Goal: Task Accomplishment & Management: Manage account settings

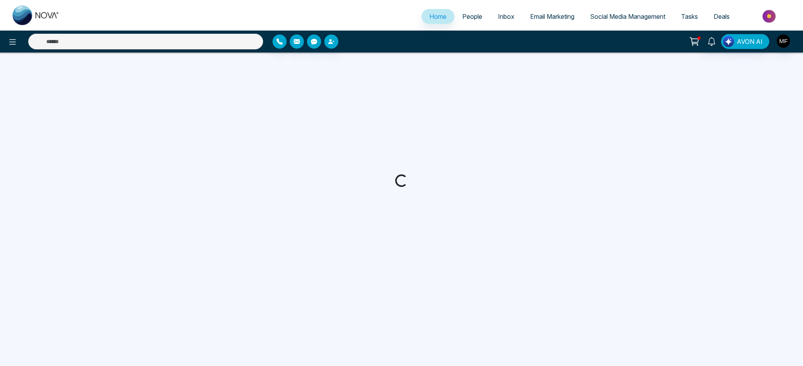
select select "*"
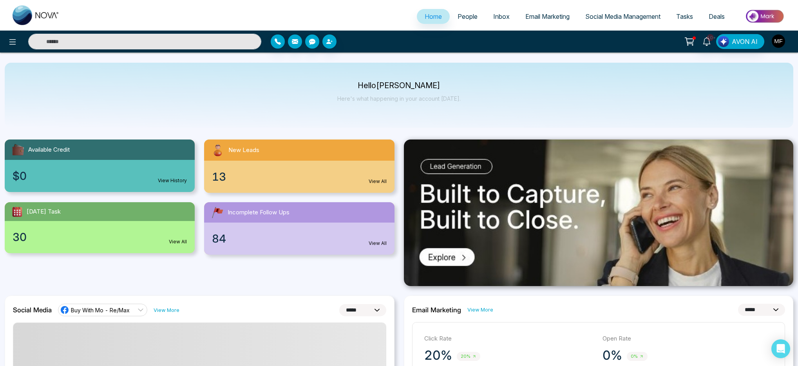
click at [782, 43] on img "button" at bounding box center [778, 40] width 13 height 13
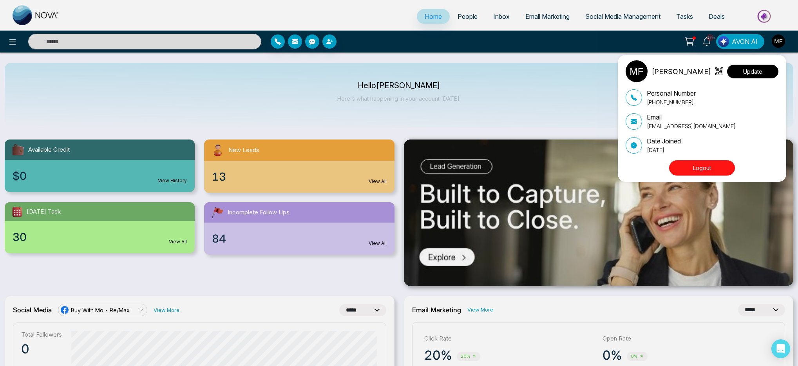
click at [750, 74] on button "Update" at bounding box center [752, 72] width 51 height 14
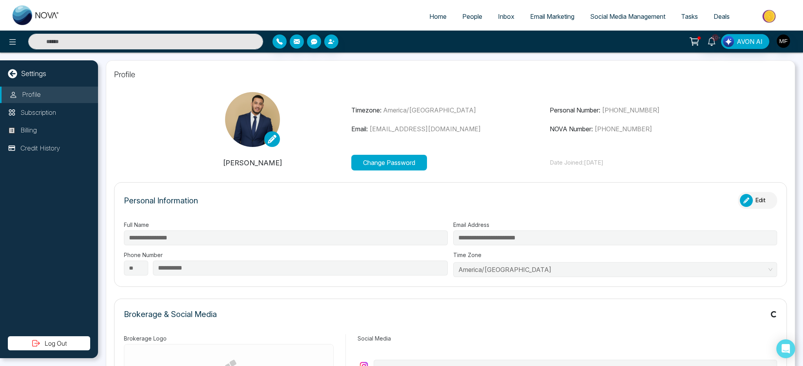
type input "**********"
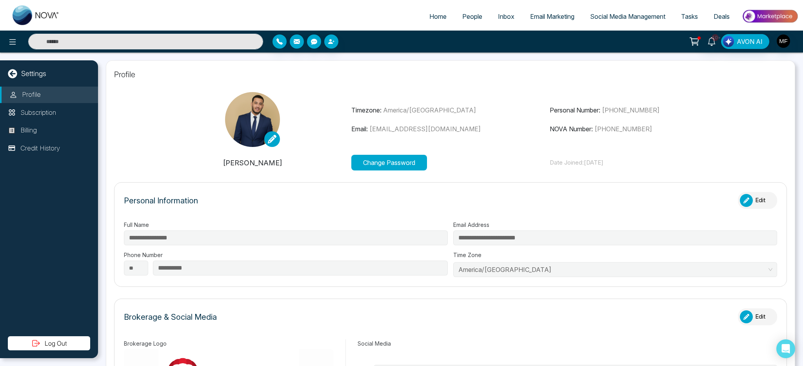
click at [412, 167] on button "Change Password" at bounding box center [389, 163] width 76 height 16
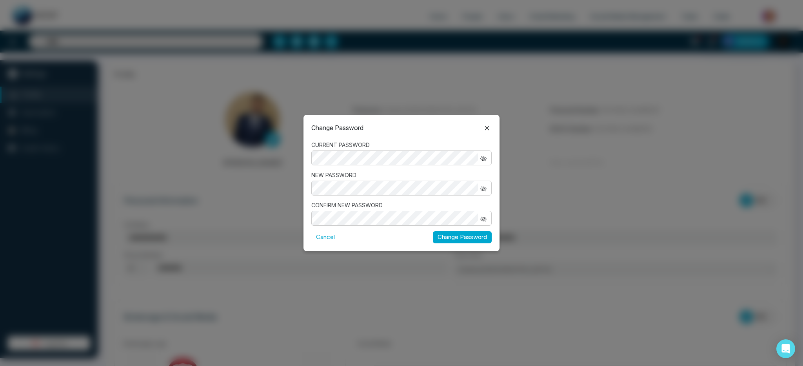
click at [433, 231] on button "Change Password" at bounding box center [462, 237] width 59 height 12
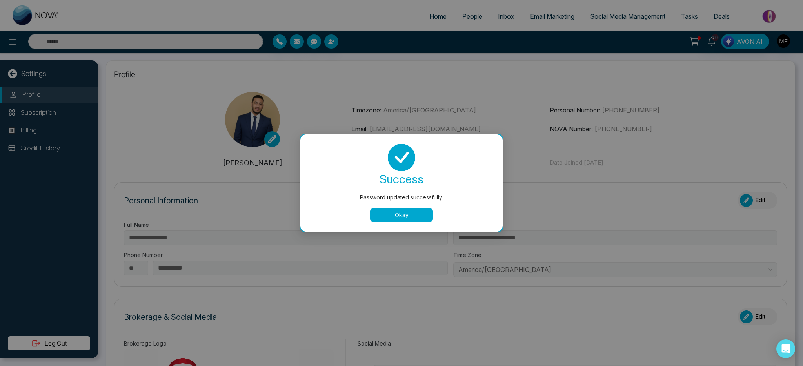
click at [397, 210] on button "Okay" at bounding box center [401, 215] width 63 height 14
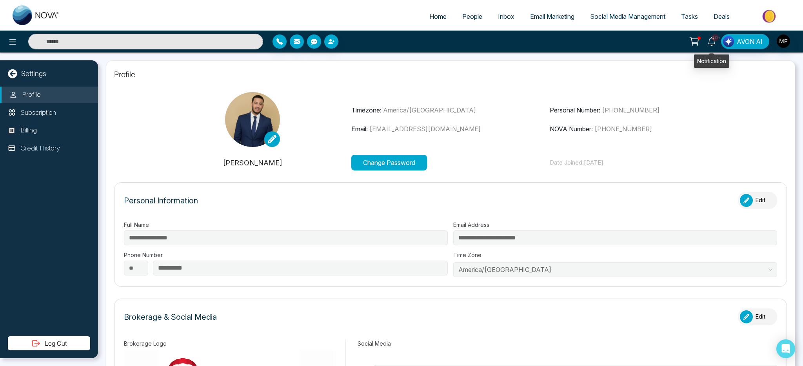
click at [711, 44] on icon at bounding box center [711, 41] width 9 height 9
click at [467, 17] on span "People" at bounding box center [472, 17] width 20 height 8
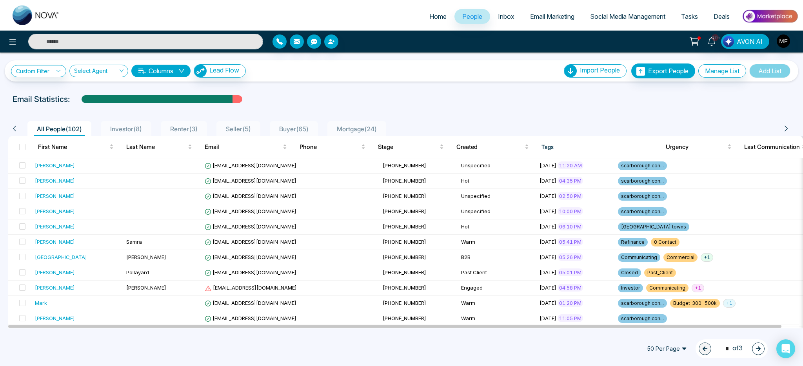
click at [109, 45] on input "text" at bounding box center [145, 42] width 235 height 16
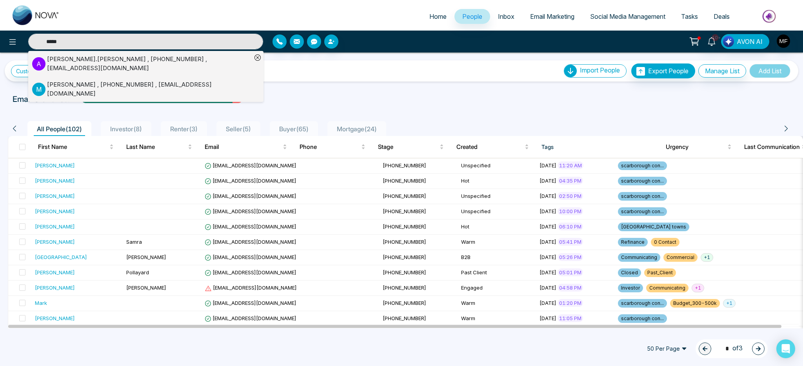
type input "*****"
click at [89, 81] on div "Mohammad Yousof , +16474693593 , imantahuos@gmail.com" at bounding box center [149, 89] width 205 height 18
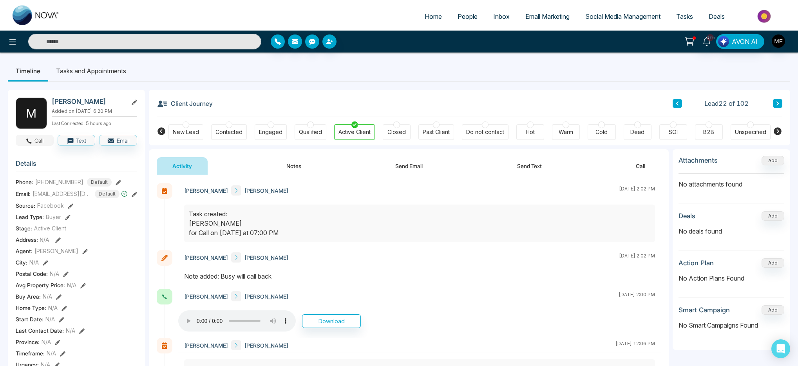
click at [31, 145] on icon "button" at bounding box center [28, 141] width 7 height 7
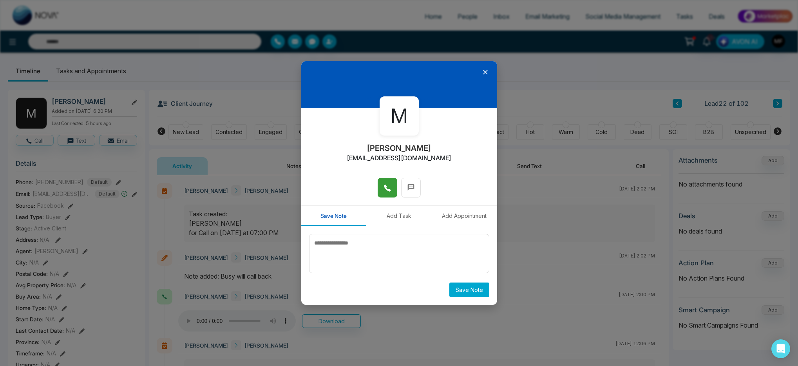
click at [390, 188] on icon at bounding box center [388, 188] width 8 height 8
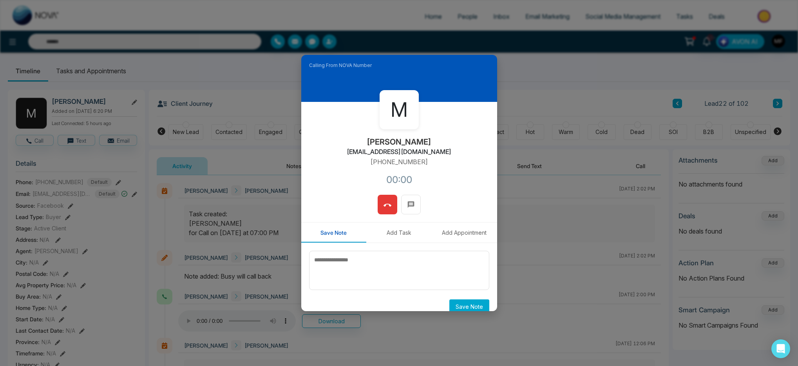
click at [441, 176] on div "M Mohammad Yousof imantahuos@gmail.com +16474693593 00:00" at bounding box center [399, 148] width 196 height 93
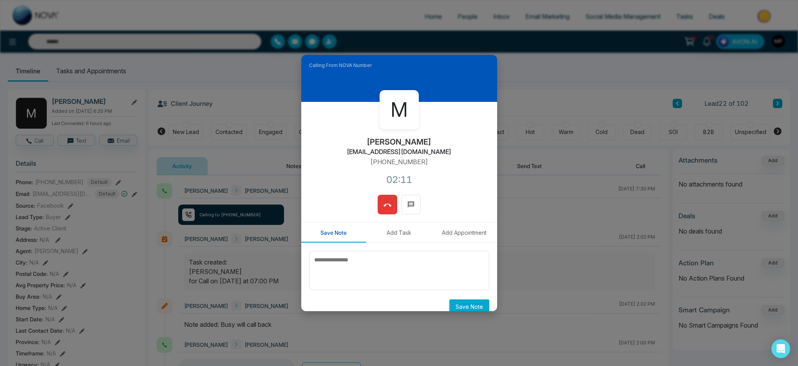
click at [386, 203] on icon at bounding box center [388, 205] width 8 height 8
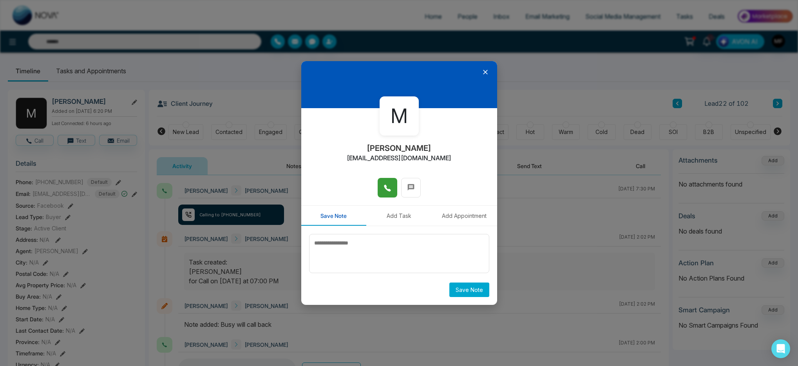
click at [487, 69] on icon at bounding box center [486, 72] width 8 height 8
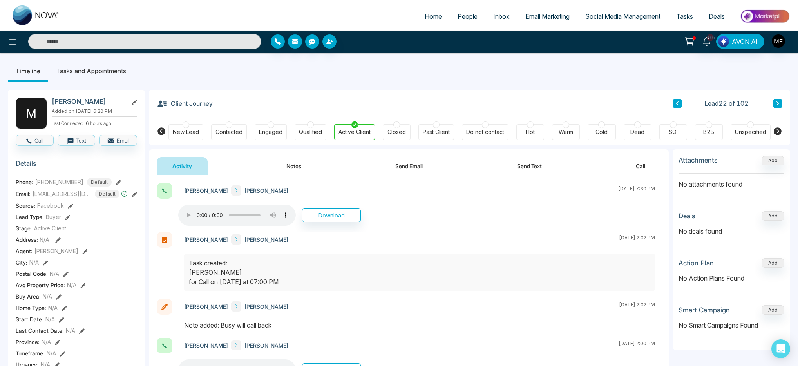
click at [464, 16] on span "People" at bounding box center [468, 17] width 20 height 8
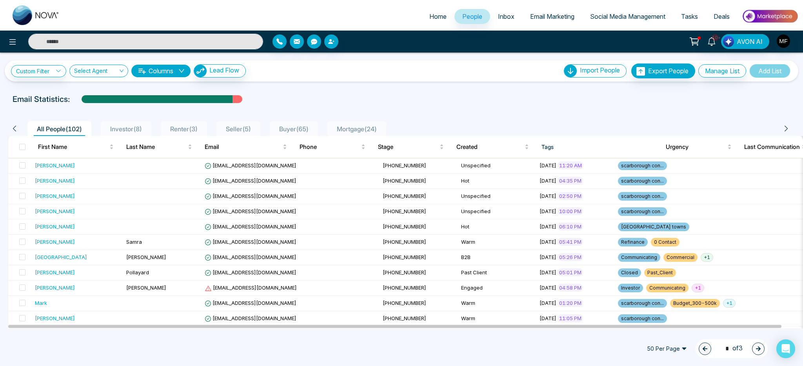
click at [172, 43] on input "text" at bounding box center [145, 42] width 235 height 16
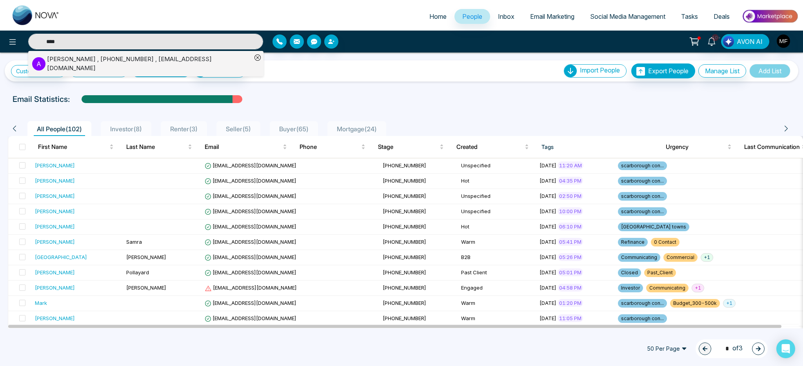
type input "****"
click at [154, 59] on div "Alex Fernandez , +14165583020 , a.fernandez2001@hotmail.com" at bounding box center [149, 64] width 205 height 18
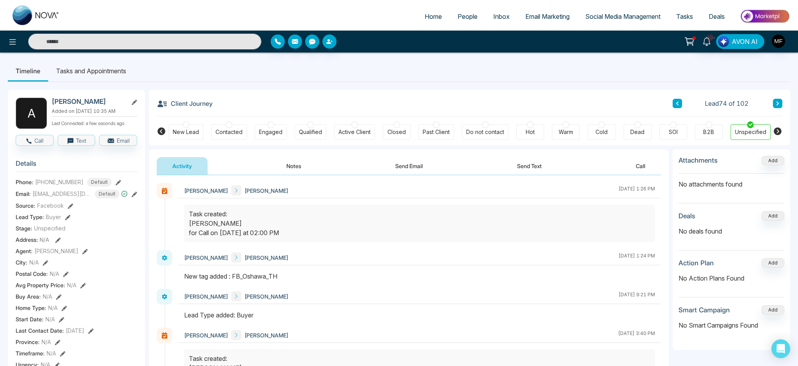
click at [288, 170] on button "Notes" at bounding box center [294, 166] width 46 height 18
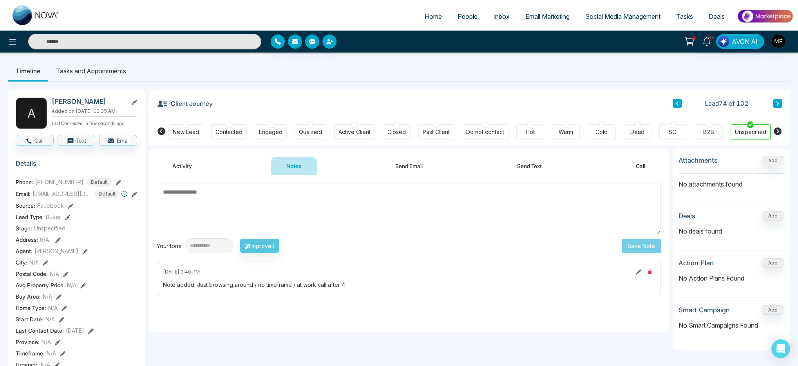
click at [190, 165] on button "Activity" at bounding box center [182, 166] width 51 height 18
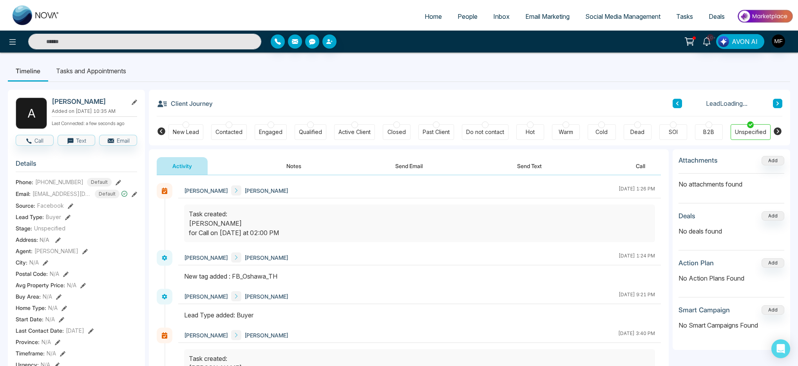
click at [285, 159] on button "Notes" at bounding box center [294, 166] width 46 height 18
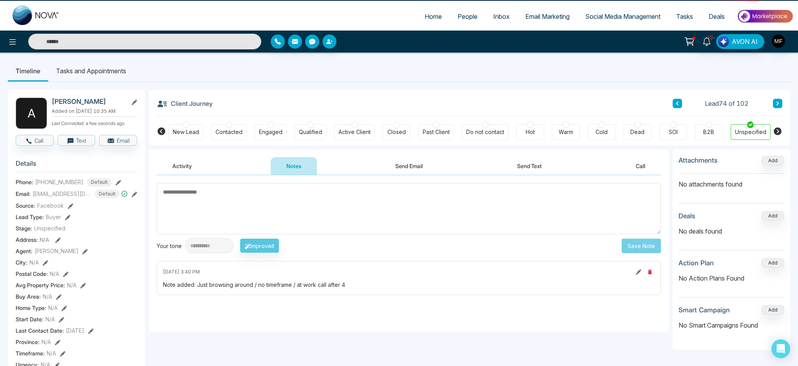
click at [390, 170] on button "Send Email" at bounding box center [409, 166] width 59 height 18
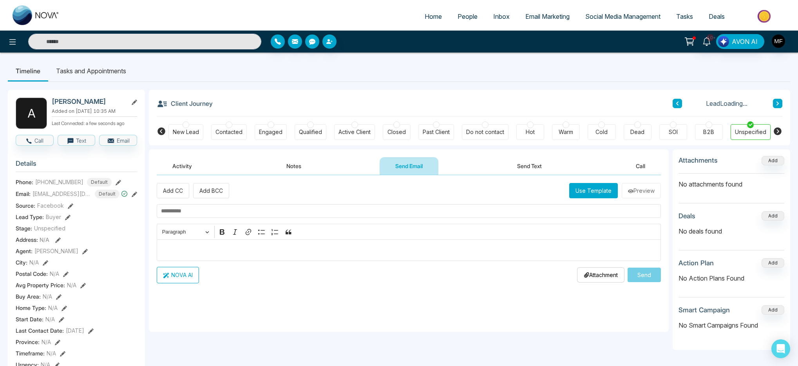
click at [522, 169] on button "Send Text" at bounding box center [530, 166] width 56 height 18
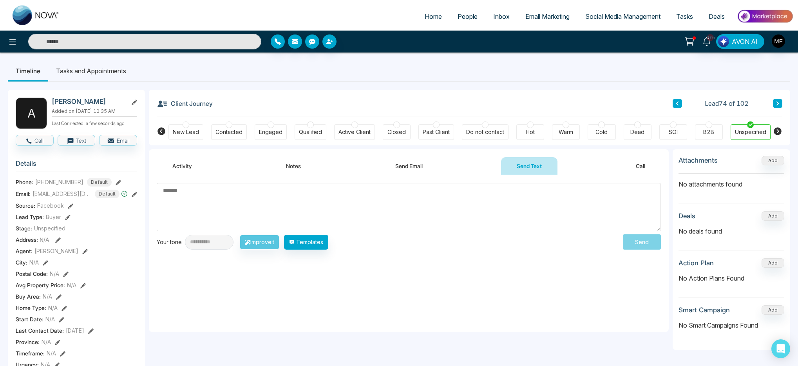
click at [256, 219] on textarea at bounding box center [409, 207] width 504 height 48
click at [118, 75] on li "Tasks and Appointments" at bounding box center [91, 70] width 86 height 21
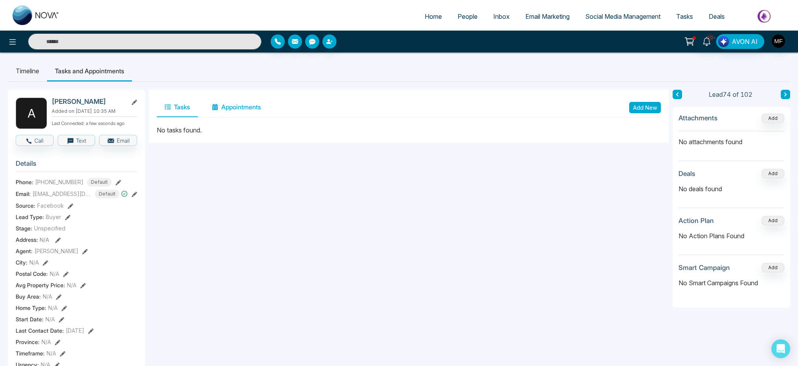
click at [236, 114] on button "Appointments" at bounding box center [236, 108] width 65 height 20
click at [196, 110] on button "Tasks" at bounding box center [177, 108] width 41 height 20
click at [642, 105] on button "Add New" at bounding box center [645, 107] width 32 height 11
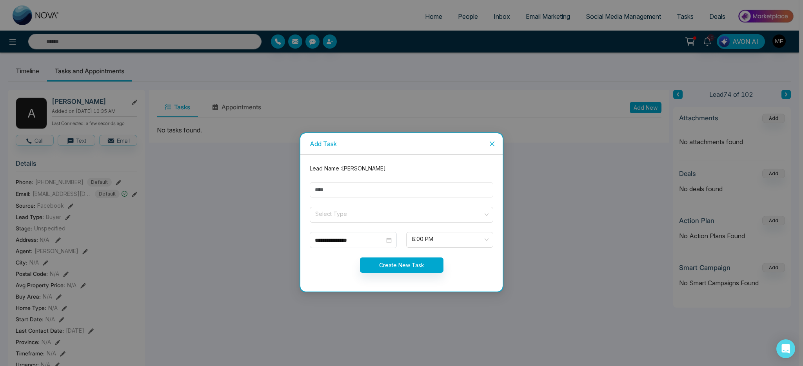
click at [380, 194] on input "text" at bounding box center [401, 189] width 183 height 15
type input "**********"
click at [412, 218] on input "search" at bounding box center [398, 213] width 169 height 12
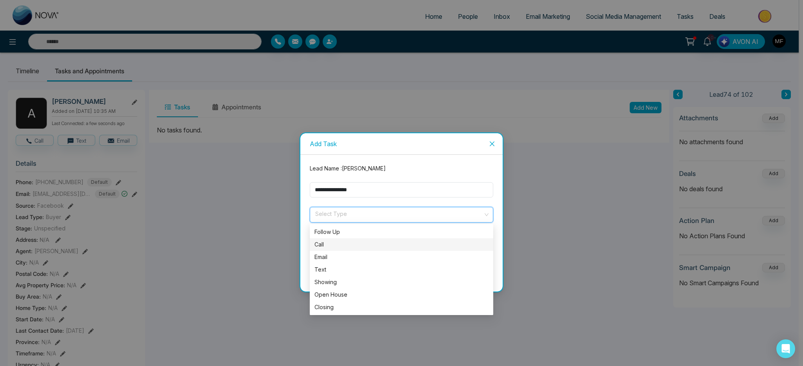
click at [340, 247] on div "Call" at bounding box center [401, 244] width 174 height 9
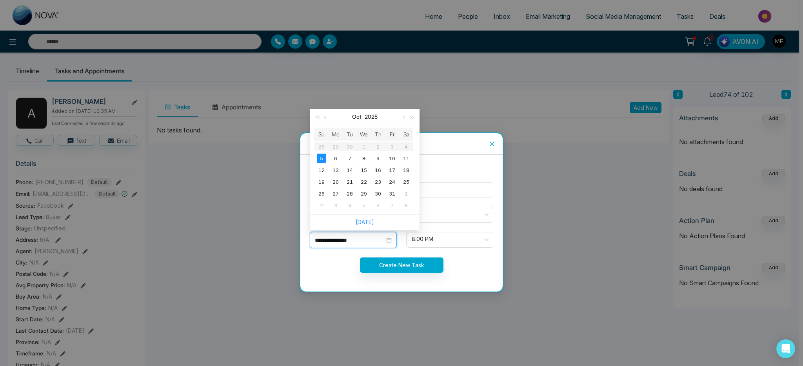
click at [368, 243] on input "**********" at bounding box center [350, 240] width 70 height 9
type input "**********"
click at [335, 158] on div "6" at bounding box center [335, 158] width 9 height 9
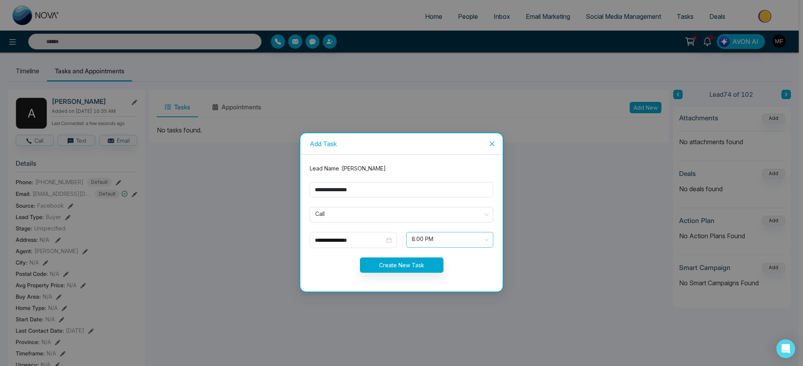
click at [433, 239] on span "8:00 PM" at bounding box center [449, 239] width 76 height 13
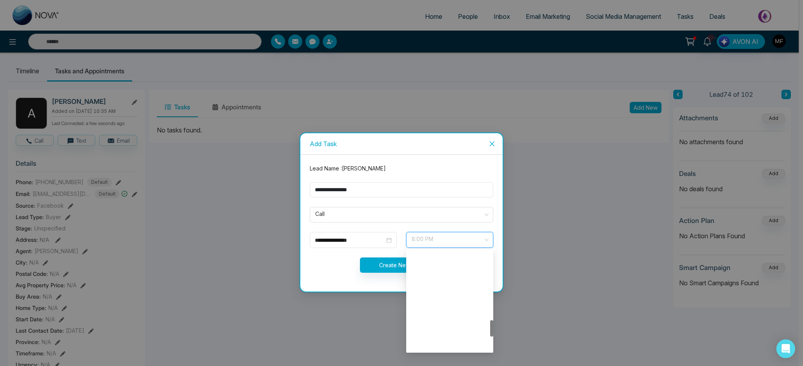
scroll to position [414, 0]
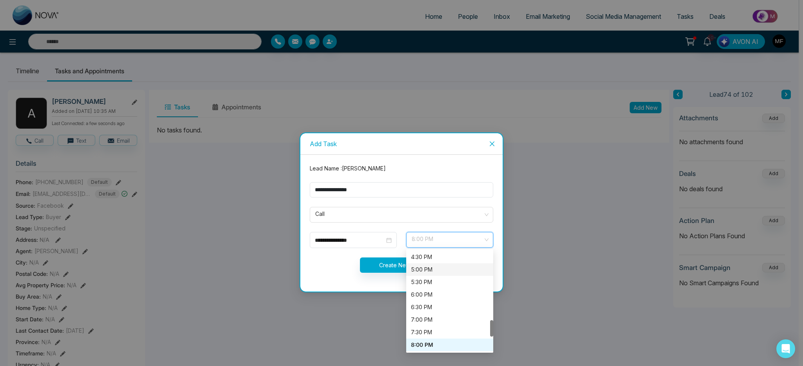
click at [431, 270] on div "5:00 PM" at bounding box center [450, 269] width 78 height 9
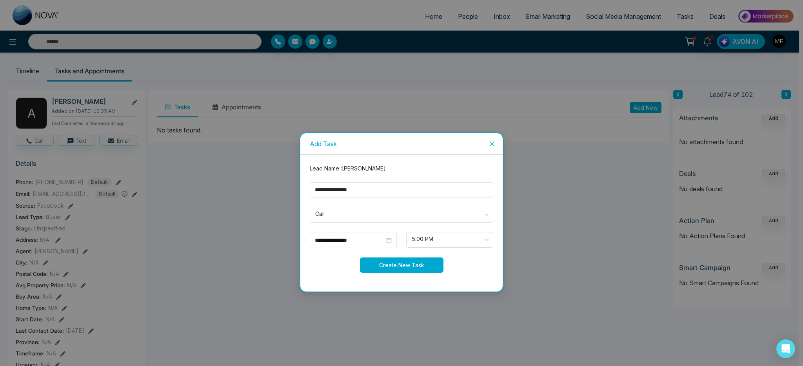
click at [437, 265] on button "Create New Task" at bounding box center [401, 264] width 83 height 15
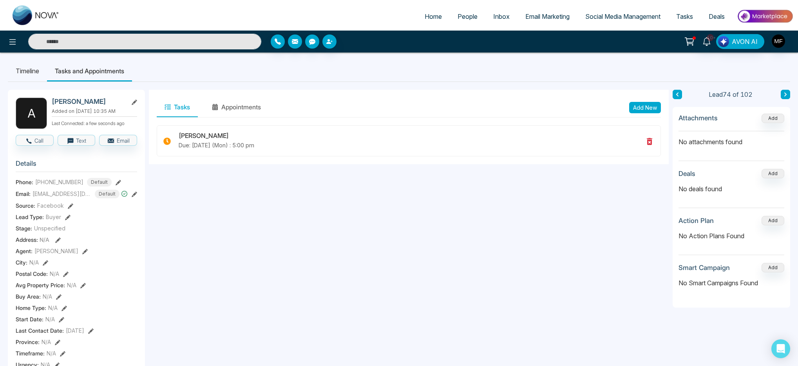
click at [133, 47] on input "text" at bounding box center [144, 42] width 233 height 16
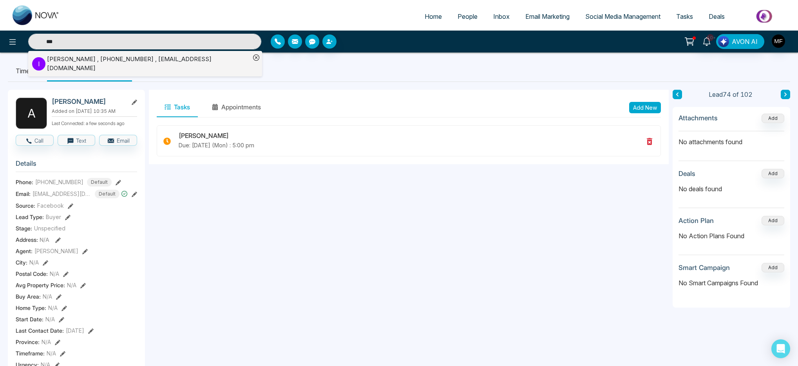
type input "***"
click at [101, 63] on div "Ivy Yung , +19055544026 , ivyyung09@yahoo.com" at bounding box center [148, 64] width 203 height 18
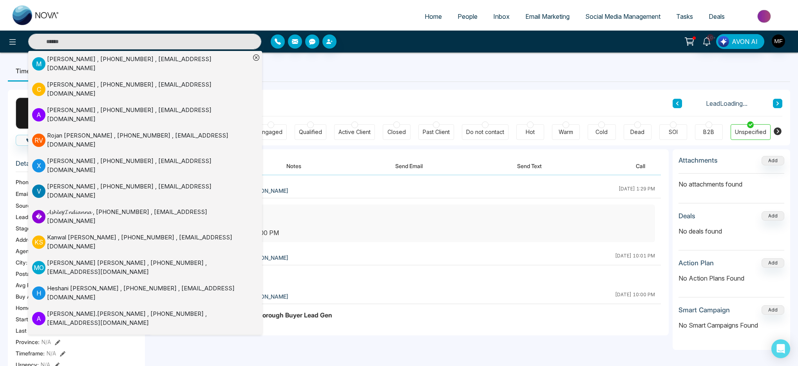
click at [335, 84] on div "I Ivy Yung Added on October 2 2025 | 10:00 PM Last Connected: a few seconds ago…" at bounding box center [399, 372] width 783 height 580
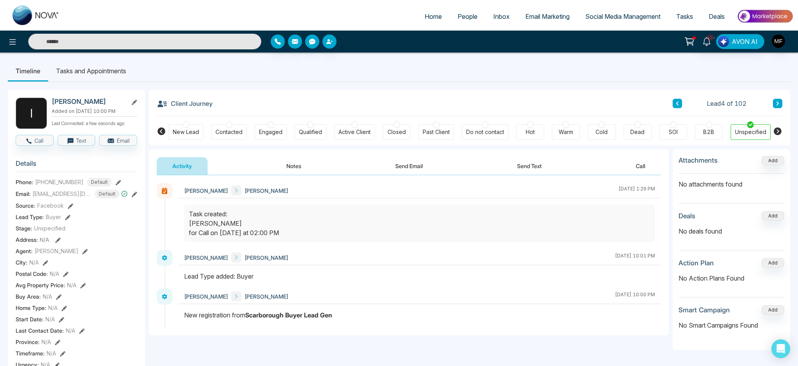
click at [82, 71] on li "Tasks and Appointments" at bounding box center [91, 70] width 86 height 21
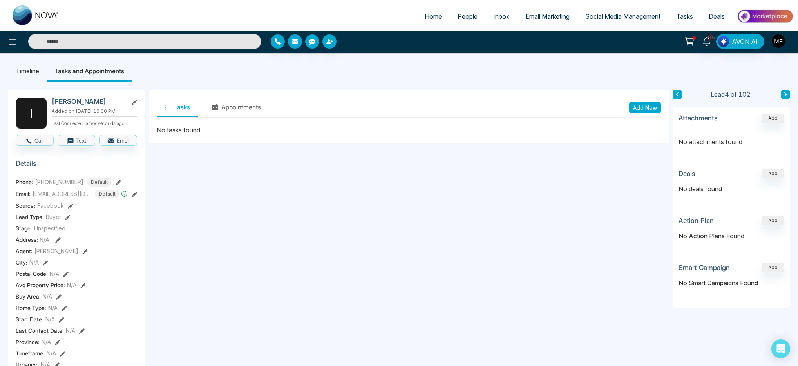
click at [649, 109] on button "Add New" at bounding box center [645, 107] width 32 height 11
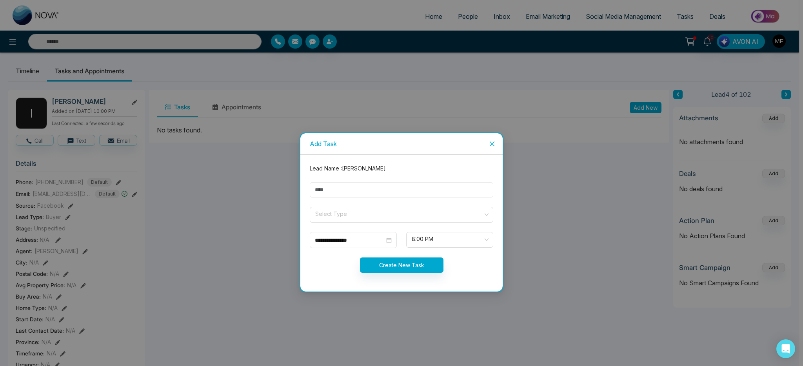
click at [373, 190] on input "text" at bounding box center [401, 189] width 183 height 15
type input "**********"
click at [358, 213] on input "search" at bounding box center [398, 213] width 169 height 12
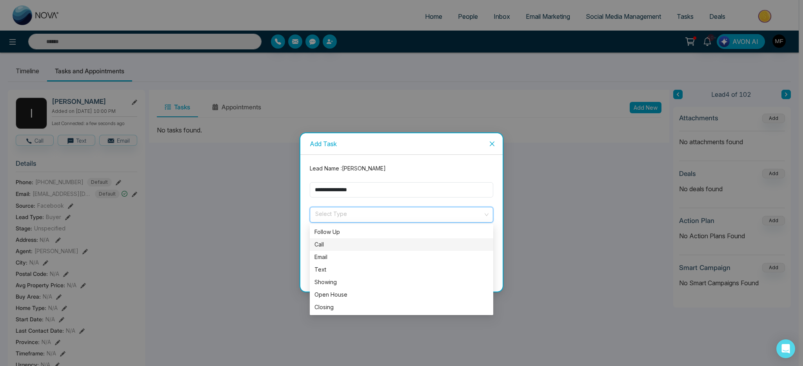
click at [343, 246] on div "Call" at bounding box center [401, 244] width 174 height 9
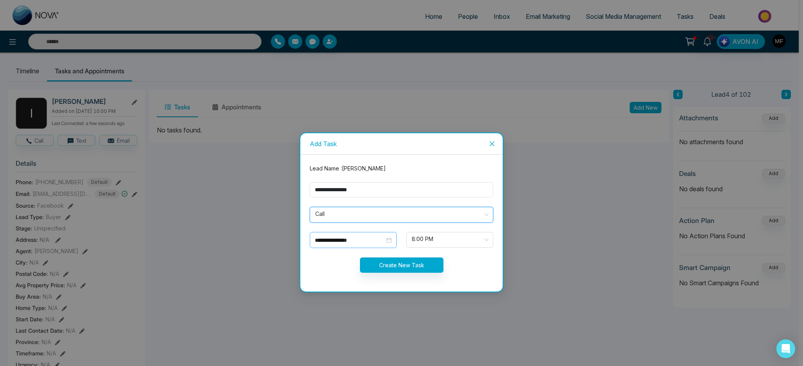
click at [381, 241] on input "**********" at bounding box center [350, 240] width 70 height 9
click at [459, 242] on span "8:00 PM" at bounding box center [449, 239] width 76 height 13
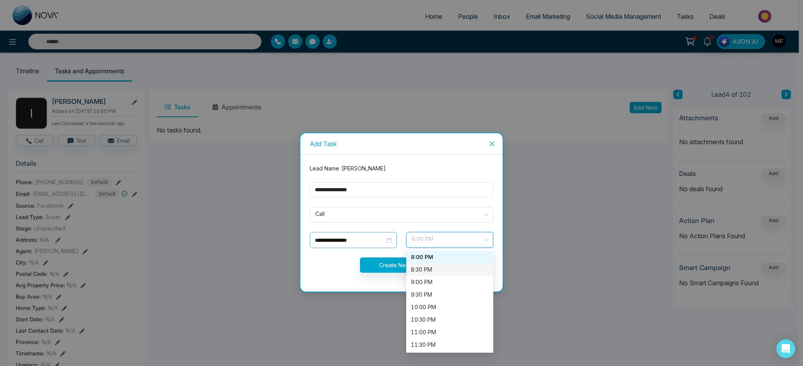
click at [373, 240] on input "**********" at bounding box center [350, 240] width 70 height 9
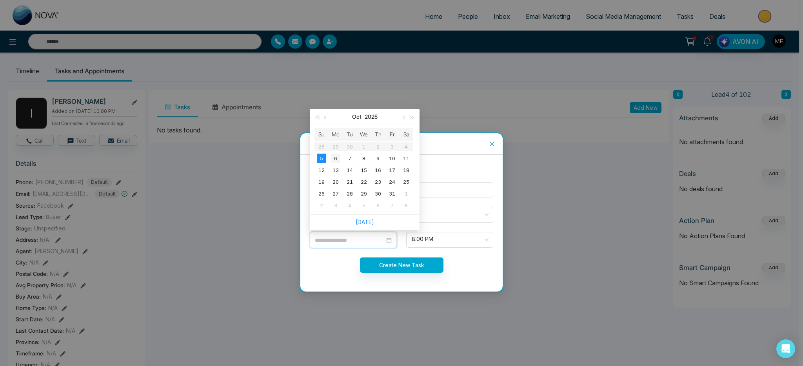
type input "**********"
click at [336, 160] on div "6" at bounding box center [335, 158] width 9 height 9
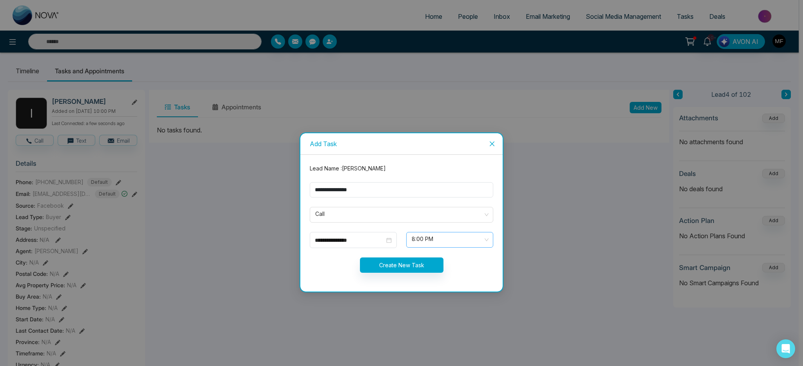
click at [463, 241] on span "8:00 PM" at bounding box center [449, 239] width 76 height 13
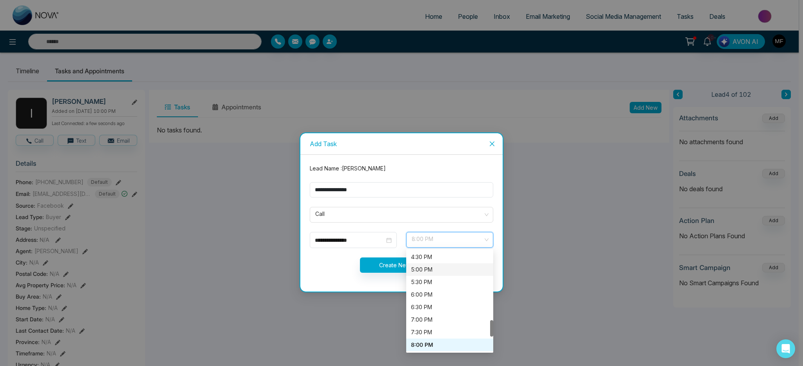
click at [438, 272] on div "5:00 PM" at bounding box center [450, 269] width 78 height 9
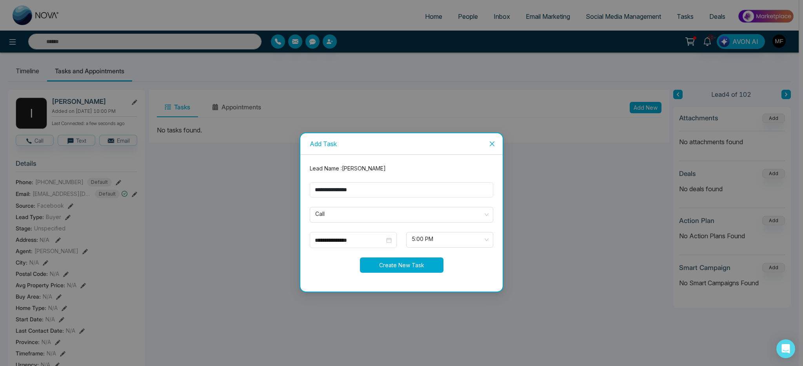
click at [379, 267] on button "Create New Task" at bounding box center [401, 264] width 83 height 15
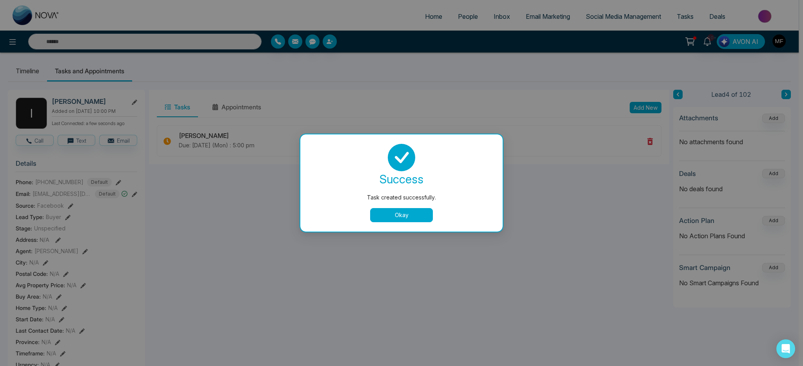
click at [396, 216] on button "Okay" at bounding box center [401, 215] width 63 height 14
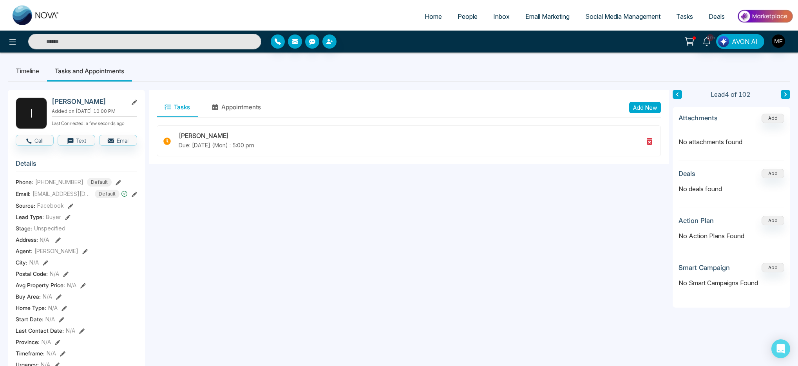
click at [190, 42] on input "text" at bounding box center [144, 42] width 233 height 16
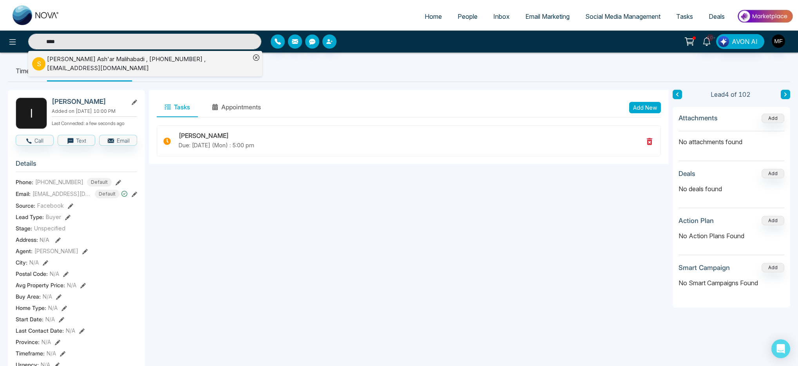
type input "****"
click at [120, 66] on div "S Syed Munif Ash'ar Malihabadi , +16478894114 , manifsyed@gmail.com" at bounding box center [141, 64] width 218 height 18
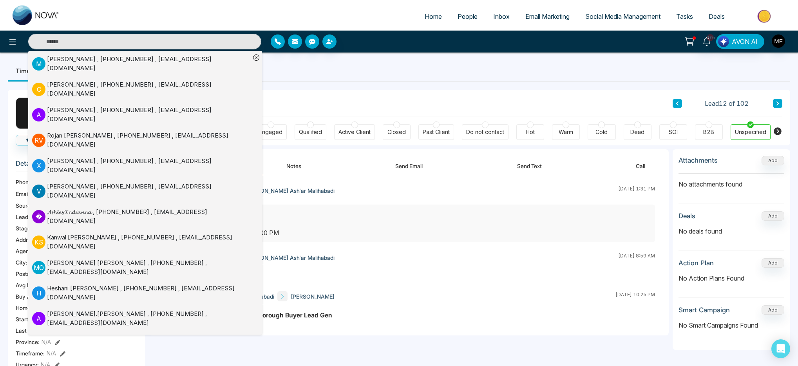
click at [344, 150] on div "Activity Notes Send Email Send Text Call" at bounding box center [409, 162] width 520 height 26
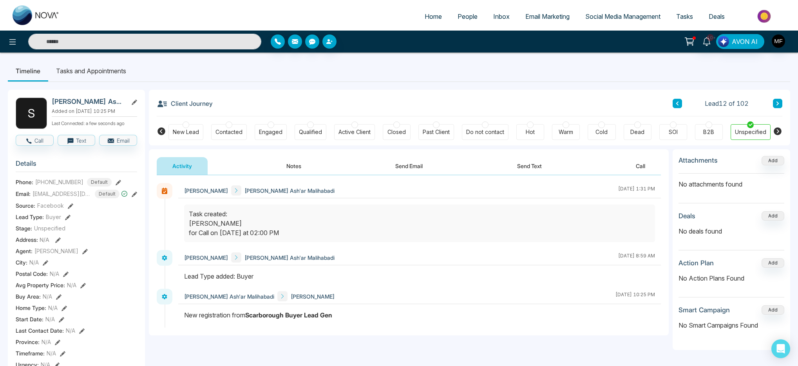
click at [285, 169] on button "Notes" at bounding box center [294, 166] width 46 height 18
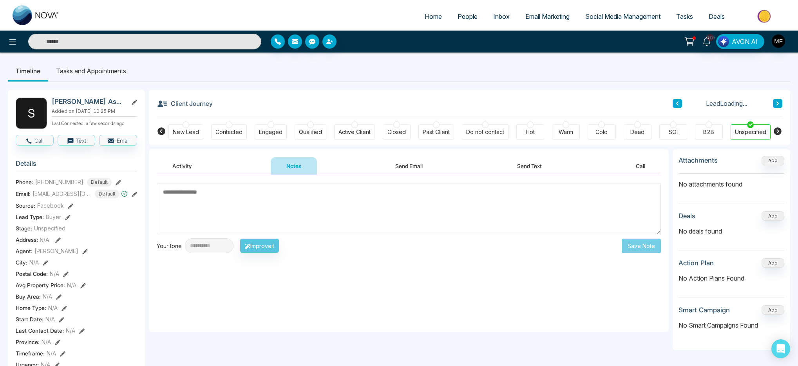
click at [116, 72] on li "Tasks and Appointments" at bounding box center [91, 70] width 86 height 21
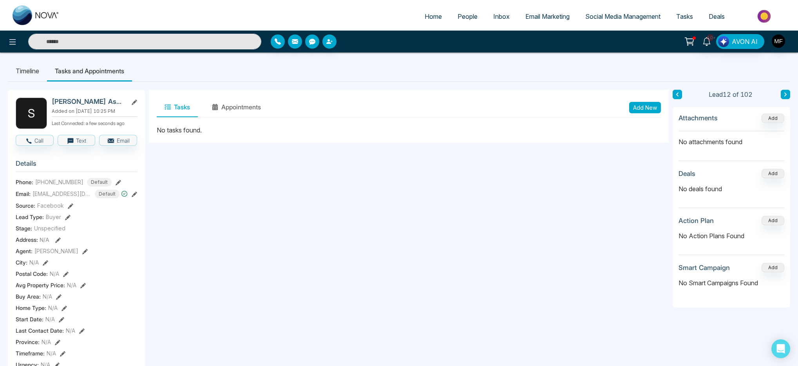
click at [643, 105] on button "Add New" at bounding box center [645, 107] width 32 height 11
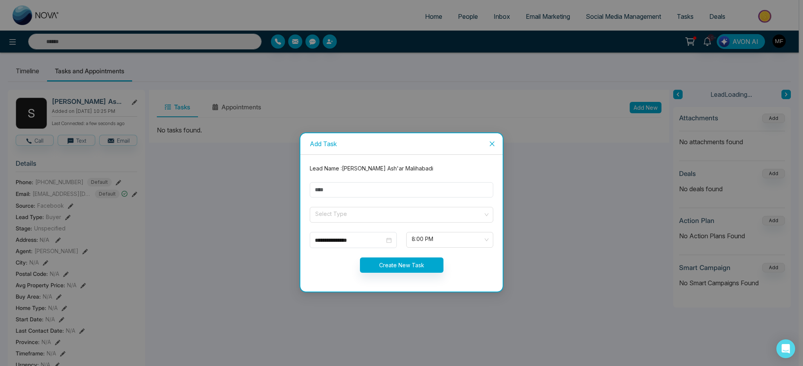
click at [403, 204] on form "**********" at bounding box center [401, 223] width 193 height 118
click at [403, 194] on input "text" at bounding box center [401, 189] width 183 height 15
type input "**********"
click at [363, 216] on input "search" at bounding box center [398, 213] width 169 height 12
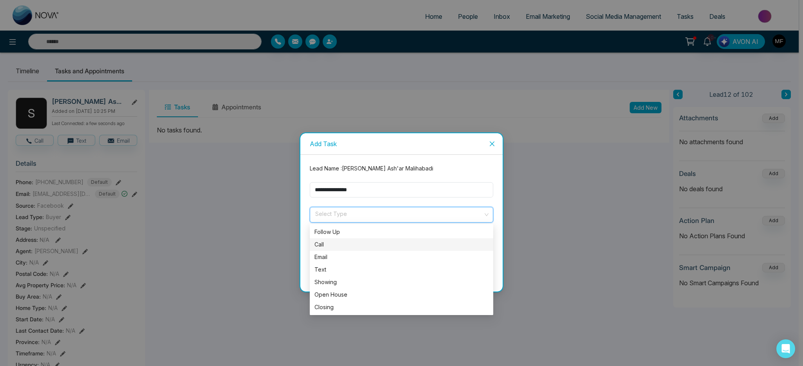
click at [328, 244] on div "Call" at bounding box center [401, 244] width 174 height 9
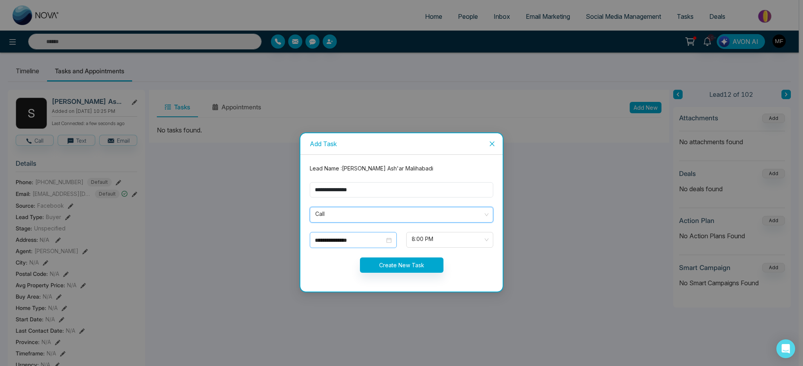
click at [385, 241] on div "**********" at bounding box center [353, 240] width 77 height 9
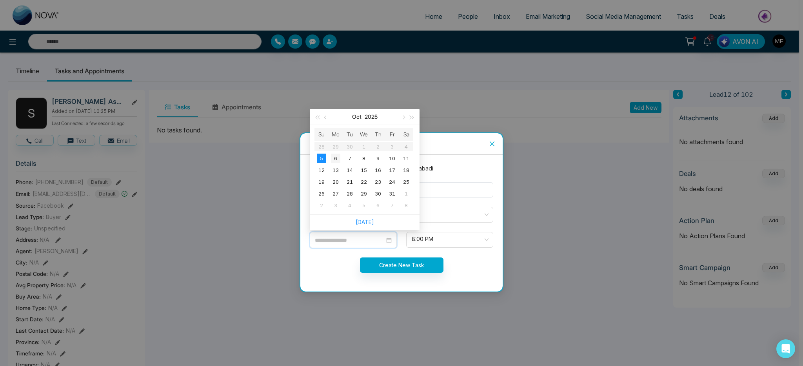
type input "**********"
click at [338, 157] on div "6" at bounding box center [335, 158] width 9 height 9
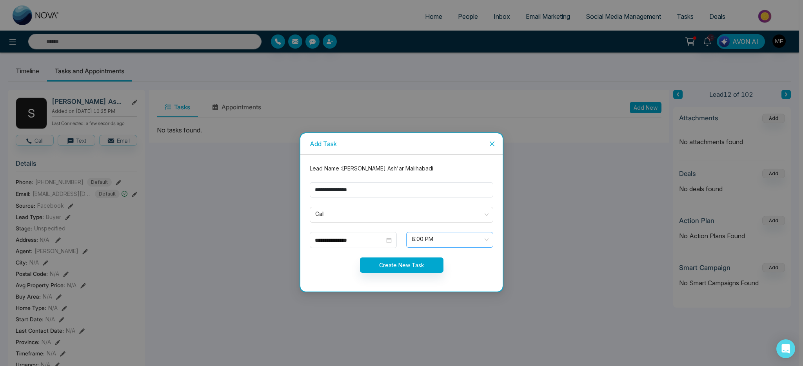
click at [447, 241] on span "8:00 PM" at bounding box center [449, 239] width 76 height 13
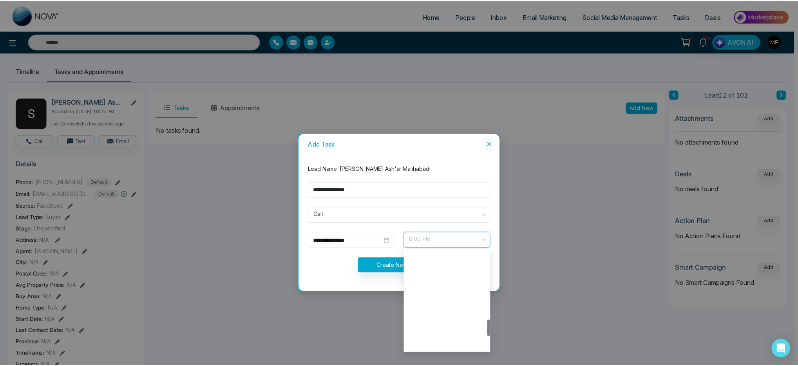
scroll to position [414, 0]
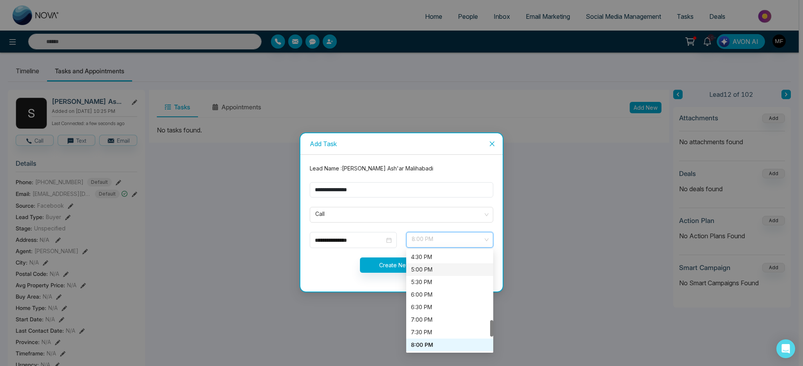
click at [437, 272] on div "5:00 PM" at bounding box center [450, 269] width 78 height 9
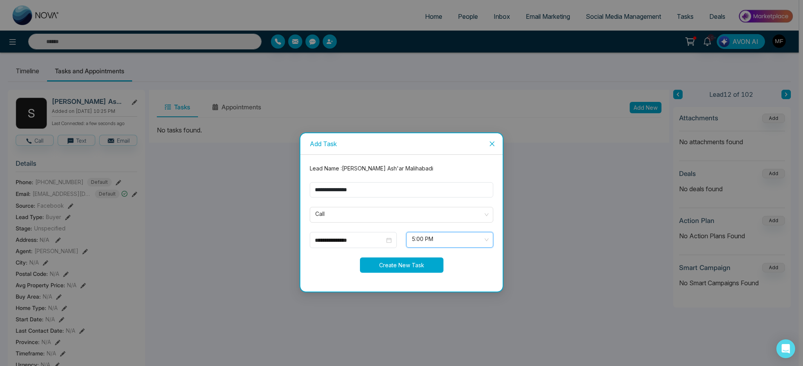
click at [393, 263] on button "Create New Task" at bounding box center [401, 264] width 83 height 15
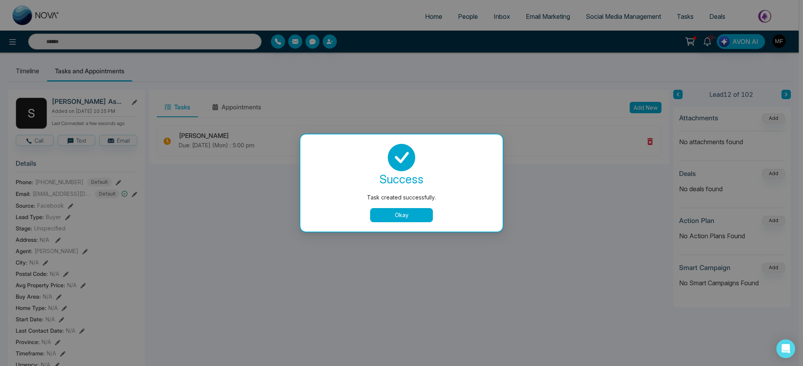
click at [385, 214] on button "Okay" at bounding box center [401, 215] width 63 height 14
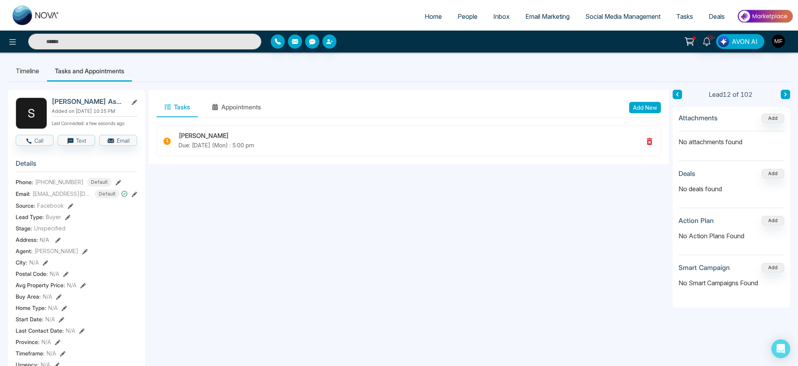
click at [80, 42] on input "text" at bounding box center [144, 42] width 233 height 16
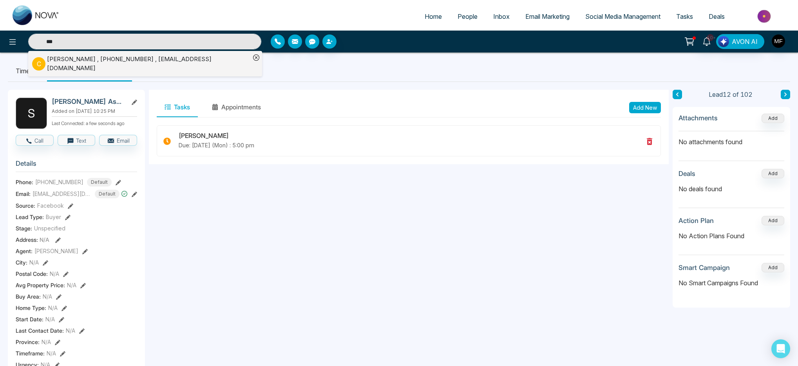
type input "***"
click at [87, 65] on div "Chrisoula Kiriakou , +14164383363 , chriskiriakou1234@gmail.com" at bounding box center [148, 64] width 203 height 18
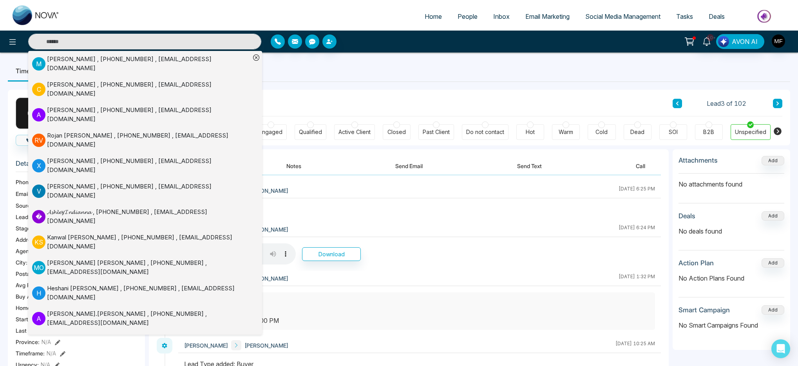
click at [393, 148] on div "**********" at bounding box center [470, 372] width 642 height 564
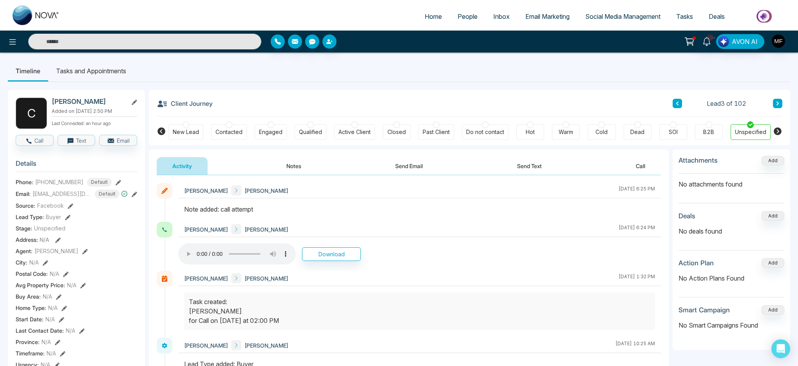
click at [291, 164] on button "Notes" at bounding box center [294, 166] width 46 height 18
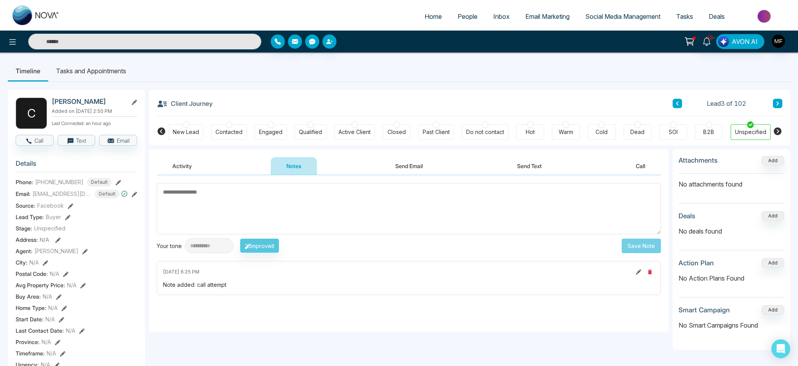
click at [174, 169] on button "Activity" at bounding box center [182, 166] width 51 height 18
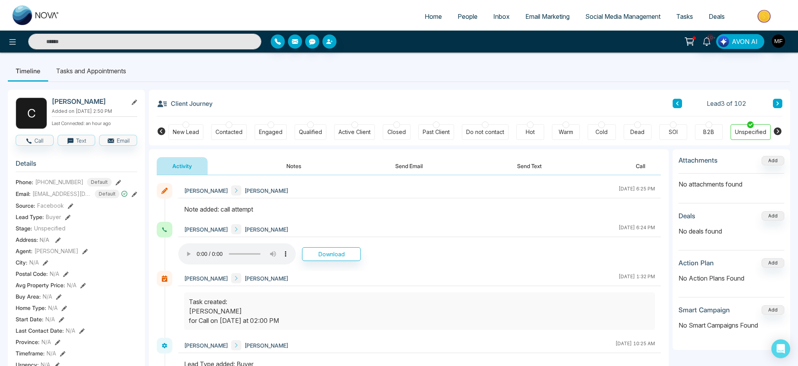
click at [116, 72] on li "Tasks and Appointments" at bounding box center [91, 70] width 86 height 21
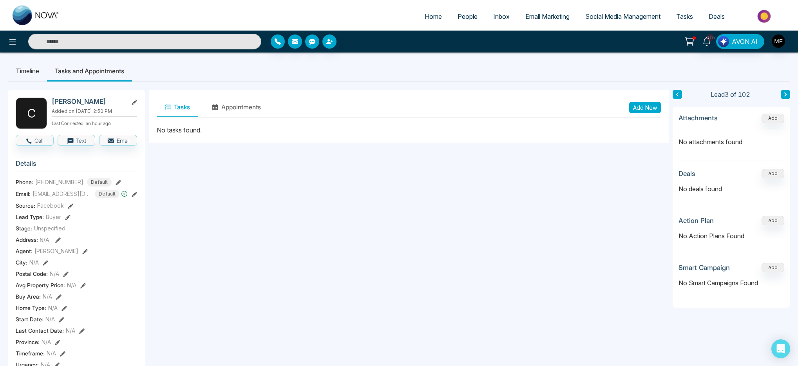
click at [662, 108] on div "Tasks Appointments Add New" at bounding box center [409, 108] width 520 height 36
click at [652, 108] on button "Add New" at bounding box center [645, 107] width 32 height 11
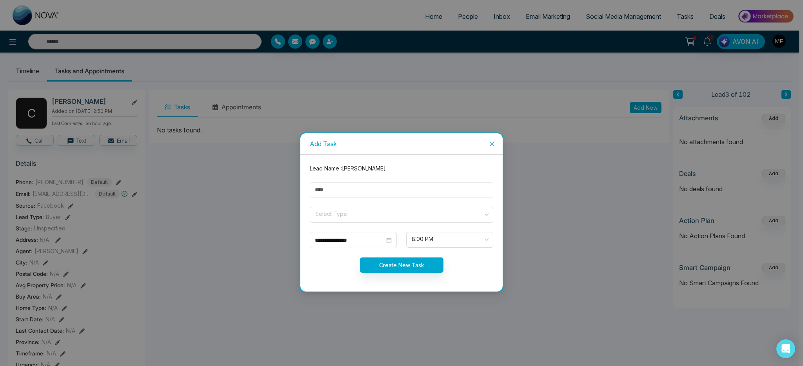
click at [355, 193] on input "text" at bounding box center [401, 189] width 183 height 15
type input "**********"
click at [357, 214] on input "search" at bounding box center [398, 213] width 169 height 12
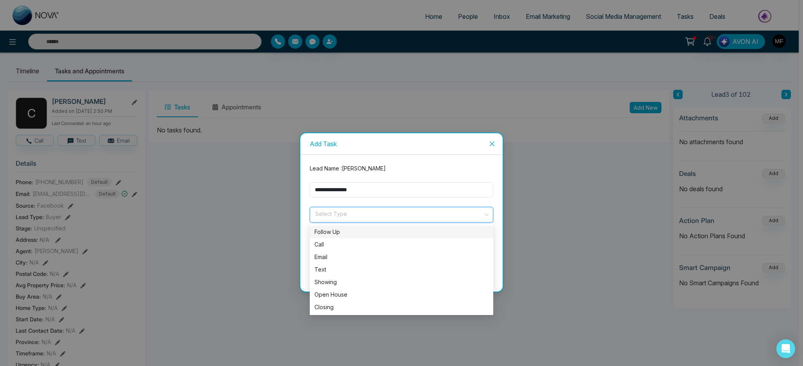
click at [353, 231] on div "Follow Up" at bounding box center [401, 232] width 174 height 9
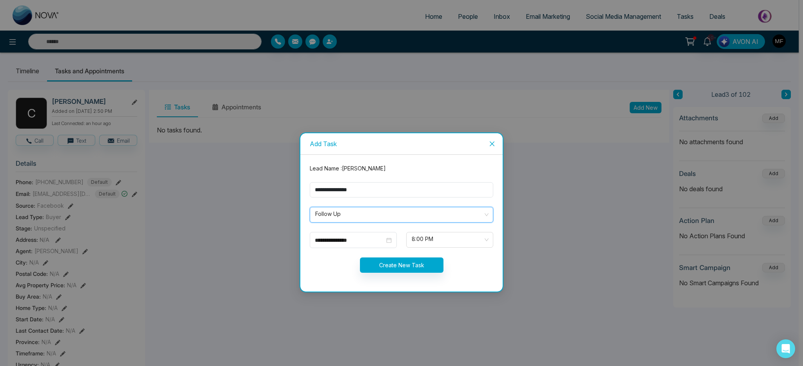
click at [356, 215] on span "Follow Up" at bounding box center [401, 214] width 172 height 13
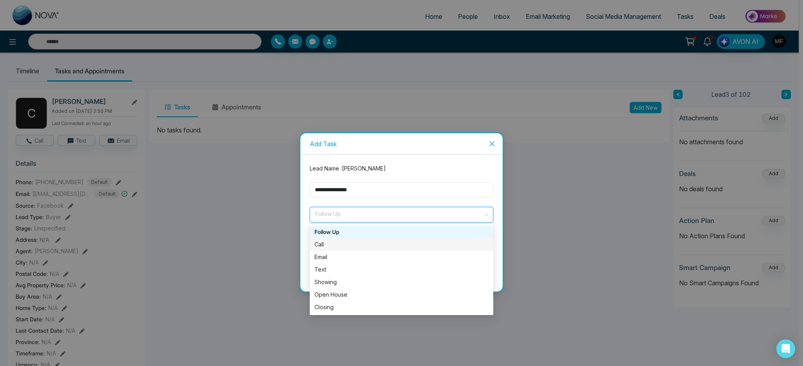
click at [323, 243] on div "Call" at bounding box center [401, 244] width 174 height 9
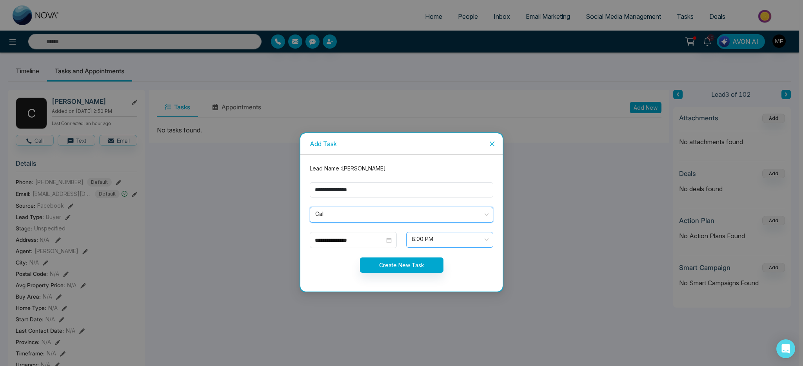
click at [454, 244] on span "8:00 PM" at bounding box center [449, 239] width 76 height 13
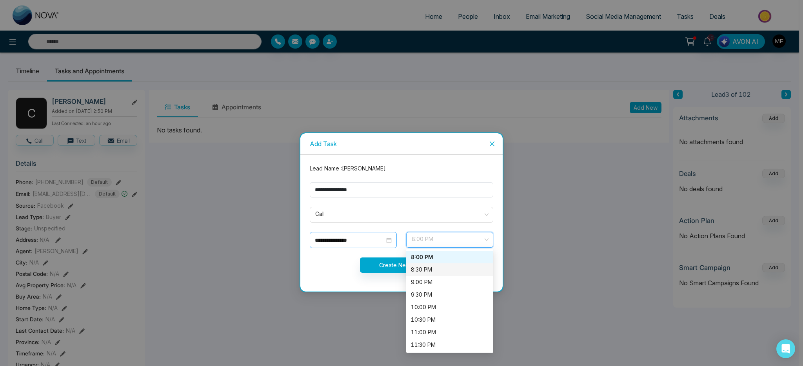
click at [349, 242] on input "**********" at bounding box center [350, 240] width 70 height 9
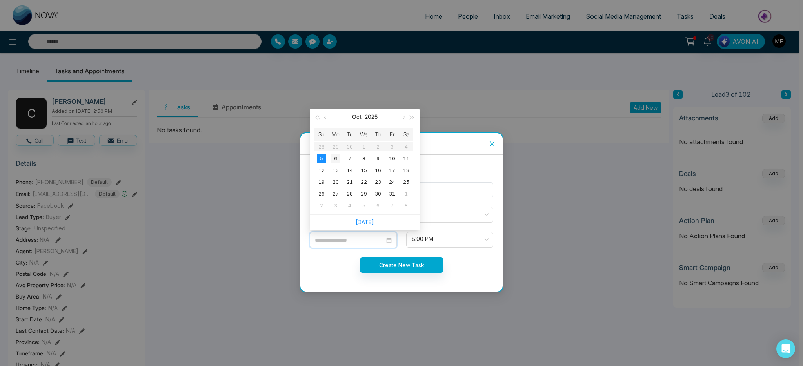
type input "**********"
click at [337, 160] on div "6" at bounding box center [335, 158] width 9 height 9
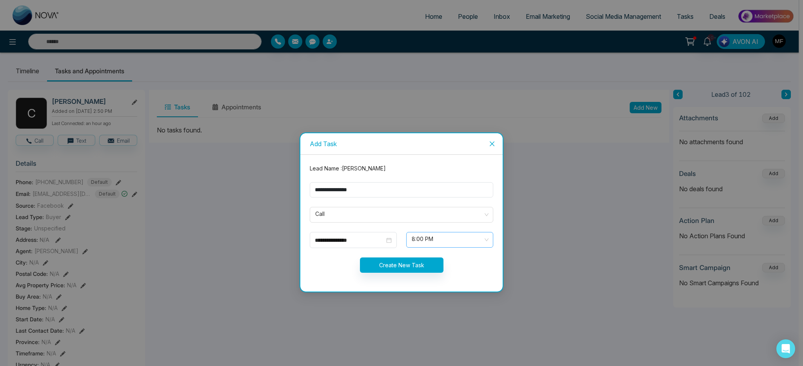
scroll to position [414, 0]
click at [440, 239] on span "8:00 PM" at bounding box center [449, 239] width 76 height 13
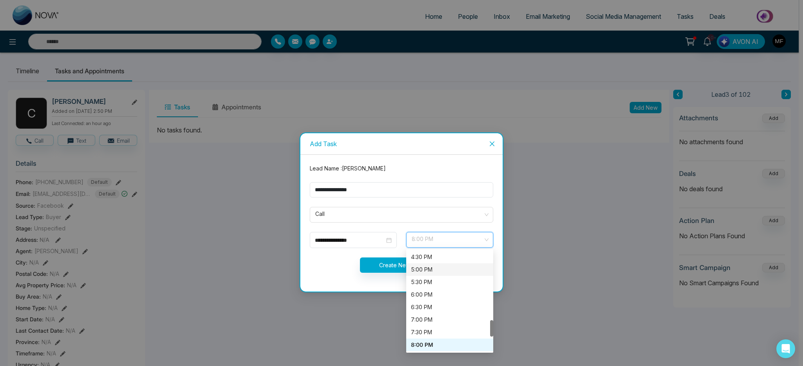
click at [428, 272] on div "5:00 PM" at bounding box center [450, 269] width 78 height 9
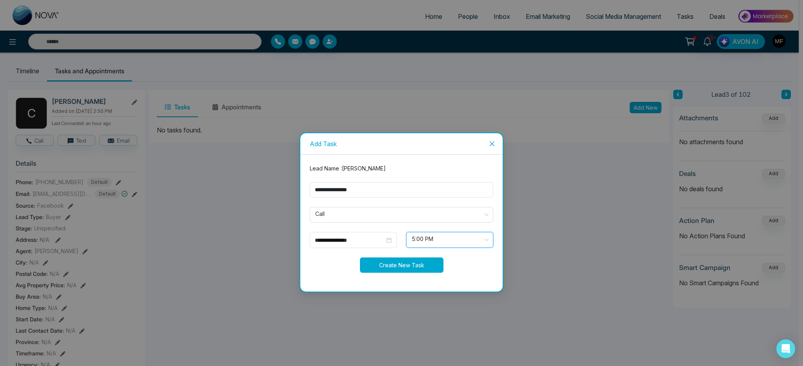
click at [393, 266] on button "Create New Task" at bounding box center [401, 264] width 83 height 15
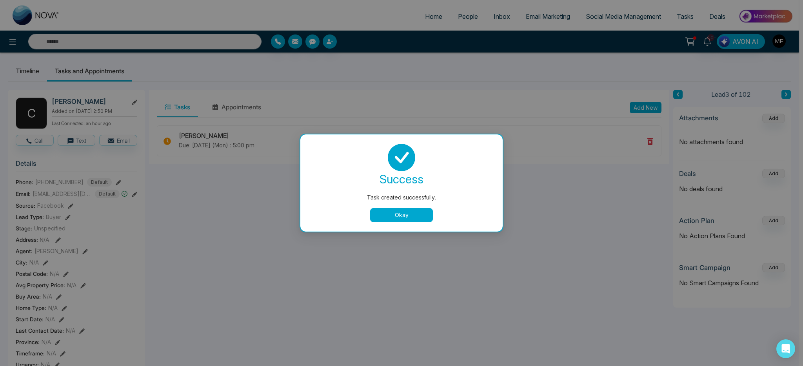
click at [398, 212] on button "Okay" at bounding box center [401, 215] width 63 height 14
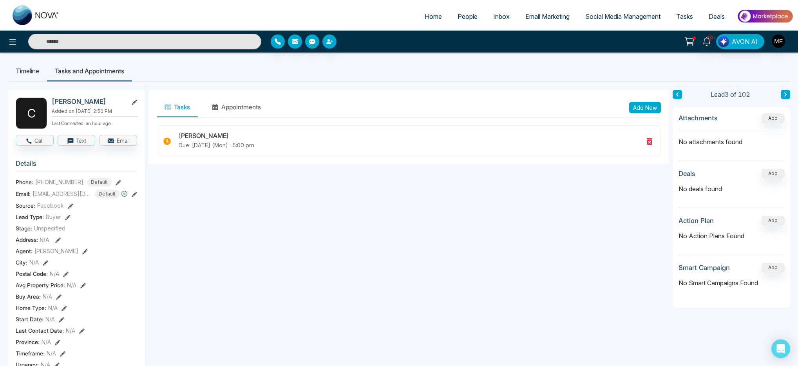
click at [121, 45] on input "text" at bounding box center [144, 42] width 233 height 16
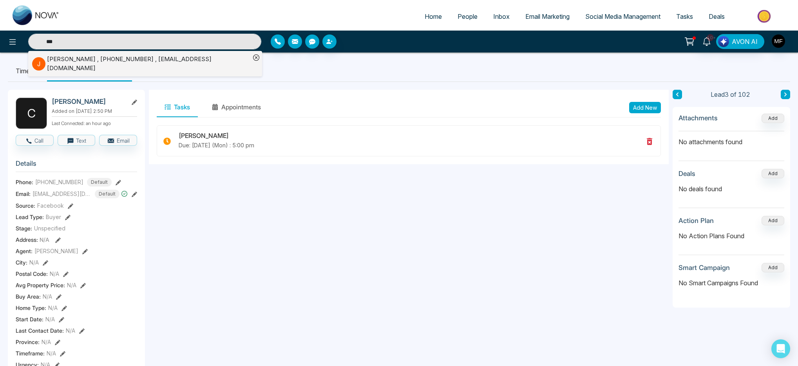
type input "***"
click at [90, 56] on div "J John Grail , +14165552390 , jgra@aol.com" at bounding box center [141, 64] width 218 height 18
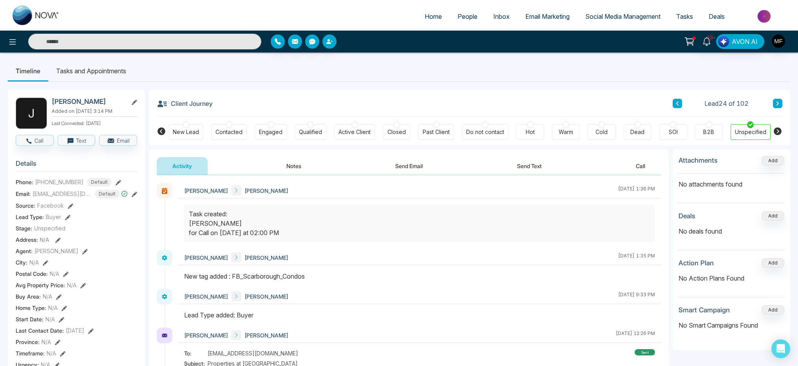
click at [114, 71] on li "Tasks and Appointments" at bounding box center [91, 70] width 86 height 21
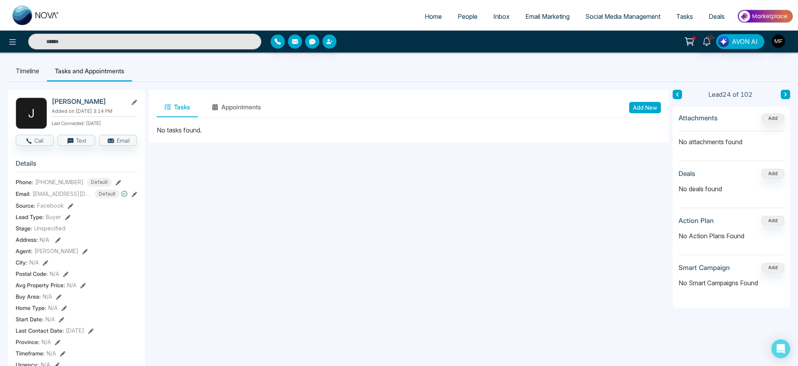
click at [660, 106] on button "Add New" at bounding box center [645, 107] width 32 height 11
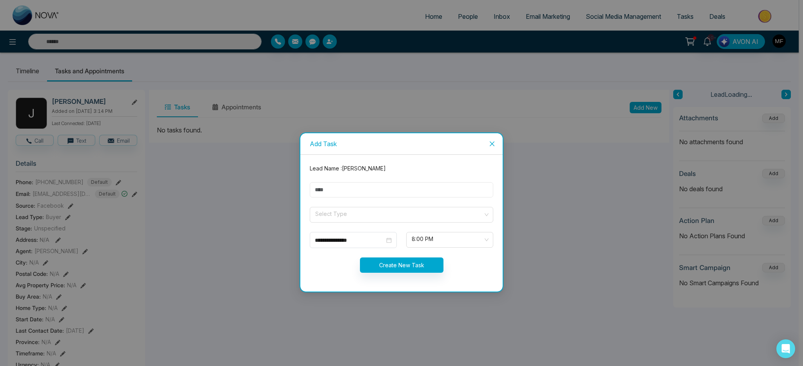
click at [402, 187] on input "text" at bounding box center [401, 189] width 183 height 15
type input "**********"
click at [348, 211] on input "search" at bounding box center [398, 213] width 169 height 12
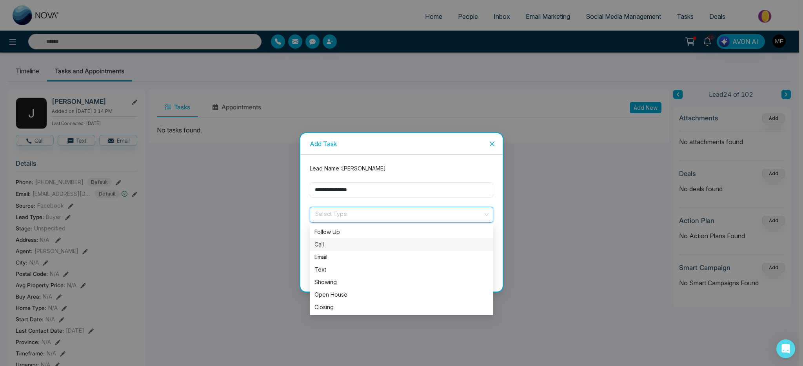
click at [333, 242] on div "Call" at bounding box center [401, 244] width 174 height 9
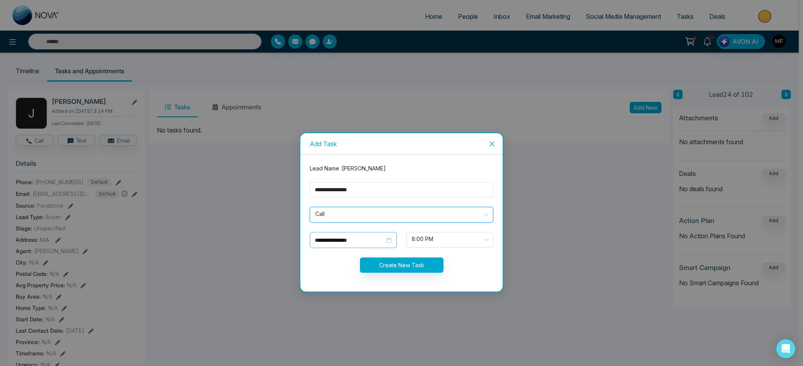
click at [346, 237] on input "**********" at bounding box center [350, 240] width 70 height 9
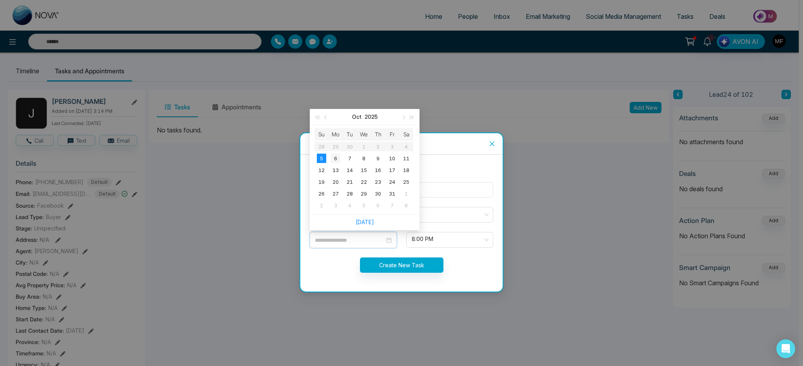
type input "**********"
click at [335, 159] on div "6" at bounding box center [335, 158] width 9 height 9
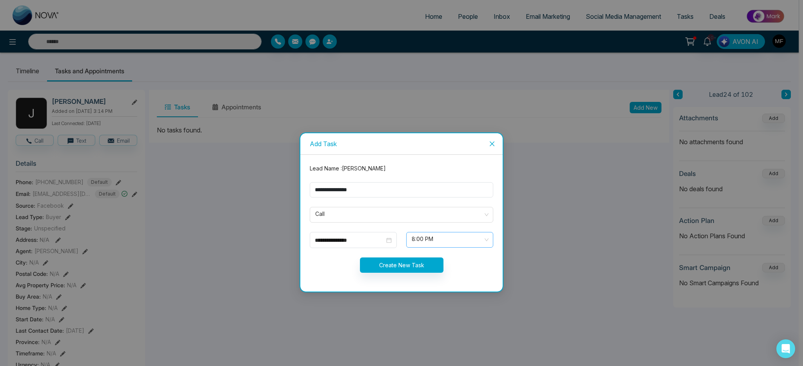
click at [442, 234] on span "8:00 PM" at bounding box center [449, 239] width 76 height 13
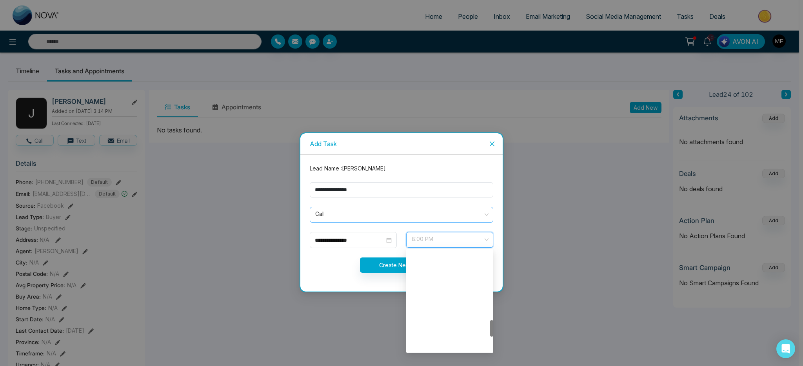
scroll to position [414, 0]
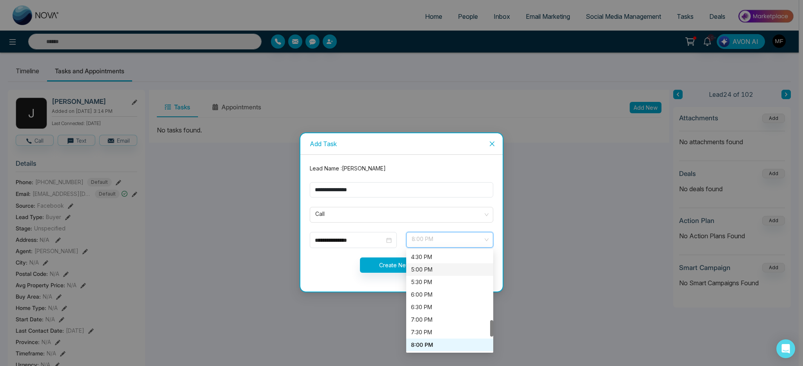
click at [429, 275] on div "5:00 PM" at bounding box center [449, 269] width 87 height 13
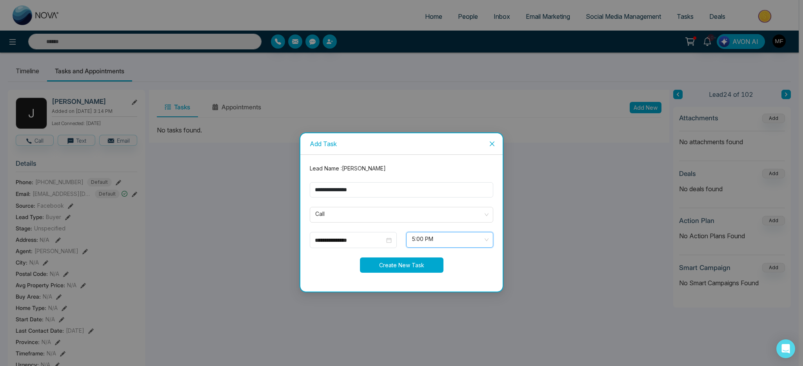
click at [391, 267] on button "Create New Task" at bounding box center [401, 264] width 83 height 15
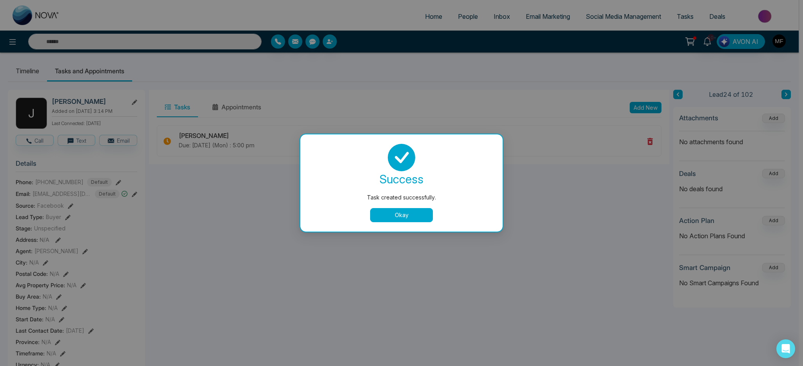
click at [417, 212] on button "Okay" at bounding box center [401, 215] width 63 height 14
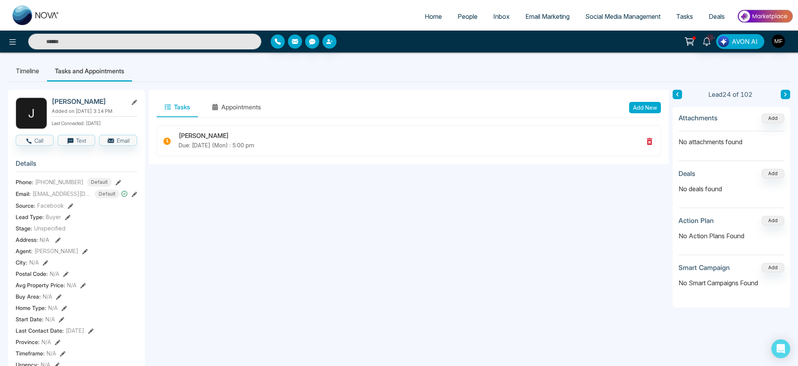
click at [180, 39] on input "text" at bounding box center [144, 42] width 233 height 16
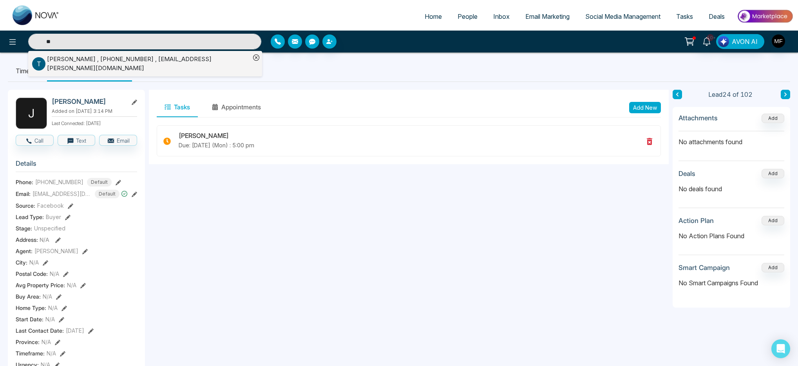
type input "*"
type input "***"
click at [103, 63] on div "Peerzade Taj , +16472223333 , crazytaj79@yahoo.co.uk" at bounding box center [148, 64] width 203 height 18
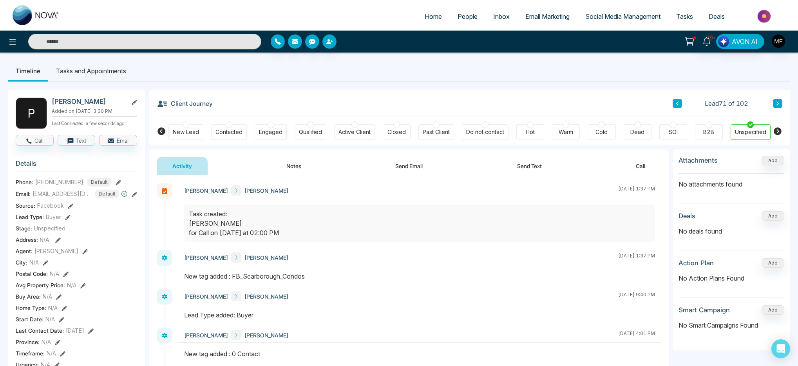
click at [105, 69] on li "Tasks and Appointments" at bounding box center [91, 70] width 86 height 21
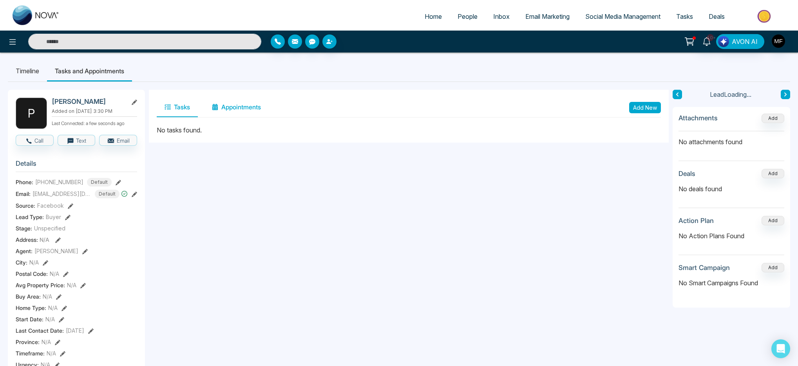
click at [233, 109] on button "Appointments" at bounding box center [236, 108] width 65 height 20
click at [177, 109] on button "Tasks" at bounding box center [177, 108] width 41 height 20
click at [636, 103] on button "Add New" at bounding box center [645, 107] width 32 height 11
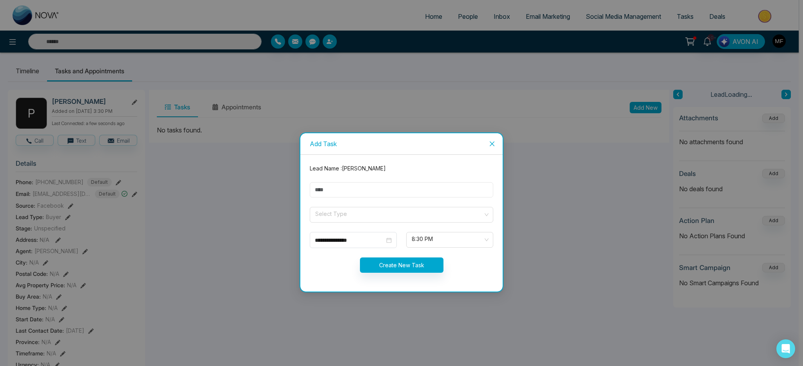
click at [415, 194] on input "text" at bounding box center [401, 189] width 183 height 15
type input "**********"
click at [359, 222] on span at bounding box center [398, 214] width 169 height 15
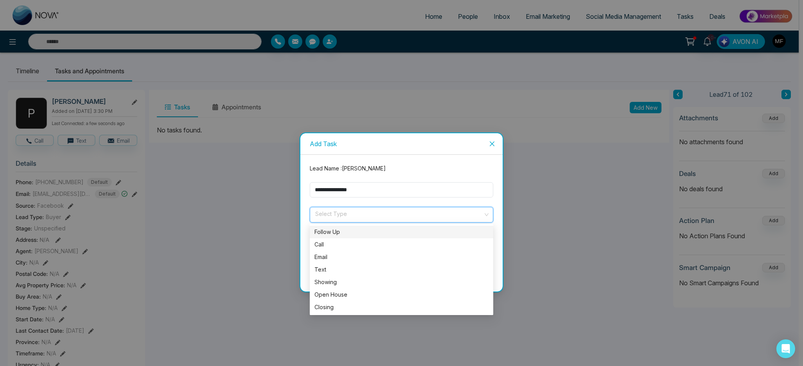
click at [354, 232] on div "Follow Up" at bounding box center [401, 232] width 174 height 9
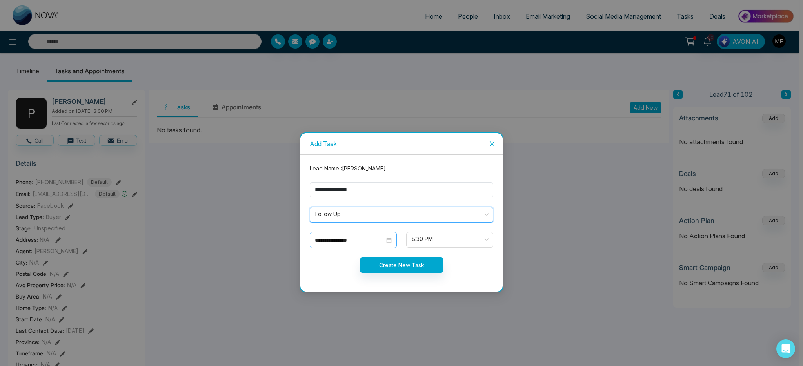
click at [358, 238] on input "**********" at bounding box center [350, 240] width 70 height 9
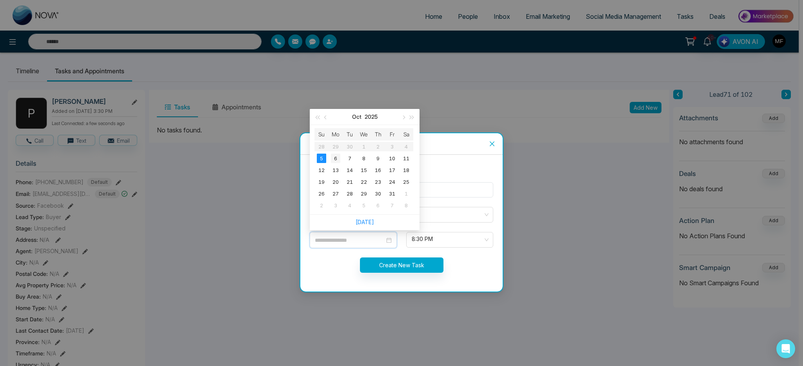
type input "**********"
click at [339, 159] on div "6" at bounding box center [335, 158] width 9 height 9
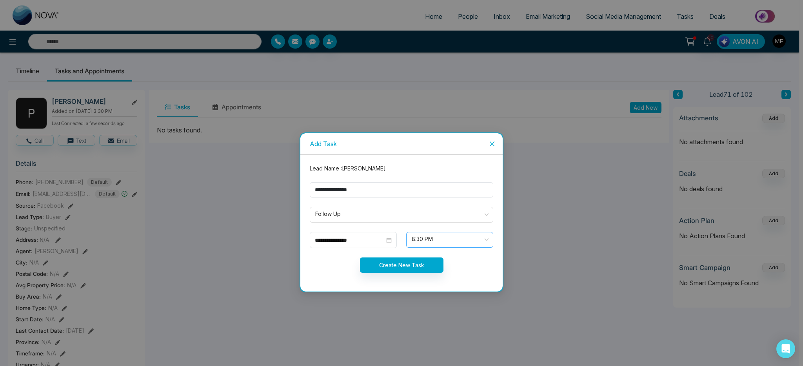
click at [441, 236] on span "8:30 PM" at bounding box center [449, 239] width 76 height 13
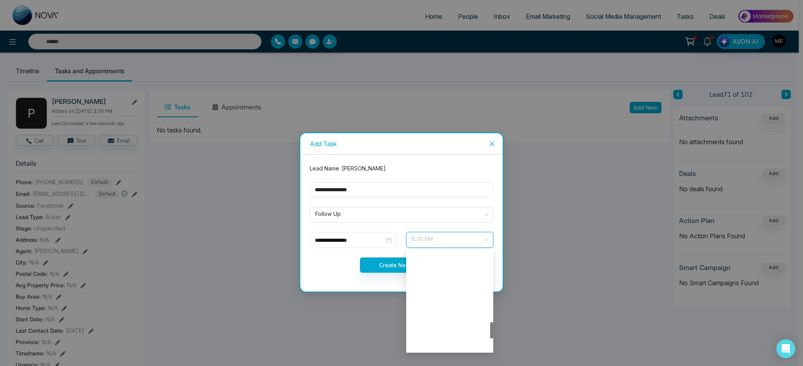
scroll to position [426, 0]
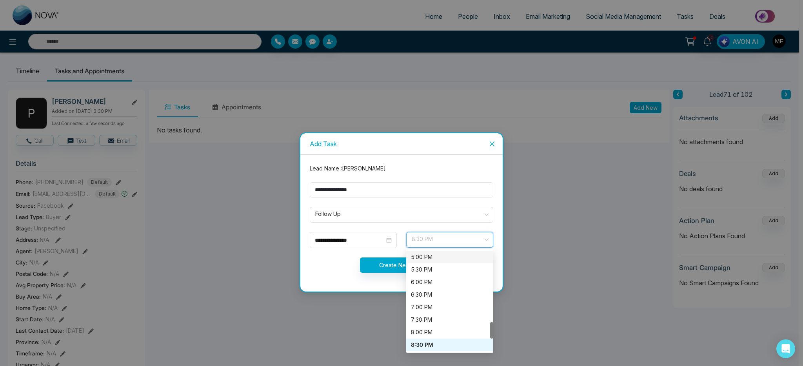
click at [439, 259] on div "5:00 PM" at bounding box center [450, 257] width 78 height 9
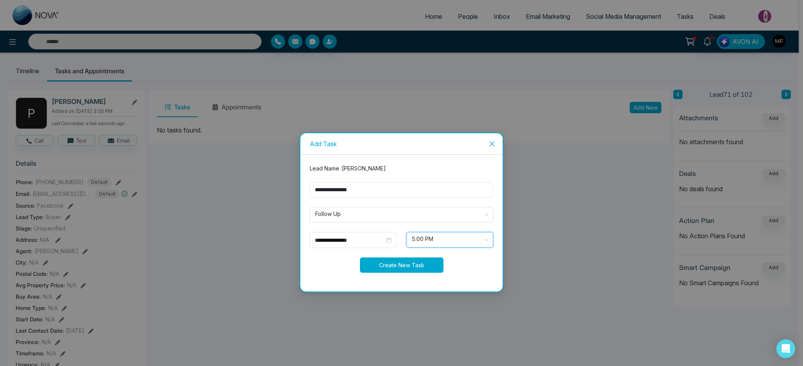
click at [402, 266] on button "Create New Task" at bounding box center [401, 264] width 83 height 15
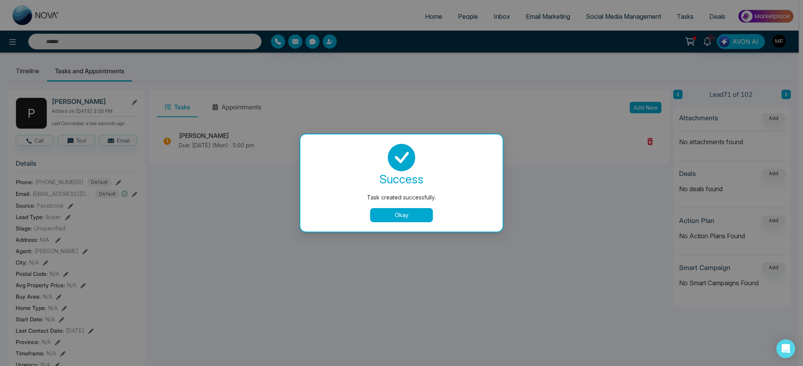
click at [405, 213] on button "Okay" at bounding box center [401, 215] width 63 height 14
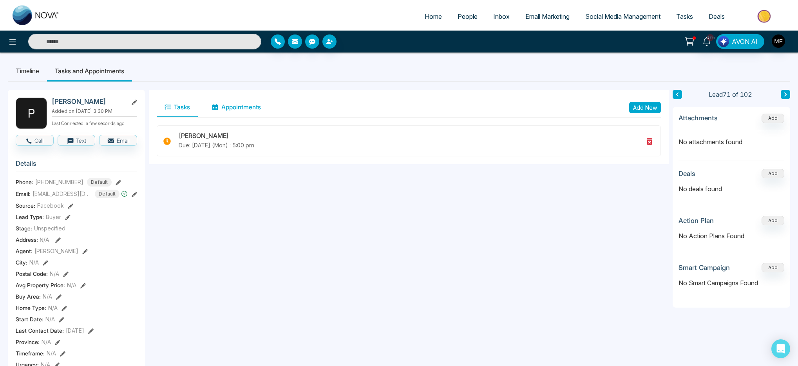
click at [244, 98] on button "Appointments" at bounding box center [236, 108] width 65 height 20
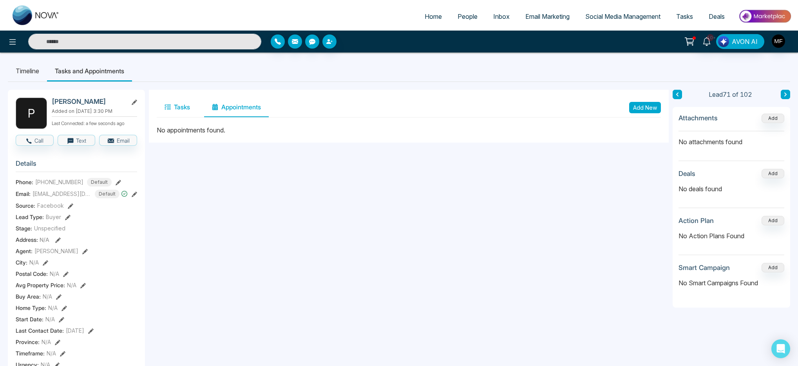
click at [190, 112] on button "Tasks" at bounding box center [177, 108] width 41 height 20
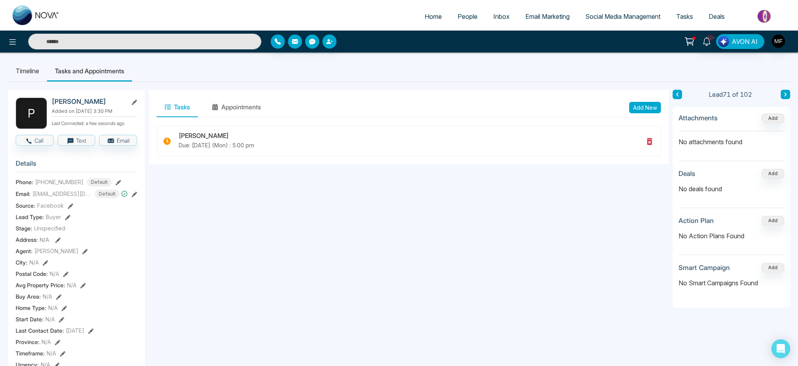
click at [166, 40] on input "text" at bounding box center [144, 42] width 233 height 16
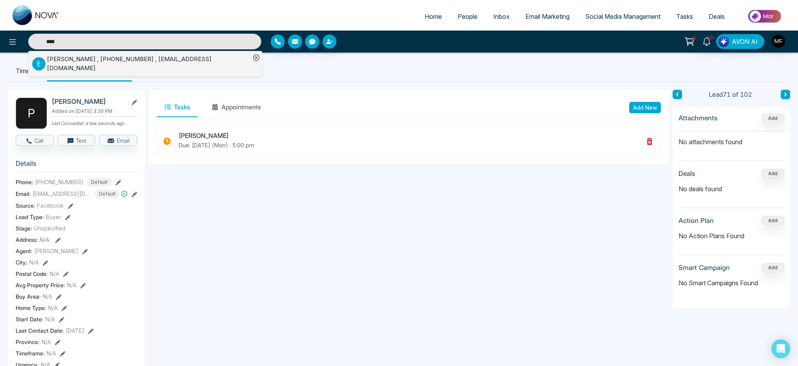
type input "****"
click at [134, 60] on div "Evet Wilson , +16478573668 , evetwilson@sympatico.ca" at bounding box center [148, 64] width 203 height 18
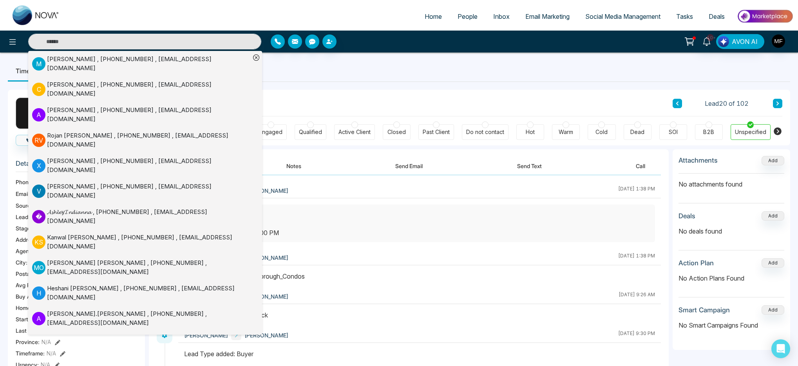
click at [346, 67] on ul "Timeline Tasks and Appointments" at bounding box center [399, 70] width 783 height 21
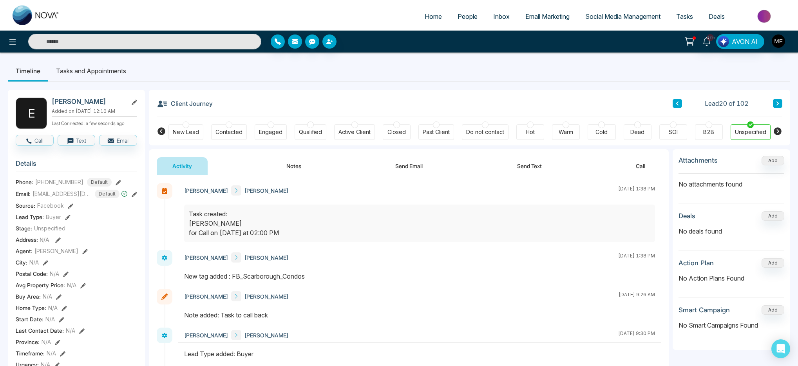
click at [114, 71] on li "Tasks and Appointments" at bounding box center [91, 70] width 86 height 21
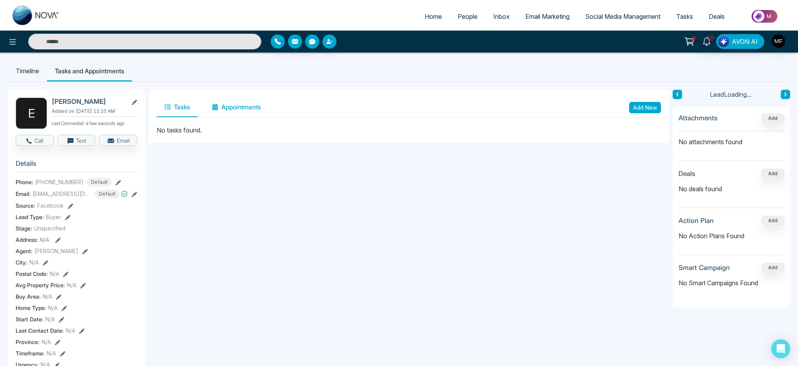
click at [237, 105] on button "Appointments" at bounding box center [236, 108] width 65 height 20
click at [185, 105] on button "Tasks" at bounding box center [177, 108] width 41 height 20
click at [641, 110] on button "Add New" at bounding box center [645, 107] width 32 height 11
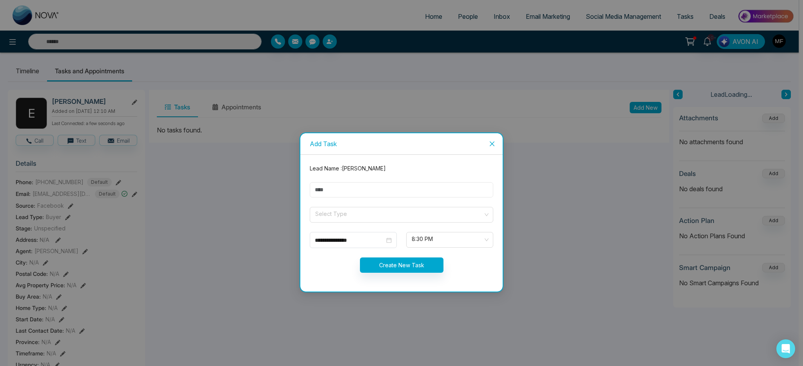
click at [383, 187] on input "text" at bounding box center [401, 189] width 183 height 15
type input "**********"
click at [379, 213] on input "search" at bounding box center [398, 213] width 169 height 12
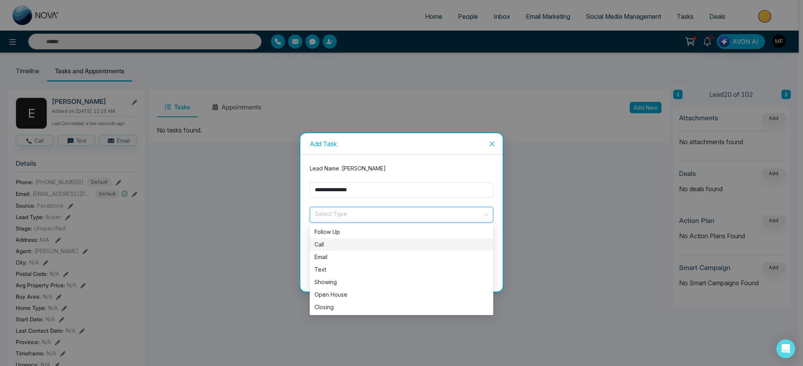
click at [338, 244] on div "Call" at bounding box center [401, 244] width 174 height 9
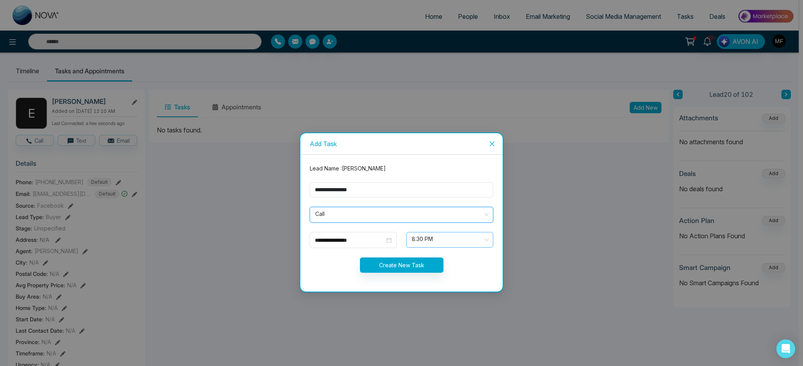
click at [442, 242] on span "8:30 PM" at bounding box center [449, 239] width 76 height 13
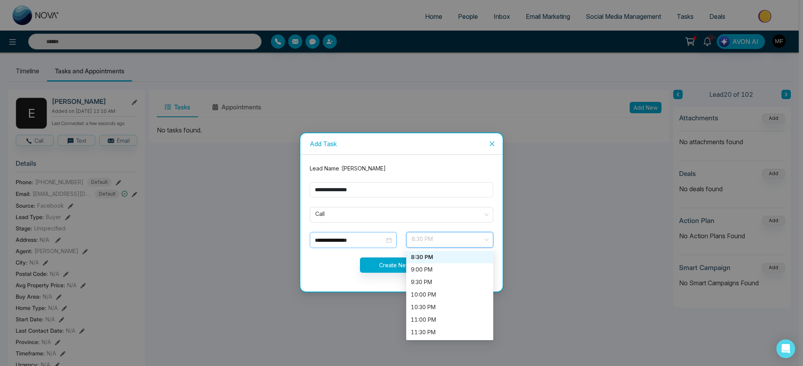
click at [375, 245] on div "**********" at bounding box center [353, 240] width 87 height 16
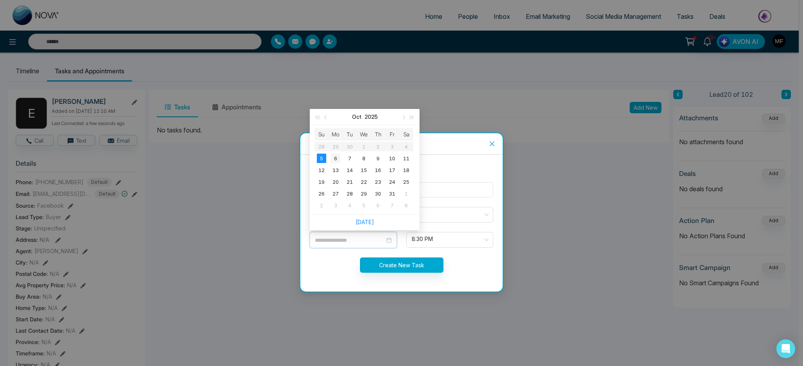
type input "**********"
click at [333, 158] on div "6" at bounding box center [335, 158] width 9 height 9
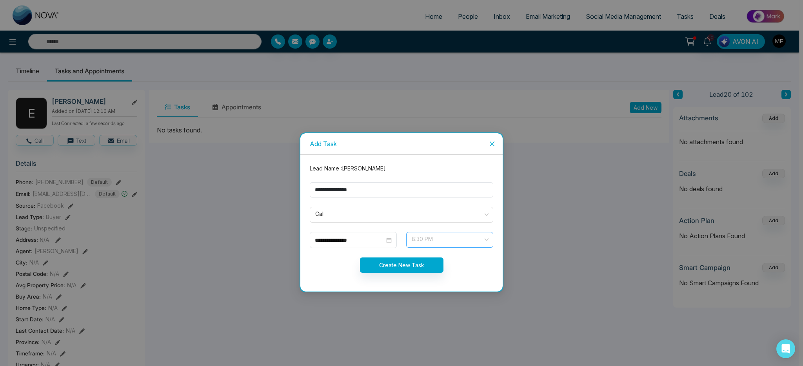
click at [446, 245] on span "8:30 PM" at bounding box center [449, 239] width 76 height 13
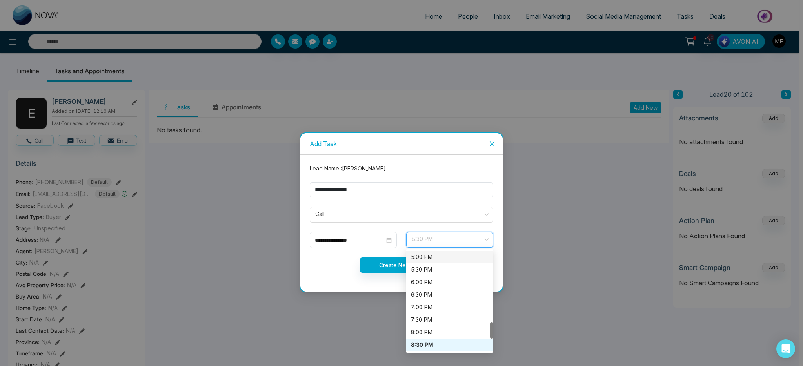
click at [437, 258] on div "5:00 PM" at bounding box center [450, 257] width 78 height 9
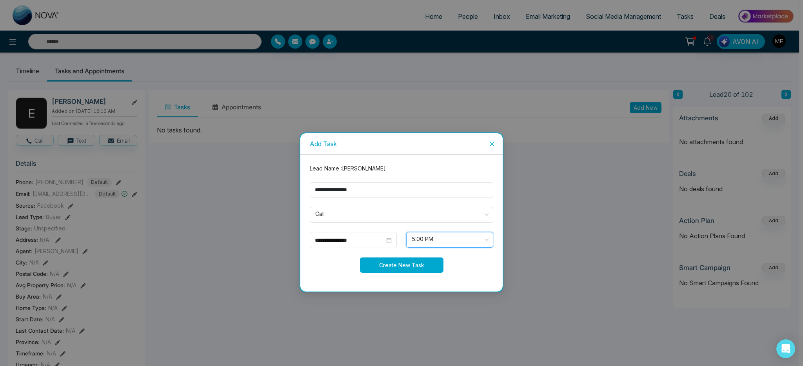
click at [411, 261] on button "Create New Task" at bounding box center [401, 264] width 83 height 15
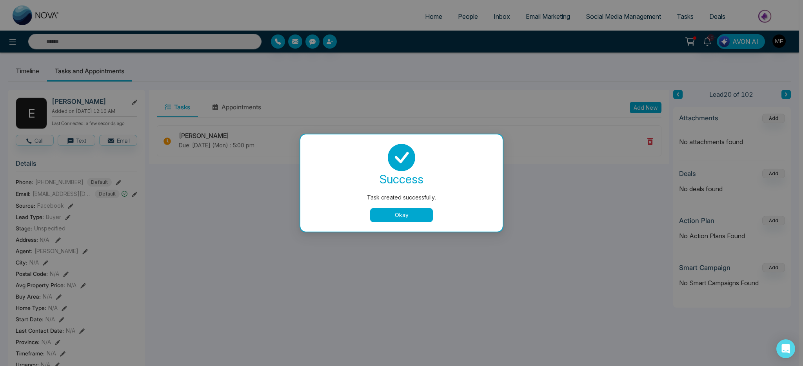
click at [412, 219] on button "Okay" at bounding box center [401, 215] width 63 height 14
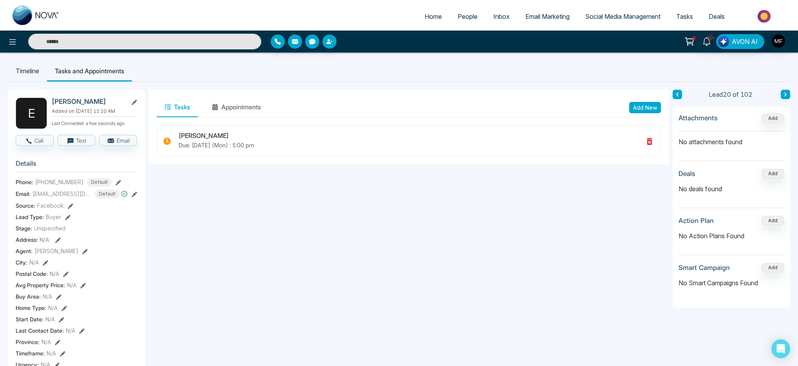
click at [154, 42] on input "text" at bounding box center [144, 42] width 233 height 16
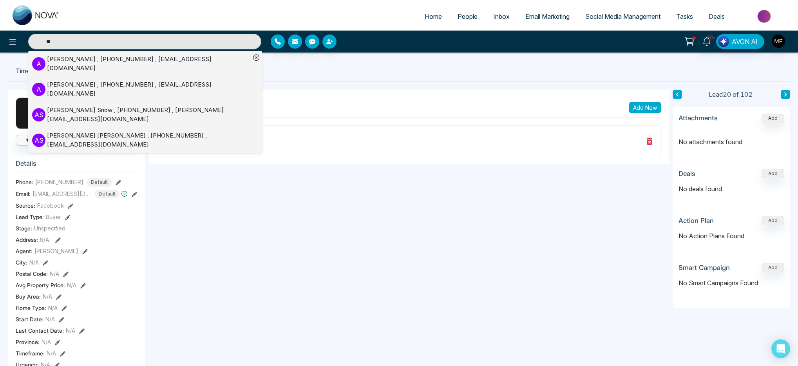
type input "**"
click at [52, 83] on div "Amy Tsang , +14167278626 , amyykc8@gmail.com" at bounding box center [148, 89] width 203 height 18
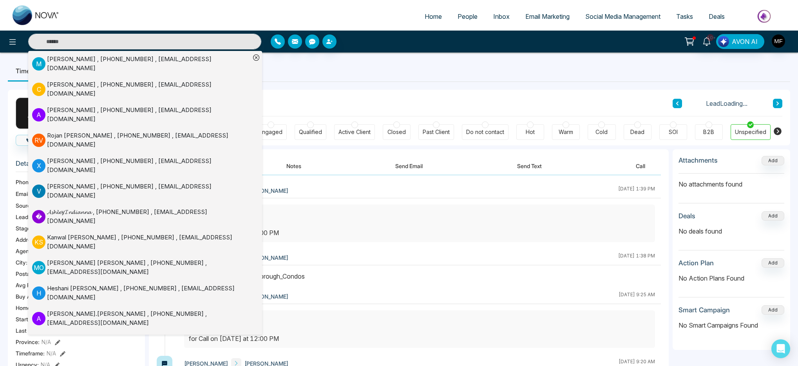
click at [314, 81] on ul "Timeline Tasks and Appointments" at bounding box center [399, 70] width 783 height 21
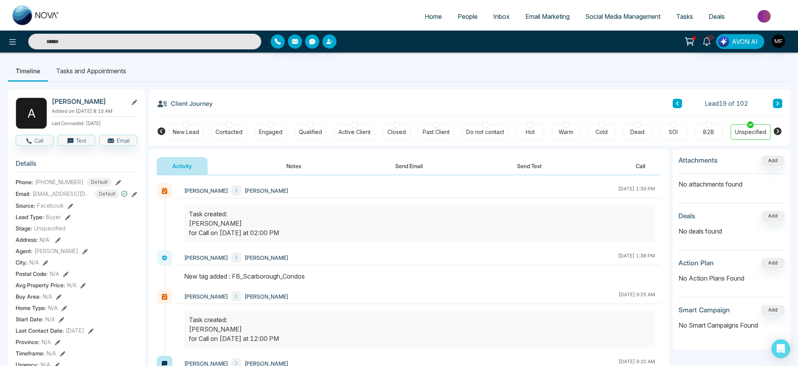
click at [116, 71] on li "Tasks and Appointments" at bounding box center [91, 70] width 86 height 21
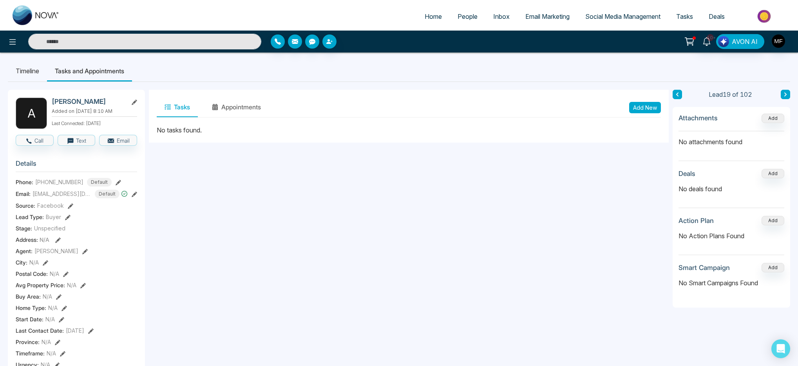
click at [643, 111] on button "Add New" at bounding box center [645, 107] width 32 height 11
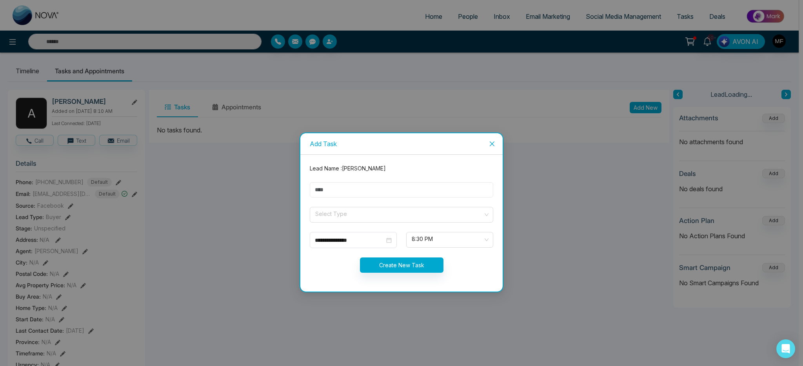
click at [464, 187] on input "text" at bounding box center [401, 189] width 183 height 15
type input "**********"
click at [328, 209] on input "search" at bounding box center [398, 213] width 169 height 12
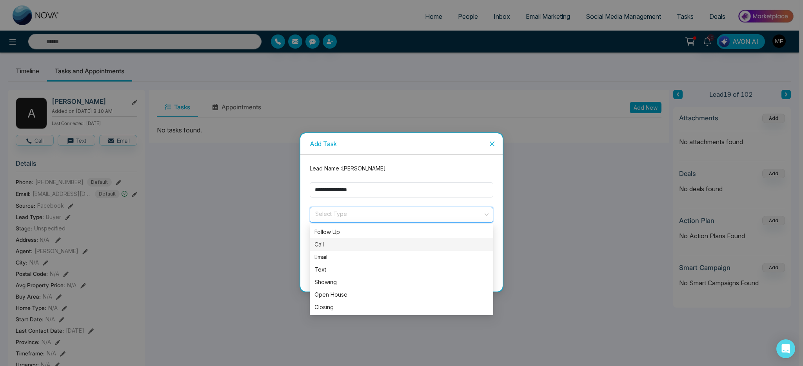
click at [330, 243] on div "Call" at bounding box center [401, 244] width 174 height 9
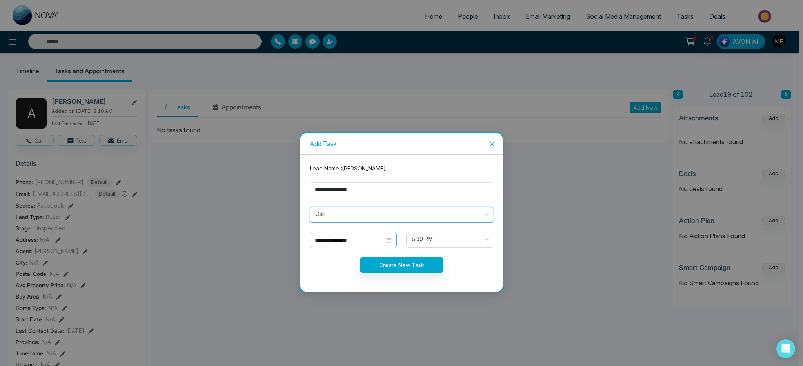
click at [346, 246] on div "**********" at bounding box center [353, 240] width 87 height 16
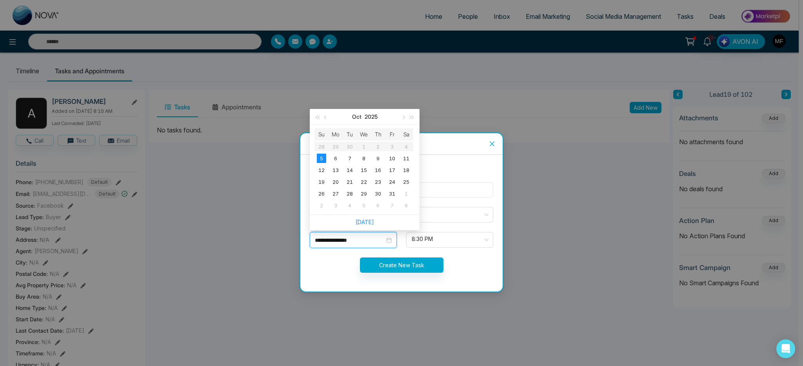
click at [349, 243] on input "**********" at bounding box center [350, 240] width 70 height 9
type input "**********"
click at [334, 159] on div "6" at bounding box center [335, 158] width 9 height 9
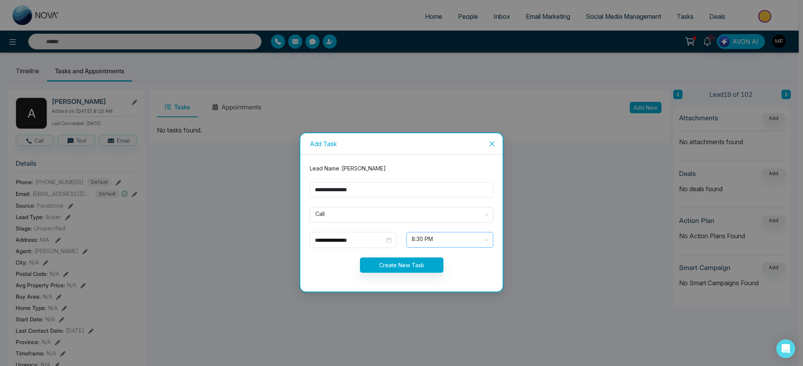
click at [452, 237] on span "8:30 PM" at bounding box center [449, 239] width 76 height 13
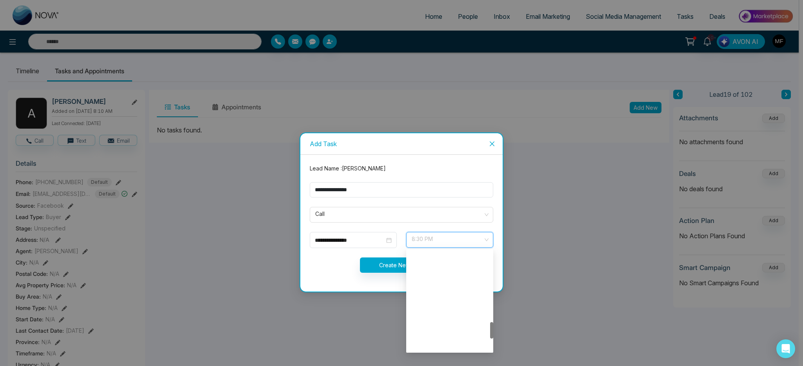
scroll to position [426, 0]
click at [442, 257] on div "5:00 PM" at bounding box center [450, 257] width 78 height 9
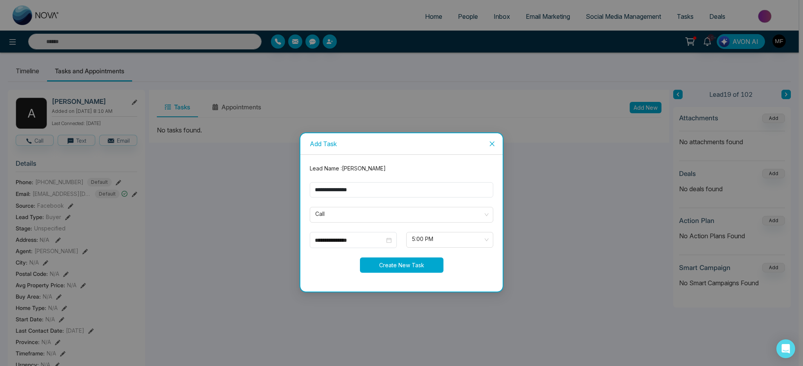
click at [392, 266] on button "Create New Task" at bounding box center [401, 264] width 83 height 15
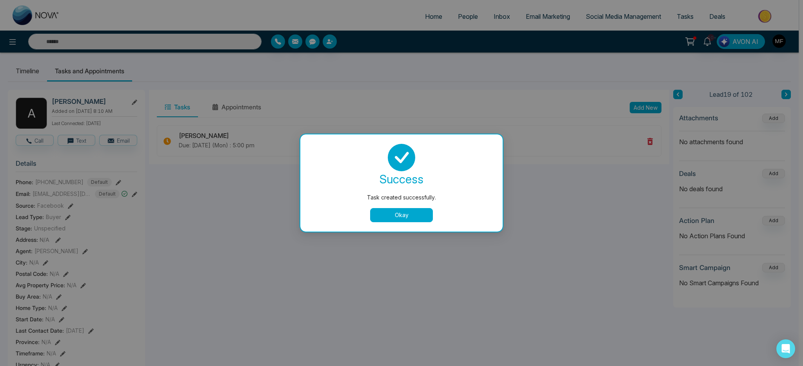
click at [400, 214] on button "Okay" at bounding box center [401, 215] width 63 height 14
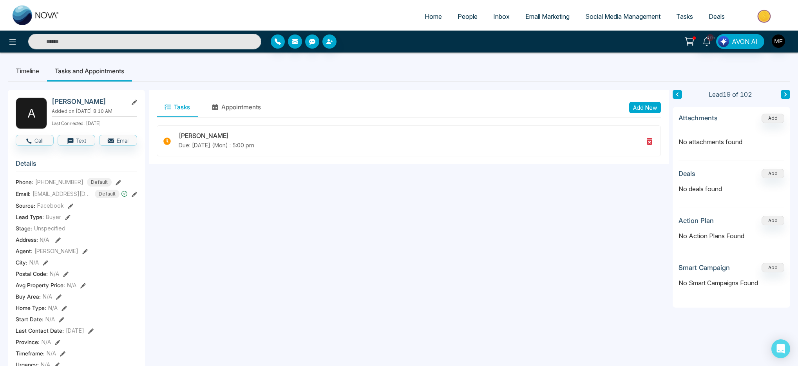
click at [110, 45] on input "text" at bounding box center [144, 42] width 233 height 16
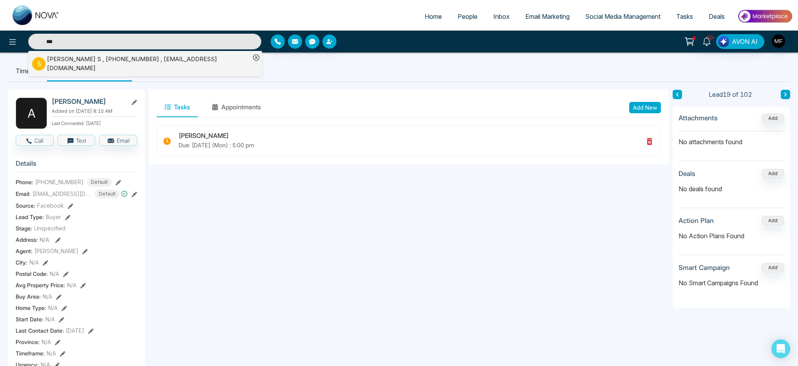
type input "***"
click at [96, 63] on div "Swetha S , +16477015146 , swetha_11@hotmail.com" at bounding box center [148, 64] width 203 height 18
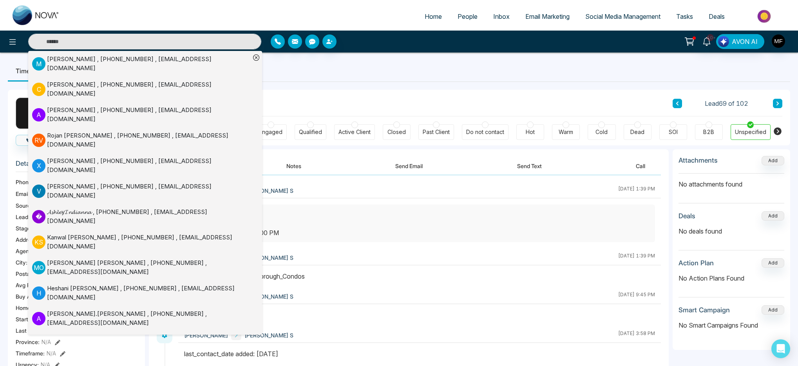
click at [336, 77] on ul "Timeline Tasks and Appointments" at bounding box center [399, 70] width 783 height 21
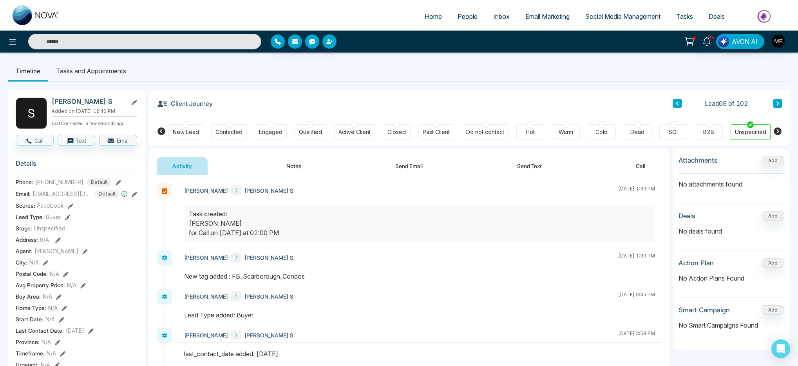
click at [101, 74] on li "Tasks and Appointments" at bounding box center [91, 70] width 86 height 21
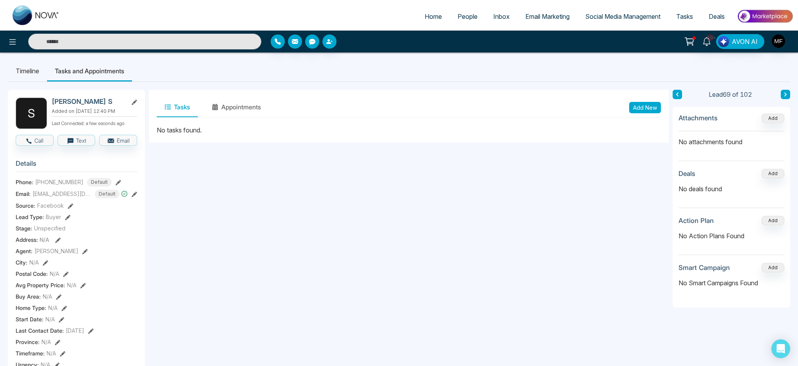
click at [640, 106] on button "Add New" at bounding box center [645, 107] width 32 height 11
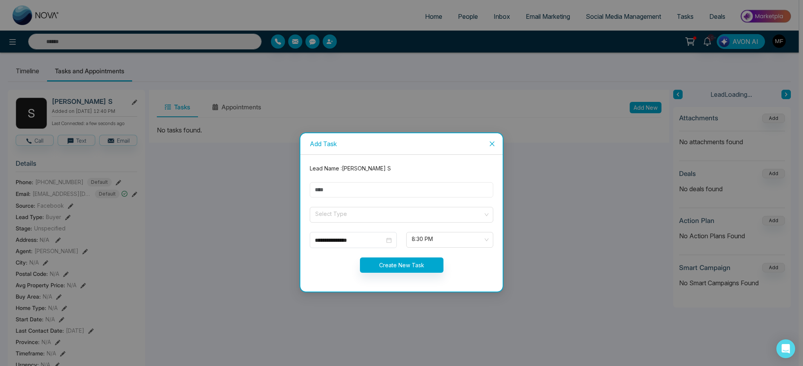
click at [353, 190] on input "text" at bounding box center [401, 189] width 183 height 15
type input "**********"
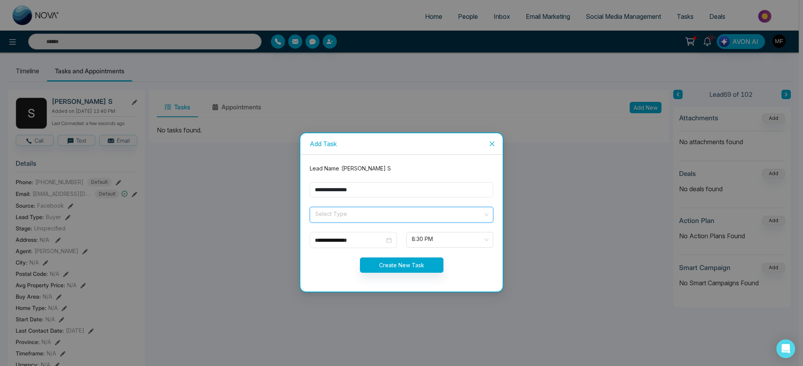
click at [359, 215] on input "search" at bounding box center [398, 213] width 169 height 12
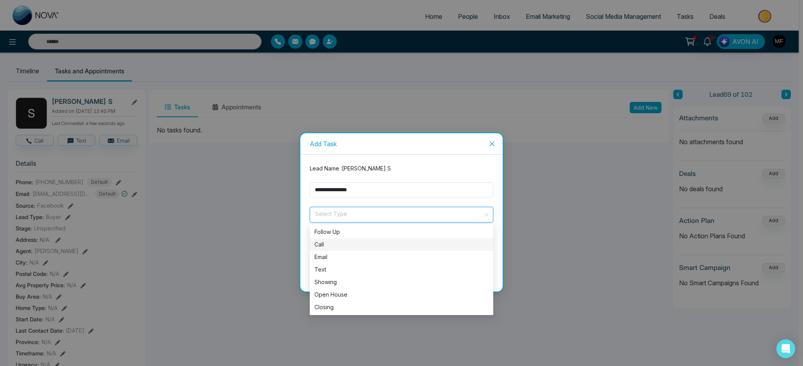
click at [341, 245] on div "Call" at bounding box center [401, 244] width 174 height 9
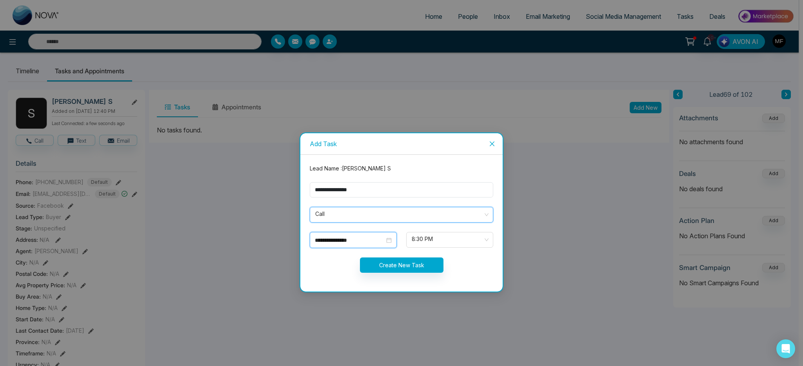
click at [352, 236] on input "**********" at bounding box center [350, 240] width 70 height 9
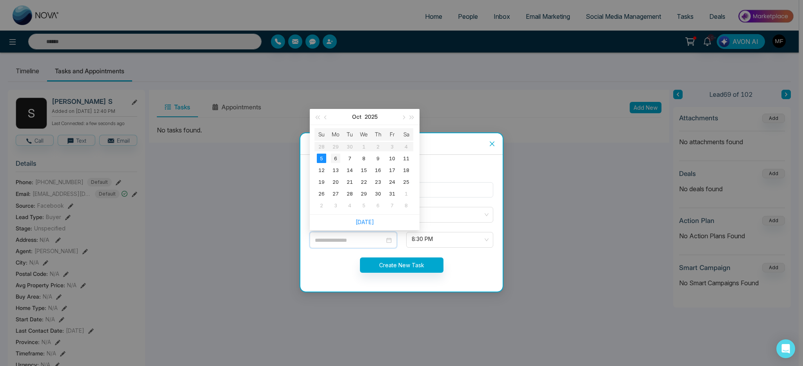
type input "**********"
click at [331, 161] on div "6" at bounding box center [335, 158] width 9 height 9
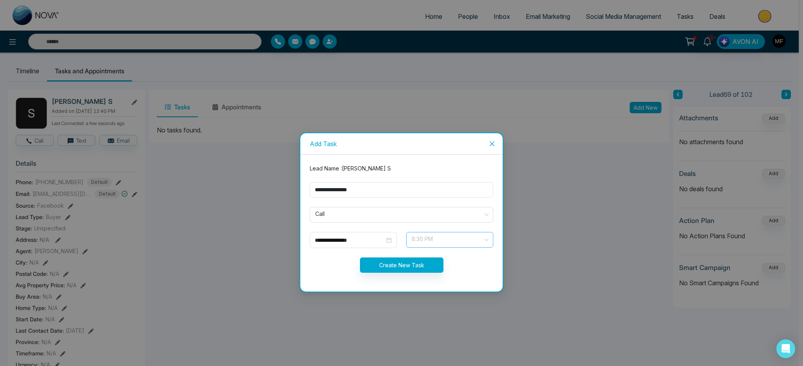
click at [441, 237] on span "8:30 PM" at bounding box center [449, 239] width 76 height 13
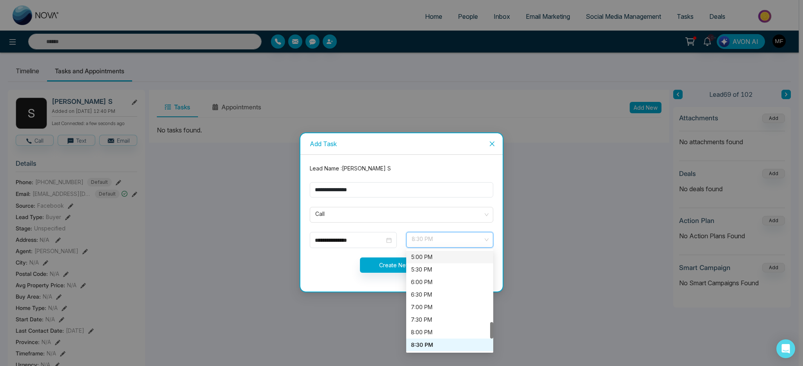
click at [431, 259] on div "5:00 PM" at bounding box center [450, 257] width 78 height 9
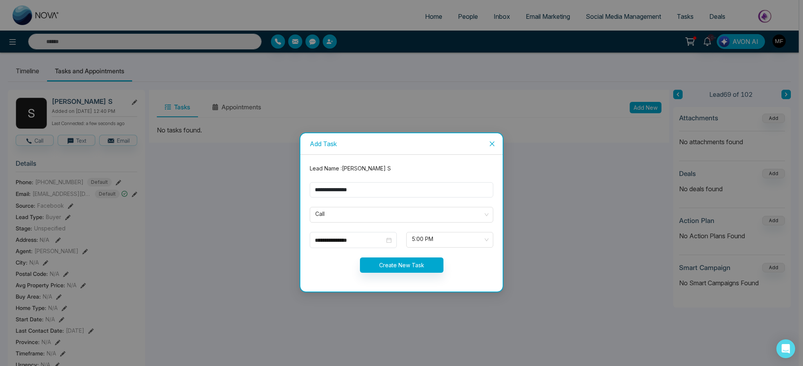
click at [483, 265] on div "Create New Task" at bounding box center [401, 264] width 193 height 15
click at [406, 266] on button "Create New Task" at bounding box center [401, 264] width 83 height 15
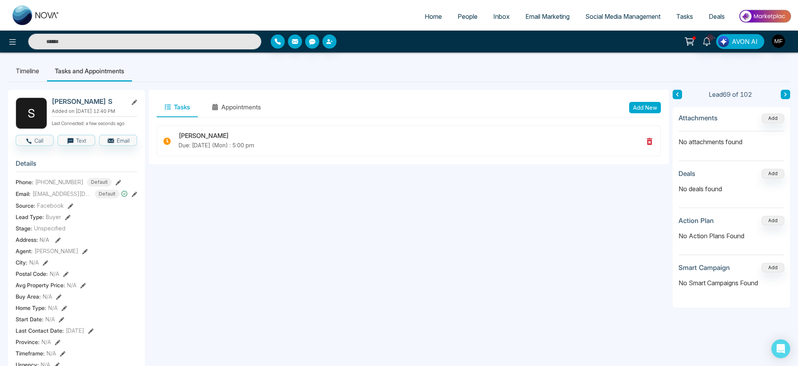
click at [70, 42] on input "text" at bounding box center [144, 42] width 233 height 16
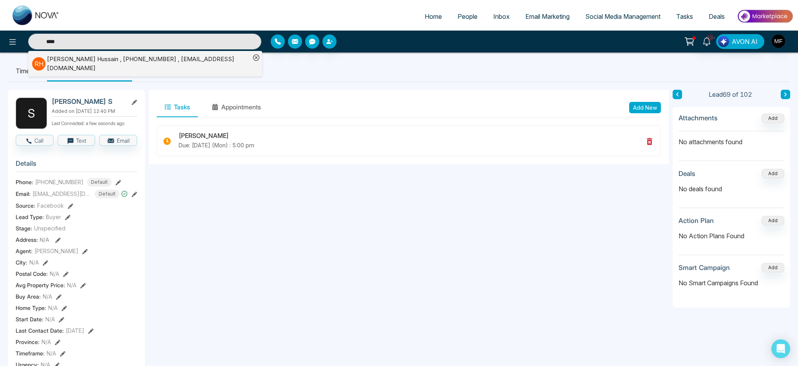
type input "*****"
click at [167, 58] on div "Randa Hussain , +16133552772 , randaabdul@hotmail.com" at bounding box center [148, 64] width 203 height 18
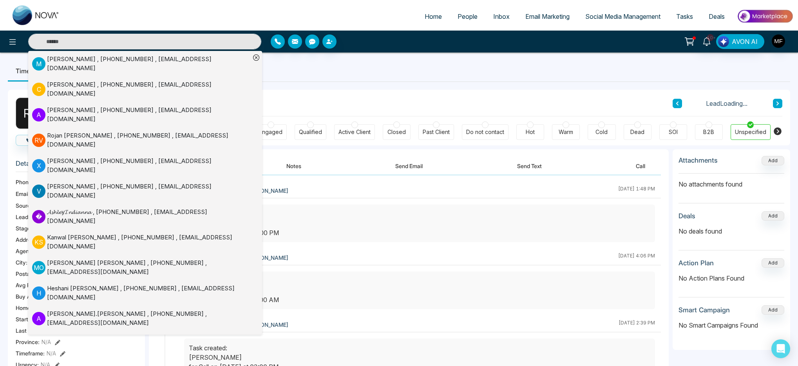
click at [328, 76] on ul "Timeline Tasks and Appointments" at bounding box center [399, 70] width 783 height 21
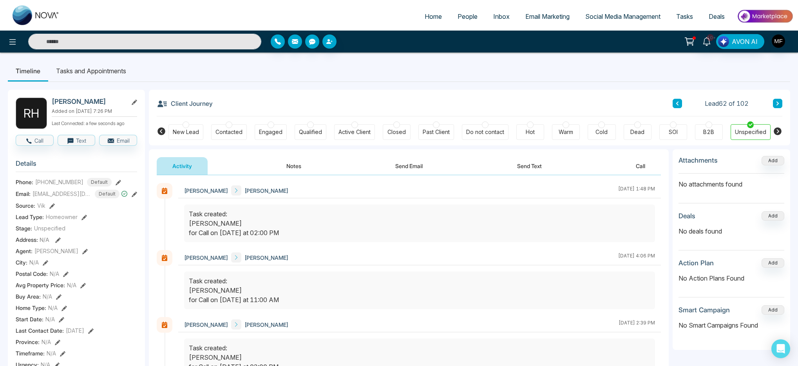
click at [297, 163] on button "Notes" at bounding box center [294, 166] width 46 height 18
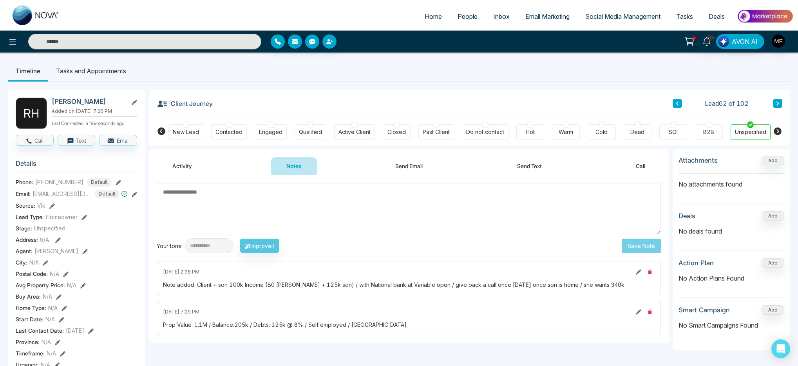
click at [189, 171] on button "Activity" at bounding box center [182, 166] width 51 height 18
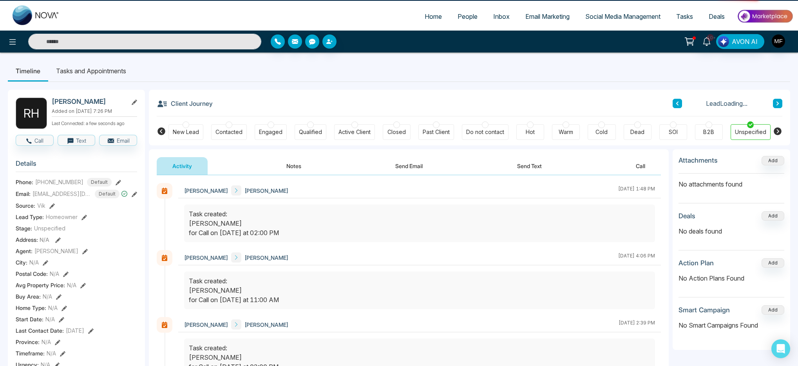
click at [107, 67] on li "Tasks and Appointments" at bounding box center [91, 70] width 86 height 21
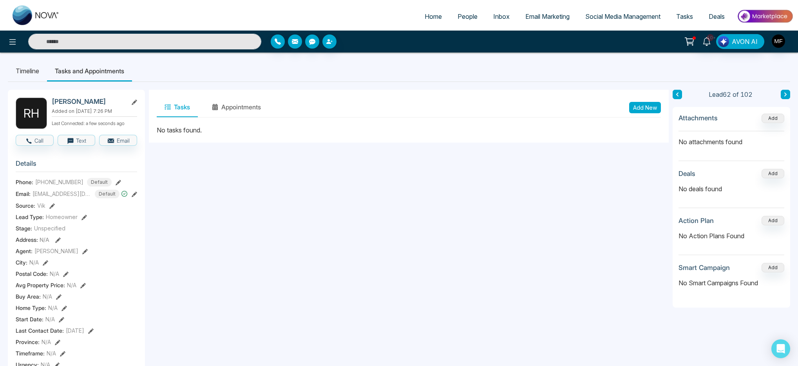
click at [634, 103] on button "Add New" at bounding box center [645, 107] width 32 height 11
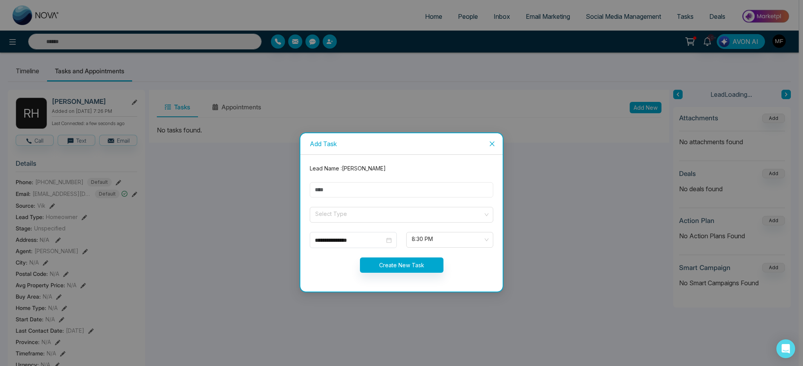
click at [420, 190] on input "text" at bounding box center [401, 189] width 183 height 15
type input "**********"
click at [350, 212] on input "search" at bounding box center [398, 213] width 169 height 12
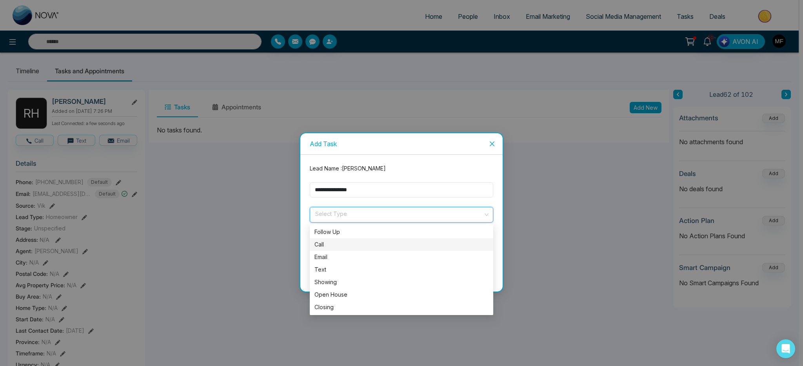
click at [333, 241] on div "Call" at bounding box center [401, 244] width 174 height 9
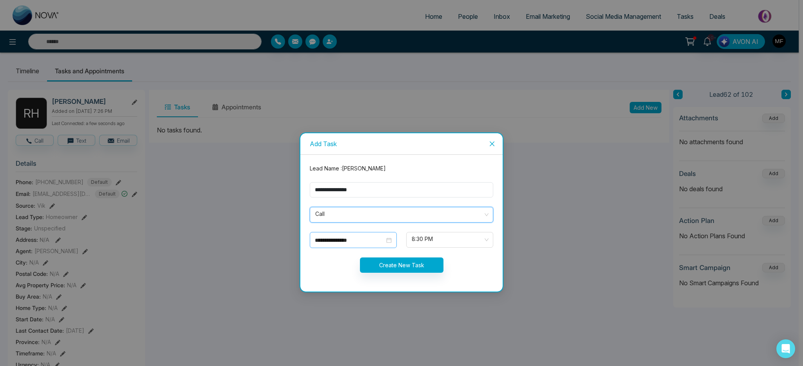
click at [382, 241] on input "**********" at bounding box center [350, 240] width 70 height 9
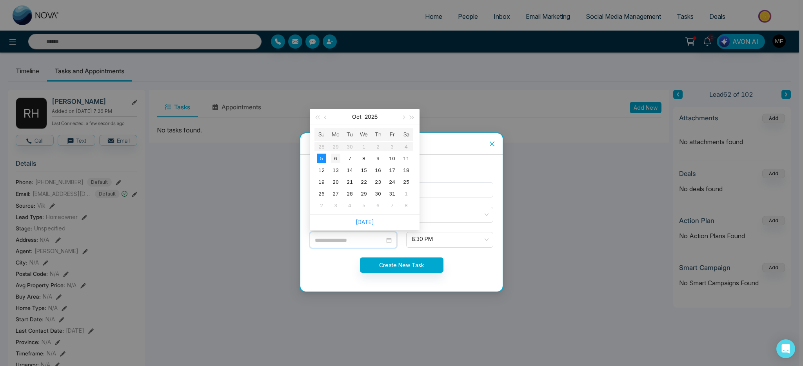
type input "**********"
click at [337, 156] on div "6" at bounding box center [335, 158] width 9 height 9
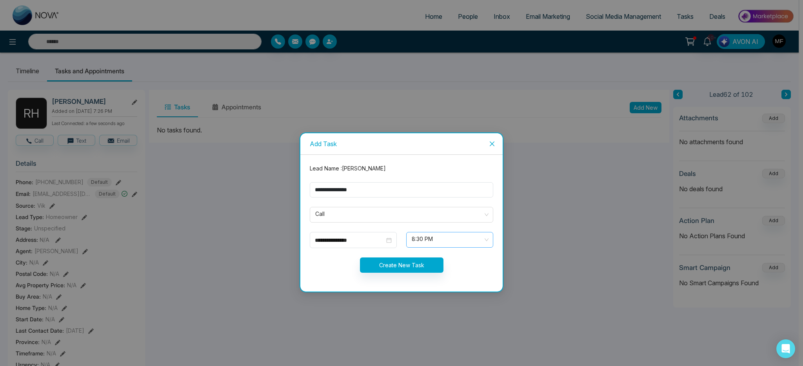
click at [431, 241] on span "8:30 PM" at bounding box center [449, 239] width 76 height 13
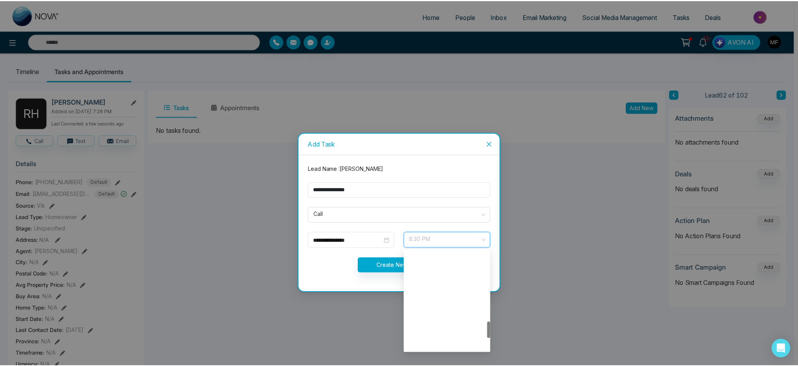
scroll to position [426, 0]
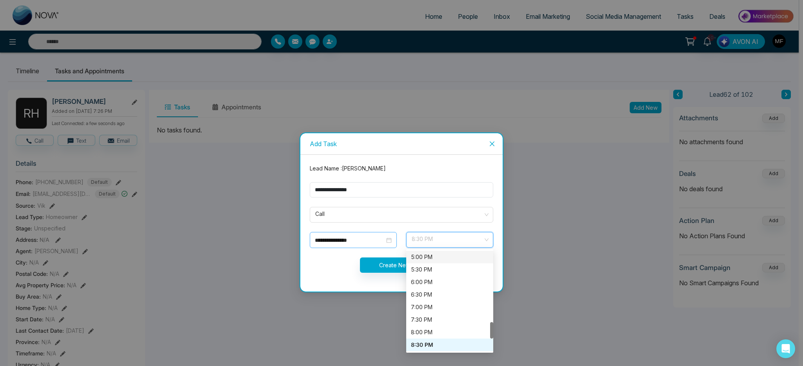
click at [370, 241] on input "**********" at bounding box center [350, 240] width 70 height 9
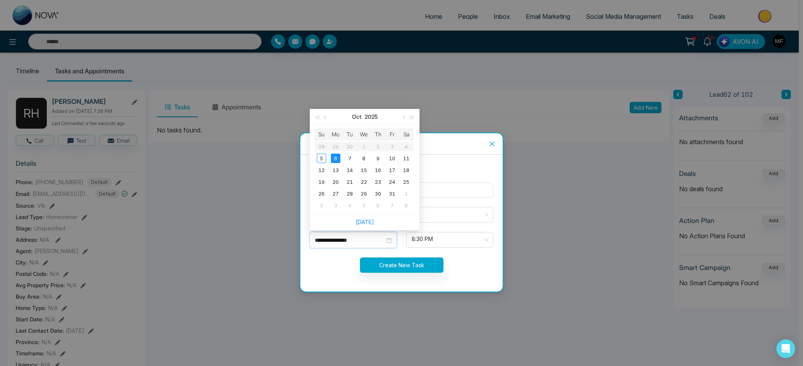
type input "**********"
click at [333, 158] on div "6" at bounding box center [335, 158] width 9 height 9
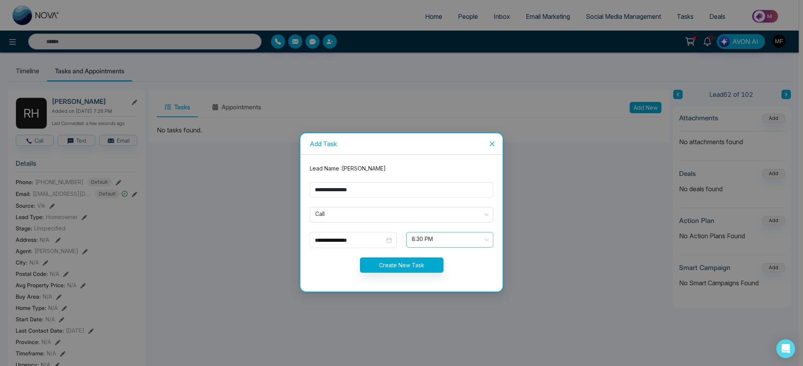
click at [445, 240] on span "8:30 PM" at bounding box center [449, 239] width 76 height 13
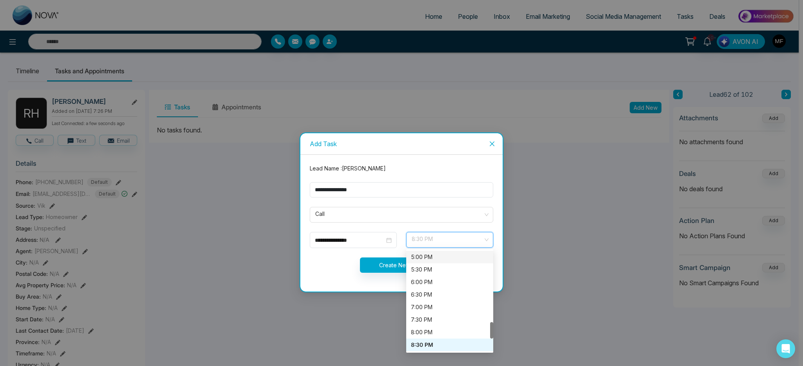
click at [435, 256] on div "5:00 PM" at bounding box center [450, 257] width 78 height 9
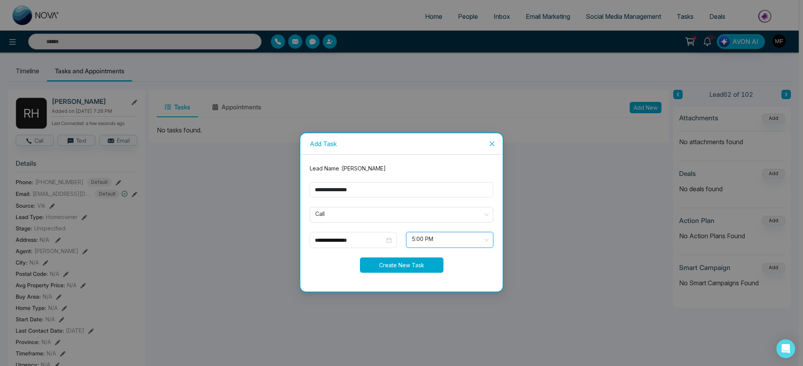
click at [399, 268] on button "Create New Task" at bounding box center [401, 264] width 83 height 15
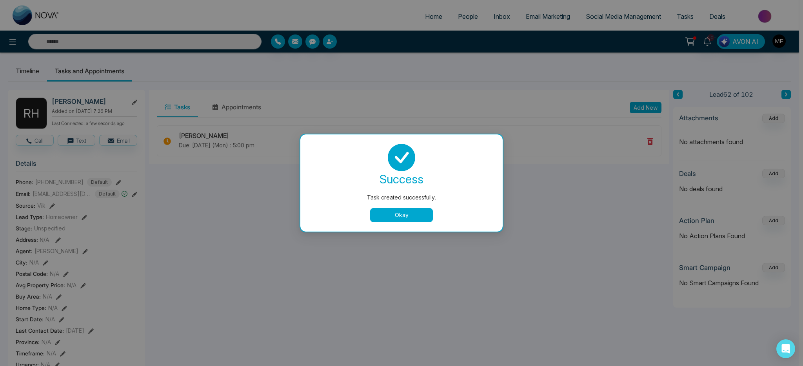
click at [417, 211] on button "Okay" at bounding box center [401, 215] width 63 height 14
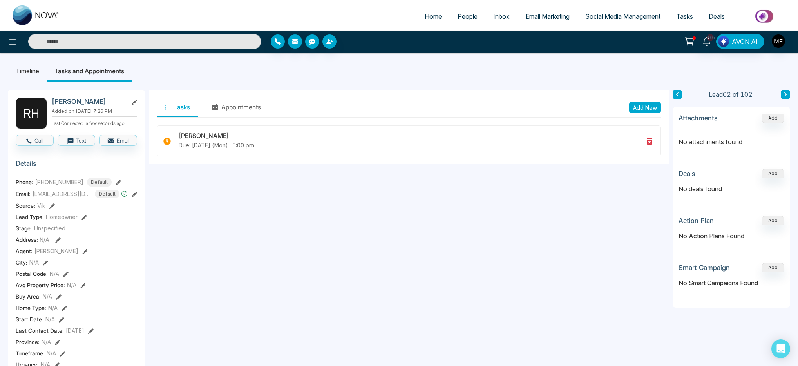
click at [125, 45] on input "text" at bounding box center [144, 42] width 233 height 16
type input "***"
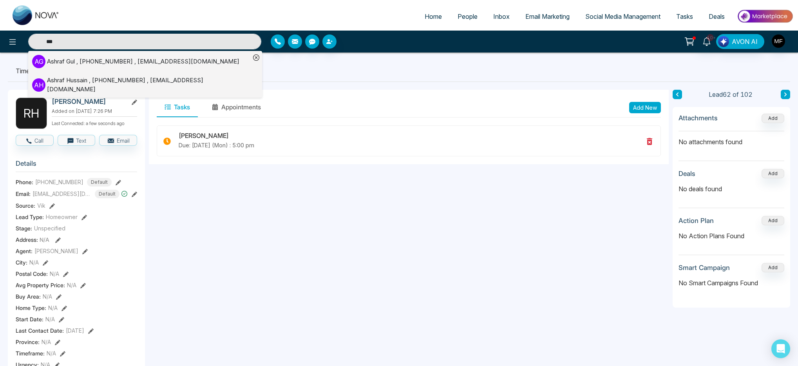
click at [181, 44] on input "***" at bounding box center [144, 42] width 233 height 16
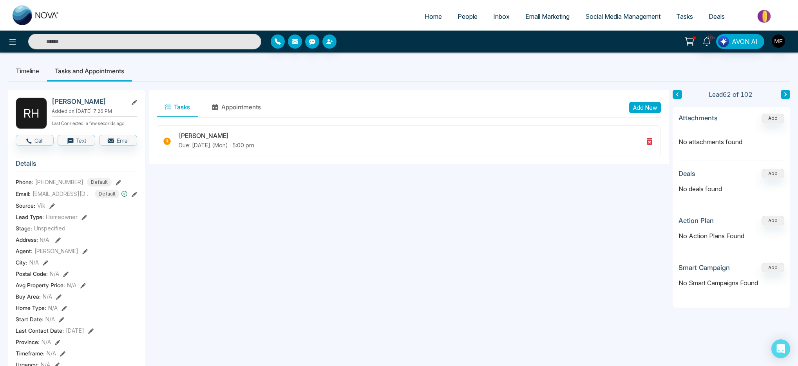
click at [133, 47] on input "text" at bounding box center [144, 42] width 233 height 16
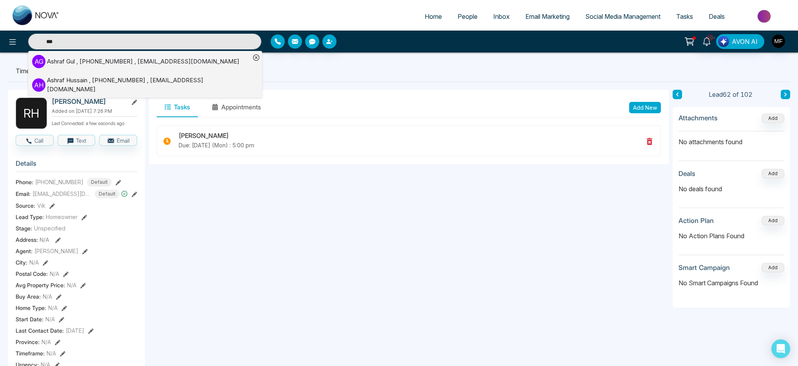
type input "***"
click at [53, 66] on div "A G Ashraf Gul , +14167975652 , ashraf_sarwari@yahoo.ca" at bounding box center [141, 61] width 218 height 13
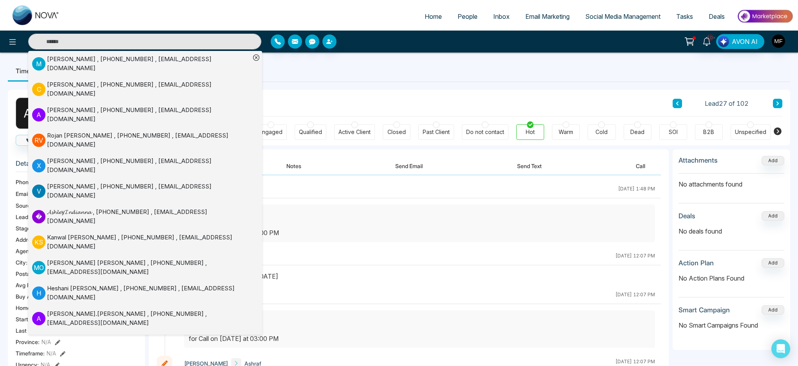
click at [278, 75] on ul "Timeline Tasks and Appointments" at bounding box center [399, 70] width 783 height 21
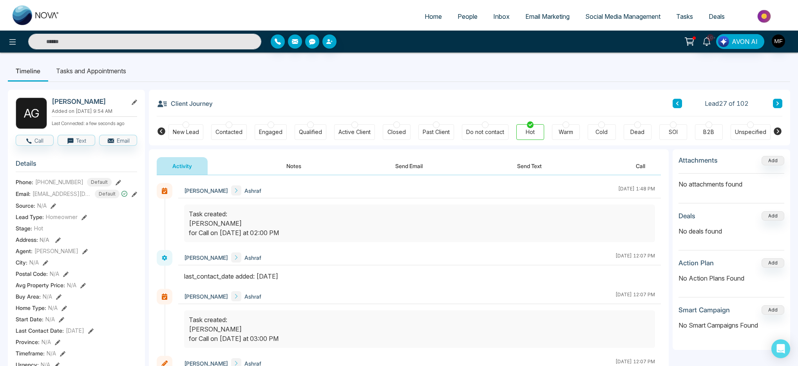
click at [105, 67] on li "Tasks and Appointments" at bounding box center [91, 70] width 86 height 21
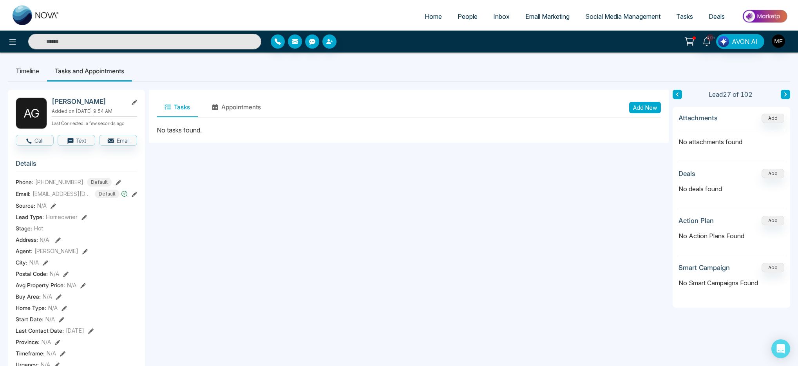
click at [29, 72] on li "Timeline" at bounding box center [27, 70] width 39 height 21
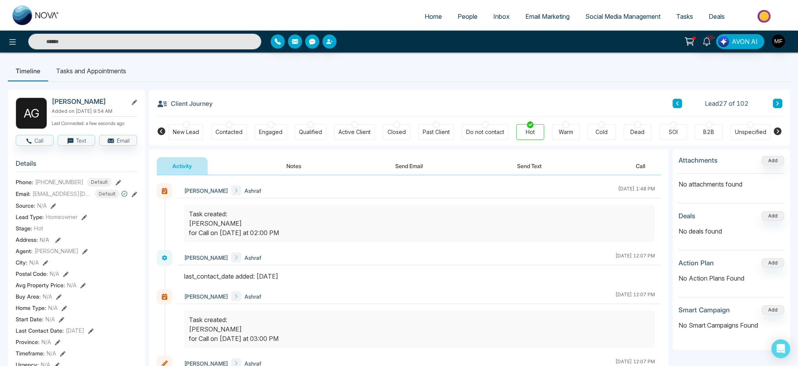
click at [298, 173] on button "Notes" at bounding box center [294, 166] width 46 height 18
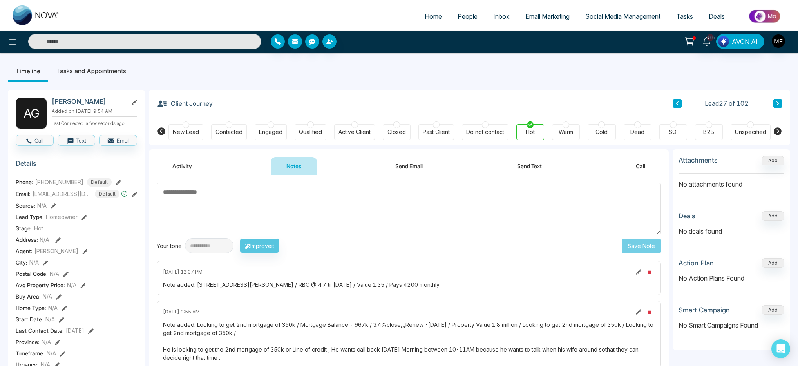
click at [198, 168] on button "Activity" at bounding box center [182, 166] width 51 height 18
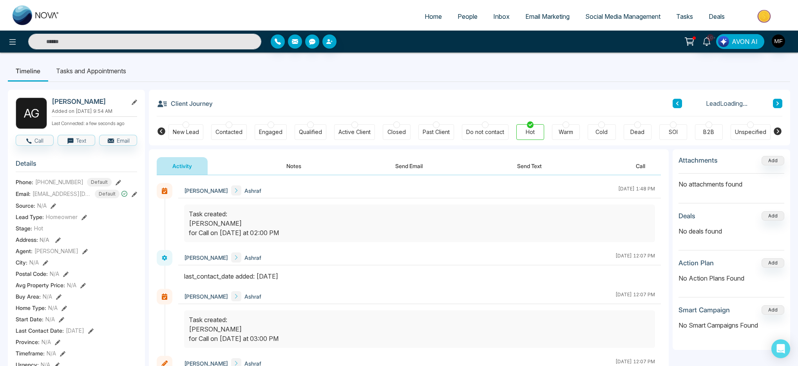
click at [111, 73] on li "Tasks and Appointments" at bounding box center [91, 70] width 86 height 21
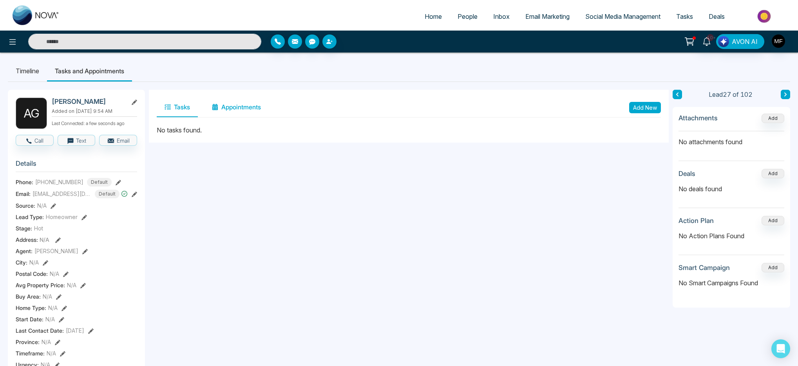
click at [254, 112] on button "Appointments" at bounding box center [236, 108] width 65 height 20
click at [176, 108] on button "Tasks" at bounding box center [177, 108] width 41 height 20
click at [645, 103] on button "Add New" at bounding box center [645, 107] width 32 height 11
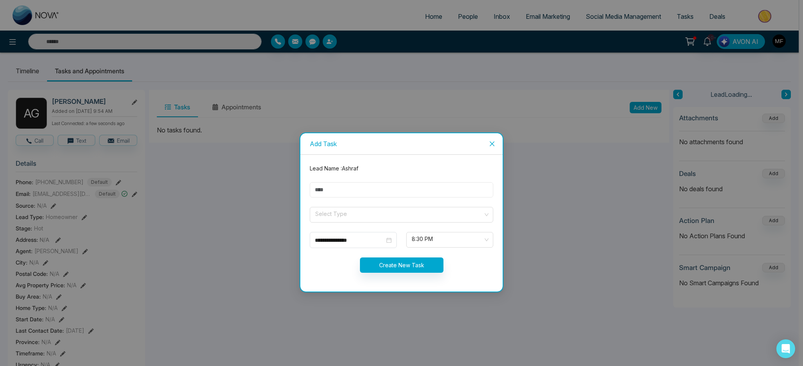
click at [370, 191] on input "text" at bounding box center [401, 189] width 183 height 15
type input "**********"
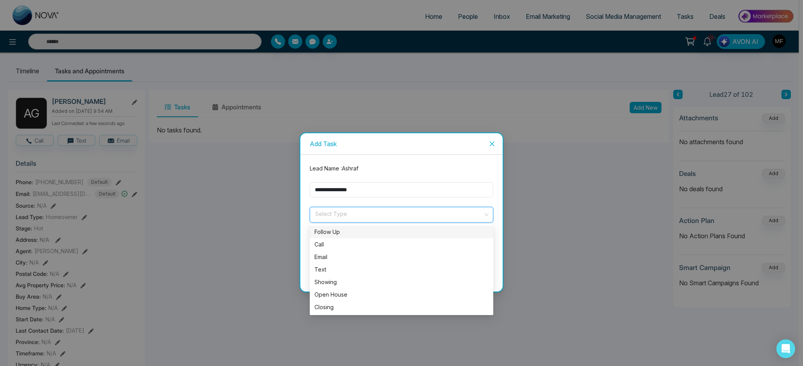
click at [340, 214] on input "search" at bounding box center [398, 213] width 169 height 12
click at [335, 243] on div "Call" at bounding box center [401, 244] width 174 height 9
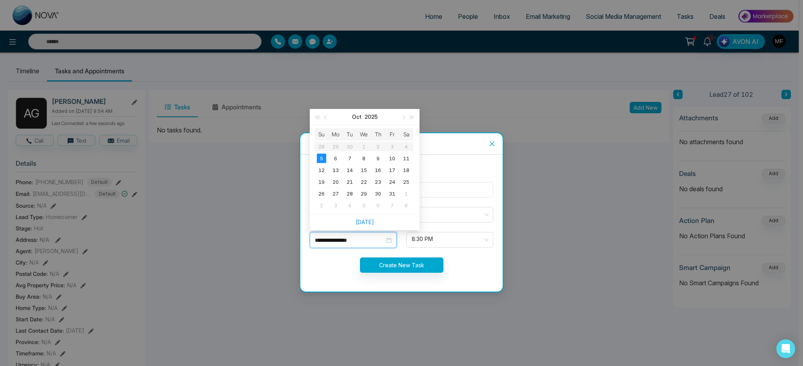
click at [375, 242] on input "**********" at bounding box center [350, 240] width 70 height 9
type input "**********"
click at [337, 159] on div "6" at bounding box center [335, 158] width 9 height 9
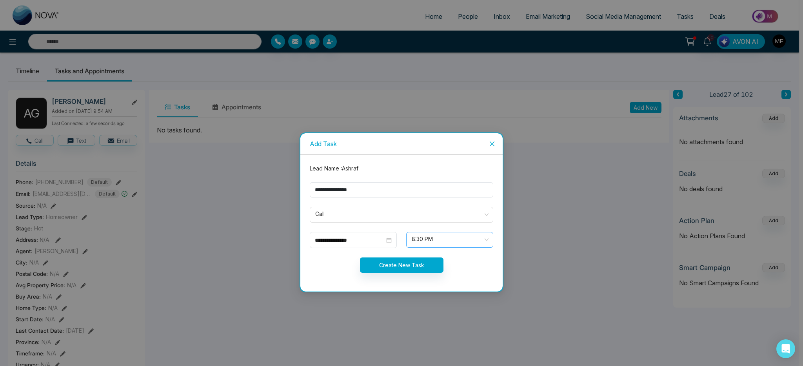
click at [458, 239] on span "8:30 PM" at bounding box center [449, 239] width 76 height 13
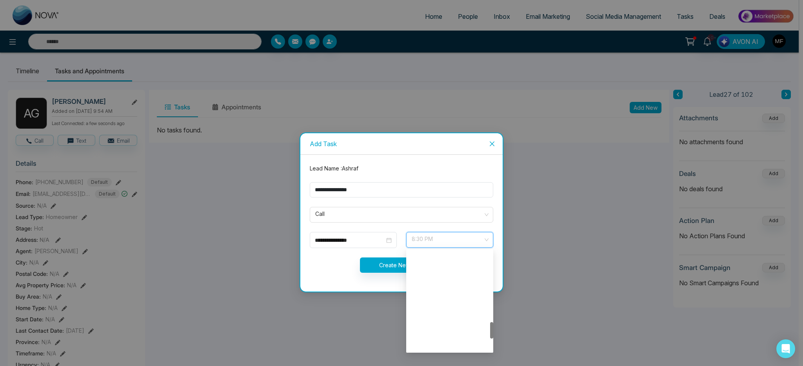
scroll to position [426, 0]
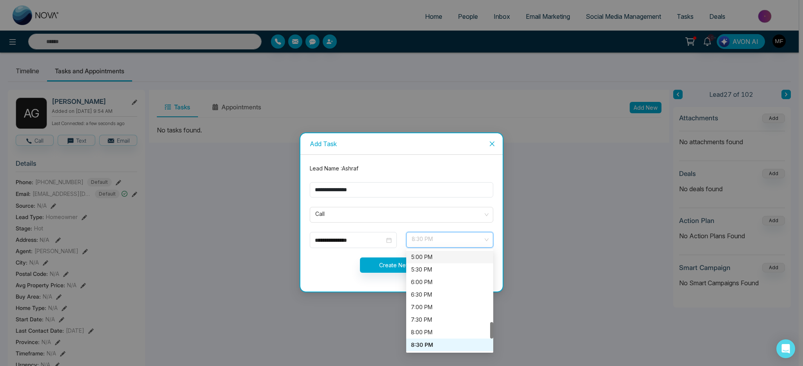
click at [437, 256] on div "5:00 PM" at bounding box center [450, 257] width 78 height 9
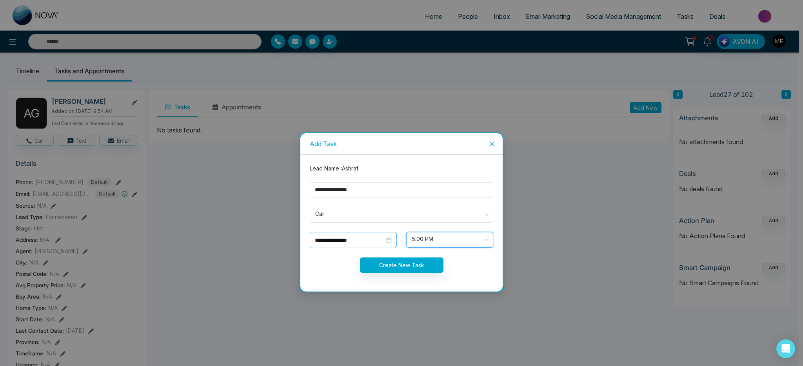
click at [371, 245] on div "**********" at bounding box center [353, 240] width 87 height 16
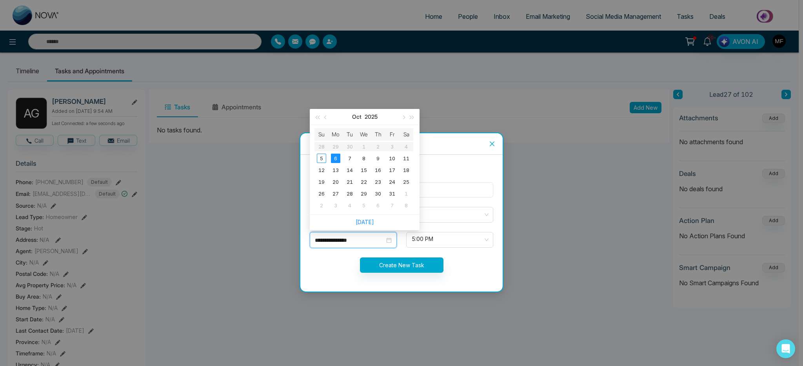
click at [371, 245] on div "**********" at bounding box center [353, 240] width 87 height 16
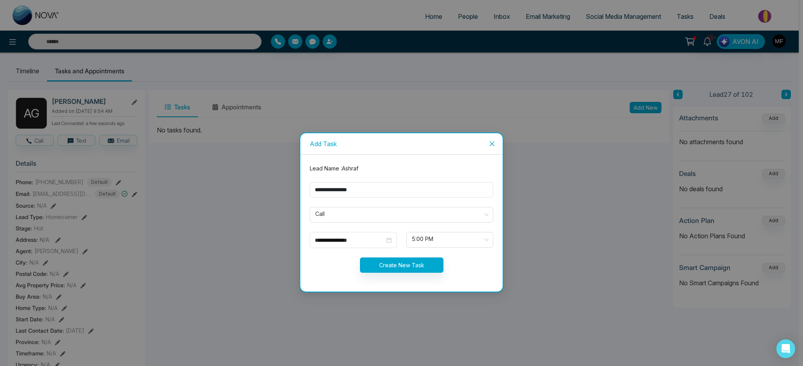
click at [340, 258] on div "Create New Task" at bounding box center [401, 264] width 193 height 15
click at [419, 264] on button "Create New Task" at bounding box center [401, 264] width 83 height 15
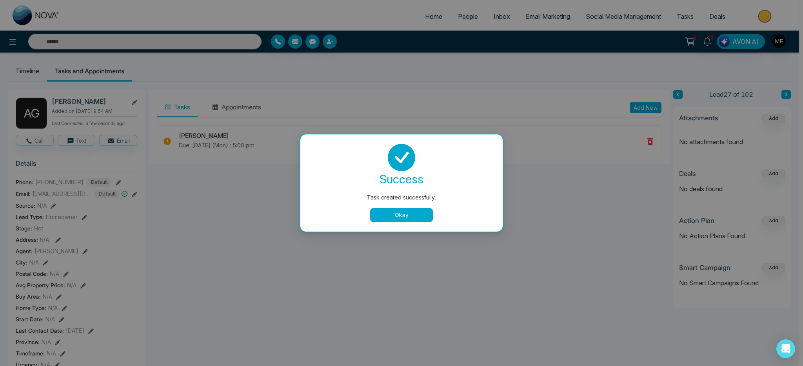
click at [399, 214] on button "Okay" at bounding box center [401, 215] width 63 height 14
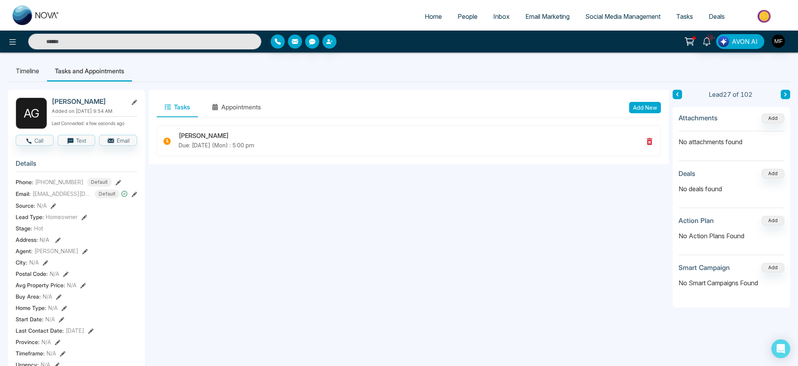
click at [104, 41] on input "text" at bounding box center [144, 42] width 233 height 16
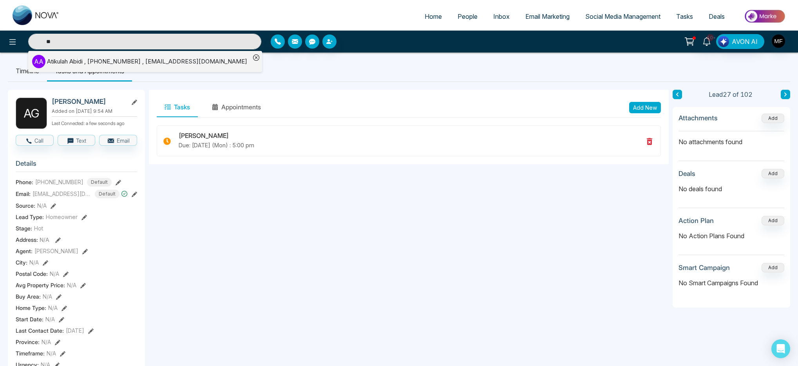
type input "**"
click at [51, 63] on div "Atikulah Abidi , +12265058590 , atiquallaha@hotmail.ca" at bounding box center [147, 61] width 200 height 9
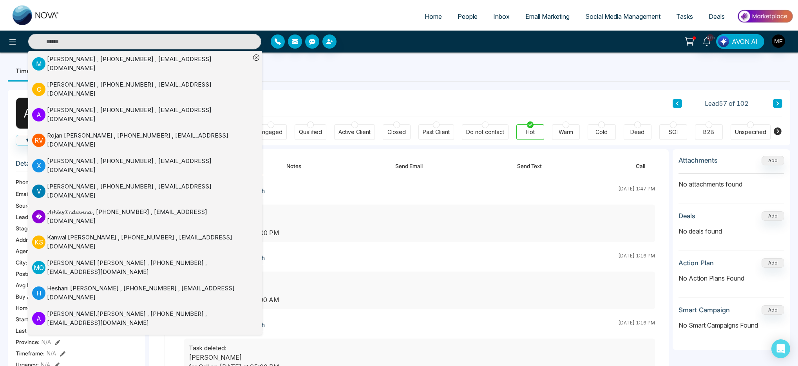
click at [314, 90] on div "Client Journey Lead 57 of 102" at bounding box center [470, 103] width 626 height 27
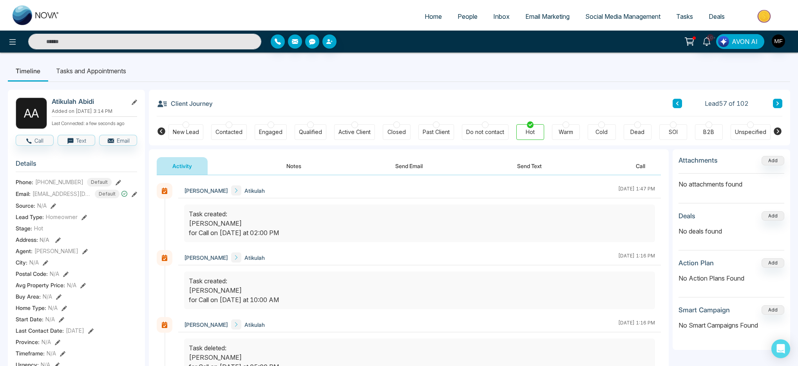
click at [101, 73] on li "Tasks and Appointments" at bounding box center [91, 70] width 86 height 21
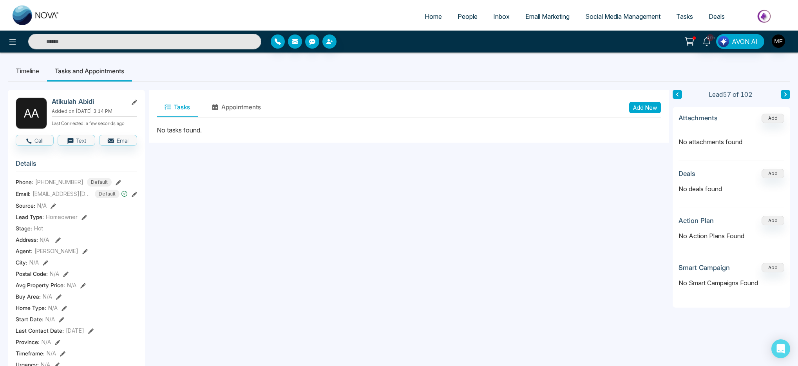
click at [639, 108] on button "Add New" at bounding box center [645, 107] width 32 height 11
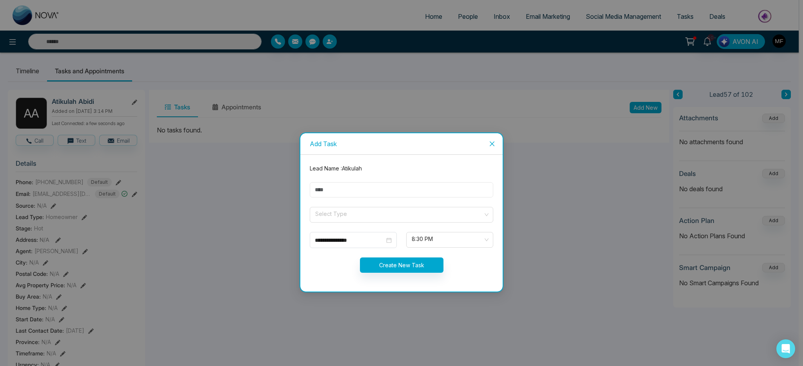
click at [341, 188] on input "text" at bounding box center [401, 189] width 183 height 15
type input "**********"
click at [365, 220] on span at bounding box center [398, 214] width 169 height 15
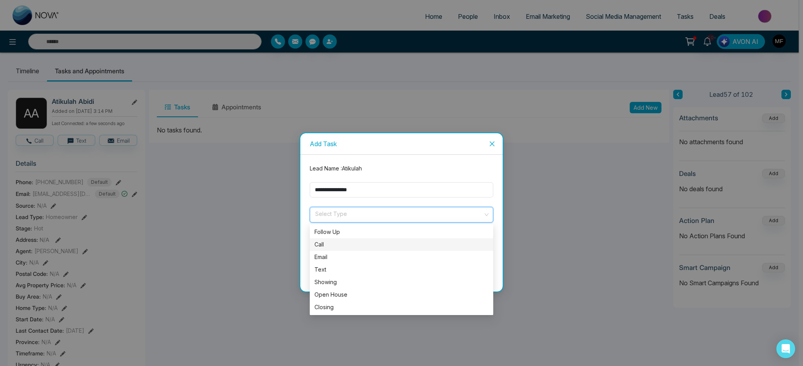
click at [341, 244] on div "Call" at bounding box center [401, 244] width 174 height 9
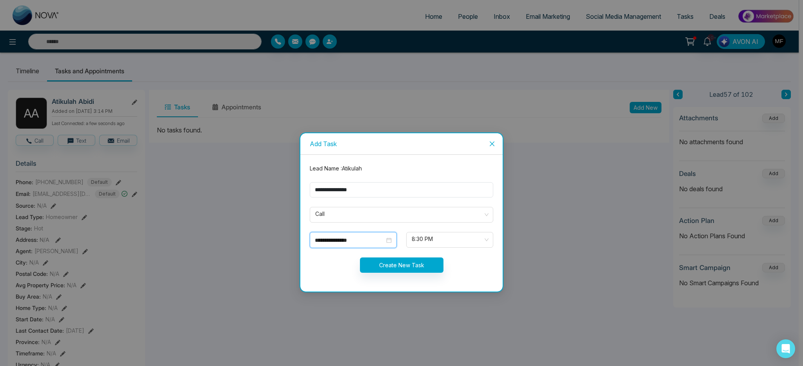
click at [373, 242] on input "**********" at bounding box center [350, 240] width 70 height 9
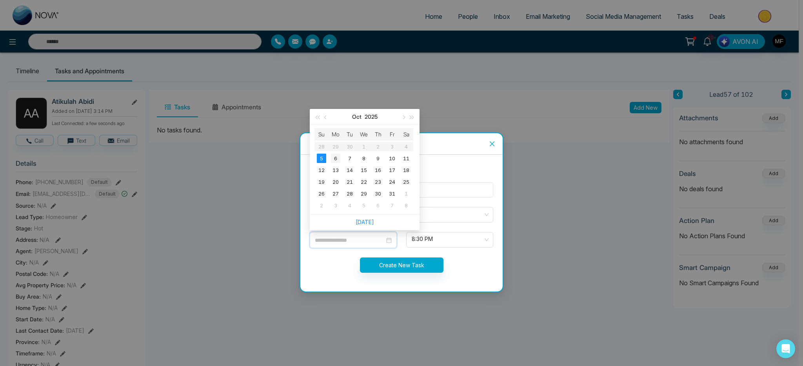
type input "**********"
click at [333, 161] on div "6" at bounding box center [335, 158] width 9 height 9
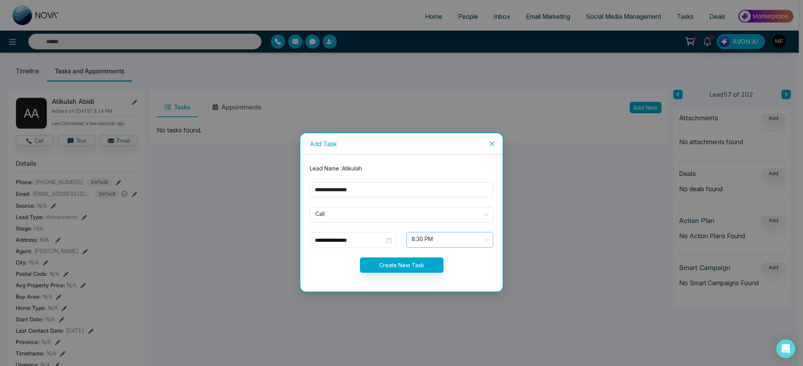
click at [434, 240] on span "8:30 PM" at bounding box center [449, 239] width 76 height 13
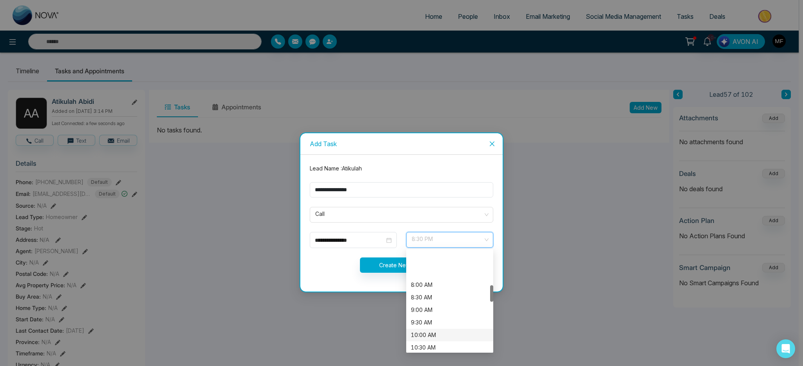
scroll to position [256, 0]
click at [441, 289] on div "11:30 AM" at bounding box center [450, 290] width 78 height 9
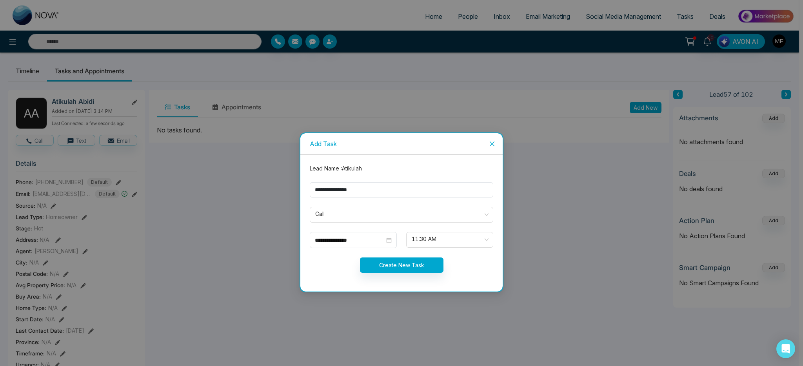
click at [439, 230] on form "**********" at bounding box center [401, 223] width 193 height 118
click at [439, 237] on span "11:30 AM" at bounding box center [449, 239] width 76 height 13
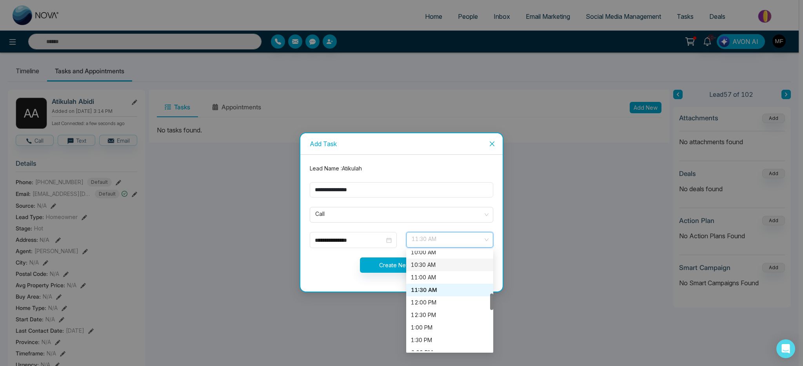
click at [439, 262] on div "10:30 AM" at bounding box center [450, 265] width 78 height 9
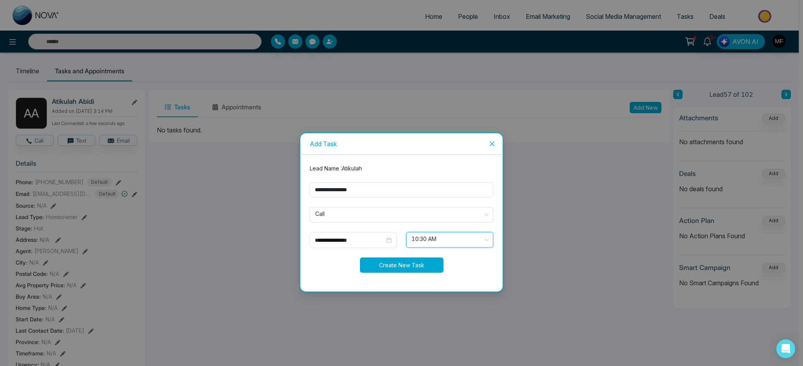
click at [397, 268] on button "Create New Task" at bounding box center [401, 264] width 83 height 15
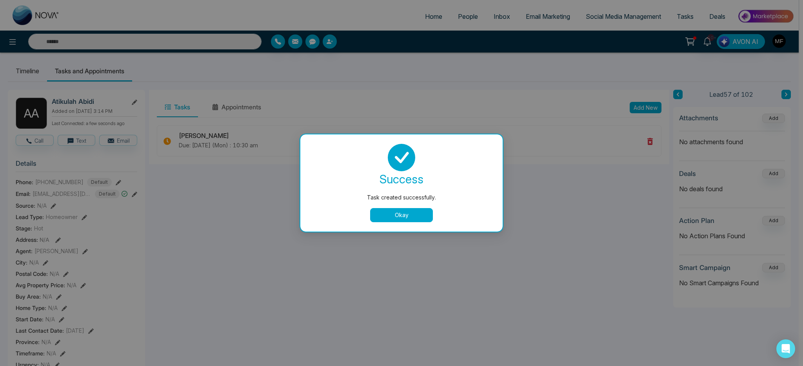
click at [394, 202] on div "success Task created successfully. Okay" at bounding box center [401, 183] width 183 height 78
click at [397, 212] on button "Okay" at bounding box center [401, 215] width 63 height 14
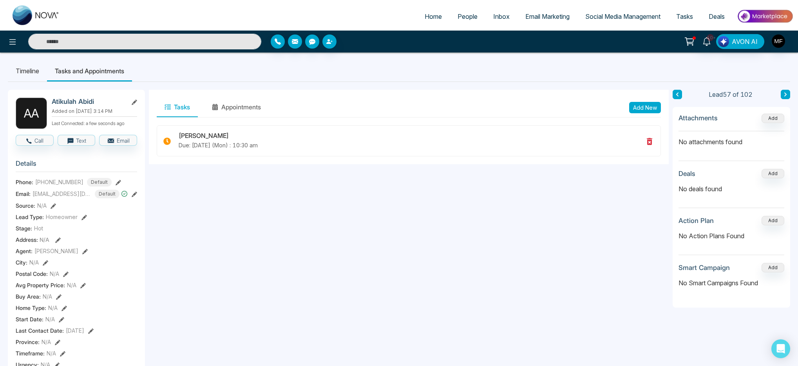
click at [147, 38] on input "text" at bounding box center [144, 42] width 233 height 16
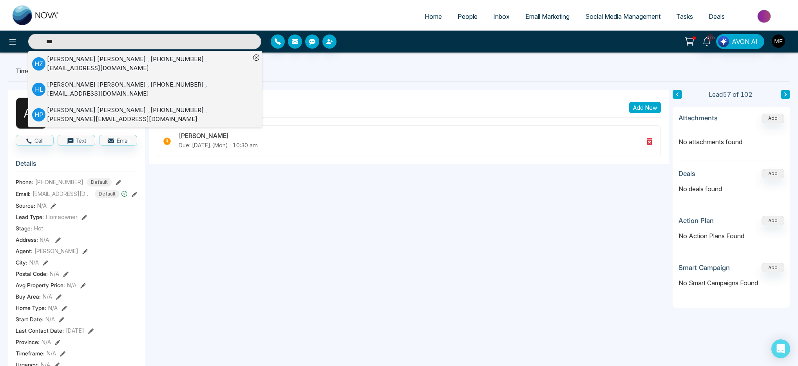
type input "***"
click at [99, 83] on div "Harpal Lall , +15197320771 , worlddecor@live.ca" at bounding box center [148, 89] width 203 height 18
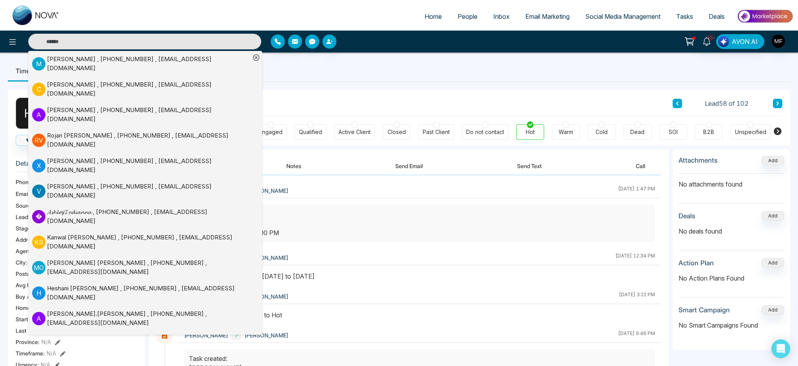
click at [341, 87] on div "H L Harpal Lall Added on September 26 2025 | 9:45 PM Last Connected: a few seco…" at bounding box center [399, 362] width 783 height 560
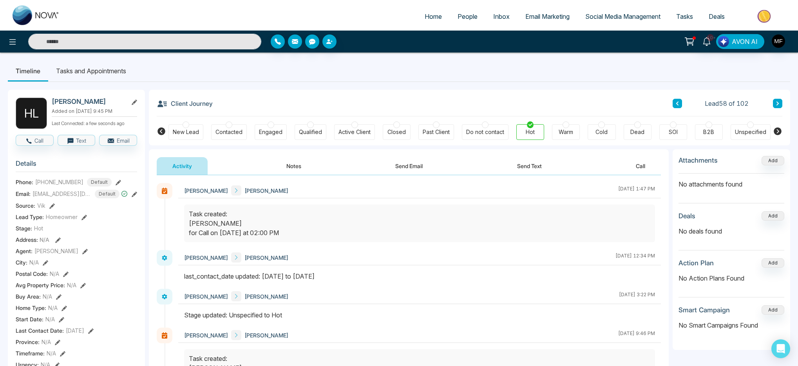
click at [103, 73] on li "Tasks and Appointments" at bounding box center [91, 70] width 86 height 21
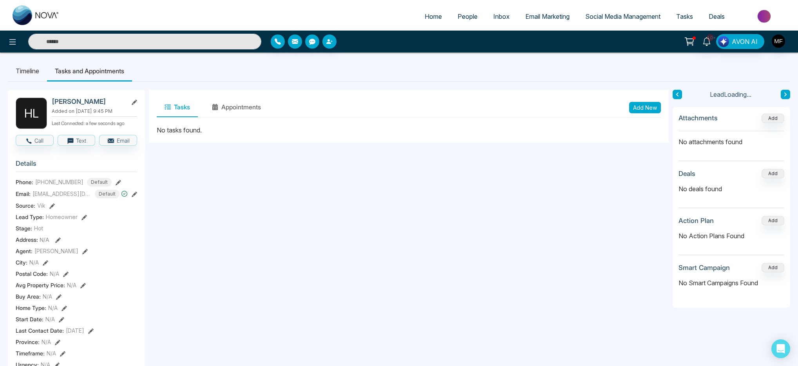
click at [642, 108] on button "Add New" at bounding box center [645, 107] width 32 height 11
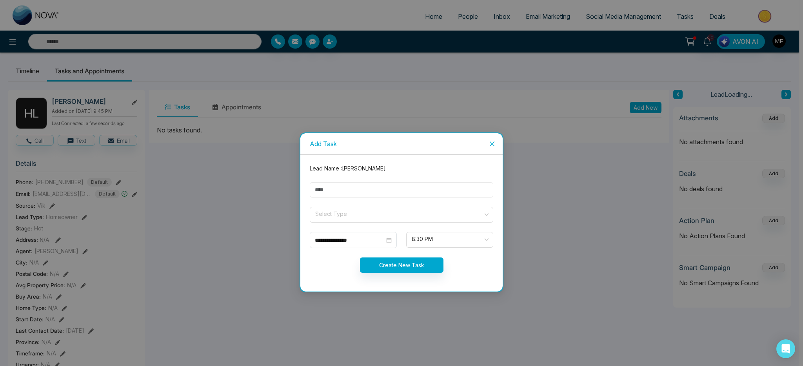
click at [369, 192] on input "text" at bounding box center [401, 189] width 183 height 15
type input "**********"
click at [343, 211] on input "search" at bounding box center [398, 213] width 169 height 12
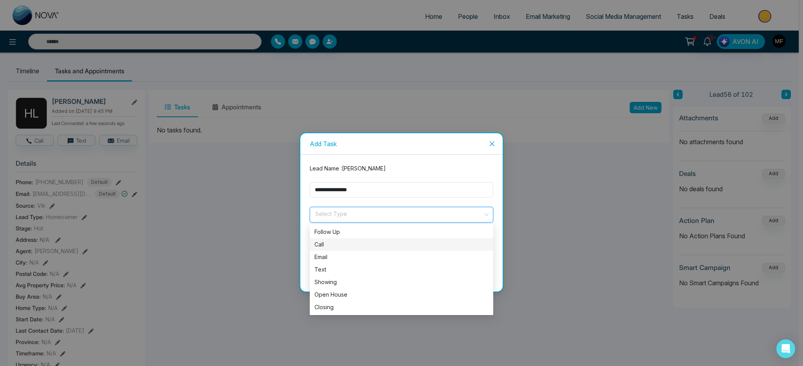
click at [335, 242] on div "Call" at bounding box center [401, 244] width 174 height 9
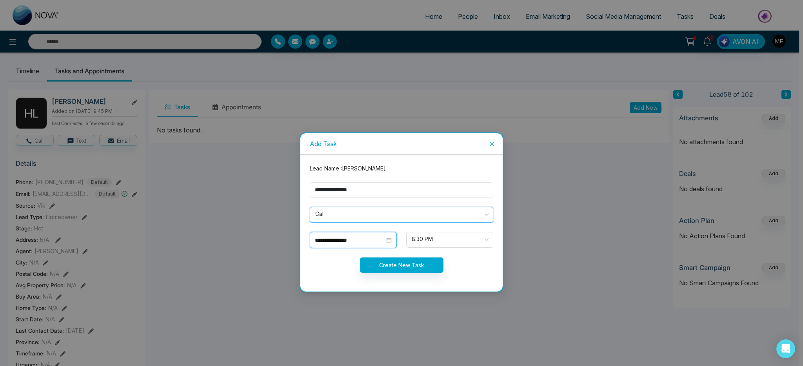
click at [360, 244] on input "**********" at bounding box center [350, 240] width 70 height 9
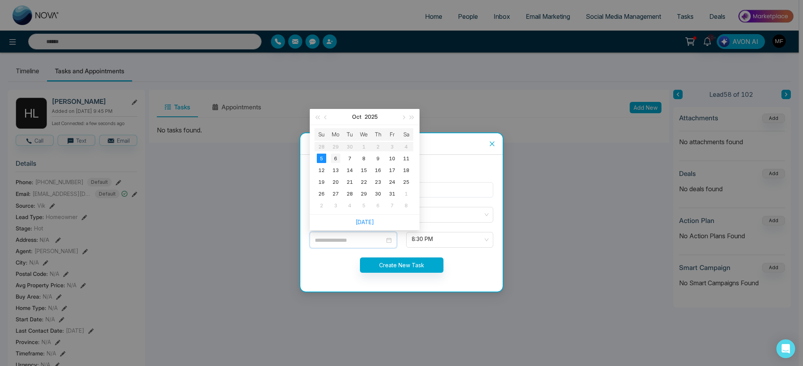
type input "**********"
click at [337, 159] on div "6" at bounding box center [335, 158] width 9 height 9
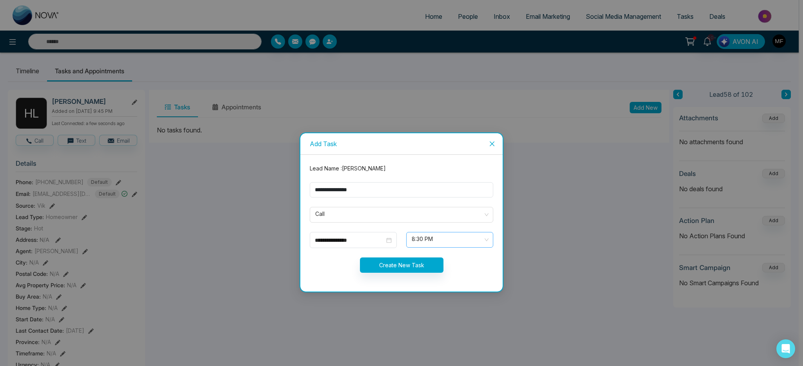
click at [440, 237] on span "8:30 PM" at bounding box center [449, 239] width 76 height 13
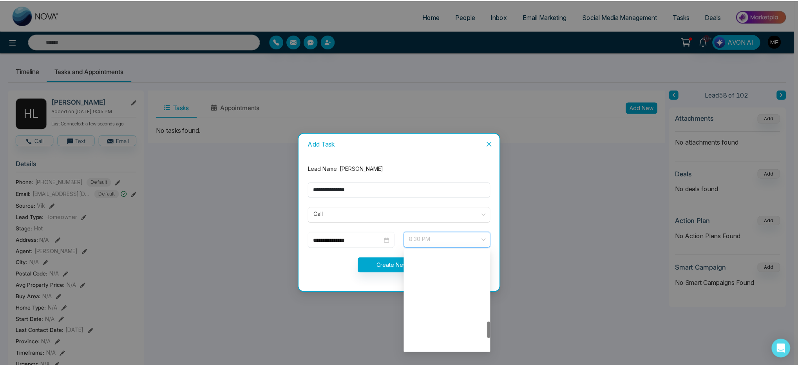
scroll to position [426, 0]
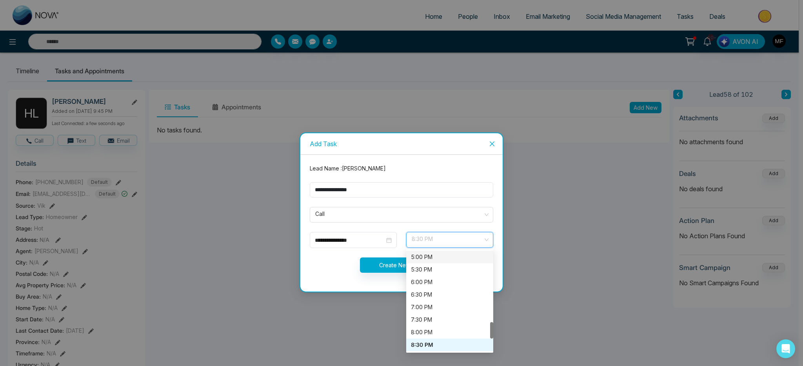
click at [439, 257] on div "5:00 PM" at bounding box center [450, 257] width 78 height 9
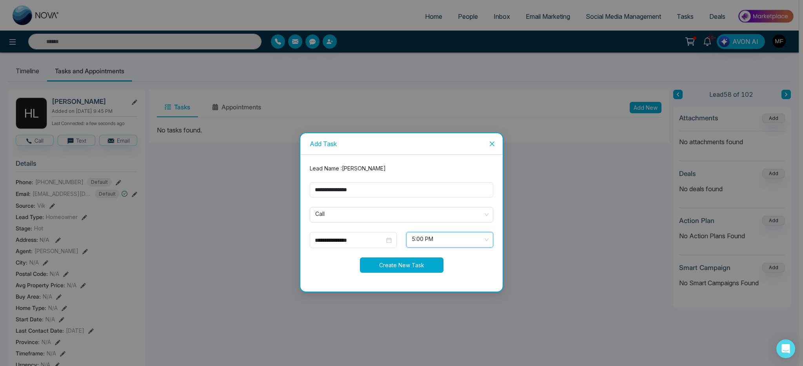
click at [397, 262] on button "Create New Task" at bounding box center [401, 264] width 83 height 15
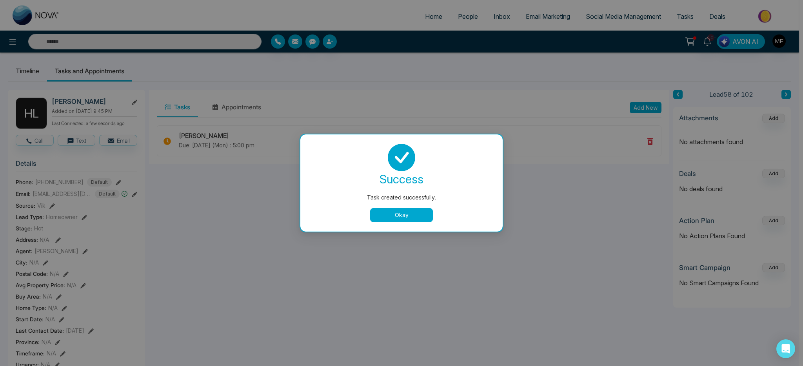
click at [403, 216] on button "Okay" at bounding box center [401, 215] width 63 height 14
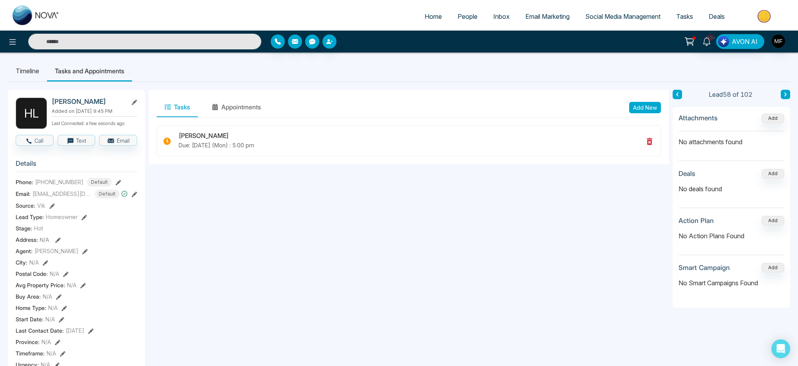
click at [192, 46] on input "text" at bounding box center [144, 42] width 233 height 16
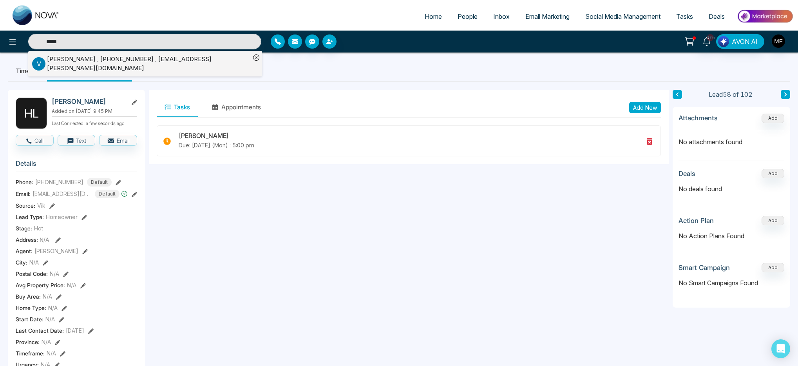
type input "*****"
click at [133, 66] on div "V Venetia Rebeiro , +14166286264 , venetia.rebeiro@gmail.com" at bounding box center [141, 64] width 218 height 18
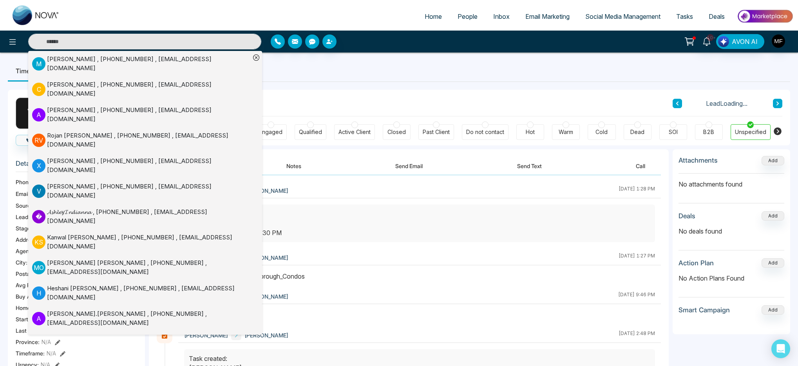
click at [112, 71] on li "M Mohammad Yousof , +16474693593 , imantahuos@gmail.com" at bounding box center [141, 63] width 218 height 25
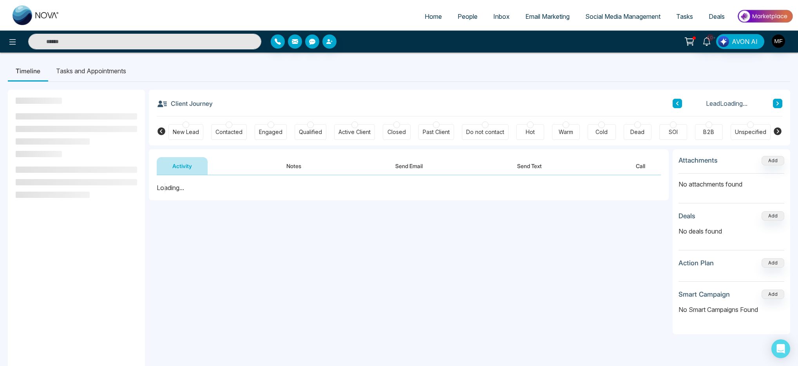
click at [112, 71] on li "Tasks and Appointments" at bounding box center [91, 70] width 86 height 21
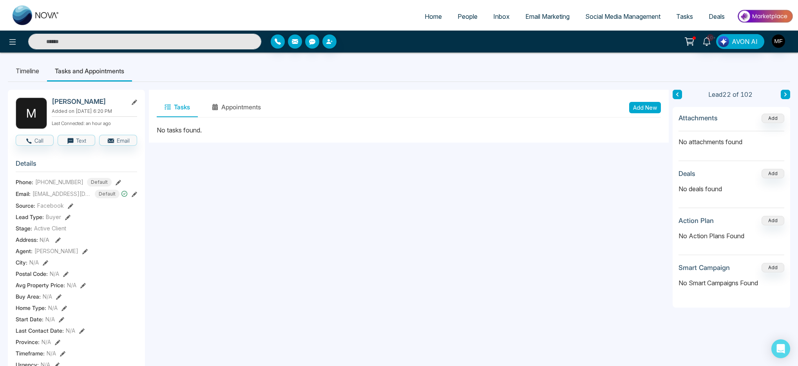
click at [115, 41] on input "text" at bounding box center [144, 42] width 233 height 16
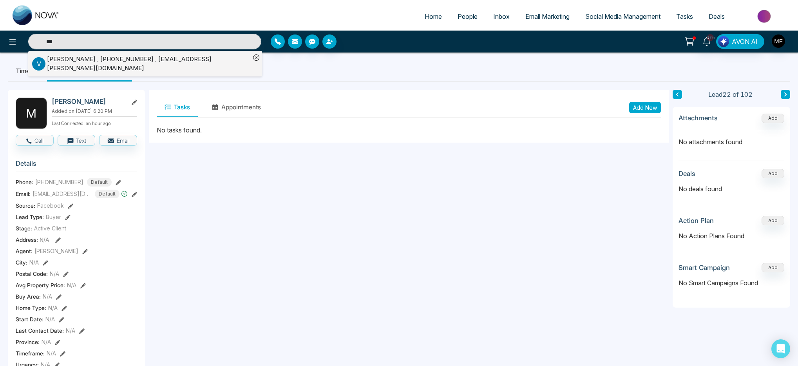
type input "***"
click at [94, 62] on div "Venetia Rebeiro , +14166286264 , venetia.rebeiro@gmail.com" at bounding box center [148, 64] width 203 height 18
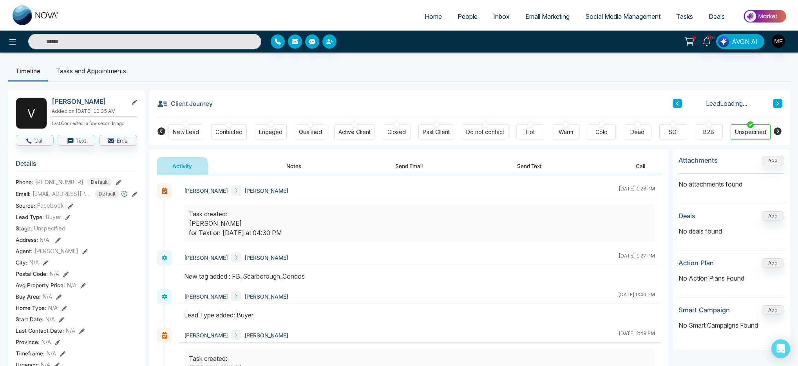
click at [105, 70] on div "Home People Inbox Email Marketing Social Media Management Tasks Deals 10+ AVON …" at bounding box center [399, 340] width 798 height 681
click at [103, 71] on li "Tasks and Appointments" at bounding box center [91, 70] width 86 height 21
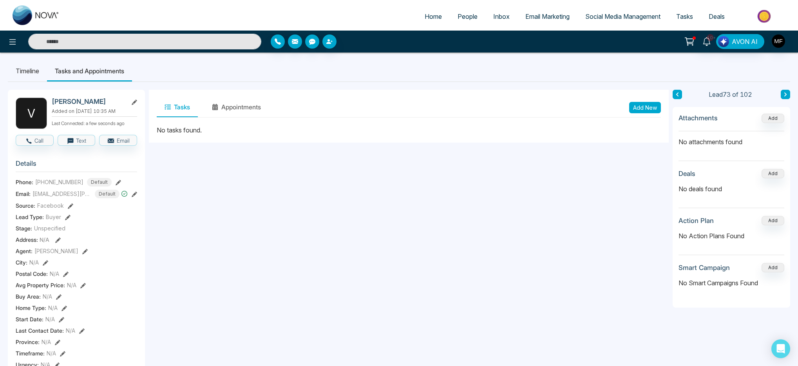
click at [34, 72] on li "Timeline" at bounding box center [27, 70] width 39 height 21
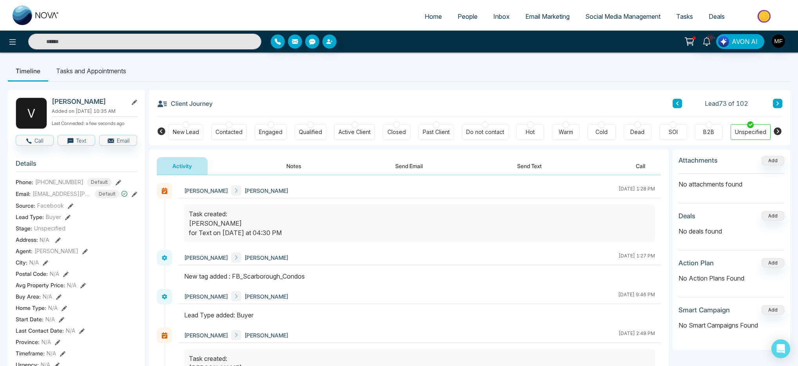
click at [290, 153] on div "Activity Notes Send Email Send Text Call" at bounding box center [409, 162] width 520 height 26
click at [295, 173] on button "Notes" at bounding box center [294, 166] width 46 height 18
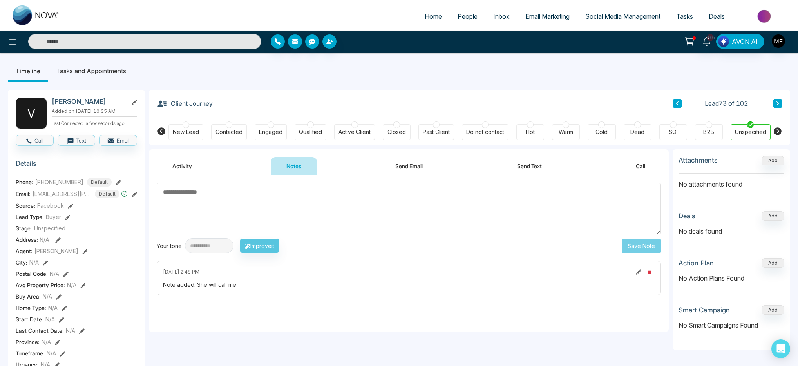
click at [120, 69] on li "Tasks and Appointments" at bounding box center [91, 70] width 86 height 21
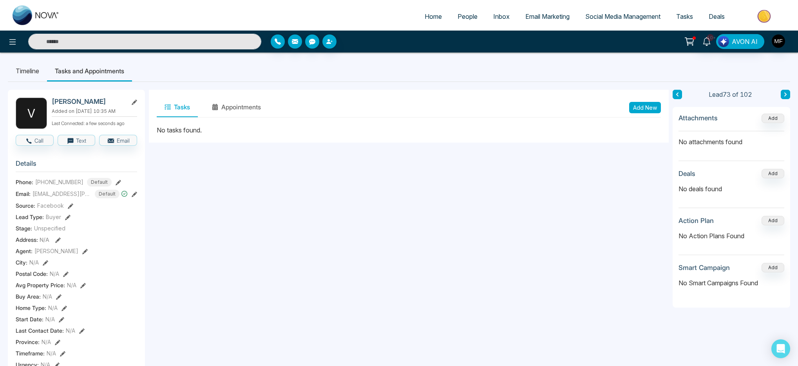
click at [643, 110] on button "Add New" at bounding box center [645, 107] width 32 height 11
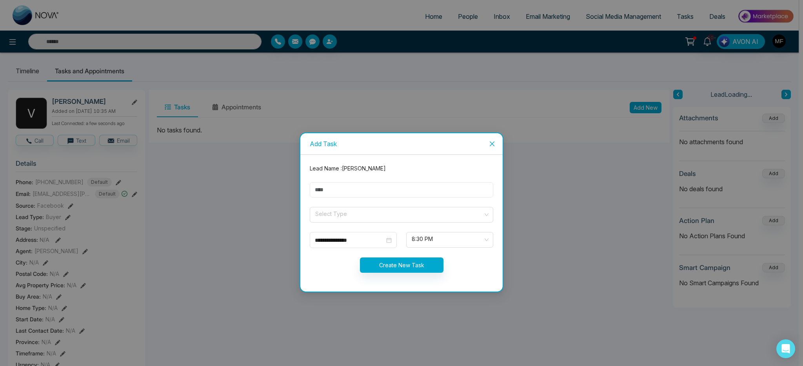
click at [377, 187] on input "text" at bounding box center [401, 189] width 183 height 15
type input "**********"
click at [352, 214] on input "search" at bounding box center [398, 213] width 169 height 12
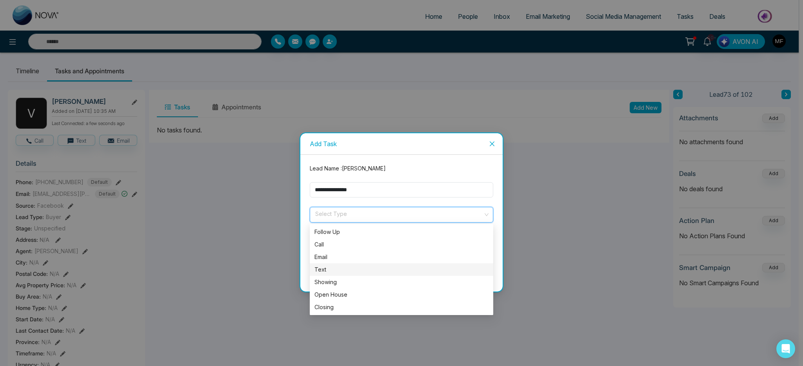
click at [326, 268] on div "Text" at bounding box center [401, 269] width 174 height 9
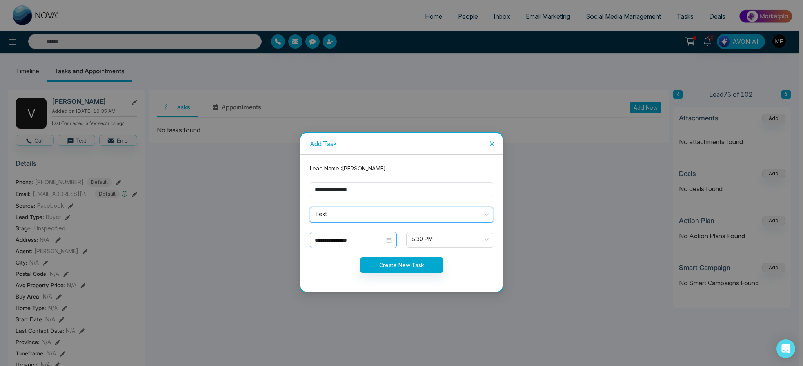
click at [379, 237] on input "**********" at bounding box center [350, 240] width 70 height 9
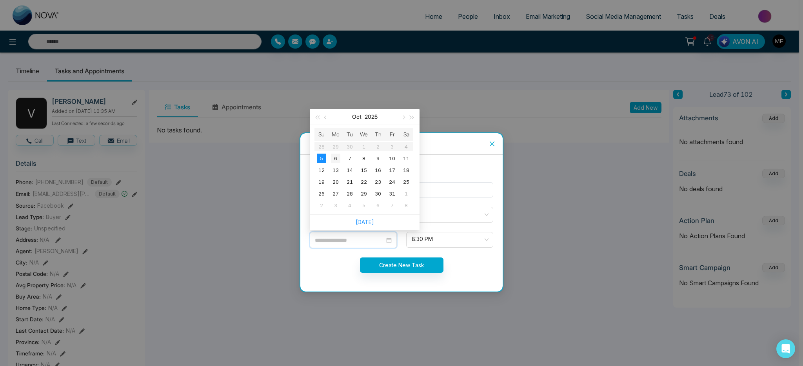
type input "**********"
click at [338, 159] on div "6" at bounding box center [335, 158] width 9 height 9
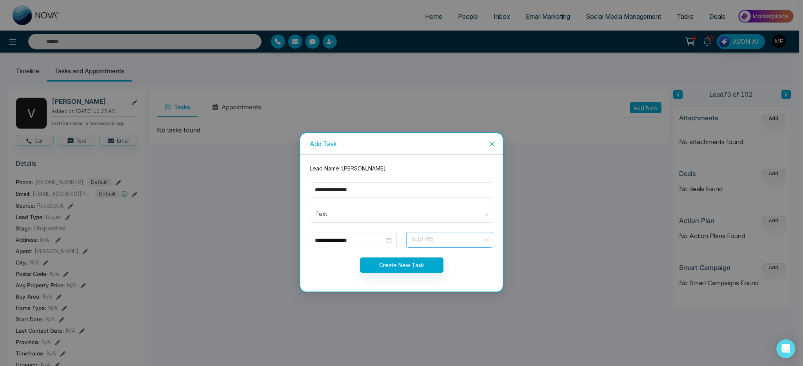
click at [432, 243] on span "8:30 PM" at bounding box center [449, 239] width 76 height 13
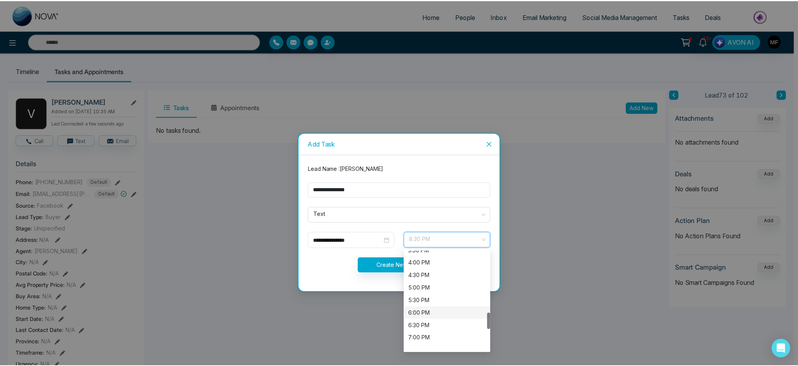
scroll to position [373, 0]
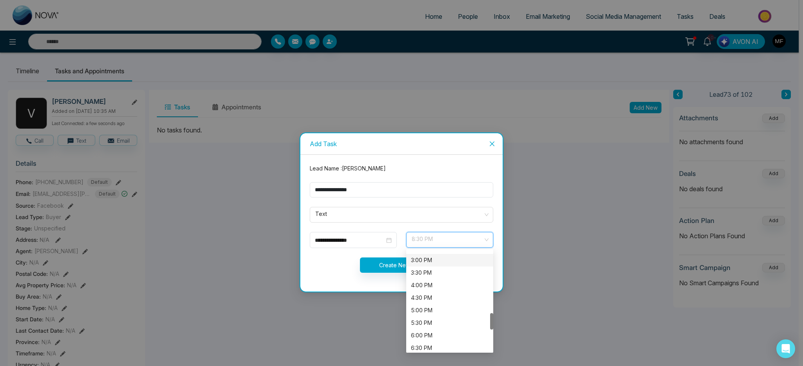
click at [437, 262] on div "3:00 PM" at bounding box center [450, 260] width 78 height 9
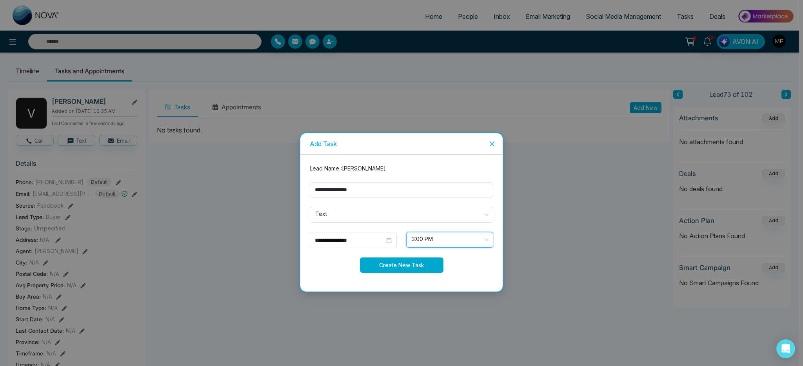
click at [412, 265] on button "Create New Task" at bounding box center [401, 264] width 83 height 15
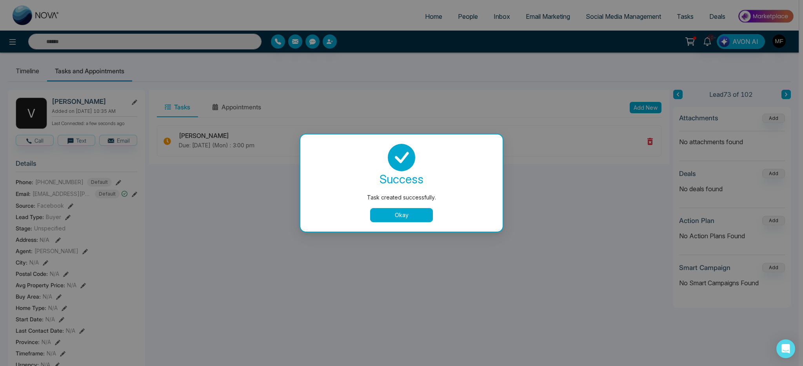
click at [405, 207] on div "success Task created successfully. Okay" at bounding box center [401, 183] width 183 height 78
click at [422, 219] on button "Okay" at bounding box center [401, 215] width 63 height 14
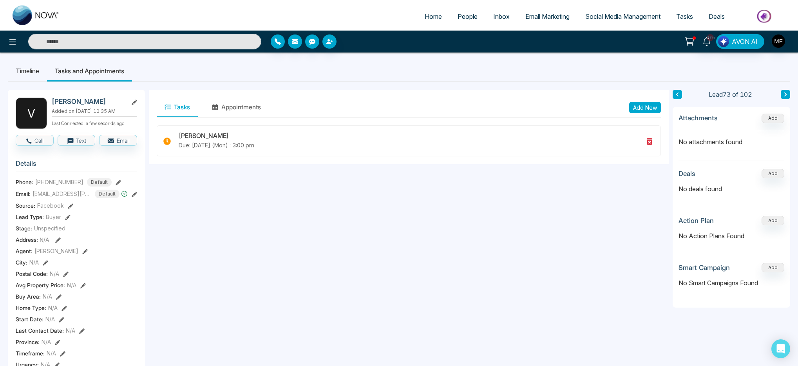
click at [120, 40] on input "text" at bounding box center [144, 42] width 233 height 16
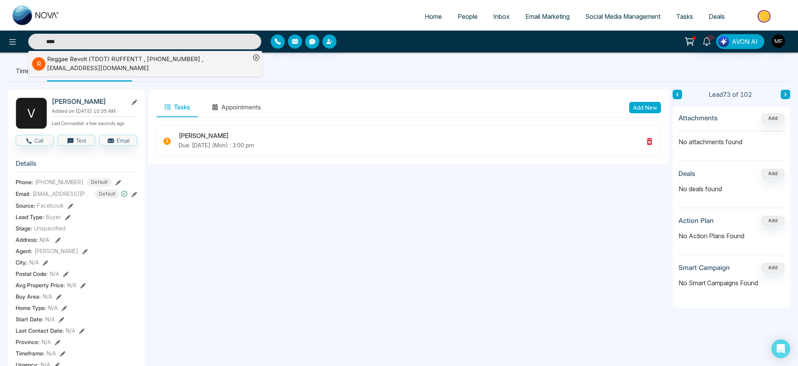
type input "****"
click at [90, 65] on div "Reggae Revolt (TDOT) RUFFENTT , +16474666162 , ruffkut1@gmail.com" at bounding box center [148, 64] width 203 height 18
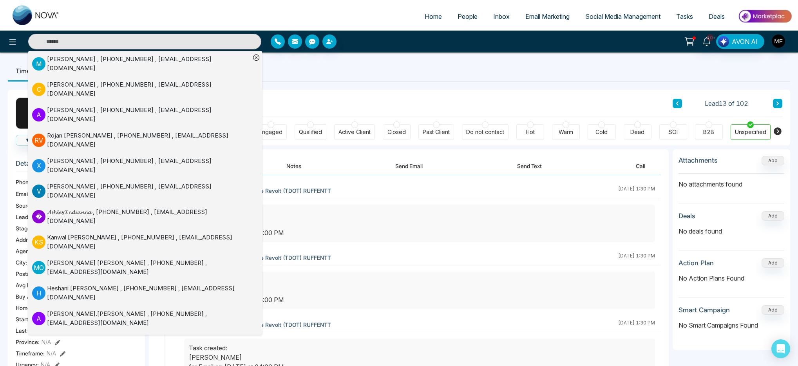
click at [341, 101] on div "Client Journey Lead 13 of 102" at bounding box center [470, 103] width 626 height 27
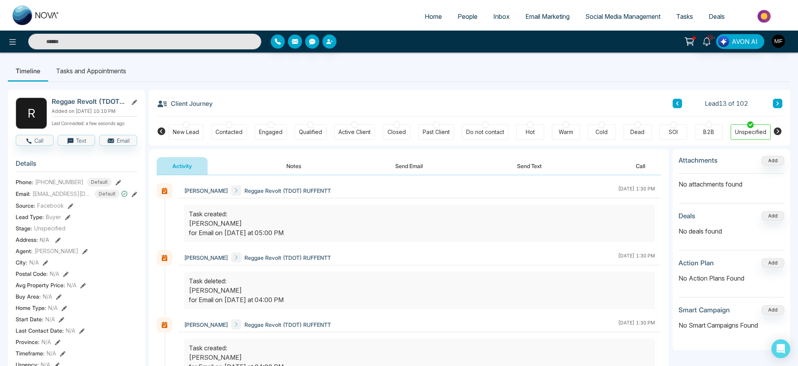
click at [297, 170] on button "Notes" at bounding box center [294, 166] width 46 height 18
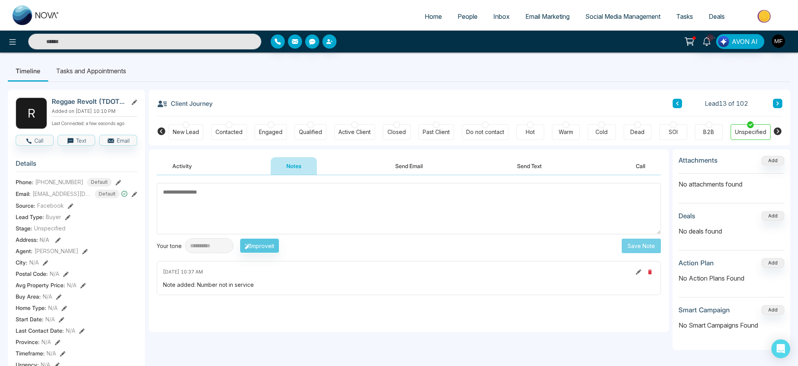
click at [193, 163] on button "Activity" at bounding box center [182, 166] width 51 height 18
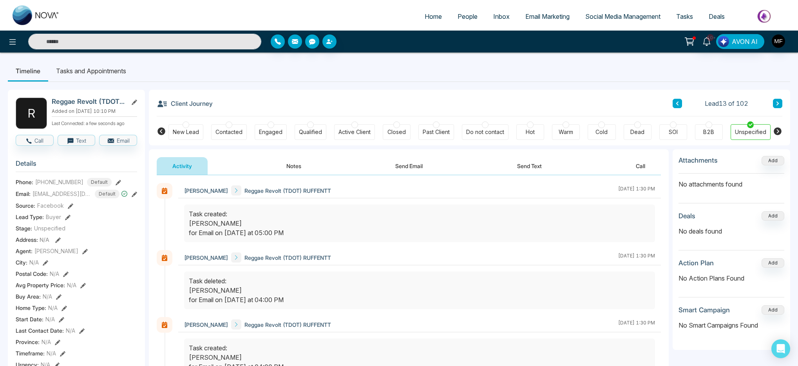
click at [531, 166] on button "Send Text" at bounding box center [530, 166] width 56 height 18
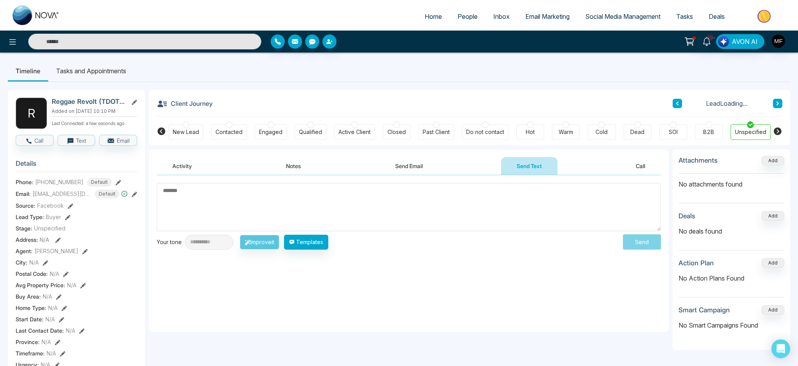
click at [414, 168] on button "Send Email" at bounding box center [409, 166] width 59 height 18
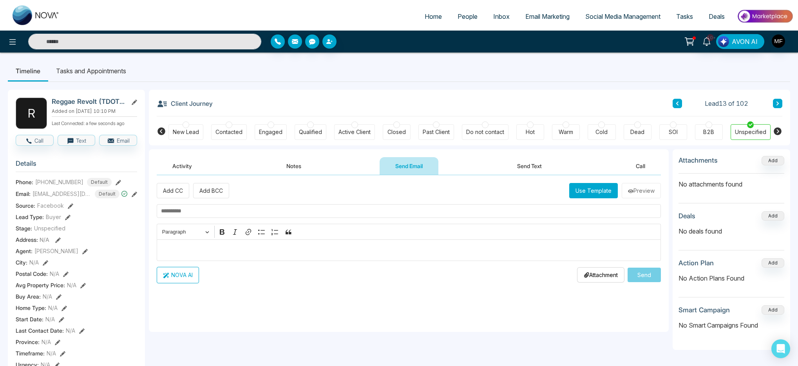
click at [112, 71] on li "Tasks and Appointments" at bounding box center [91, 70] width 86 height 21
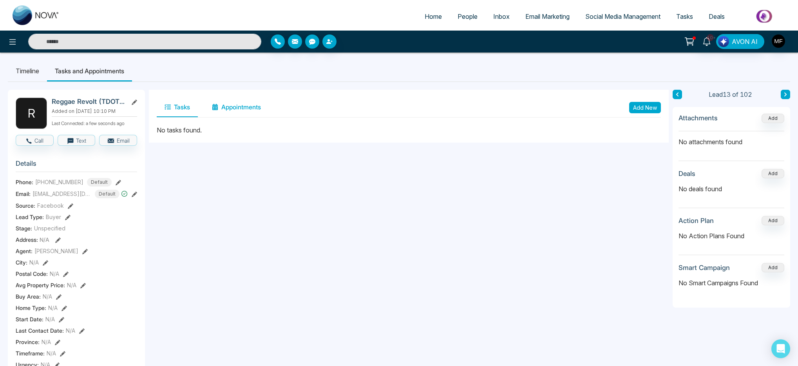
click at [230, 101] on button "Appointments" at bounding box center [236, 108] width 65 height 20
click at [171, 106] on button "Tasks" at bounding box center [177, 108] width 41 height 20
click at [650, 107] on button "Add New" at bounding box center [645, 107] width 32 height 11
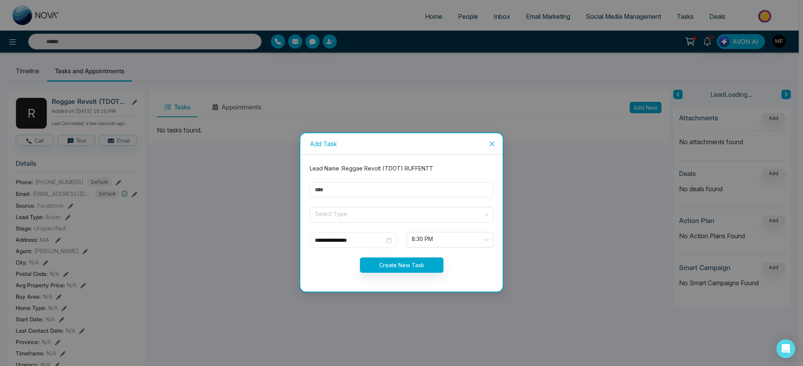
click at [395, 184] on input "text" at bounding box center [401, 189] width 183 height 15
type input "**********"
click at [348, 219] on span at bounding box center [398, 214] width 169 height 15
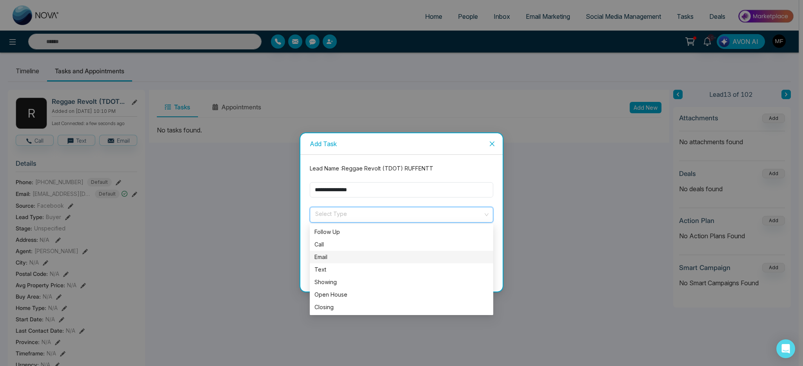
click at [338, 258] on div "Email" at bounding box center [401, 257] width 174 height 9
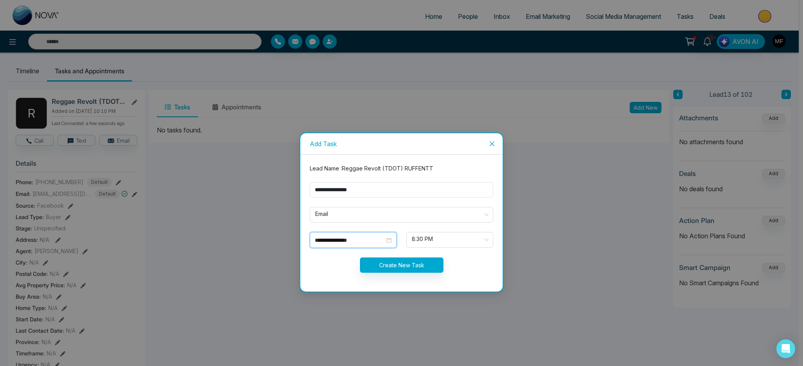
click at [366, 240] on input "**********" at bounding box center [350, 240] width 70 height 9
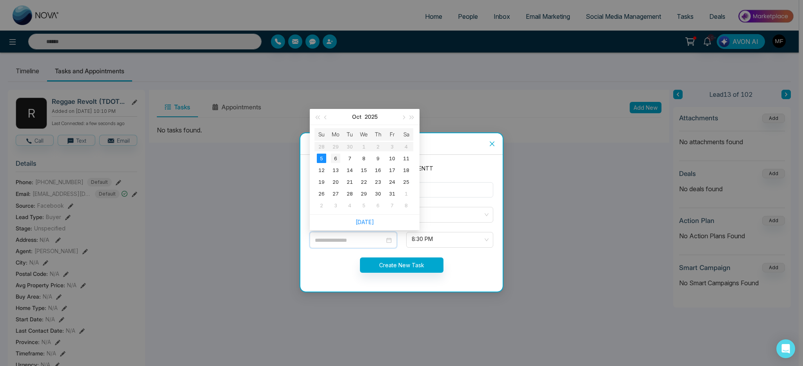
type input "**********"
click at [335, 160] on div "6" at bounding box center [335, 158] width 9 height 9
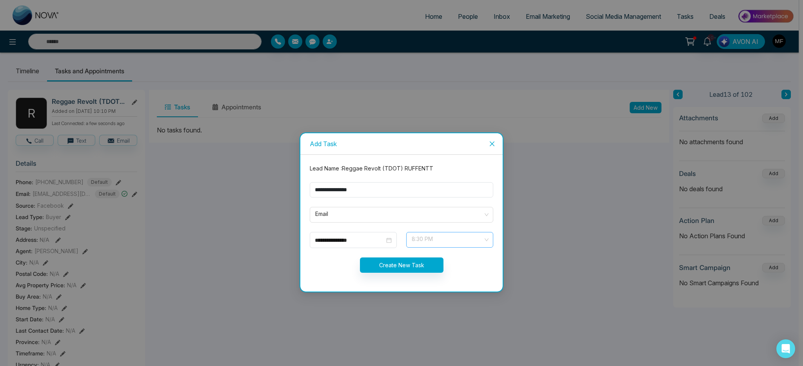
click at [438, 241] on span "8:30 PM" at bounding box center [449, 239] width 76 height 13
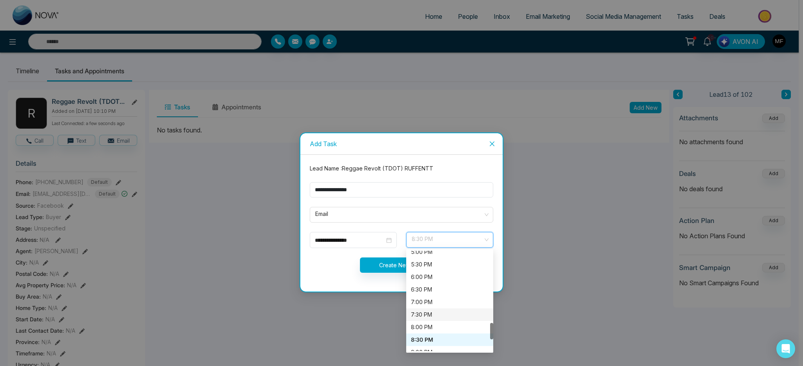
scroll to position [374, 0]
click at [438, 298] on div "4:30 PM" at bounding box center [450, 297] width 78 height 9
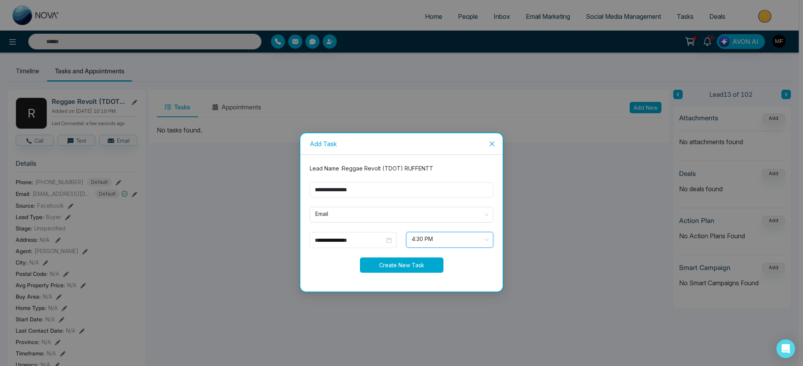
click at [388, 268] on button "Create New Task" at bounding box center [401, 264] width 83 height 15
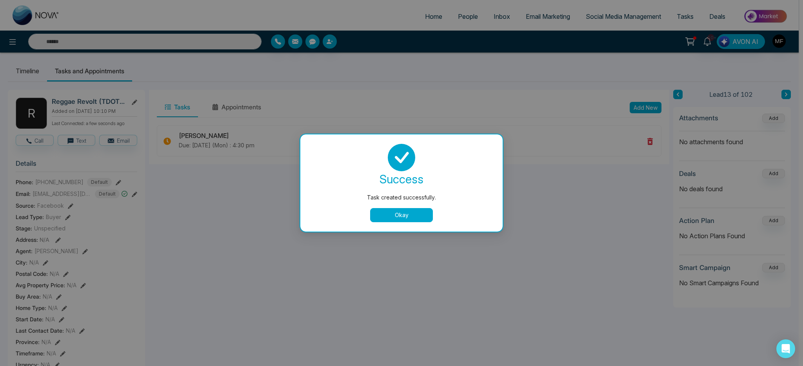
click at [412, 212] on button "Okay" at bounding box center [401, 215] width 63 height 14
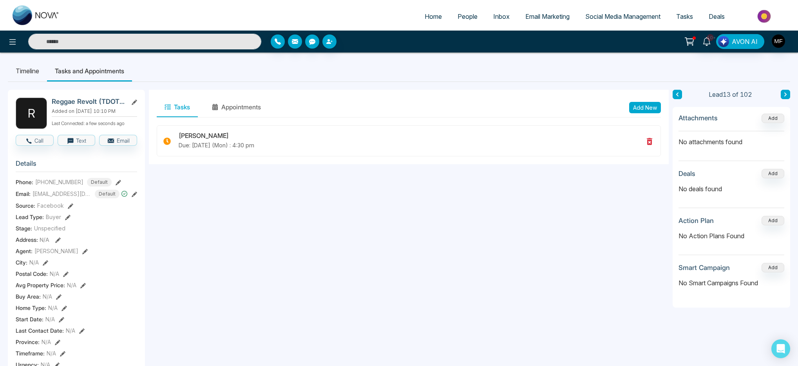
click at [152, 46] on input "text" at bounding box center [144, 42] width 233 height 16
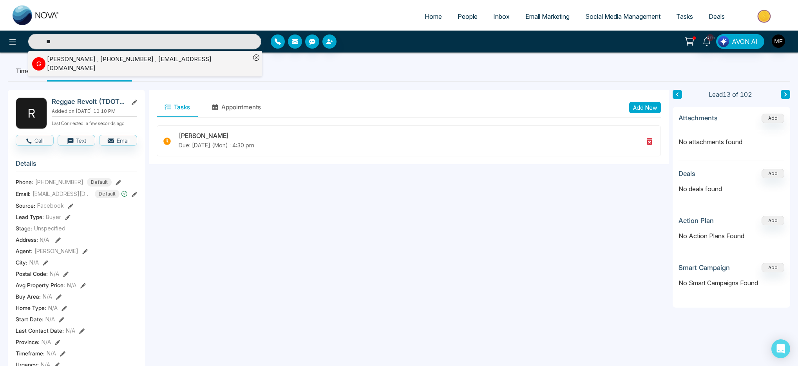
type input "**"
click at [53, 59] on div "Glenda Stamp , +19059251174 , glendaleslie@msn.com" at bounding box center [148, 64] width 203 height 18
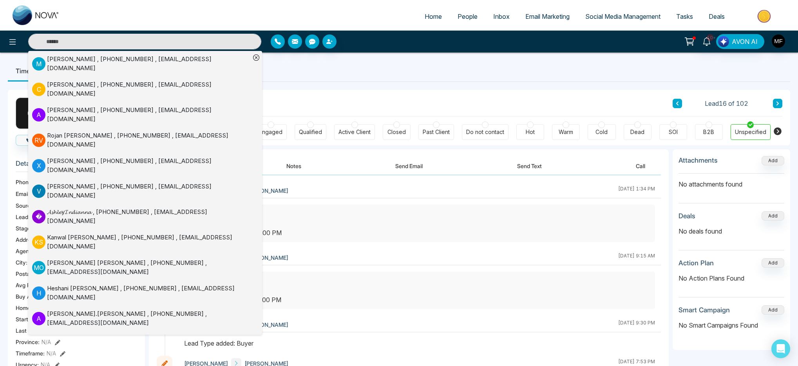
click at [348, 89] on div "G Glenda Stamp Added on September 30 2025 | 5:35 PM Last Connected: a few secon…" at bounding box center [399, 372] width 783 height 580
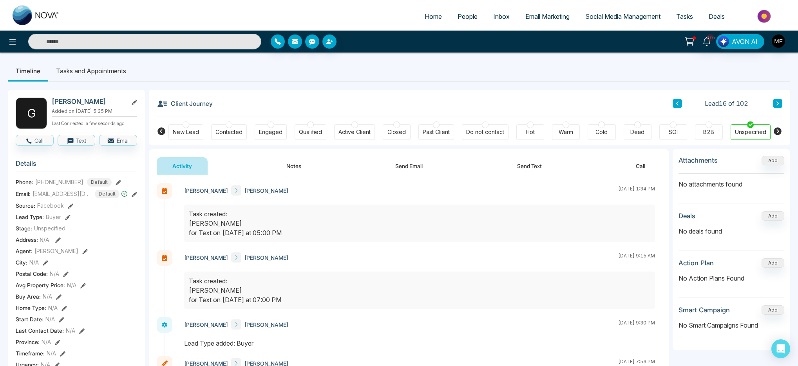
click at [286, 165] on button "Notes" at bounding box center [294, 166] width 46 height 18
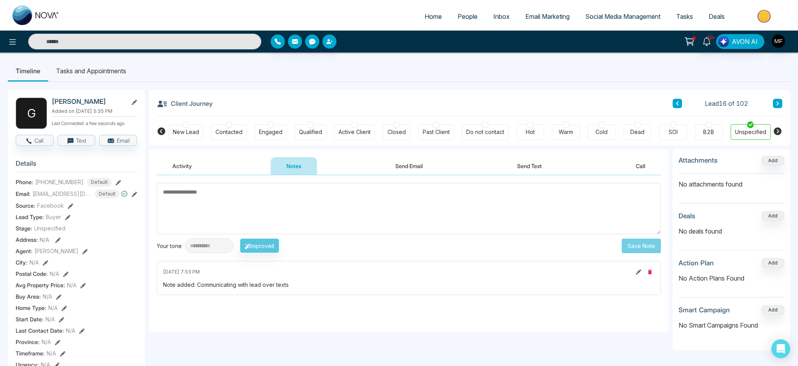
click at [250, 203] on textarea at bounding box center [409, 208] width 504 height 51
click at [221, 216] on textarea at bounding box center [409, 208] width 504 height 51
click at [539, 169] on button "Send Text" at bounding box center [530, 166] width 56 height 18
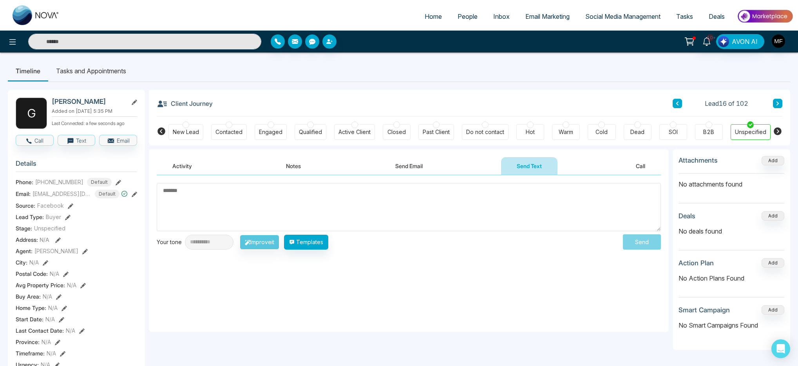
click at [277, 213] on textarea at bounding box center [409, 207] width 504 height 48
click at [423, 164] on button "Send Email" at bounding box center [409, 166] width 59 height 18
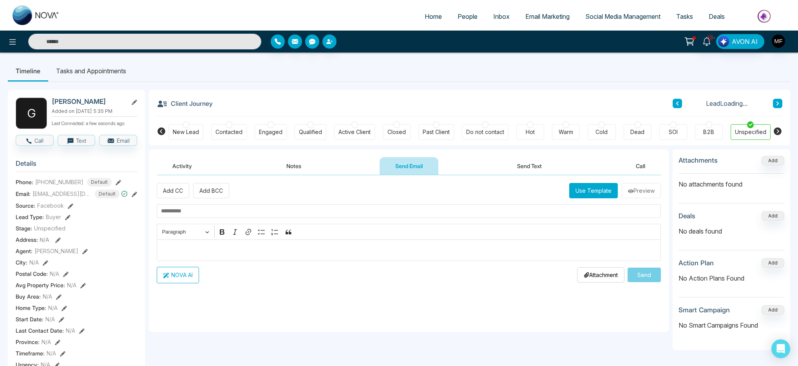
click at [544, 162] on button "Send Text" at bounding box center [530, 166] width 56 height 18
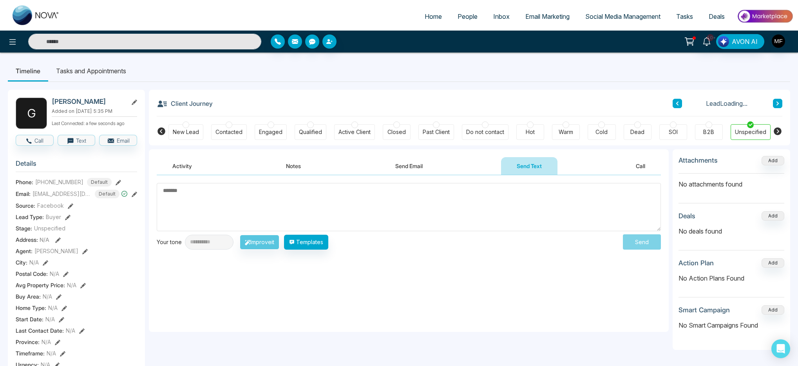
click at [386, 197] on textarea at bounding box center [409, 207] width 504 height 48
click at [111, 73] on li "Tasks and Appointments" at bounding box center [91, 70] width 86 height 21
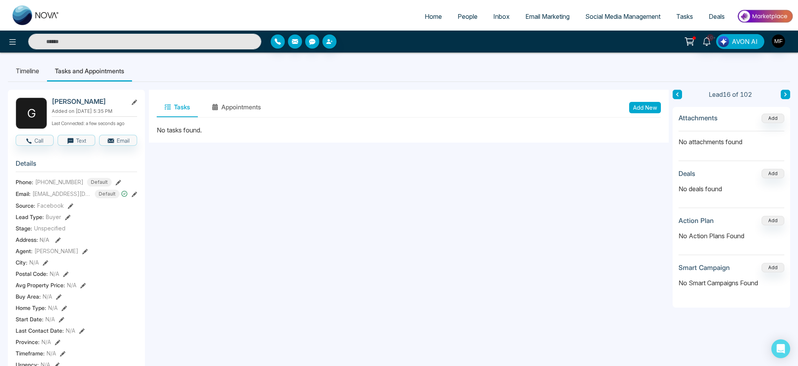
click at [649, 110] on button "Add New" at bounding box center [645, 107] width 32 height 11
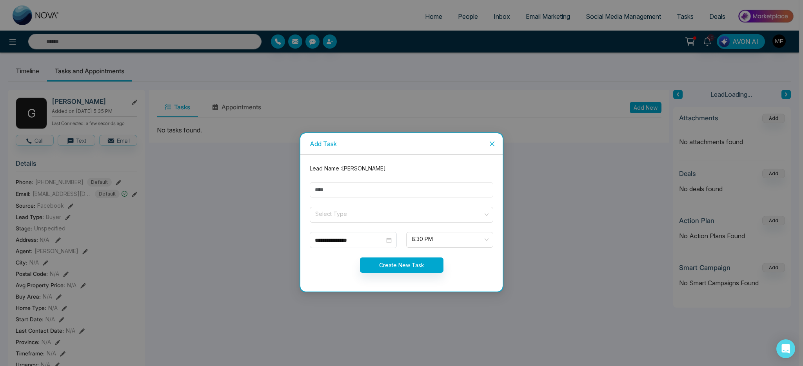
click at [379, 197] on input "text" at bounding box center [401, 189] width 183 height 15
type input "**********"
click at [357, 216] on input "search" at bounding box center [398, 213] width 169 height 12
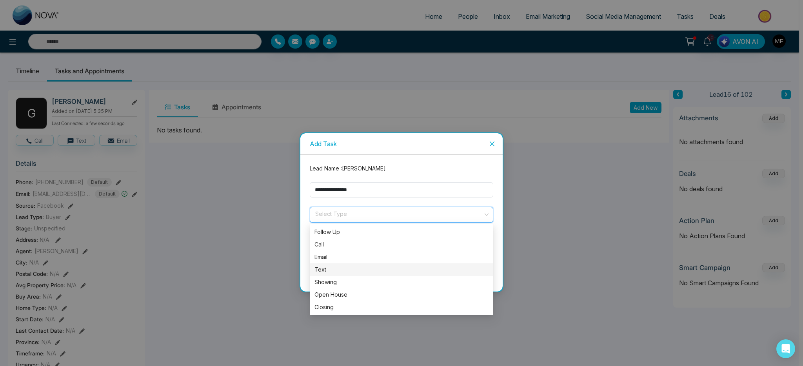
click at [330, 269] on div "Text" at bounding box center [401, 269] width 174 height 9
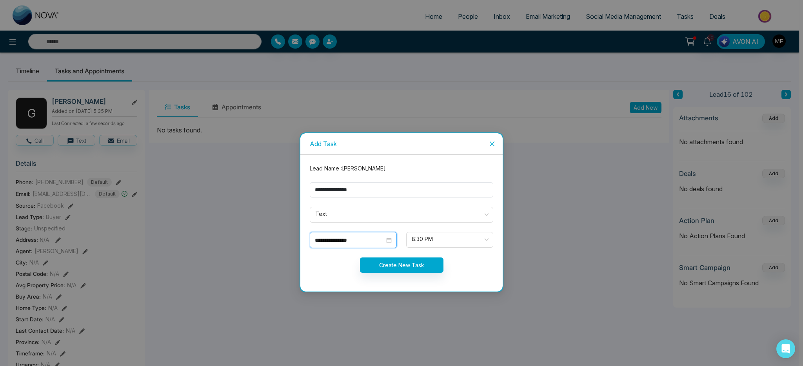
click at [373, 238] on input "**********" at bounding box center [350, 240] width 70 height 9
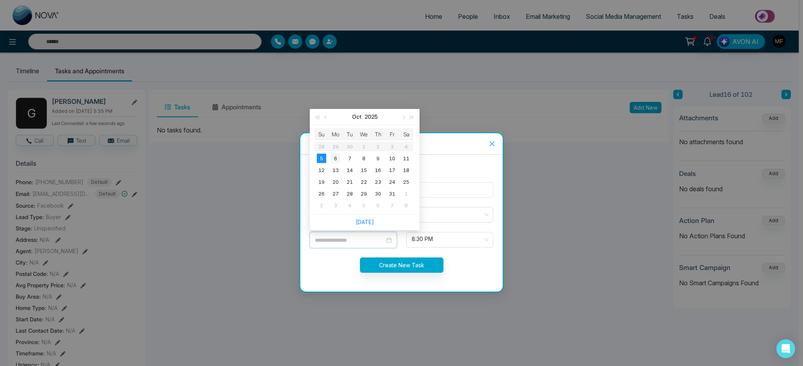
type input "**********"
click at [330, 160] on td "6" at bounding box center [335, 158] width 14 height 12
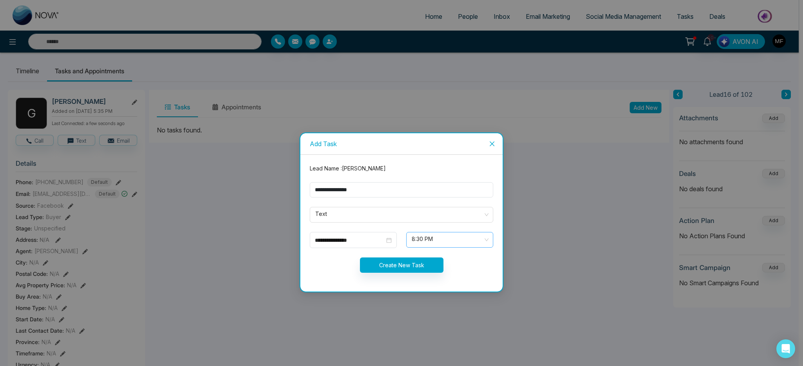
click at [442, 237] on span "8:30 PM" at bounding box center [449, 239] width 76 height 13
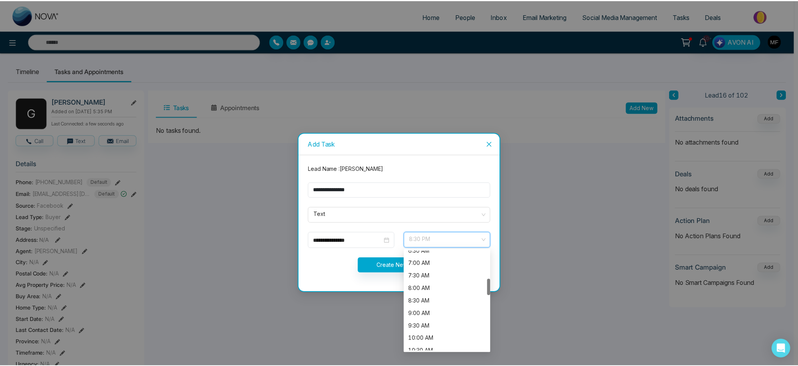
scroll to position [169, 0]
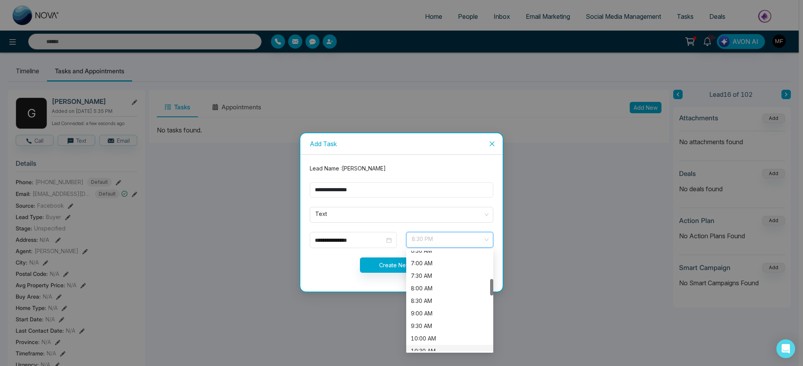
click at [436, 349] on div "10:30 AM" at bounding box center [450, 351] width 78 height 9
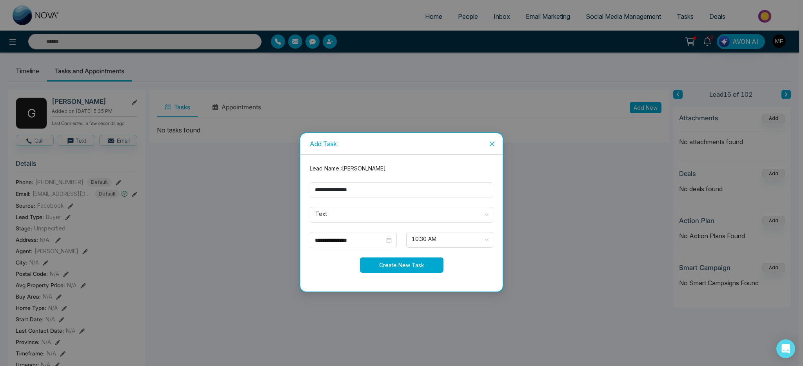
click at [392, 264] on button "Create New Task" at bounding box center [401, 264] width 83 height 15
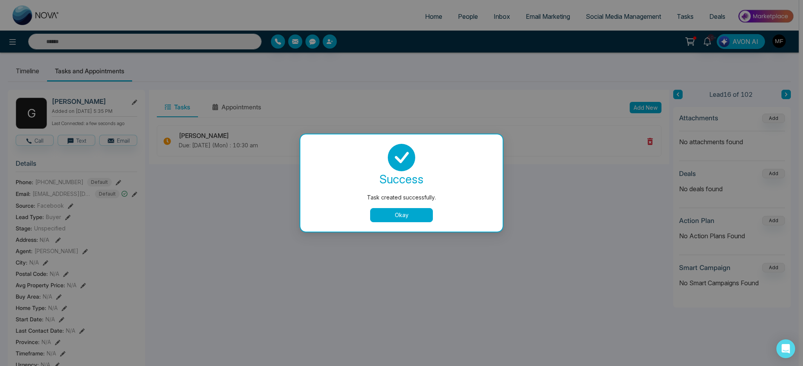
click at [397, 217] on button "Okay" at bounding box center [401, 215] width 63 height 14
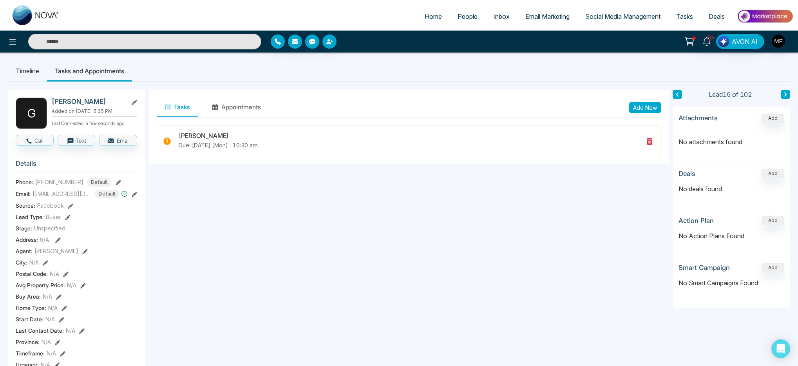
click at [468, 20] on span "People" at bounding box center [468, 17] width 20 height 8
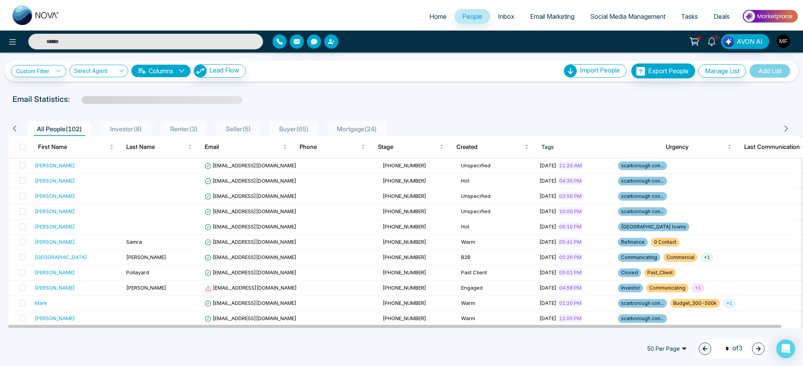
click at [432, 20] on span "Home" at bounding box center [437, 17] width 17 height 8
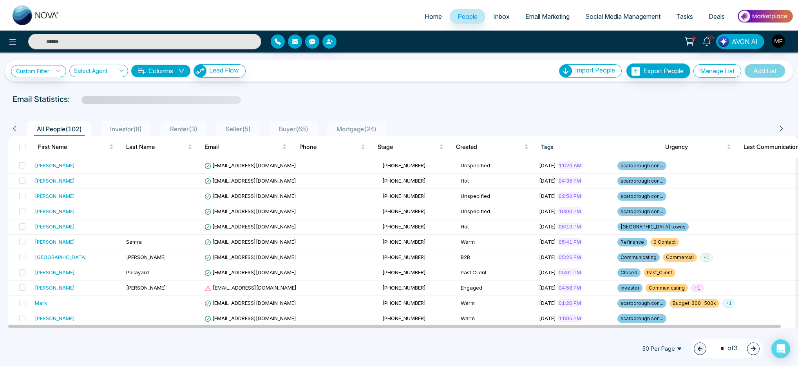
select select "*"
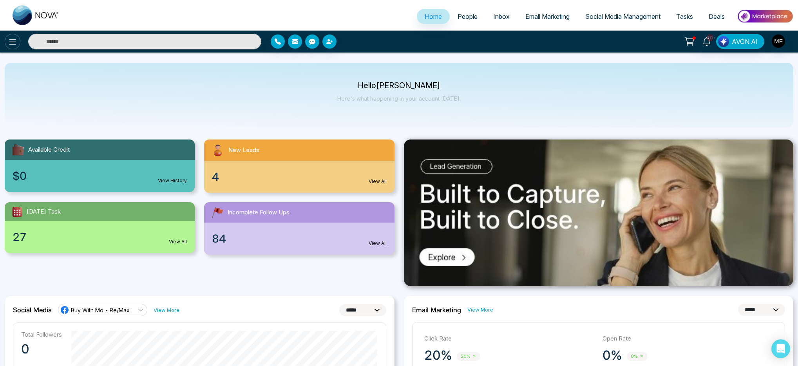
click at [16, 46] on icon at bounding box center [12, 41] width 9 height 9
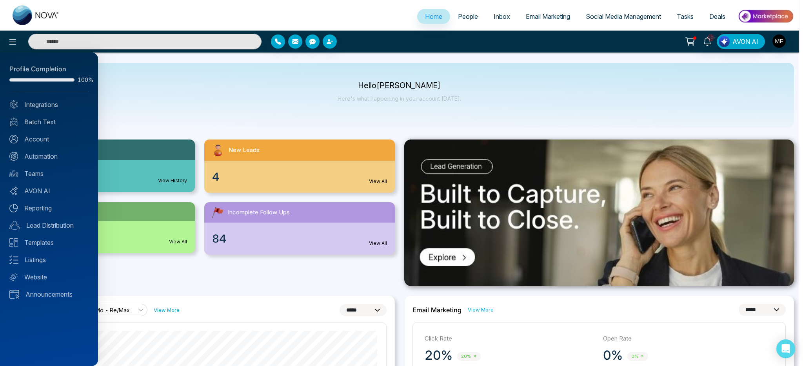
click at [416, 74] on div at bounding box center [401, 183] width 803 height 366
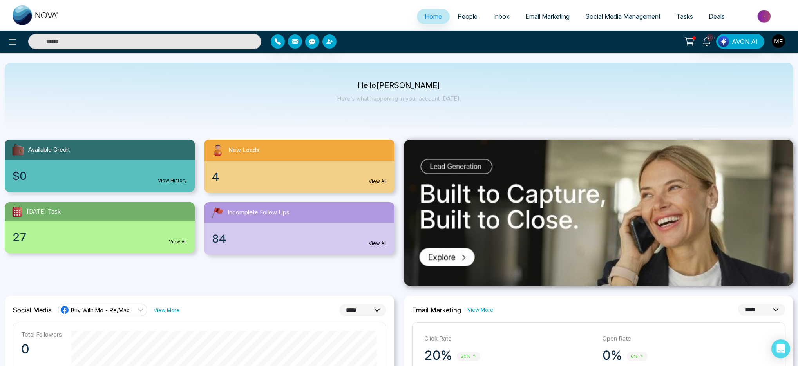
click at [401, 127] on div "Hello Marwen Ferchichi Here's what happening in your account today." at bounding box center [399, 95] width 789 height 65
click at [474, 22] on link "People" at bounding box center [468, 16] width 36 height 15
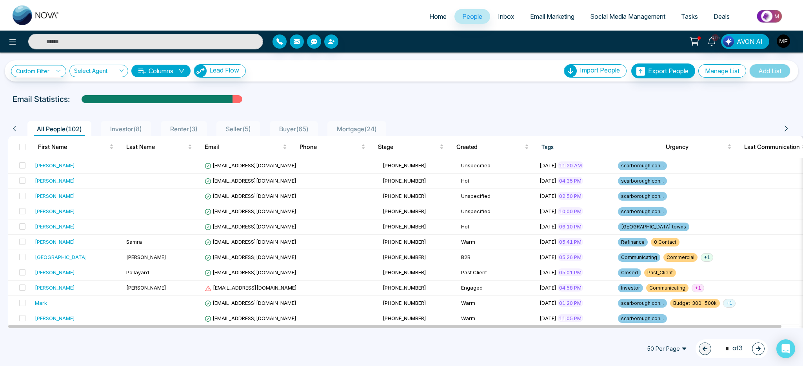
click at [421, 18] on link "Home" at bounding box center [437, 16] width 33 height 15
select select "*"
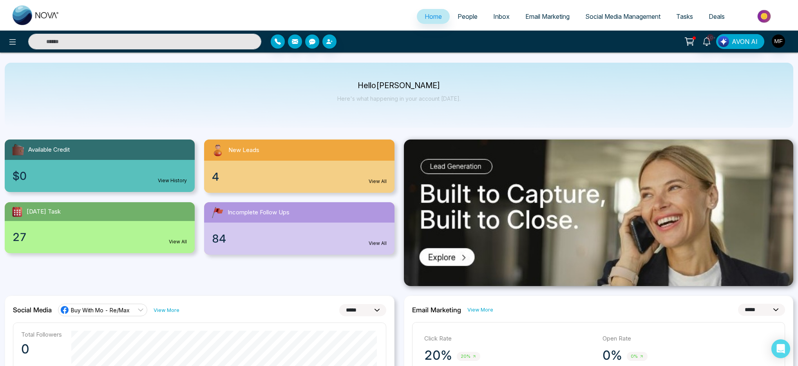
click at [466, 15] on span "People" at bounding box center [468, 17] width 20 height 8
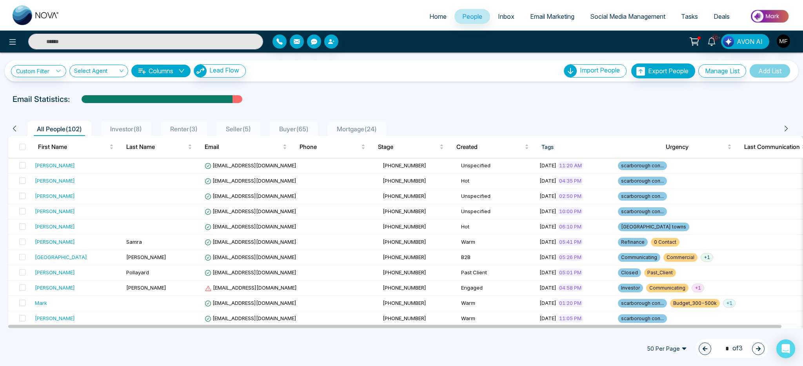
click at [439, 14] on span "Home" at bounding box center [437, 17] width 17 height 8
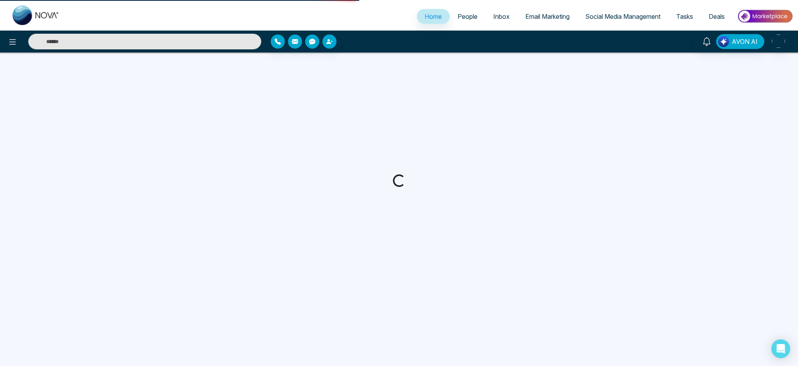
select select "*"
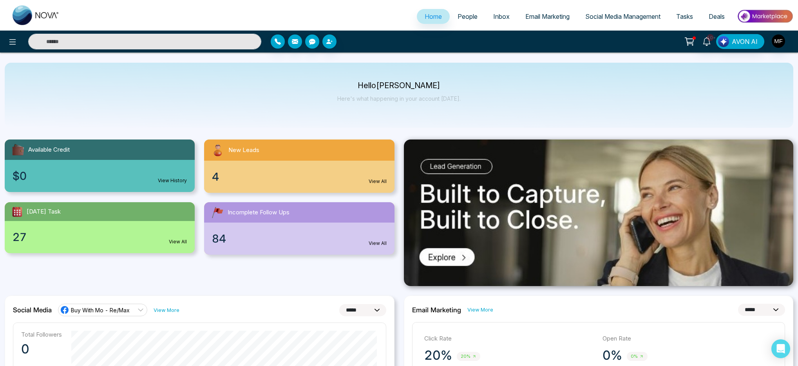
click at [395, 87] on p "Hello Marwen Ferchichi" at bounding box center [398, 85] width 123 height 7
click at [397, 118] on div "Hello Marwen Ferchichi Here's what happening in your account today." at bounding box center [399, 95] width 789 height 65
click at [400, 100] on p "Here's what happening in your account [DATE]." at bounding box center [398, 98] width 123 height 7
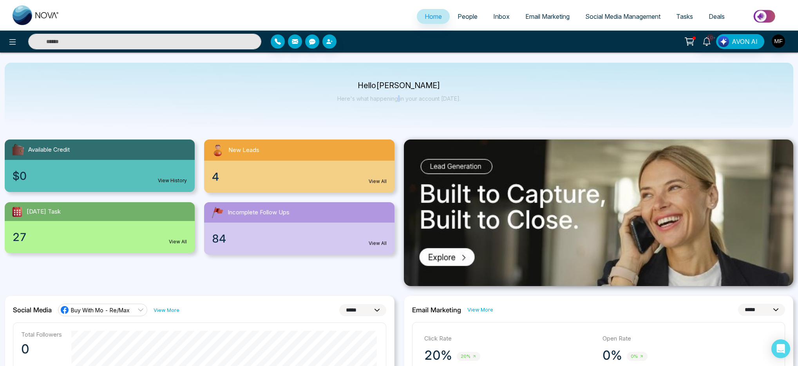
click at [400, 100] on p "Here's what happening in your account [DATE]." at bounding box center [398, 98] width 123 height 7
click at [401, 115] on div "Hello Marwen Ferchichi Here's what happening in your account today." at bounding box center [399, 95] width 789 height 65
click at [398, 89] on p "Hello Marwen Ferchichi" at bounding box center [398, 85] width 123 height 7
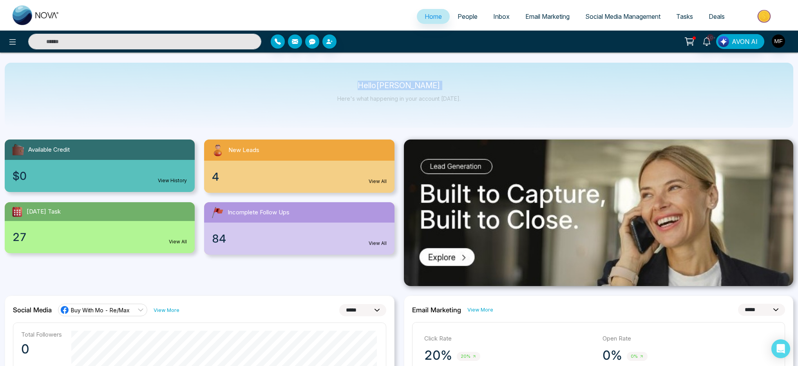
click at [398, 89] on p "Hello Marwen Ferchichi" at bounding box center [398, 85] width 123 height 7
click at [397, 107] on div "Hello Marwen Ferchichi Here's what happening in your account today." at bounding box center [398, 95] width 123 height 26
click at [396, 101] on p "Here's what happening in your account [DATE]." at bounding box center [398, 98] width 123 height 7
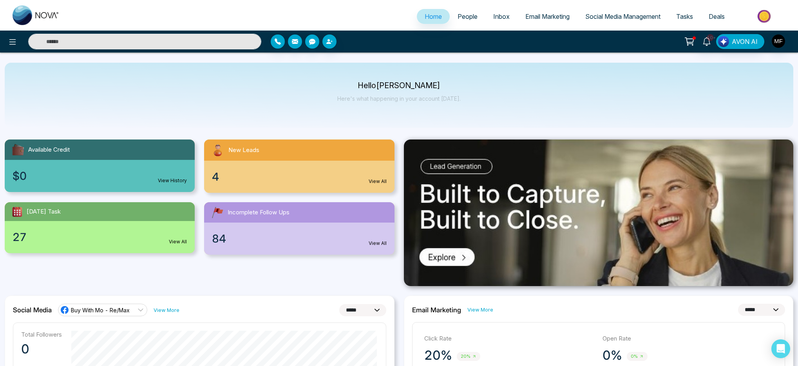
click at [399, 85] on p "Hello Marwen Ferchichi" at bounding box center [398, 85] width 123 height 7
click at [400, 100] on p "Here's what happening in your account [DATE]." at bounding box center [398, 98] width 123 height 7
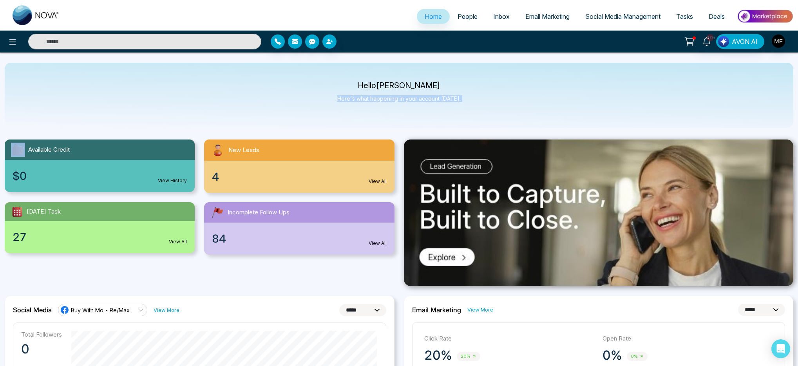
click at [400, 100] on p "Here's what happening in your account [DATE]." at bounding box center [398, 98] width 123 height 7
click at [424, 87] on p "Hello Marwen Ferchichi" at bounding box center [398, 85] width 123 height 7
click at [386, 84] on p "Hello Marwen Ferchichi" at bounding box center [398, 85] width 123 height 7
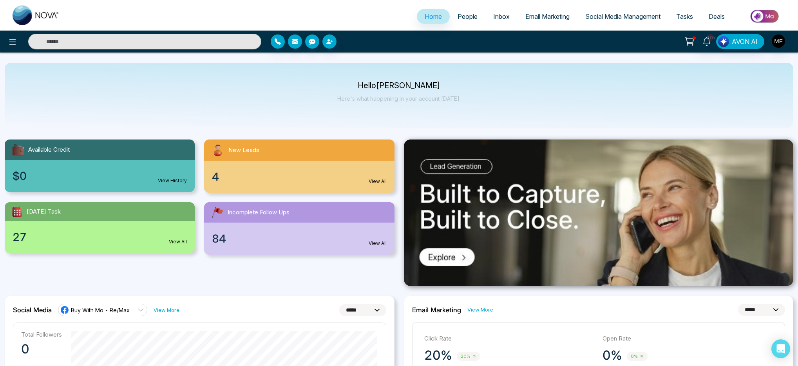
click at [369, 84] on p "Hello Marwen Ferchichi" at bounding box center [398, 85] width 123 height 7
click at [393, 87] on p "Hello Marwen Ferchichi" at bounding box center [398, 85] width 123 height 7
click at [395, 97] on p "Here's what happening in your account [DATE]." at bounding box center [398, 98] width 123 height 7
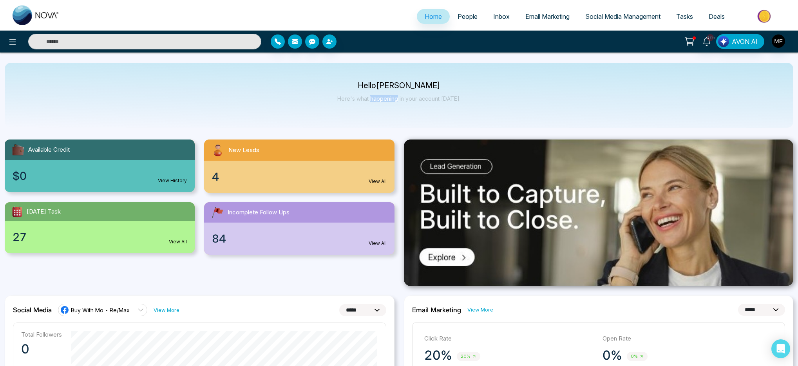
click at [395, 97] on p "Here's what happening in your account [DATE]." at bounding box center [398, 98] width 123 height 7
click at [414, 99] on p "Here's what happening in your account [DATE]." at bounding box center [398, 98] width 123 height 7
click at [358, 99] on p "Here's what happening in your account [DATE]." at bounding box center [398, 98] width 123 height 7
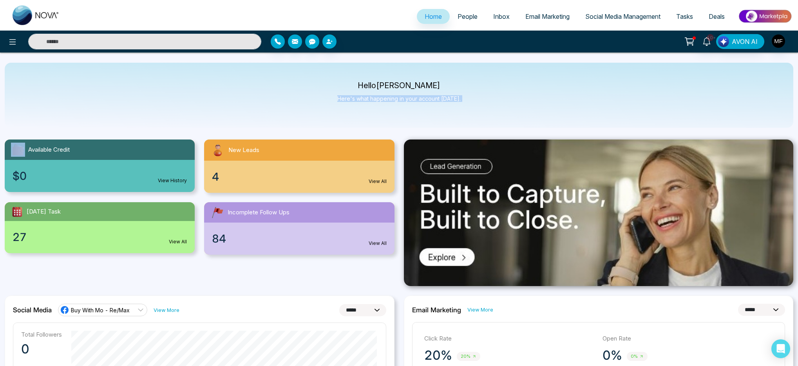
click at [358, 99] on p "Here's what happening in your account [DATE]." at bounding box center [398, 98] width 123 height 7
click at [391, 85] on p "Hello Marwen Ferchichi" at bounding box center [398, 85] width 123 height 7
click at [399, 123] on div "Hello Marwen Ferchichi Here's what happening in your account today." at bounding box center [399, 95] width 789 height 65
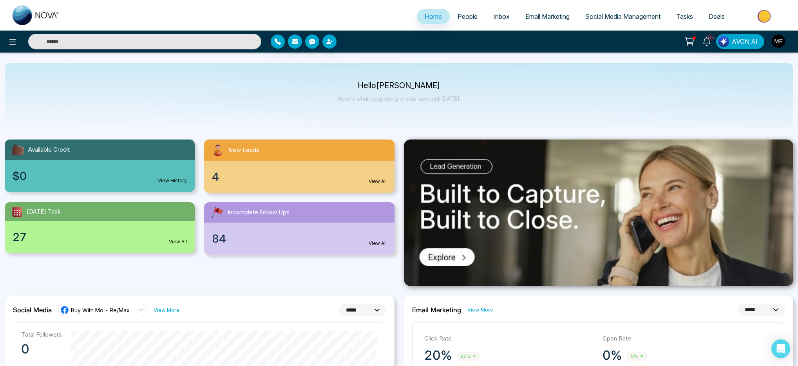
click at [192, 48] on input "text" at bounding box center [144, 42] width 233 height 16
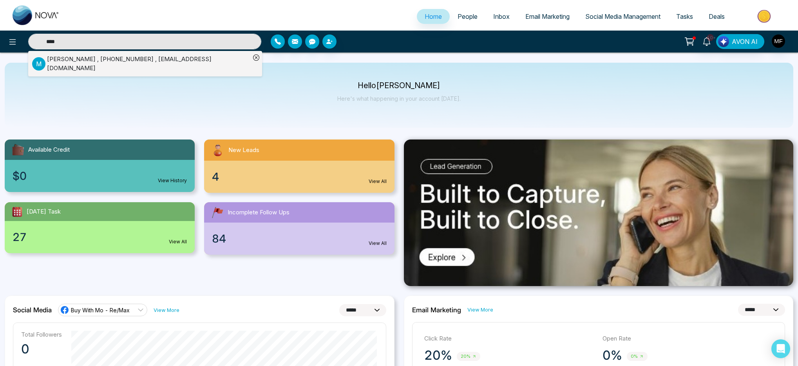
type input "****"
click at [117, 60] on div "Matt , +14168276858 , mattsherban@gmail.com" at bounding box center [148, 64] width 203 height 18
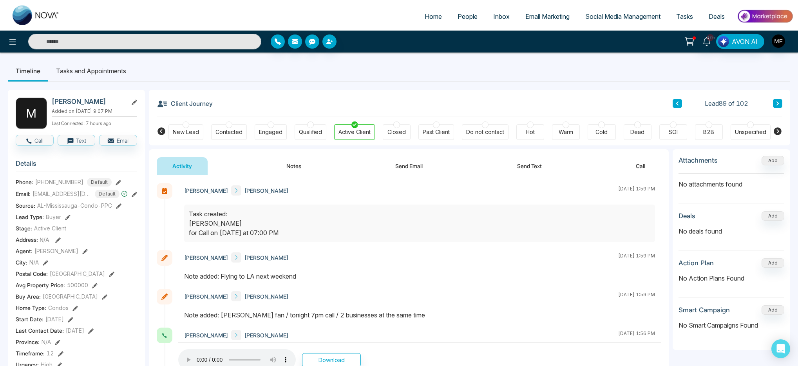
click at [91, 63] on li "Tasks and Appointments" at bounding box center [91, 70] width 86 height 21
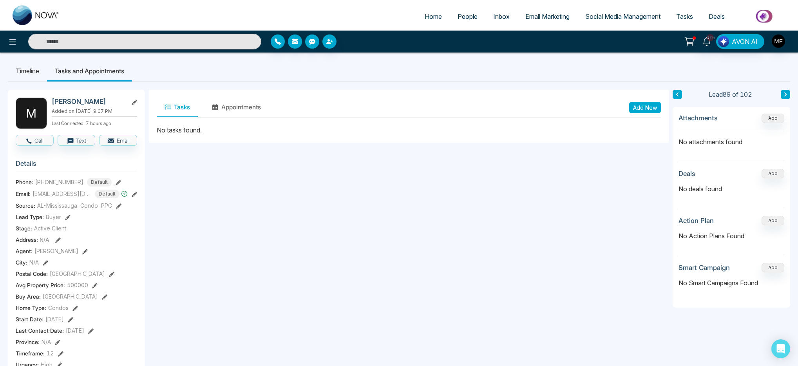
click at [640, 108] on button "Add New" at bounding box center [645, 107] width 32 height 11
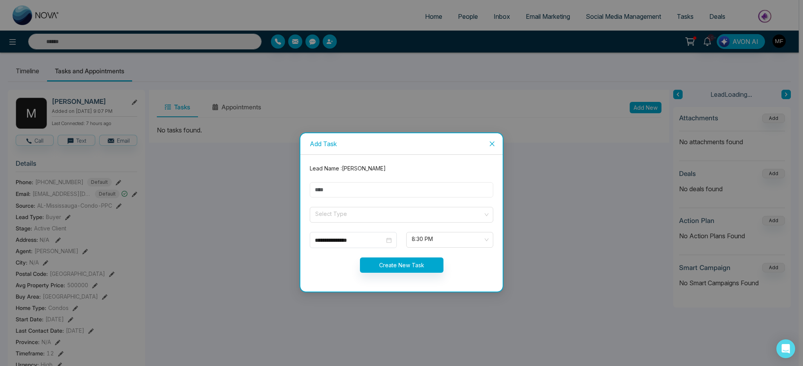
click at [350, 187] on input "text" at bounding box center [401, 189] width 183 height 15
type input "**********"
click at [362, 213] on input "search" at bounding box center [398, 213] width 169 height 12
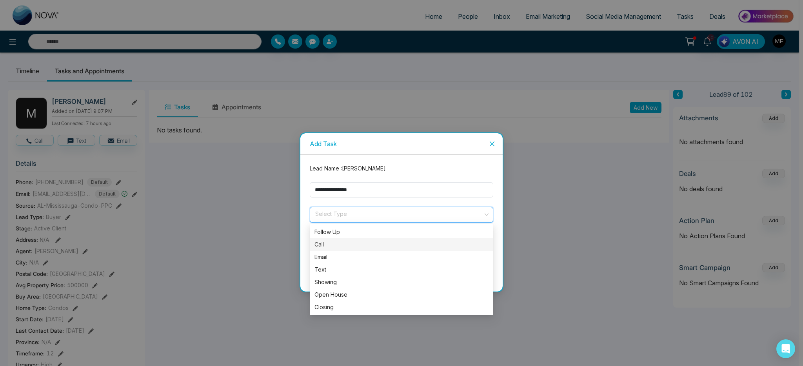
click at [328, 244] on div "Call" at bounding box center [401, 244] width 174 height 9
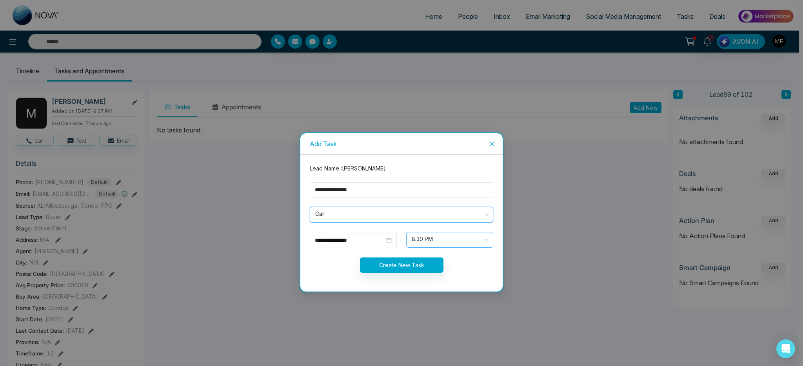
click at [442, 243] on span "8:30 PM" at bounding box center [449, 239] width 76 height 13
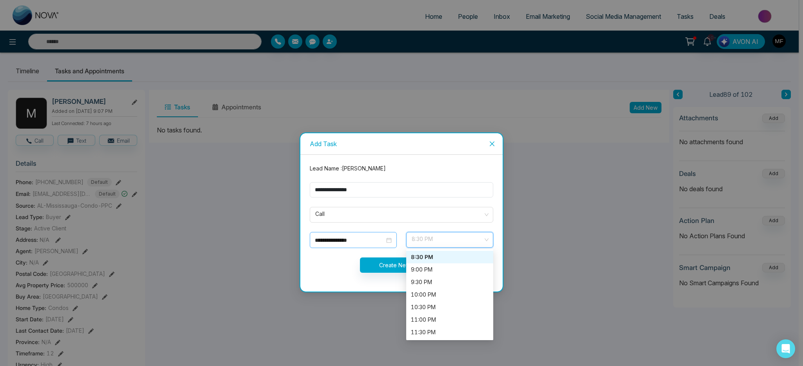
click at [373, 243] on input "**********" at bounding box center [350, 240] width 70 height 9
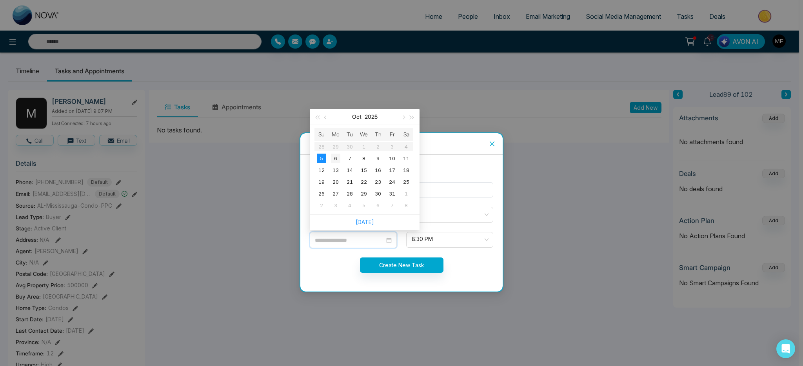
type input "**********"
click at [336, 162] on div "6" at bounding box center [335, 158] width 9 height 9
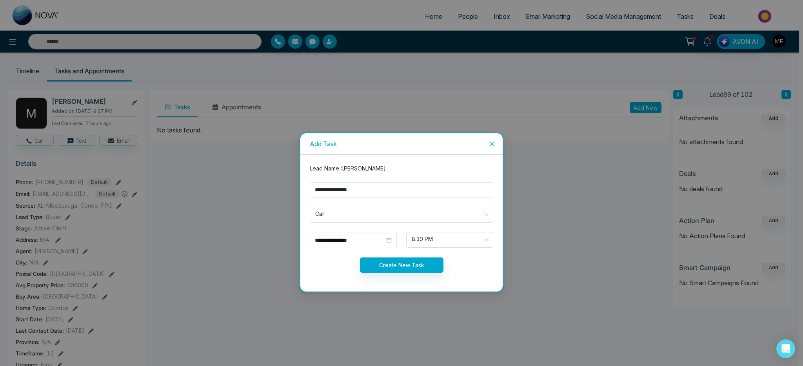
click at [438, 250] on form "**********" at bounding box center [401, 223] width 193 height 118
click at [439, 242] on span "8:30 PM" at bounding box center [449, 239] width 76 height 13
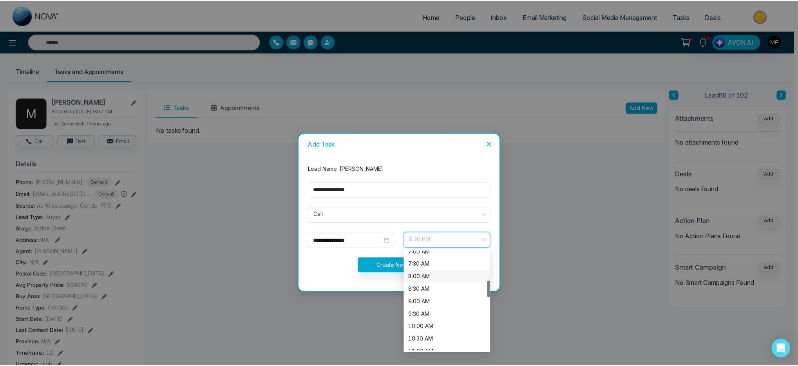
scroll to position [188, 0]
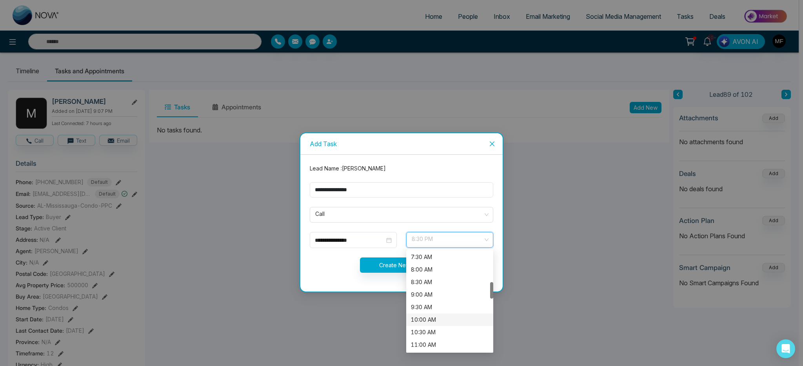
click at [445, 321] on div "10:00 AM" at bounding box center [450, 319] width 78 height 9
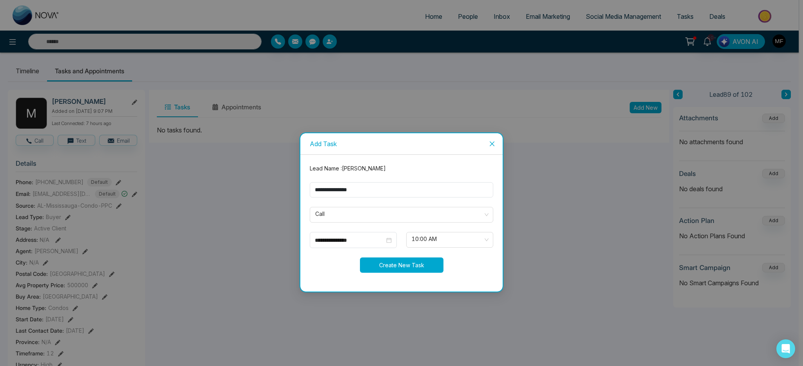
click at [405, 259] on button "Create New Task" at bounding box center [401, 264] width 83 height 15
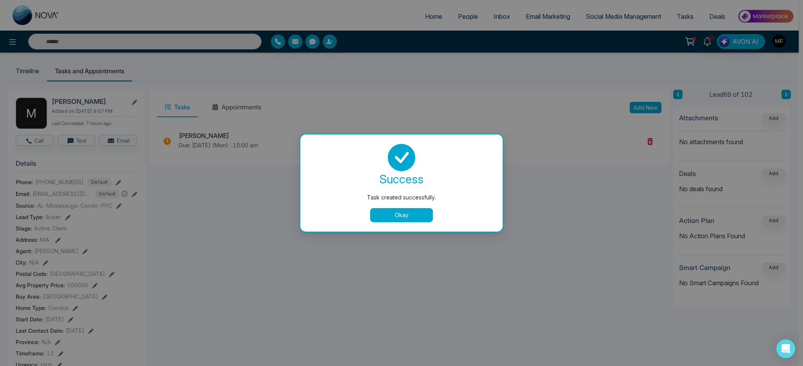
click at [399, 213] on button "Okay" at bounding box center [401, 215] width 63 height 14
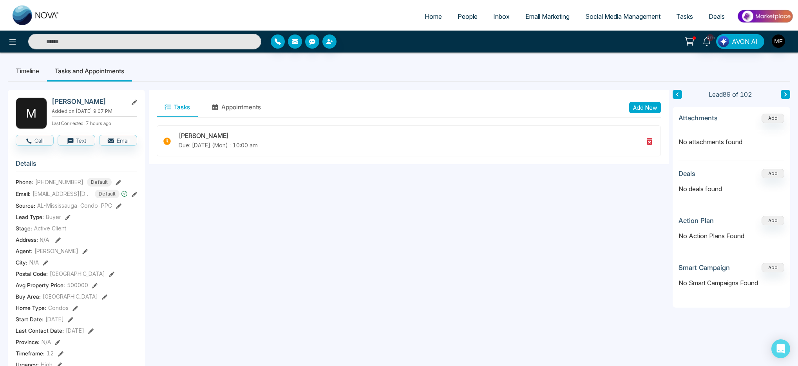
click at [147, 39] on input "text" at bounding box center [144, 42] width 233 height 16
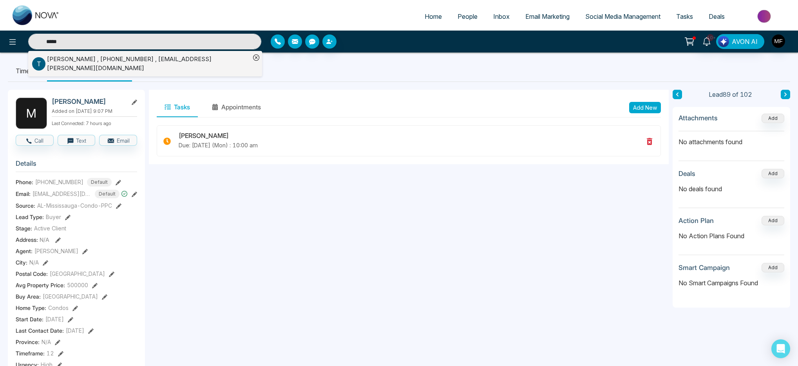
type input "*****"
click at [114, 61] on div "Tanya , +19056245283 , tjgrigull@rogers.com" at bounding box center [148, 64] width 203 height 18
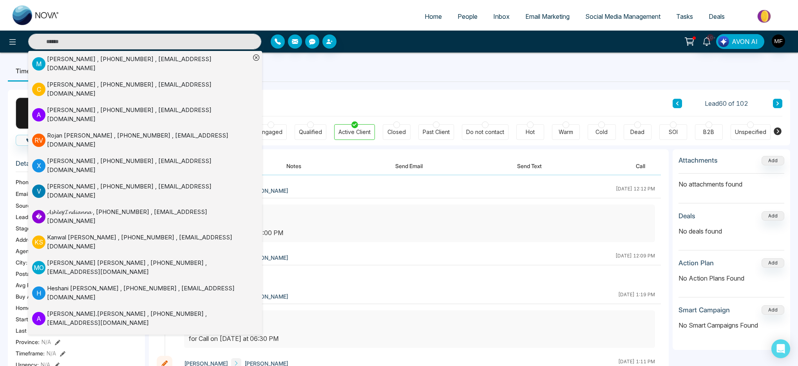
click at [328, 77] on ul "Timeline Tasks and Appointments" at bounding box center [399, 70] width 783 height 21
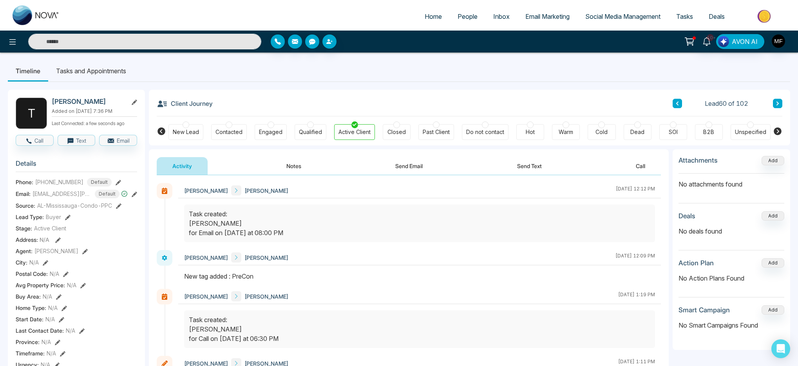
click at [288, 164] on button "Notes" at bounding box center [294, 166] width 46 height 18
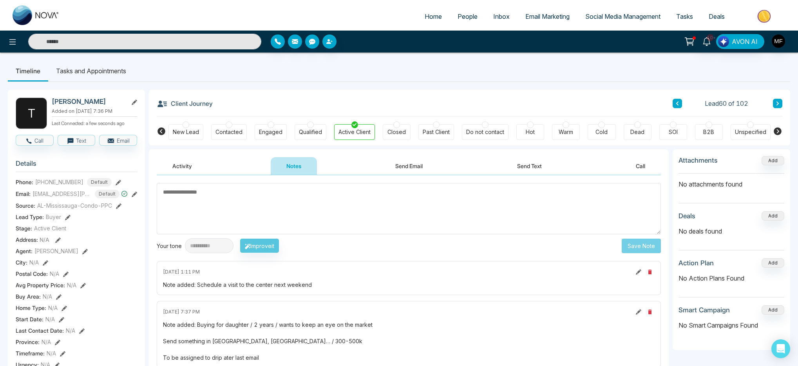
click at [395, 99] on div "Client Journey Lead 60 of 102" at bounding box center [470, 103] width 626 height 27
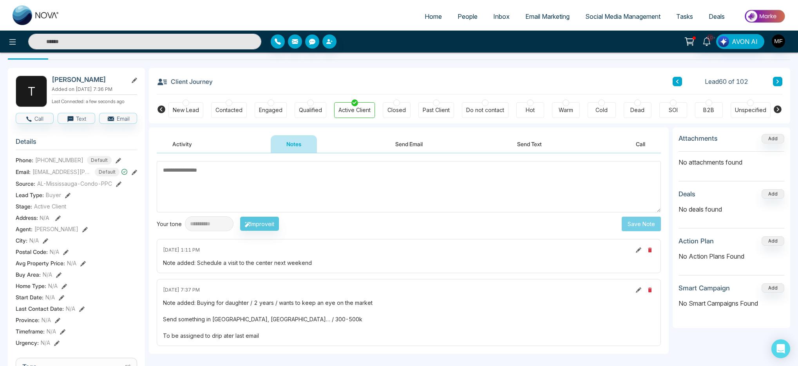
scroll to position [18, 0]
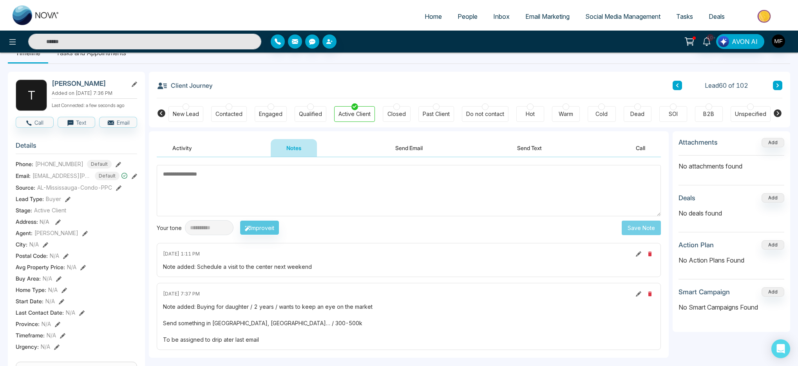
click at [567, 114] on div "Warm" at bounding box center [566, 114] width 14 height 8
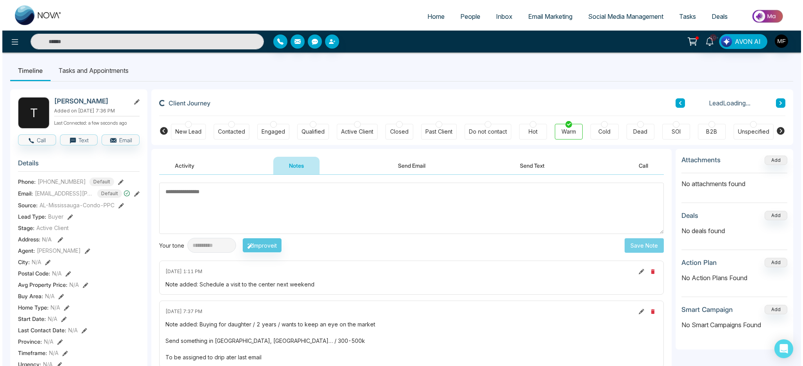
scroll to position [0, 0]
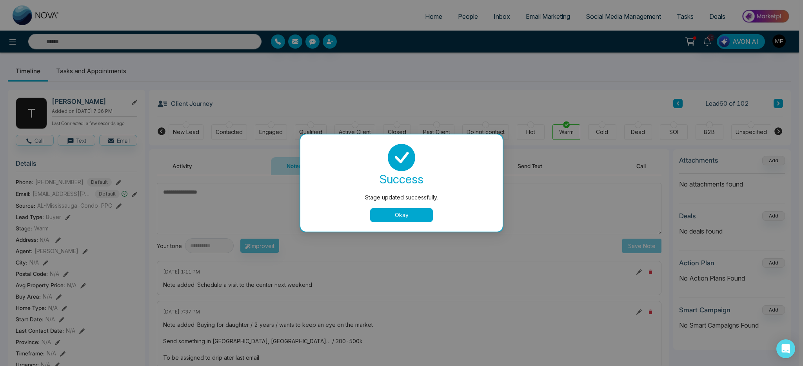
click at [109, 72] on div "Stage updated successfully. success Stage updated successfully. Okay" at bounding box center [401, 183] width 803 height 366
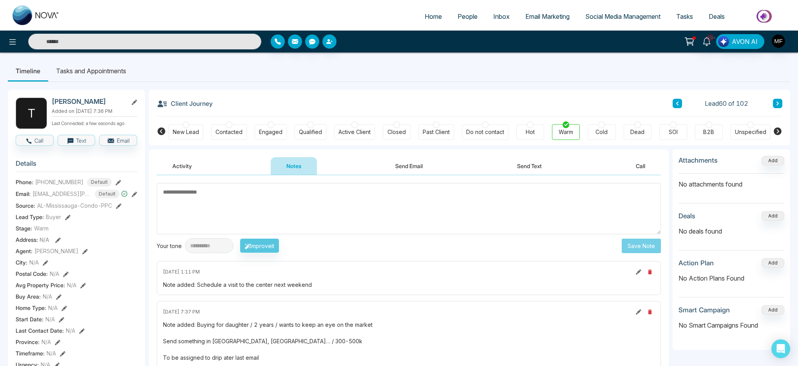
click at [115, 72] on li "Tasks and Appointments" at bounding box center [91, 70] width 86 height 21
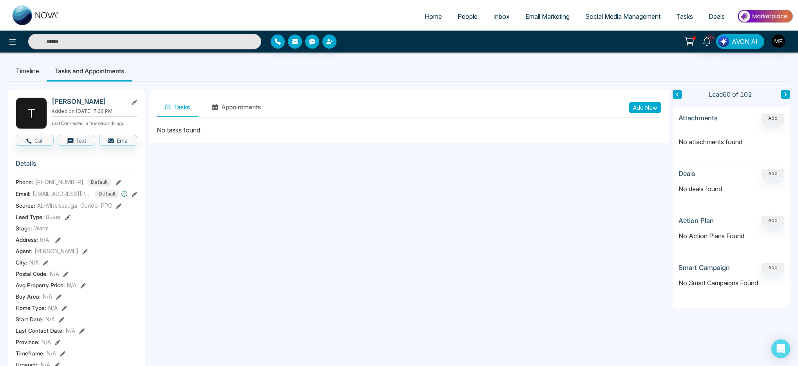
click at [172, 106] on button "Tasks" at bounding box center [177, 108] width 41 height 20
click at [637, 110] on button "Add New" at bounding box center [645, 107] width 32 height 11
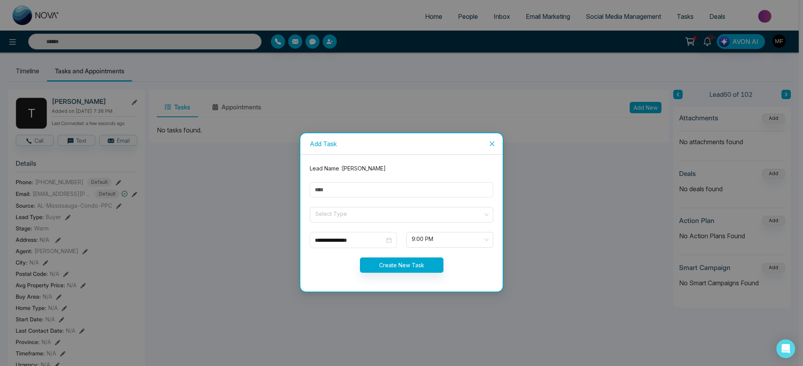
click at [490, 143] on icon "close" at bounding box center [492, 144] width 6 height 6
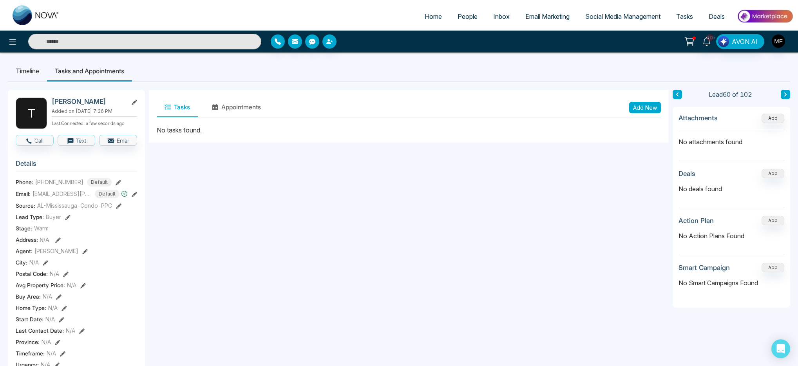
click at [647, 109] on button "Add New" at bounding box center [645, 107] width 32 height 11
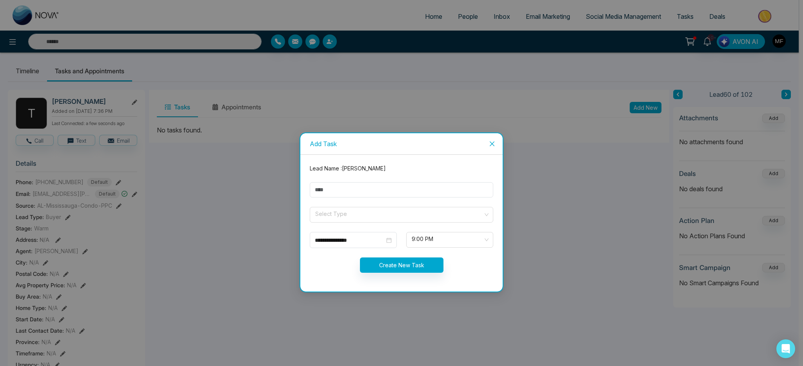
click at [489, 145] on icon "close" at bounding box center [492, 144] width 6 height 6
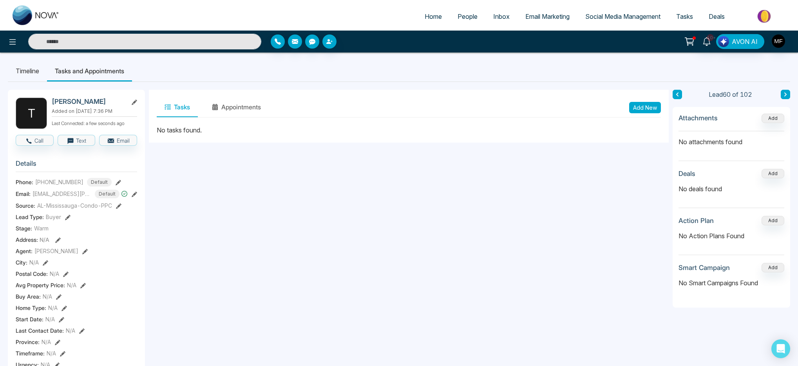
click at [14, 69] on li "Timeline" at bounding box center [27, 70] width 39 height 21
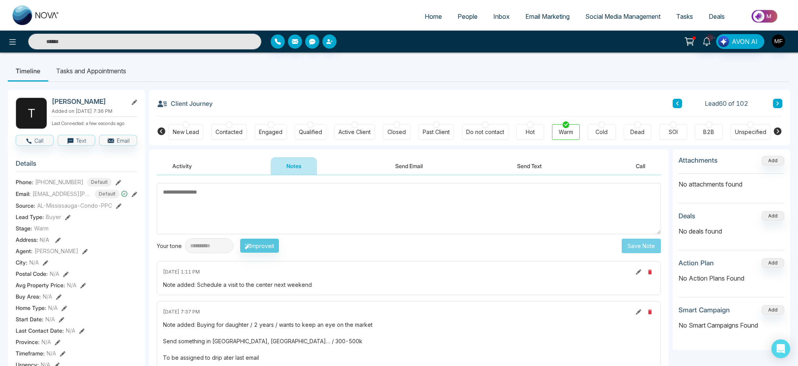
click at [511, 161] on button "Send Text" at bounding box center [530, 166] width 56 height 18
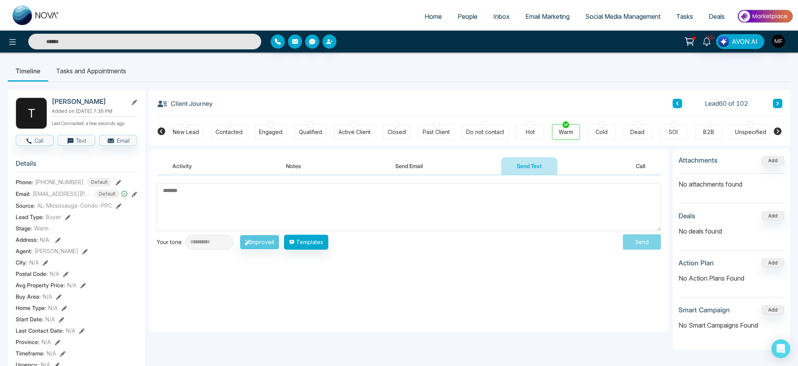
click at [422, 159] on button "Send Email" at bounding box center [409, 166] width 59 height 18
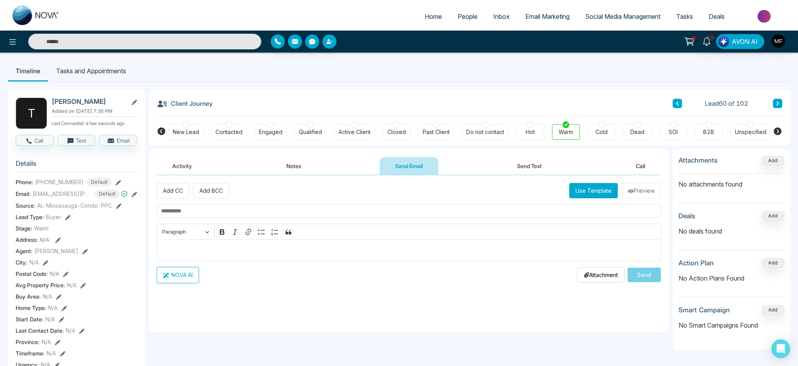
click at [298, 214] on input "text" at bounding box center [409, 211] width 504 height 14
click at [604, 197] on button "Use Template" at bounding box center [593, 190] width 49 height 15
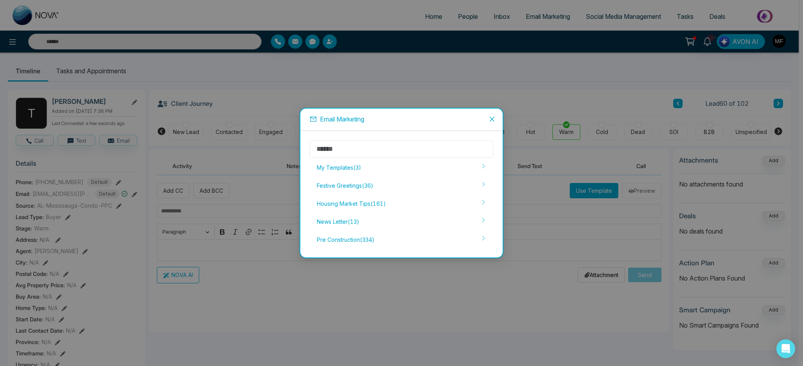
click at [428, 147] on input "text" at bounding box center [401, 149] width 183 height 18
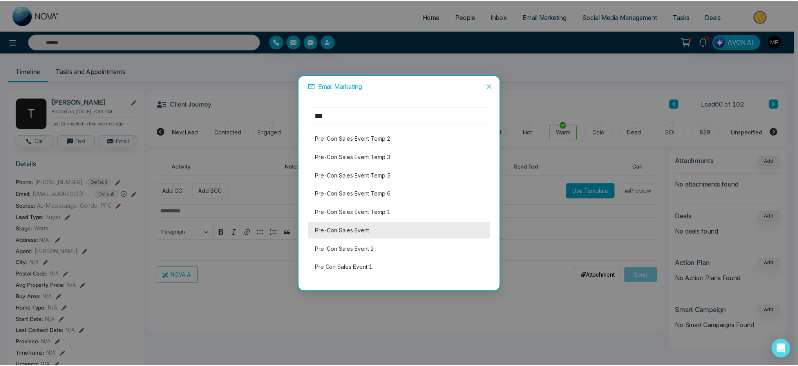
scroll to position [107, 0]
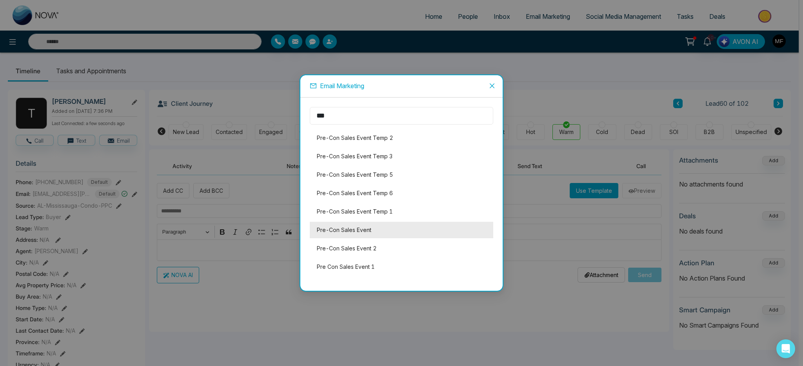
type input "***"
click at [394, 230] on li "Pre-Con Sales Event" at bounding box center [401, 230] width 183 height 16
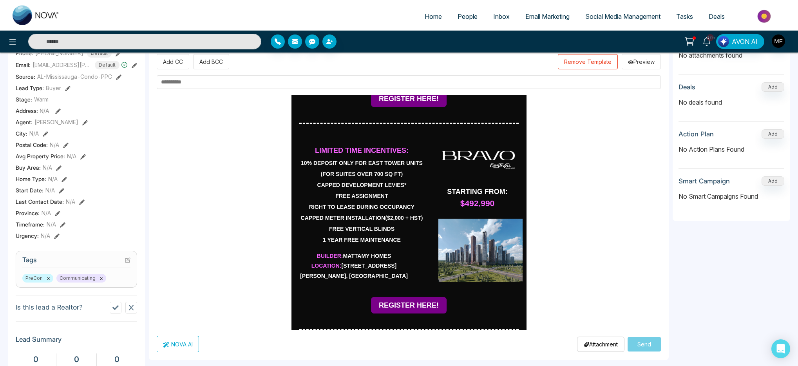
scroll to position [1340, 0]
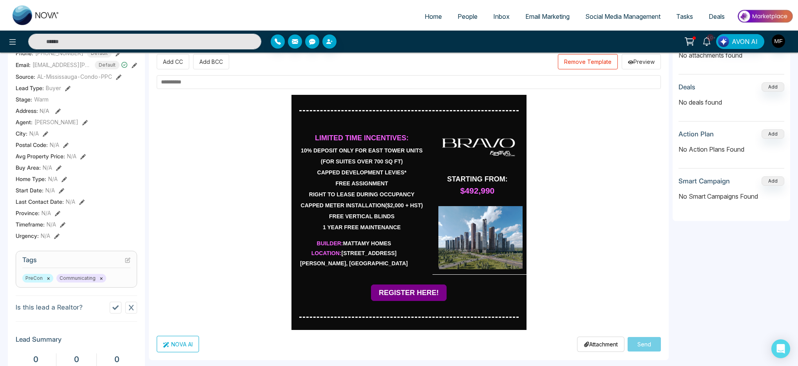
click at [406, 289] on strong "REGISTER HERE!" at bounding box center [409, 293] width 60 height 8
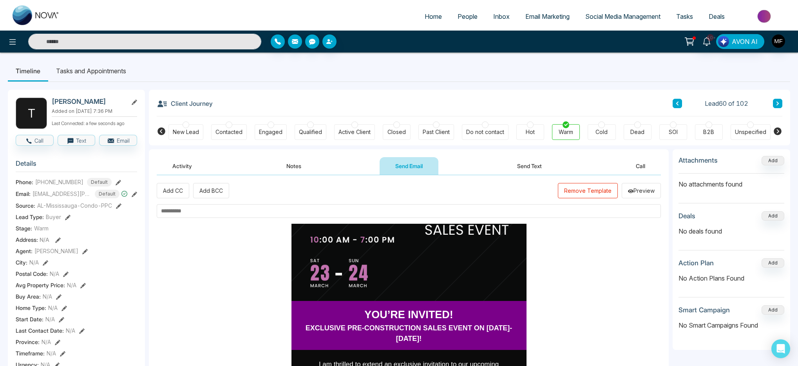
scroll to position [0, 0]
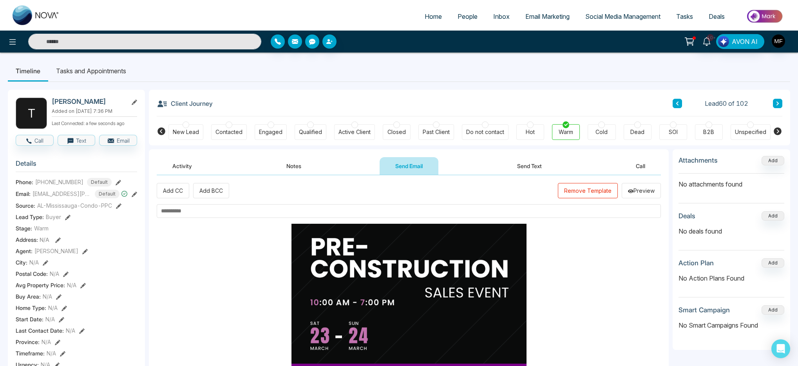
click at [580, 193] on button "Remove Template" at bounding box center [588, 190] width 60 height 15
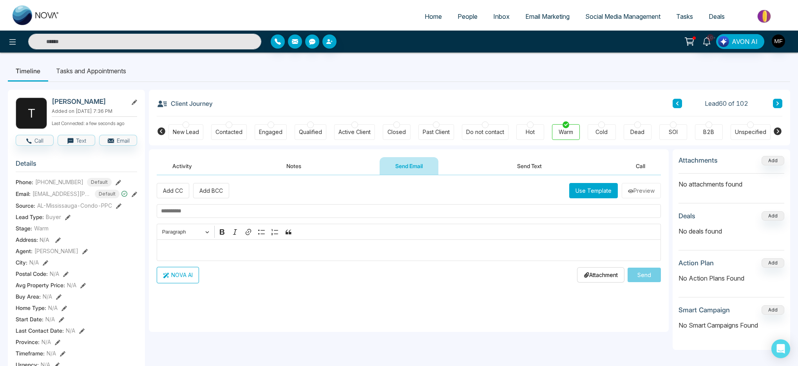
click at [574, 192] on button "Use Template" at bounding box center [593, 190] width 49 height 15
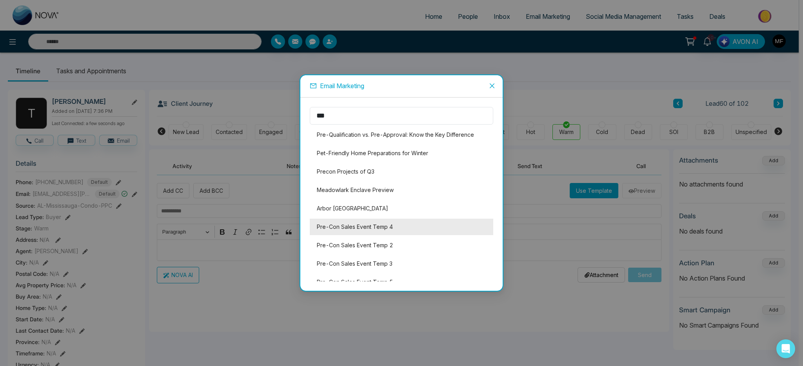
click at [408, 228] on li "Pre-Con Sales Event Temp 4" at bounding box center [401, 227] width 183 height 16
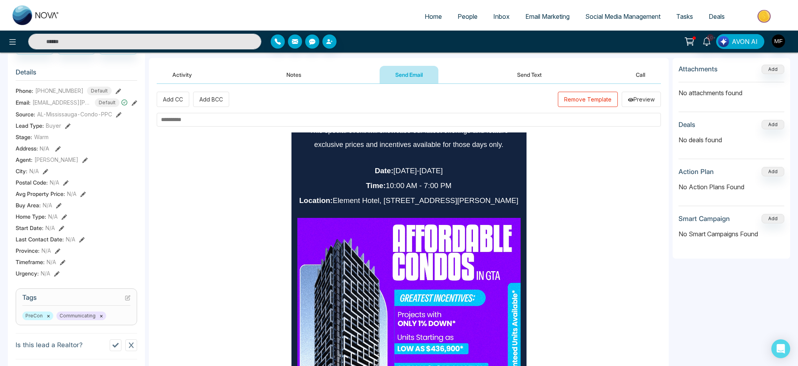
scroll to position [91, 0]
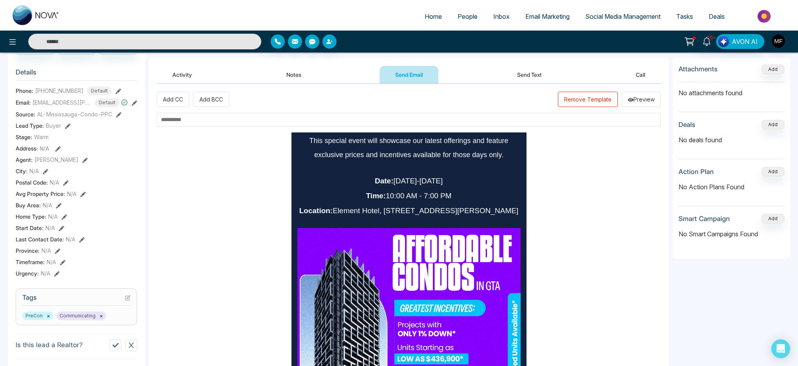
click at [435, 183] on span "Date: March 23-24, 2024" at bounding box center [409, 181] width 68 height 8
click at [419, 182] on span "Date: March 23-24, 2024" at bounding box center [409, 181] width 68 height 8
click at [543, 196] on div "YOU’RE INVITED! EXCLUSIVE PRE-CONSTRUCTION SALES EVENT" at bounding box center [409, 288] width 504 height 493
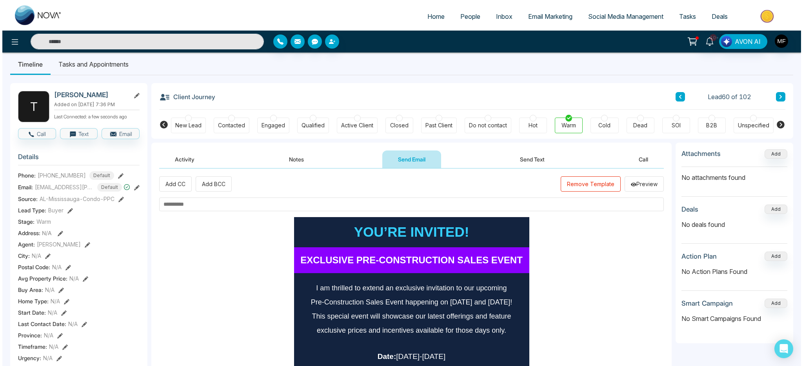
scroll to position [0, 0]
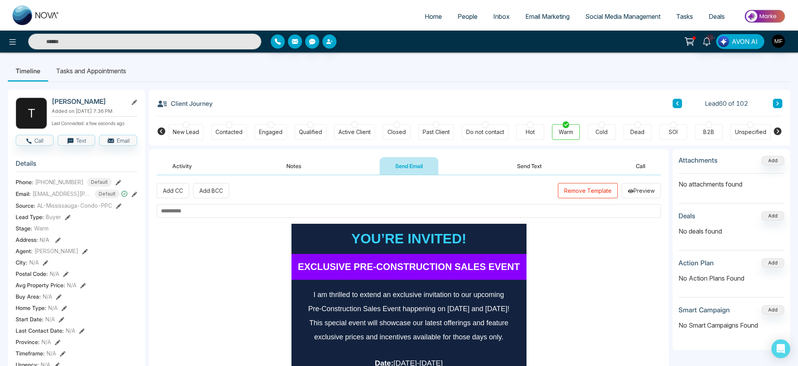
click at [583, 193] on button "Remove Template" at bounding box center [588, 190] width 60 height 15
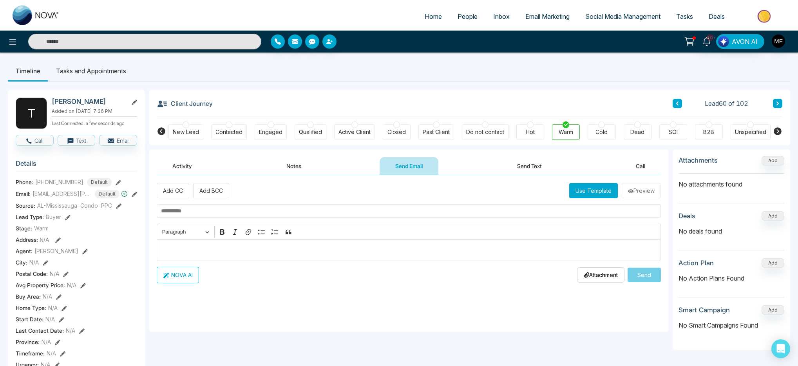
click at [590, 189] on button "Use Template" at bounding box center [593, 190] width 49 height 15
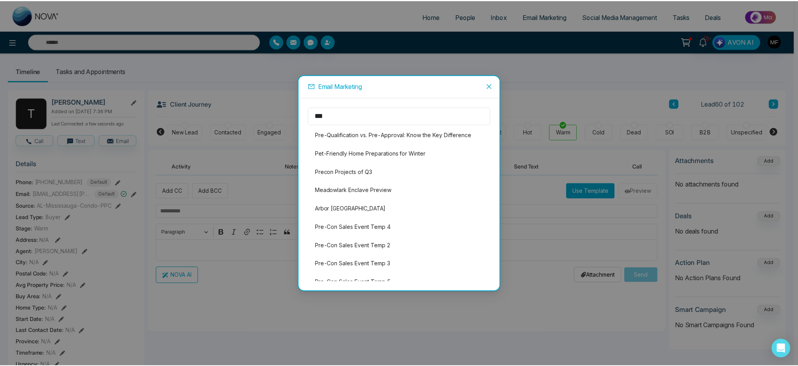
scroll to position [107, 0]
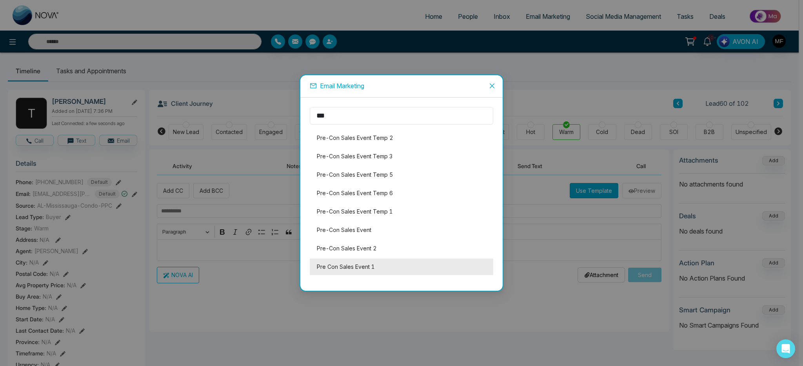
click at [366, 267] on li "Pre Con Sales Event 1" at bounding box center [401, 267] width 183 height 16
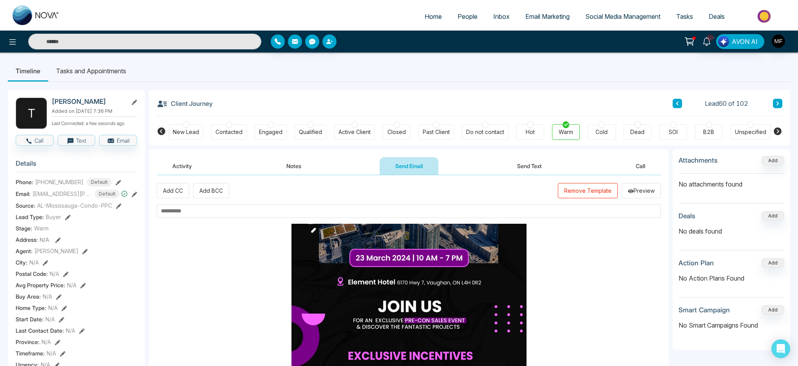
scroll to position [205, 0]
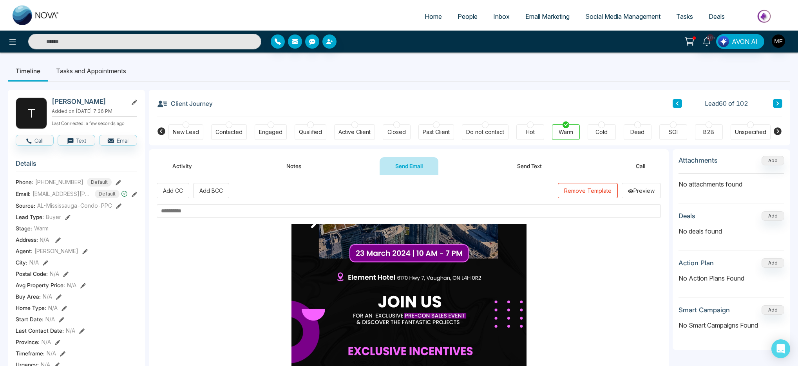
click at [573, 190] on button "Remove Template" at bounding box center [588, 190] width 60 height 15
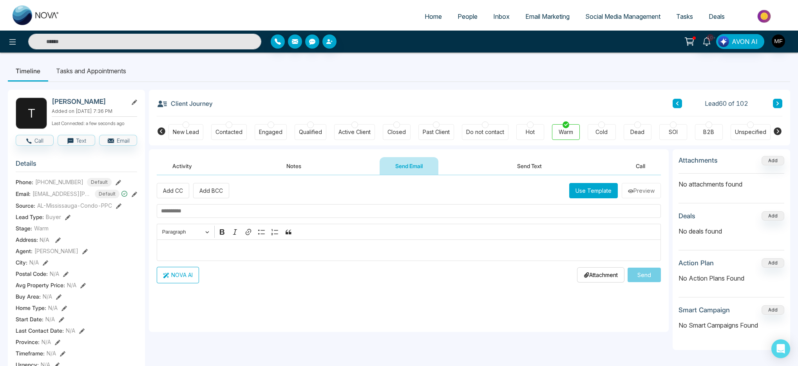
click at [605, 195] on button "Use Template" at bounding box center [593, 190] width 49 height 15
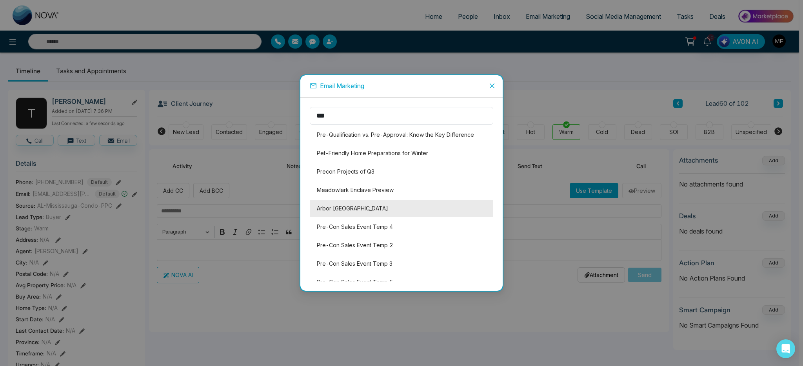
click at [372, 211] on li "Arbor West Preview" at bounding box center [401, 208] width 183 height 16
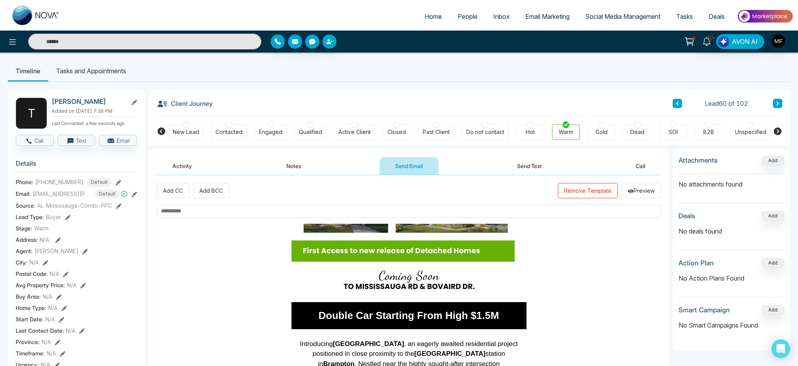
scroll to position [0, 0]
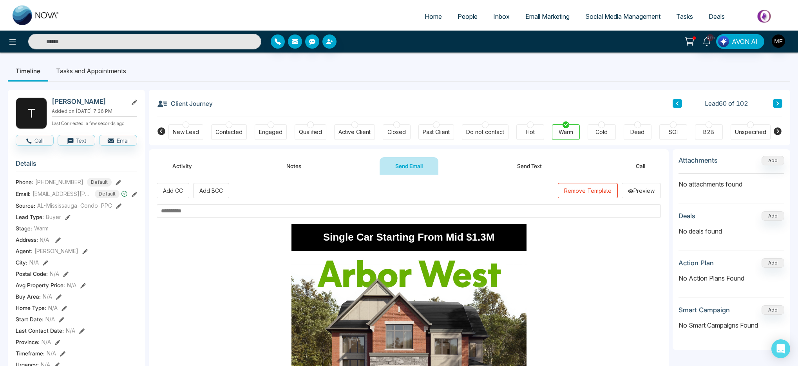
click at [584, 187] on button "Remove Template" at bounding box center [588, 190] width 60 height 15
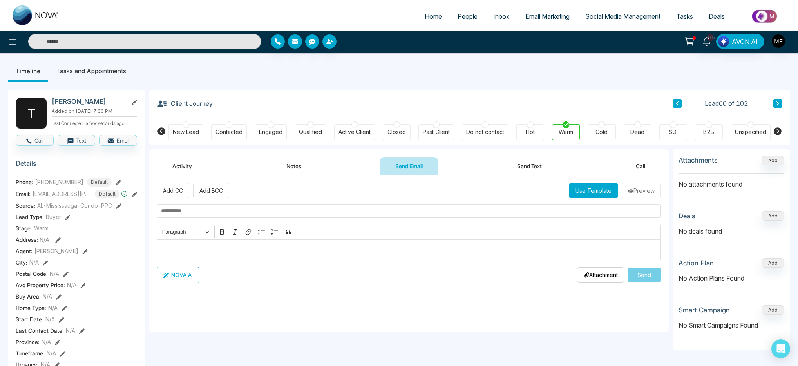
click at [595, 195] on button "Use Template" at bounding box center [593, 190] width 49 height 15
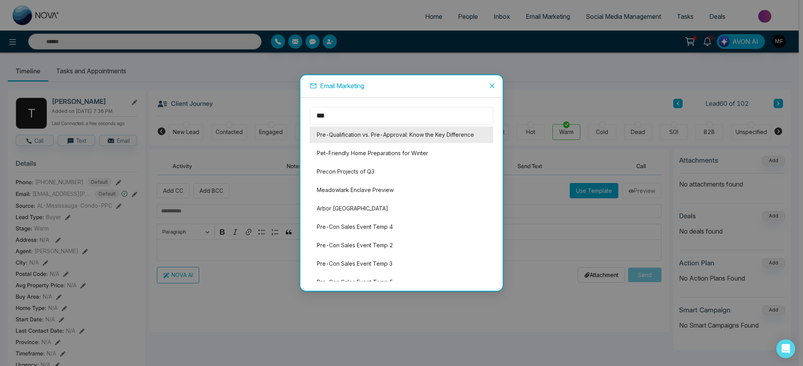
click at [370, 138] on li "Pre-Qualification vs. Pre-Approval: Know the Key Difference" at bounding box center [401, 135] width 183 height 16
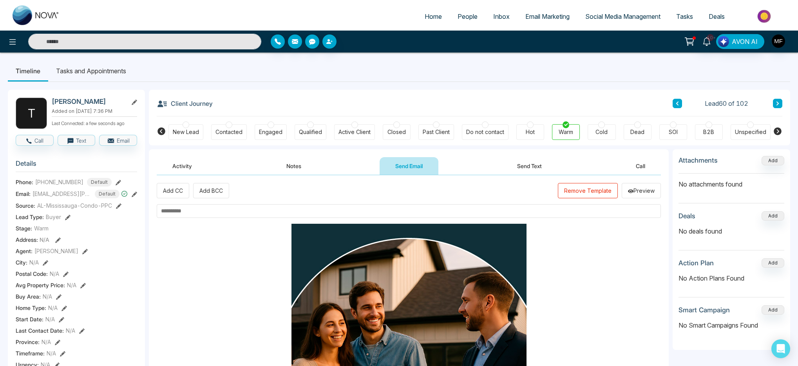
click at [582, 187] on button "Remove Template" at bounding box center [588, 190] width 60 height 15
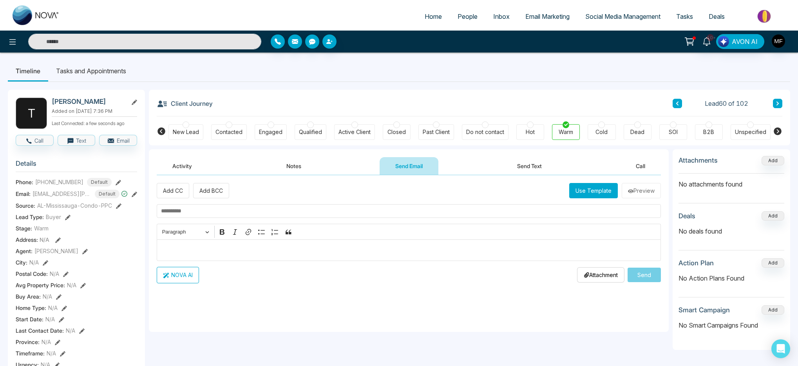
click at [582, 189] on button "Use Template" at bounding box center [593, 190] width 49 height 15
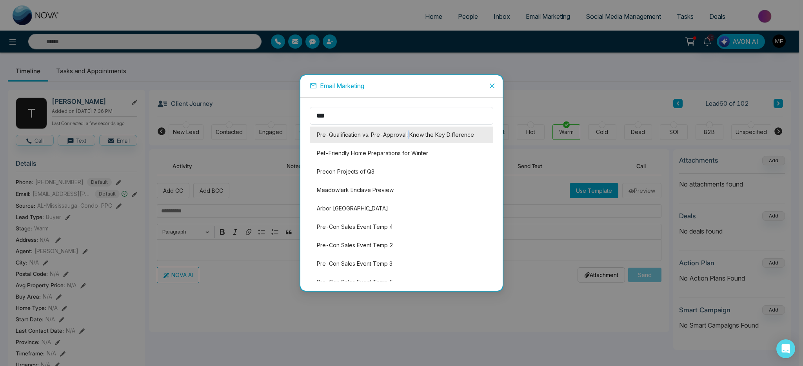
copy li
drag, startPoint x: 418, startPoint y: 136, endPoint x: 472, endPoint y: 138, distance: 54.2
click at [472, 138] on li "Pre-Qualification vs. Pre-Approval: Know the Key Difference" at bounding box center [401, 135] width 183 height 16
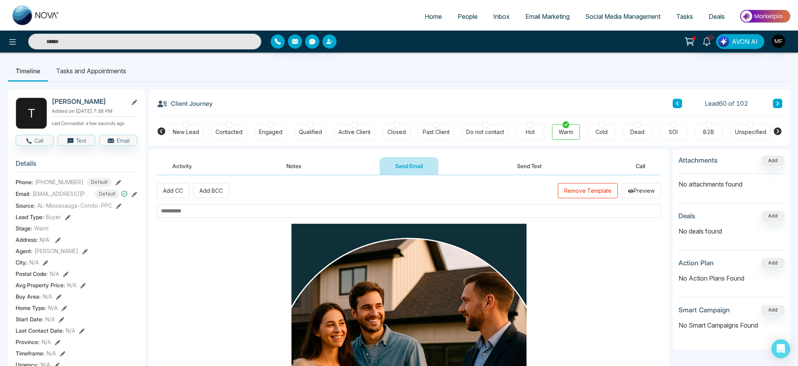
click at [588, 188] on button "Remove Template" at bounding box center [588, 190] width 60 height 15
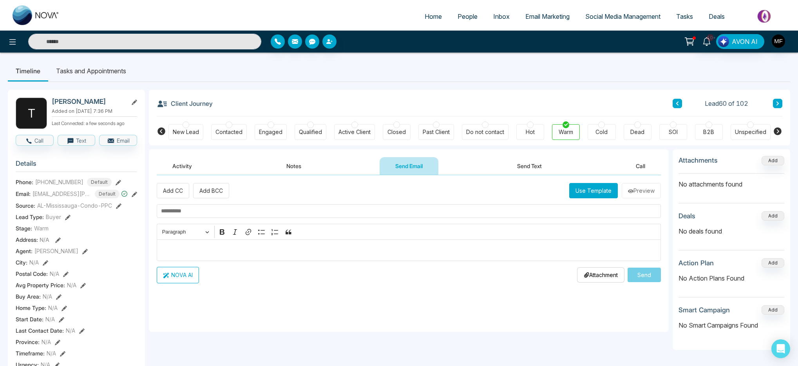
click at [593, 194] on button "Use Template" at bounding box center [593, 190] width 49 height 15
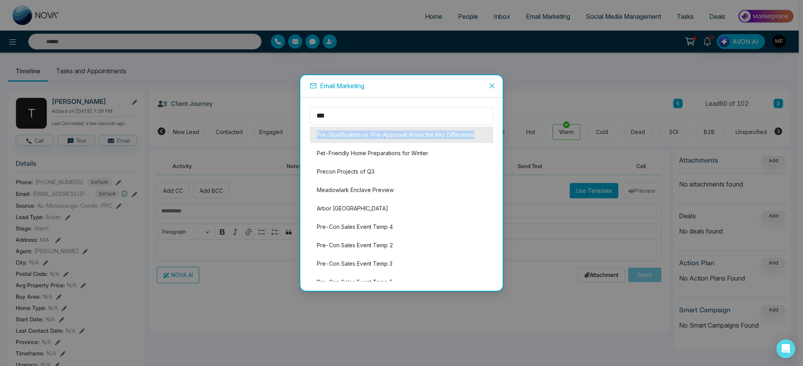
drag, startPoint x: 479, startPoint y: 135, endPoint x: 312, endPoint y: 134, distance: 166.6
click at [312, 134] on li "Pre-Qualification vs. Pre-Approval: Know the Key Difference" at bounding box center [401, 135] width 183 height 16
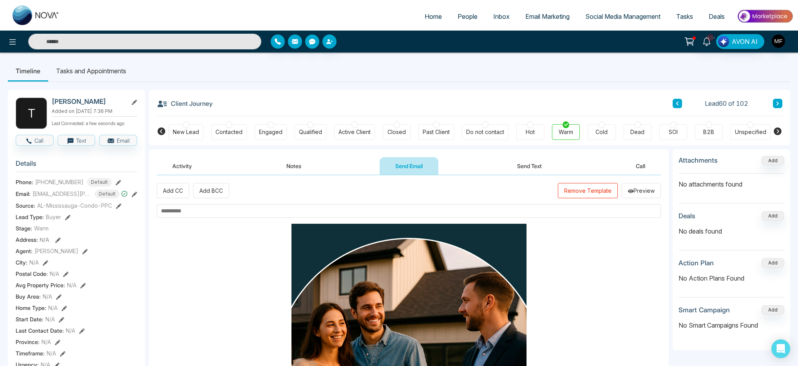
click at [590, 192] on button "Remove Template" at bounding box center [588, 190] width 60 height 15
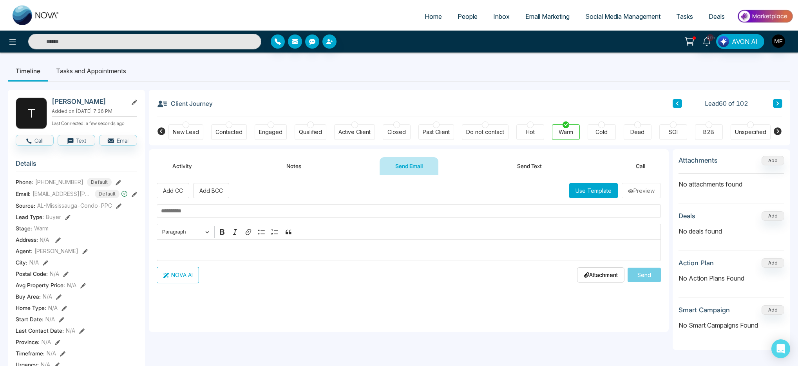
click at [590, 192] on button "Use Template" at bounding box center [593, 190] width 49 height 15
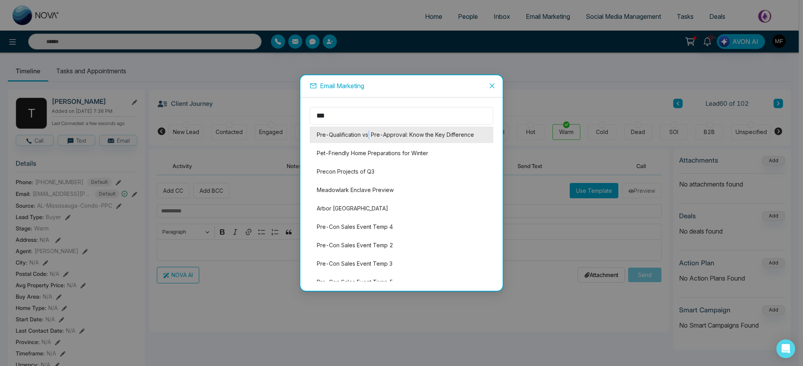
copy li "."
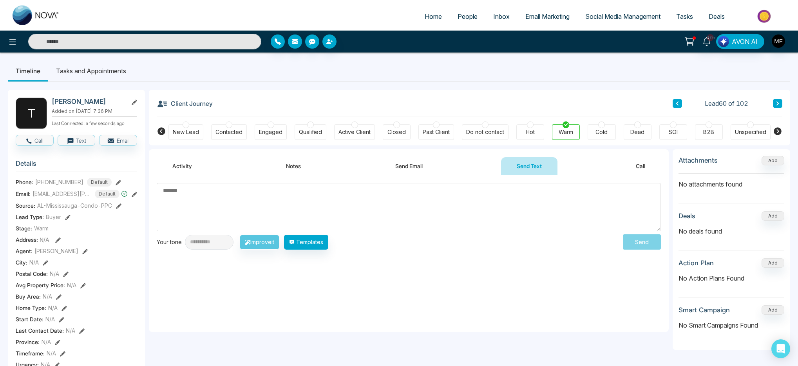
click at [427, 165] on button "Send Email" at bounding box center [409, 166] width 59 height 18
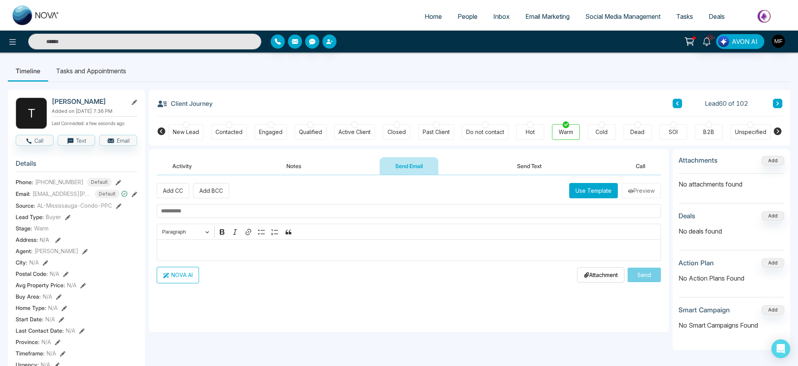
click at [599, 191] on button "Use Template" at bounding box center [593, 190] width 49 height 15
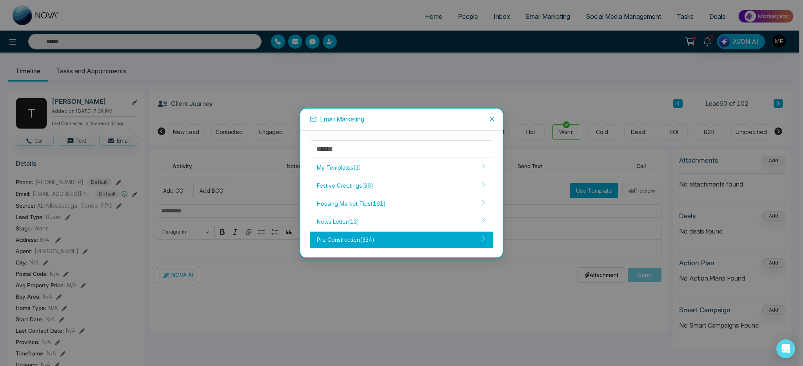
click at [417, 247] on div "Pre Construction ( 334 )" at bounding box center [401, 240] width 183 height 16
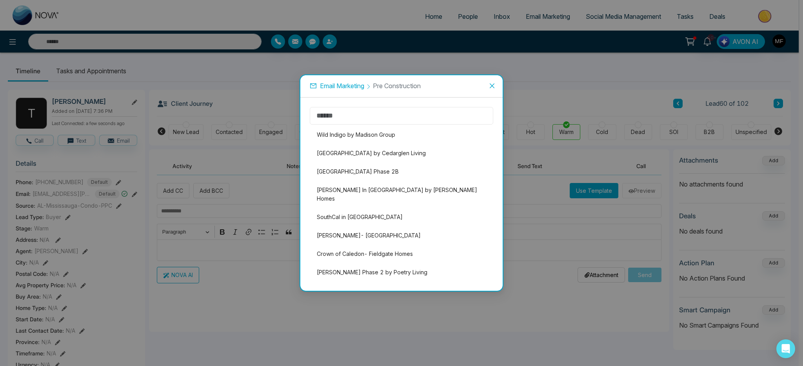
click at [411, 118] on input "text" at bounding box center [401, 116] width 183 height 18
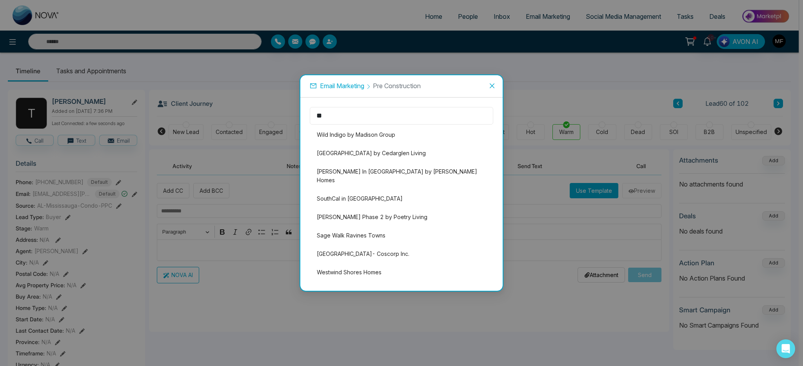
type input "*"
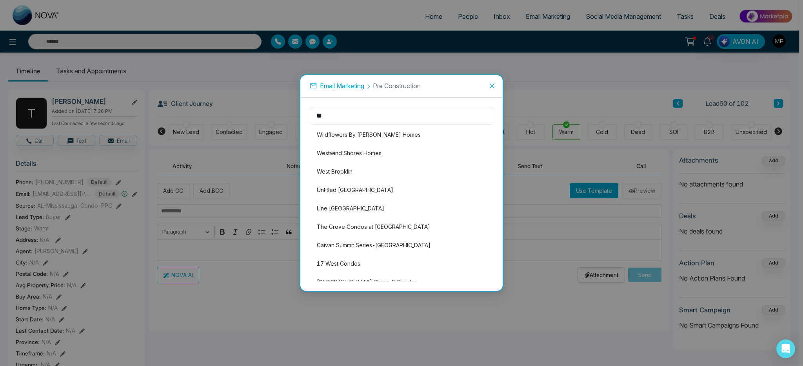
type input "*"
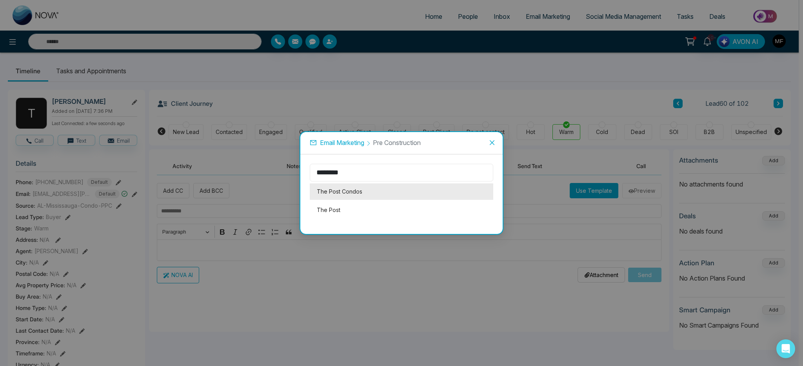
type input "********"
click at [381, 193] on li "The Post Condos" at bounding box center [401, 191] width 183 height 16
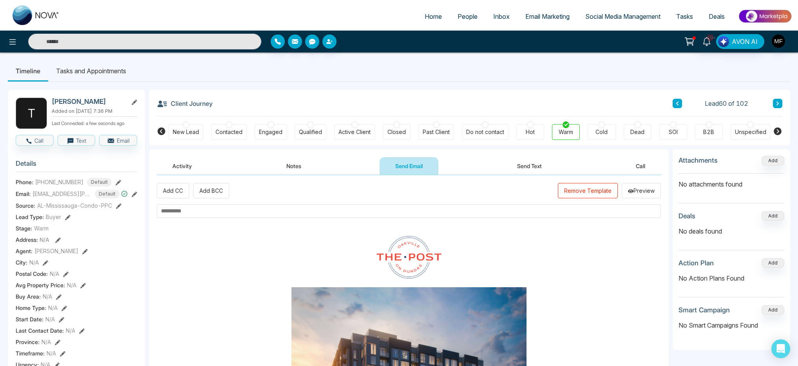
click at [589, 191] on button "Remove Template" at bounding box center [588, 190] width 60 height 15
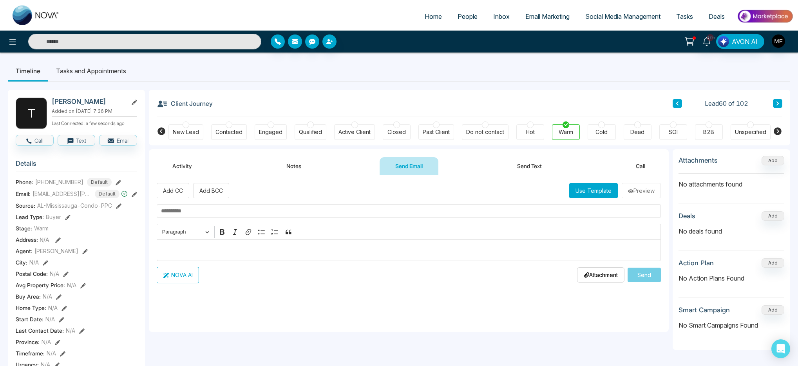
click at [589, 190] on button "Use Template" at bounding box center [593, 190] width 49 height 15
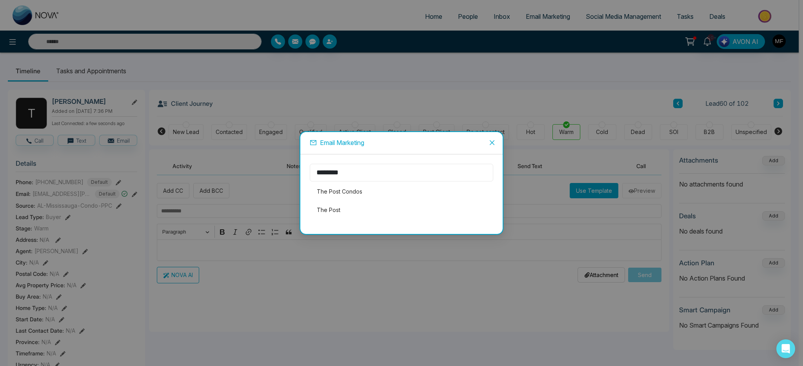
click at [402, 171] on input "********" at bounding box center [401, 173] width 183 height 18
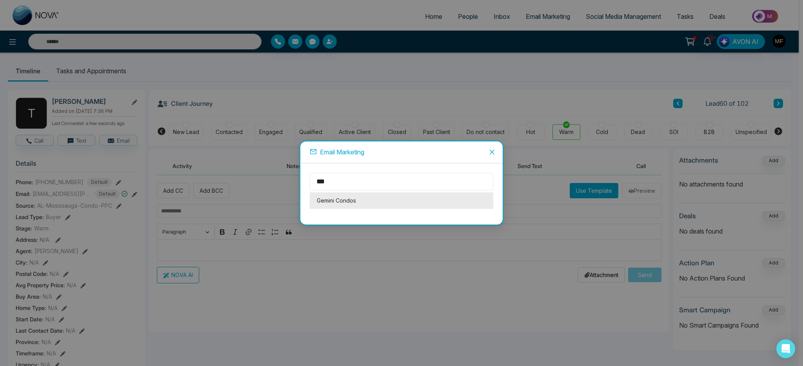
type input "***"
click at [382, 196] on li "Gemini Condos" at bounding box center [401, 200] width 183 height 16
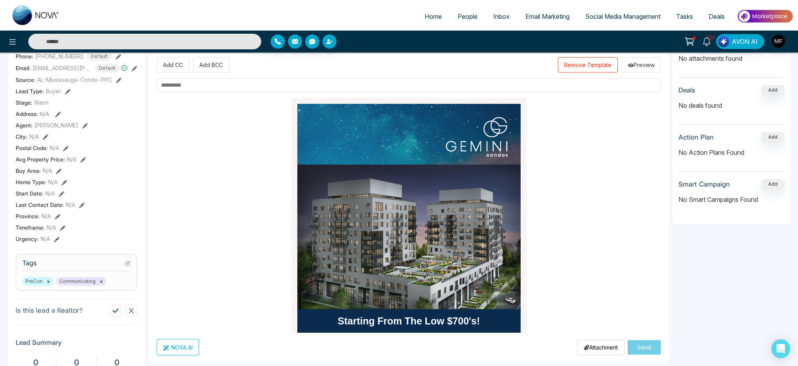
click at [319, 85] on input "text" at bounding box center [409, 85] width 504 height 14
type input "**********"
click at [639, 343] on button "Send" at bounding box center [644, 347] width 33 height 14
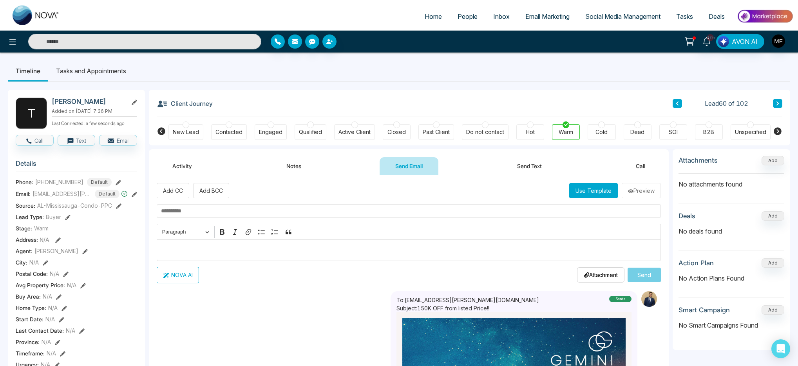
click at [107, 76] on li "Tasks and Appointments" at bounding box center [91, 70] width 86 height 21
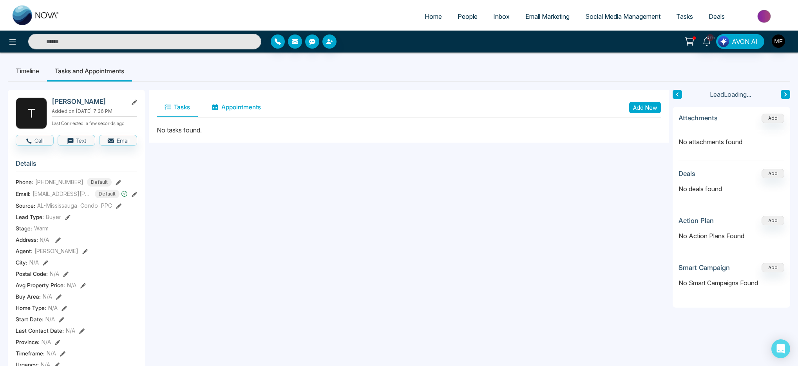
click at [236, 109] on button "Appointments" at bounding box center [236, 108] width 65 height 20
click at [187, 112] on button "Tasks" at bounding box center [177, 108] width 41 height 20
click at [239, 111] on button "Appointments" at bounding box center [236, 108] width 65 height 20
click at [184, 111] on button "Tasks" at bounding box center [177, 108] width 41 height 20
click at [636, 109] on button "Add New" at bounding box center [645, 107] width 32 height 11
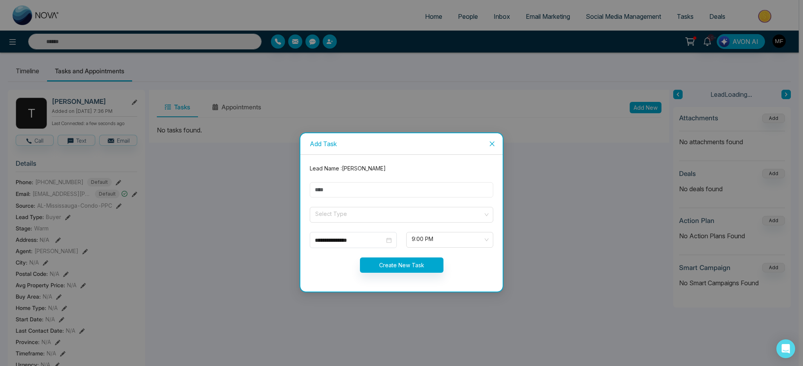
click at [350, 188] on input "text" at bounding box center [401, 189] width 183 height 15
type input "**********"
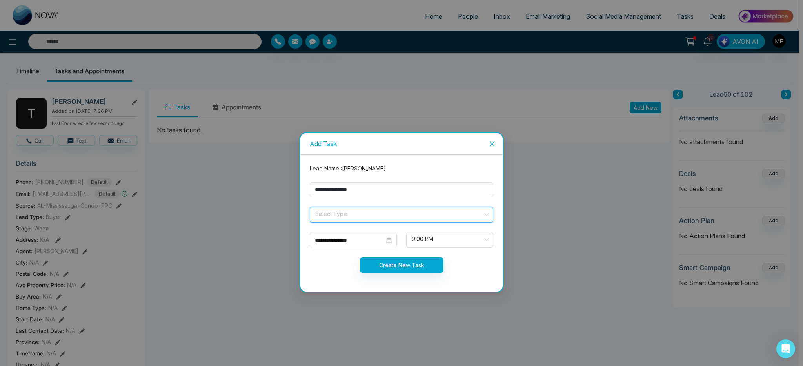
click at [359, 212] on input "search" at bounding box center [398, 213] width 169 height 12
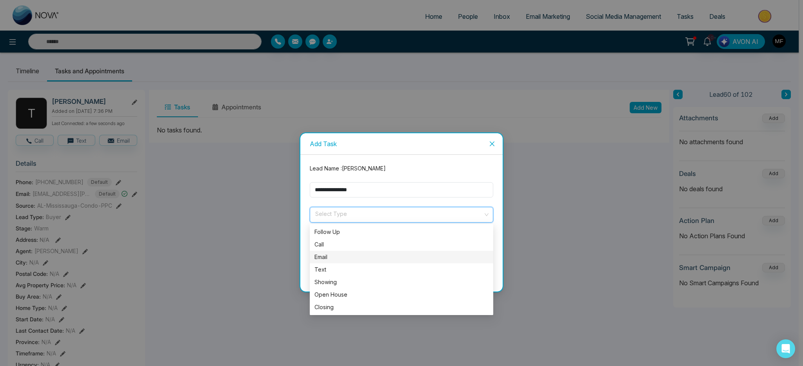
click at [337, 256] on div "Email" at bounding box center [401, 257] width 174 height 9
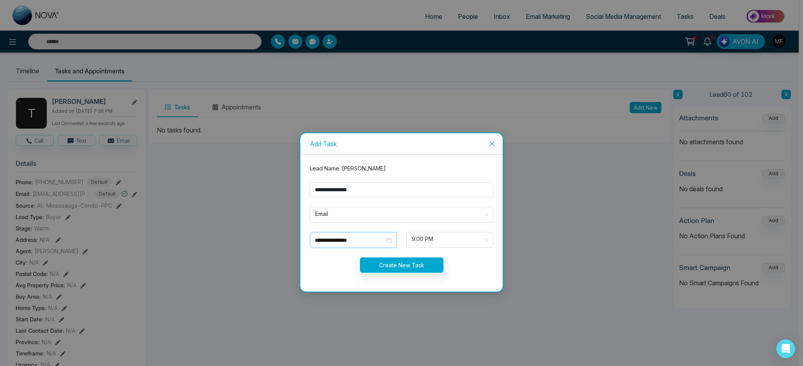
click at [388, 242] on div "**********" at bounding box center [353, 240] width 77 height 9
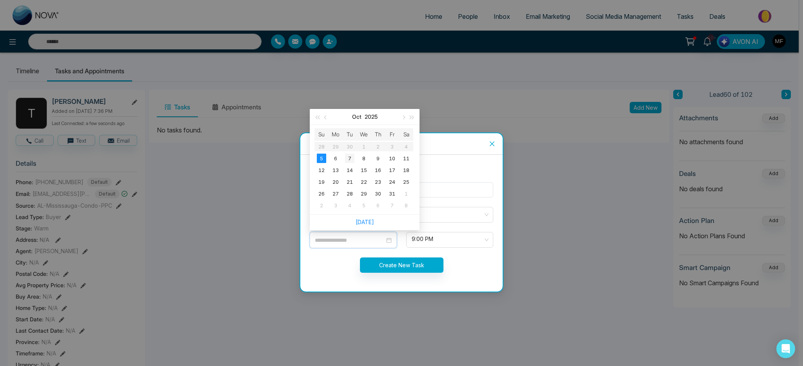
type input "**********"
click at [350, 159] on div "7" at bounding box center [349, 158] width 9 height 9
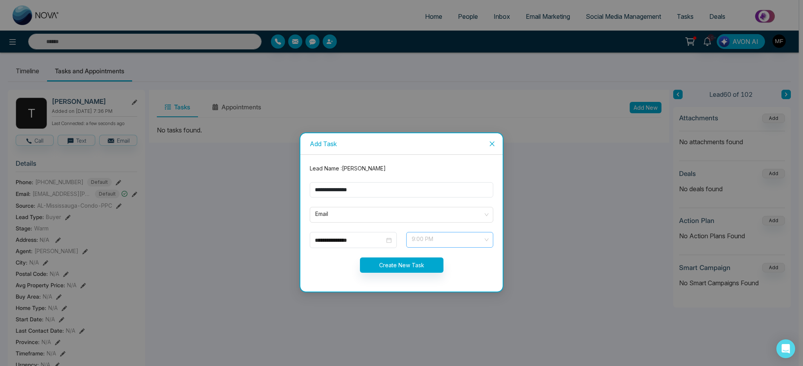
click at [435, 243] on span "9:00 PM" at bounding box center [449, 239] width 76 height 13
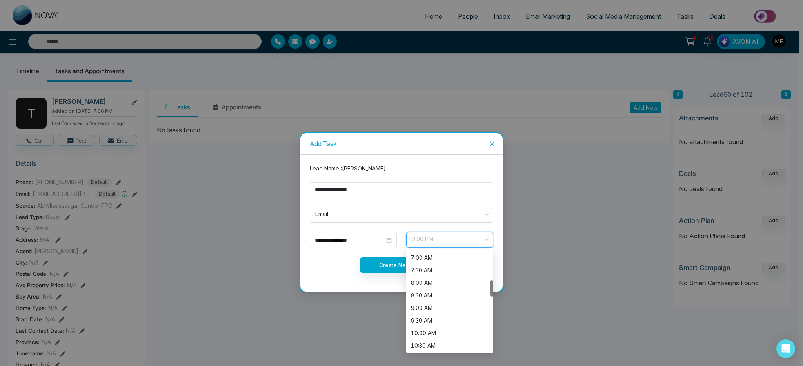
scroll to position [187, 0]
click at [431, 300] on div "9:00 AM" at bounding box center [449, 295] width 87 height 13
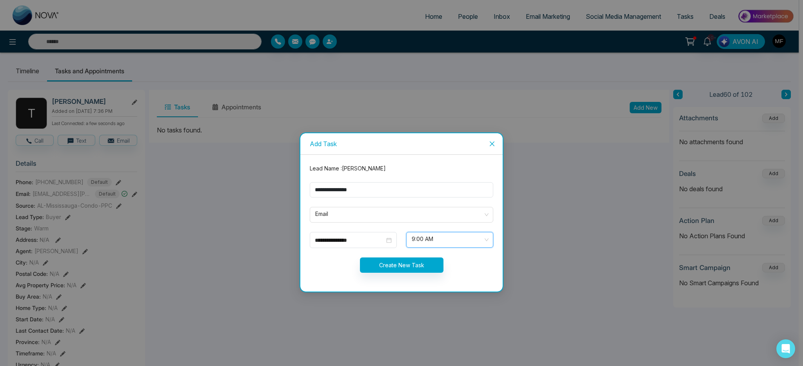
click at [344, 277] on form "**********" at bounding box center [401, 223] width 193 height 118
click at [399, 267] on button "Create New Task" at bounding box center [401, 264] width 83 height 15
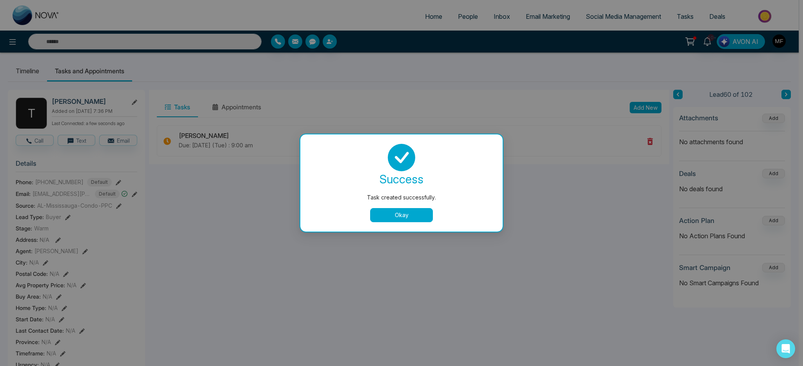
click at [408, 215] on button "Okay" at bounding box center [401, 215] width 63 height 14
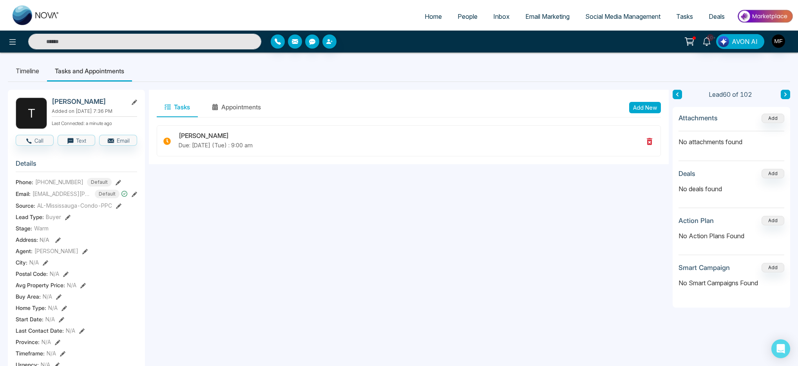
click at [167, 38] on input "text" at bounding box center [144, 42] width 233 height 16
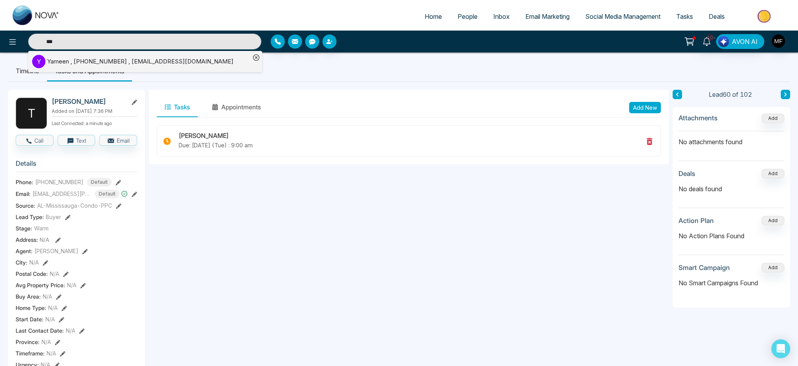
type input "***"
click at [123, 62] on div "Yameen , +6479178672 , yamin.xlnc@gmail.com" at bounding box center [140, 61] width 187 height 9
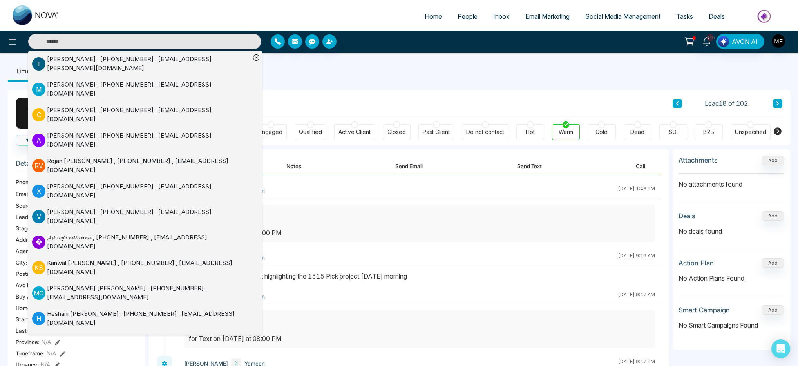
click at [365, 92] on div "Client Journey Lead 18 of 102" at bounding box center [470, 103] width 626 height 27
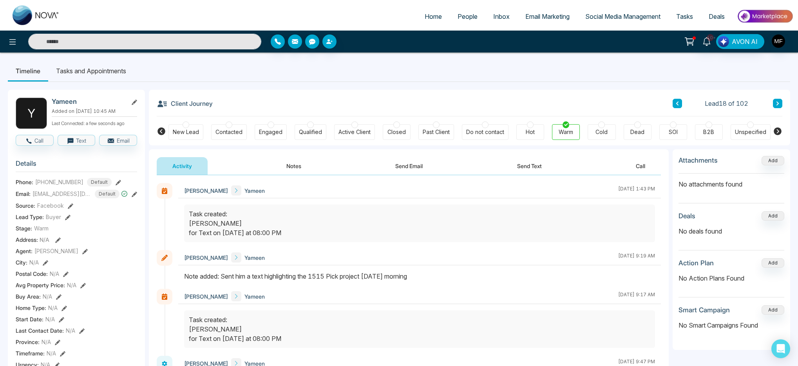
click at [116, 71] on li "Tasks and Appointments" at bounding box center [91, 70] width 86 height 21
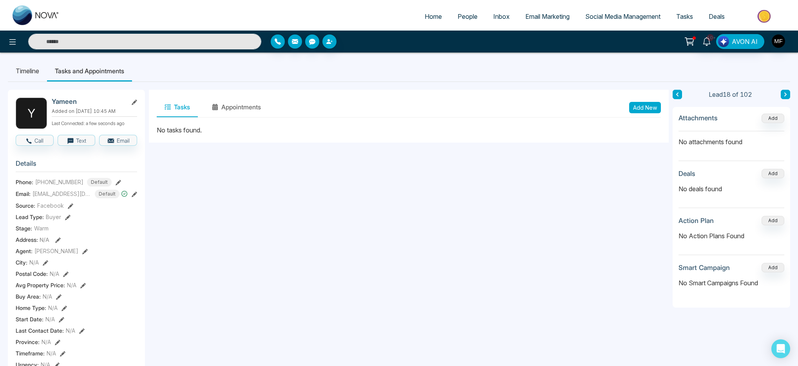
click at [34, 72] on li "Timeline" at bounding box center [27, 70] width 39 height 21
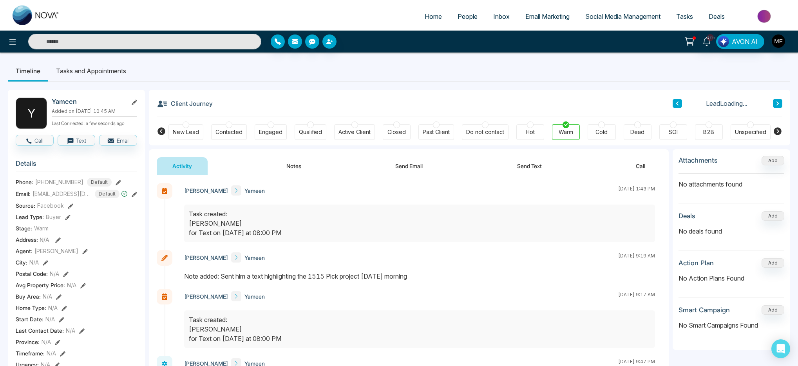
click at [292, 161] on button "Notes" at bounding box center [294, 166] width 46 height 18
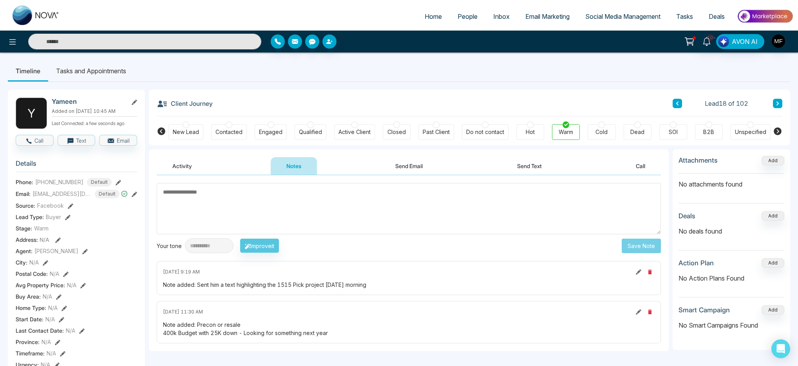
click at [101, 71] on li "Tasks and Appointments" at bounding box center [91, 70] width 86 height 21
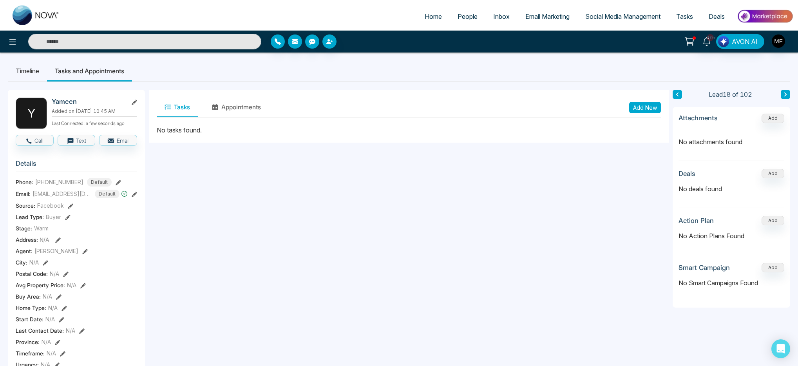
click at [656, 109] on button "Add New" at bounding box center [645, 107] width 32 height 11
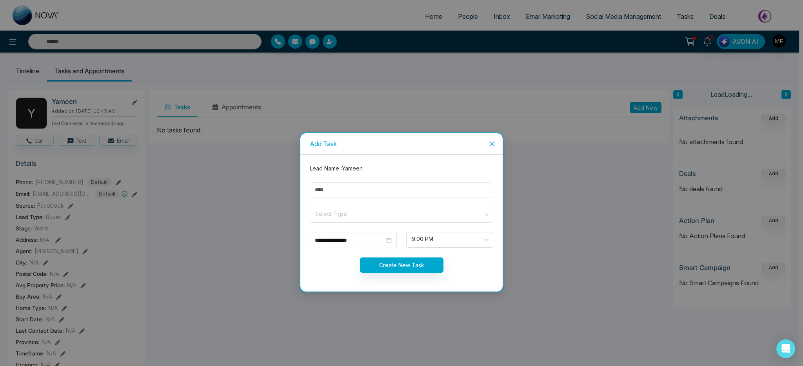
click at [382, 194] on input "text" at bounding box center [401, 189] width 183 height 15
type input "**********"
click at [358, 216] on input "search" at bounding box center [398, 213] width 169 height 12
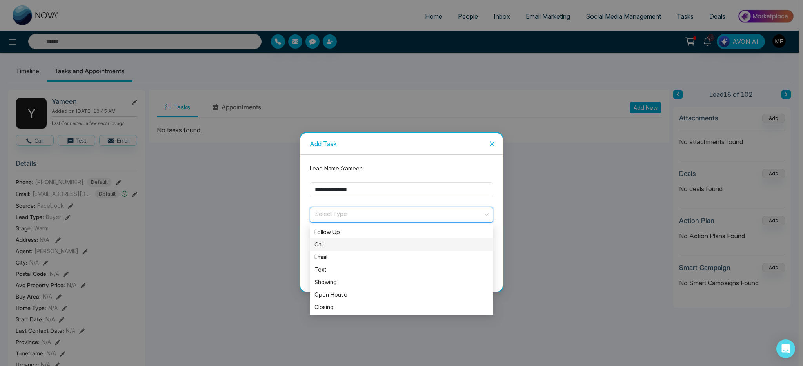
click at [348, 243] on div "Call" at bounding box center [401, 244] width 174 height 9
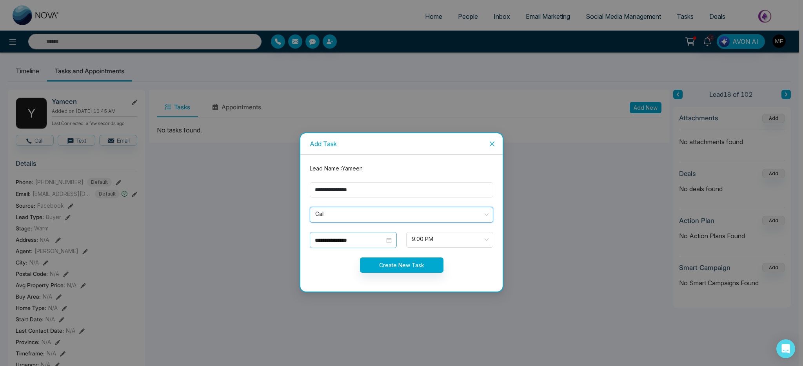
click at [373, 244] on input "**********" at bounding box center [350, 240] width 70 height 9
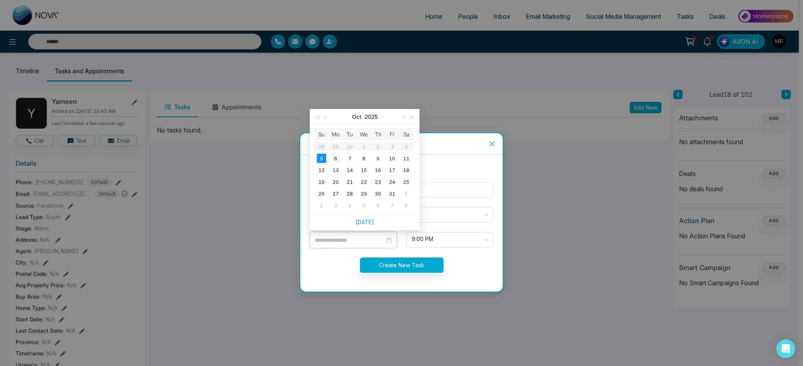
type input "**********"
click at [335, 159] on div "6" at bounding box center [335, 158] width 9 height 9
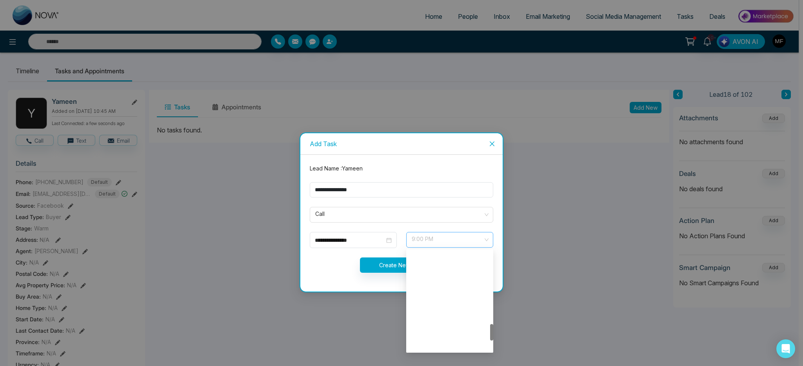
click at [477, 243] on span "9:00 PM" at bounding box center [449, 239] width 76 height 13
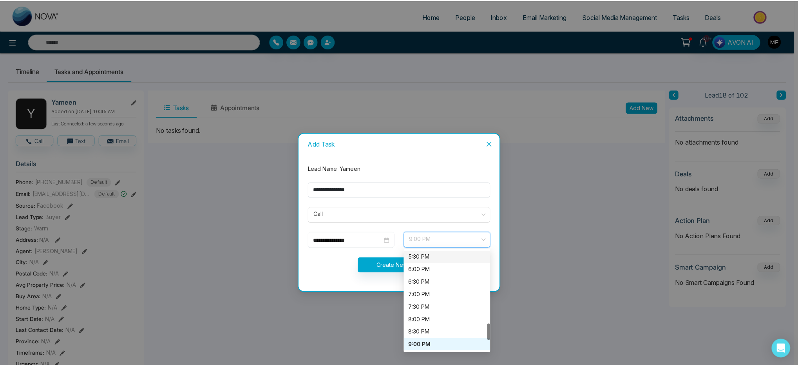
scroll to position [430, 0]
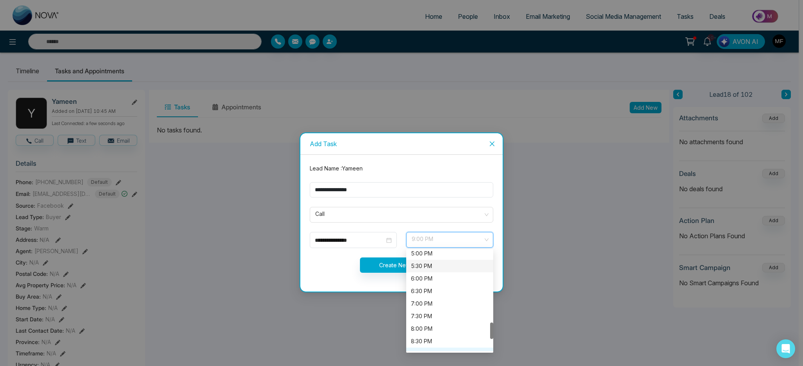
click at [437, 254] on div "5:00 PM" at bounding box center [450, 253] width 78 height 9
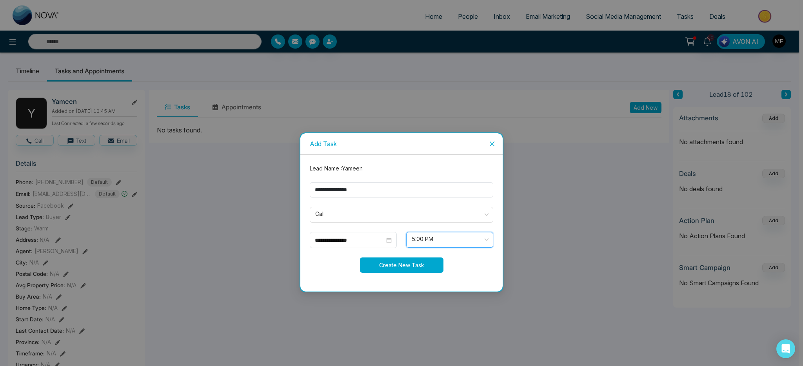
click at [379, 262] on button "Create New Task" at bounding box center [401, 264] width 83 height 15
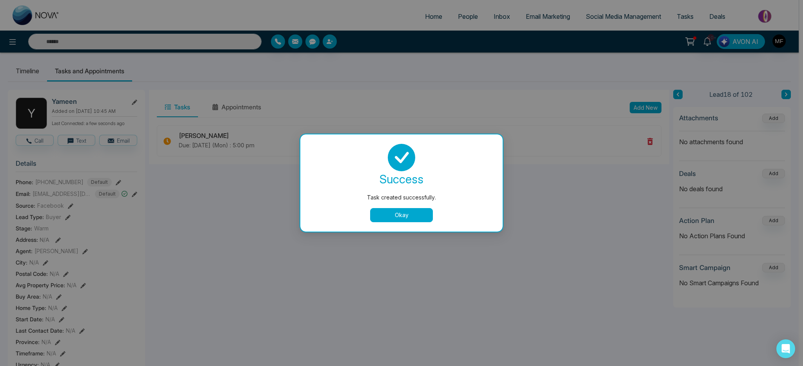
click at [421, 219] on button "Okay" at bounding box center [401, 215] width 63 height 14
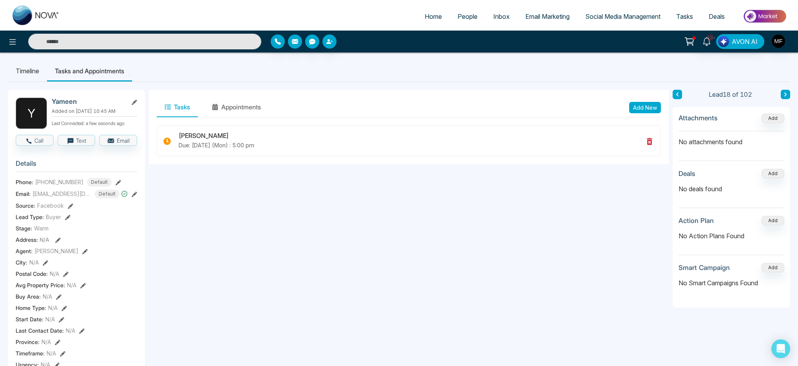
click at [100, 40] on input "text" at bounding box center [144, 42] width 233 height 16
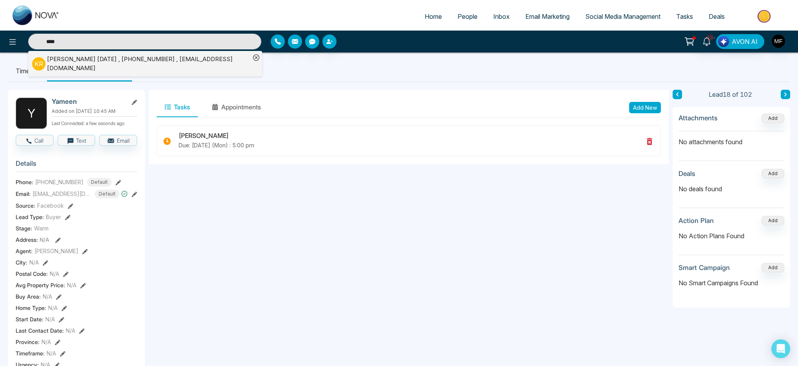
type input "****"
click at [96, 65] on div "Kumud Raja , +16478960790 , kumudraja5@gmail.com" at bounding box center [148, 64] width 203 height 18
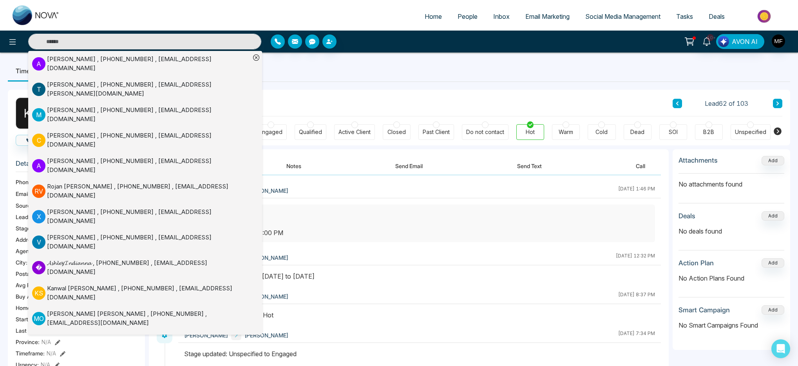
click at [382, 72] on ul "Timeline Tasks and Appointments" at bounding box center [399, 70] width 783 height 21
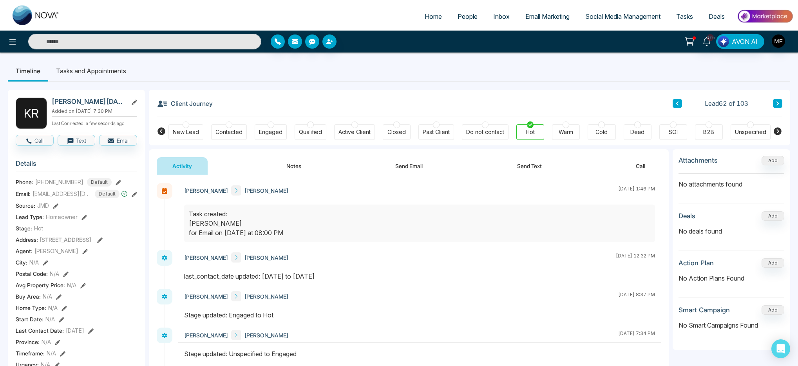
click at [293, 165] on button "Notes" at bounding box center [294, 166] width 46 height 18
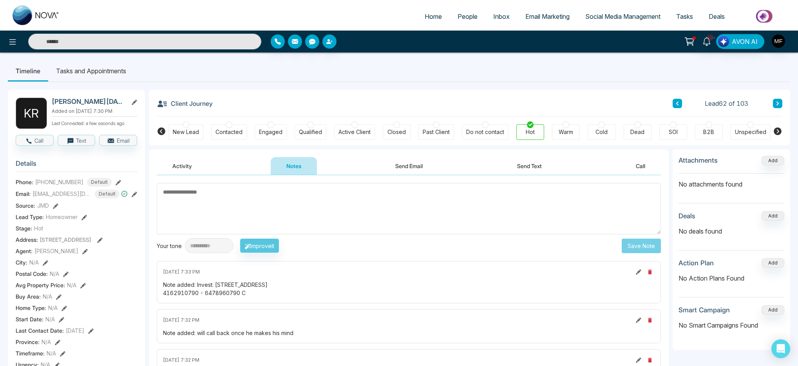
click at [120, 76] on li "Tasks and Appointments" at bounding box center [91, 70] width 86 height 21
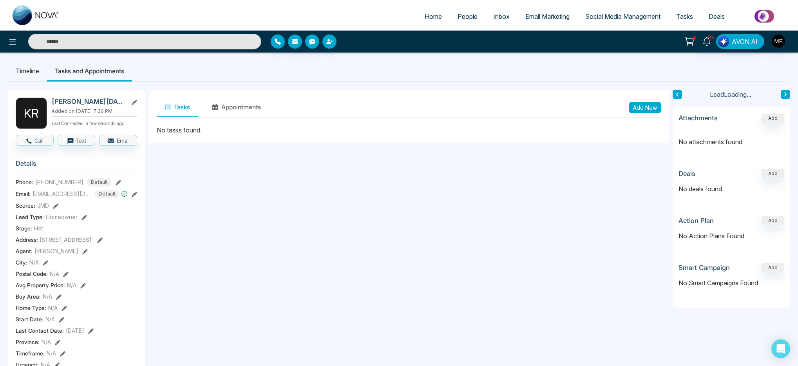
click at [51, 68] on li "Tasks and Appointments" at bounding box center [89, 70] width 85 height 21
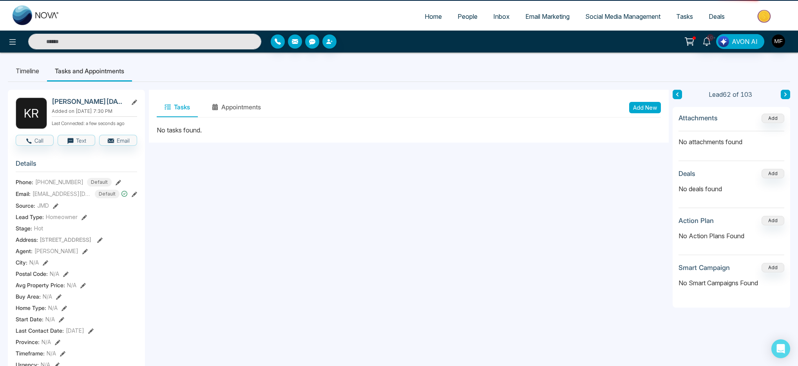
click at [23, 69] on li "Timeline" at bounding box center [27, 70] width 39 height 21
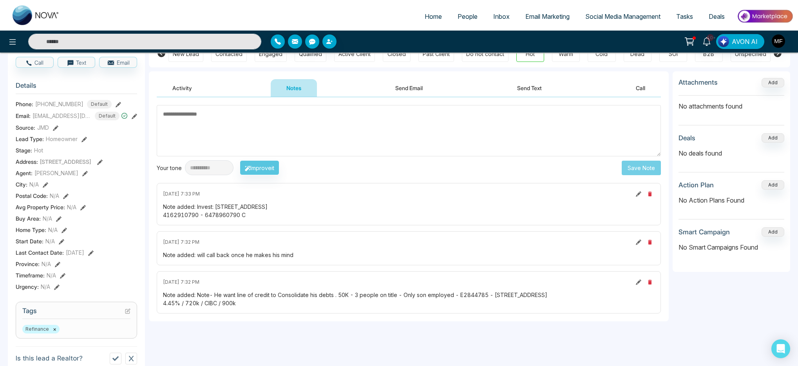
scroll to position [86, 0]
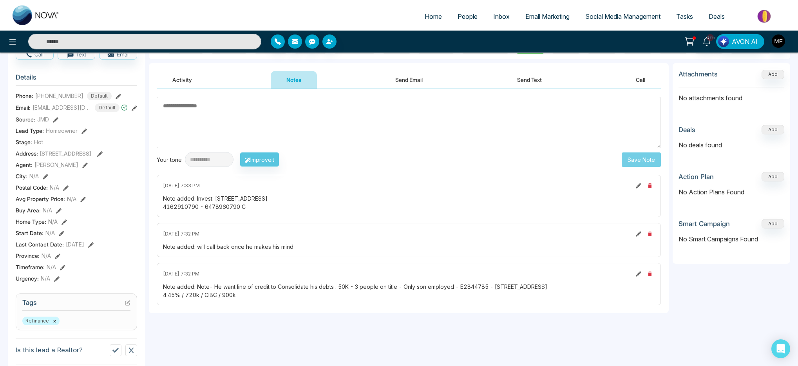
drag, startPoint x: 197, startPoint y: 198, endPoint x: 265, endPoint y: 206, distance: 67.9
click at [265, 206] on div "Note added: Invest: 237 Arden Court 4162910790 - 6478960790 C" at bounding box center [409, 202] width 492 height 16
click at [294, 209] on div "Note added: Invest: 237 Arden Court 4162910790 - 6478960790 C" at bounding box center [409, 202] width 492 height 16
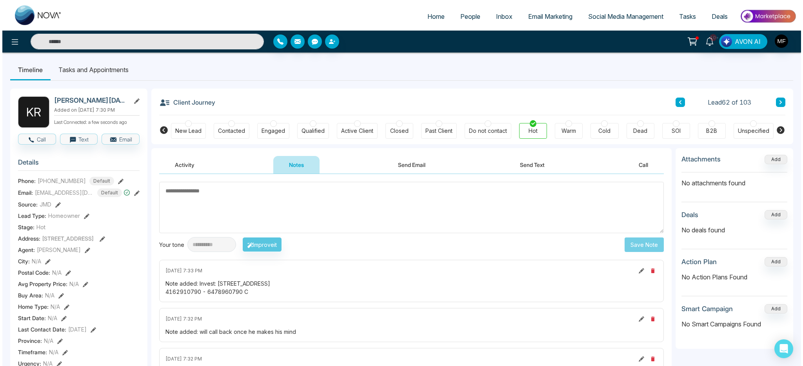
scroll to position [0, 0]
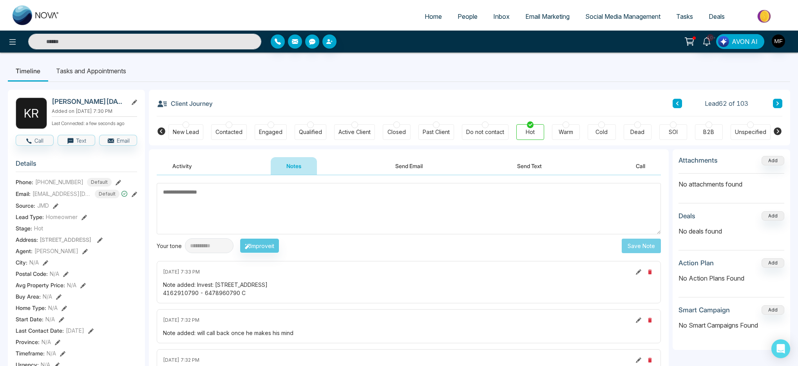
click at [115, 70] on li "Tasks and Appointments" at bounding box center [91, 70] width 86 height 21
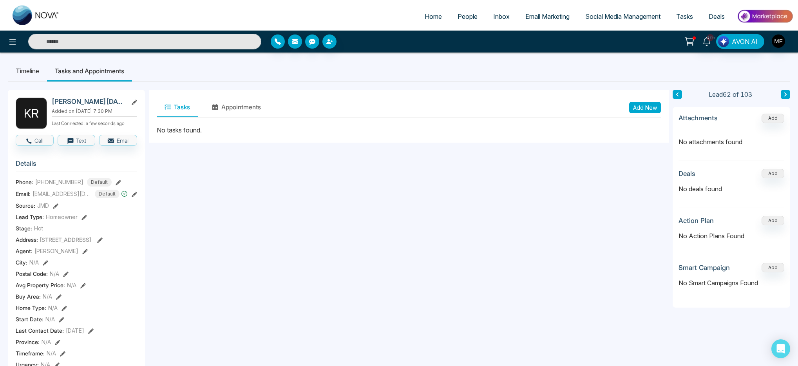
click at [641, 105] on button "Add New" at bounding box center [645, 107] width 32 height 11
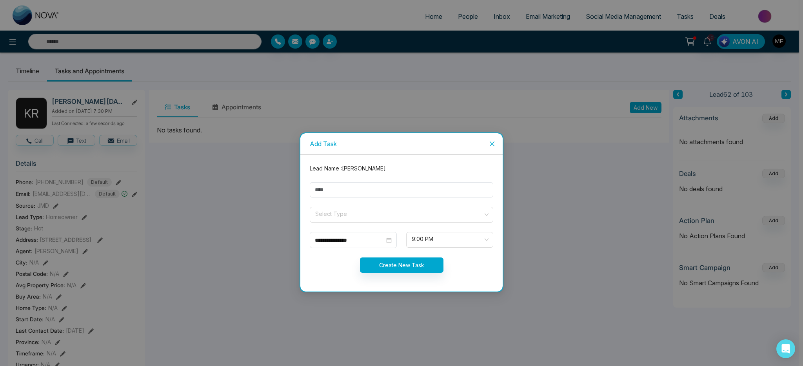
click at [391, 180] on form "**********" at bounding box center [401, 223] width 193 height 118
click at [386, 192] on input "text" at bounding box center [401, 189] width 183 height 15
type input "******"
click at [381, 214] on input "search" at bounding box center [398, 213] width 169 height 12
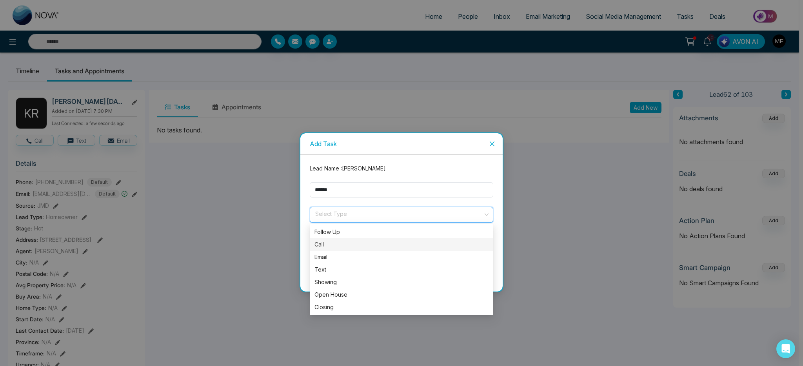
click at [327, 247] on div "Call" at bounding box center [401, 244] width 174 height 9
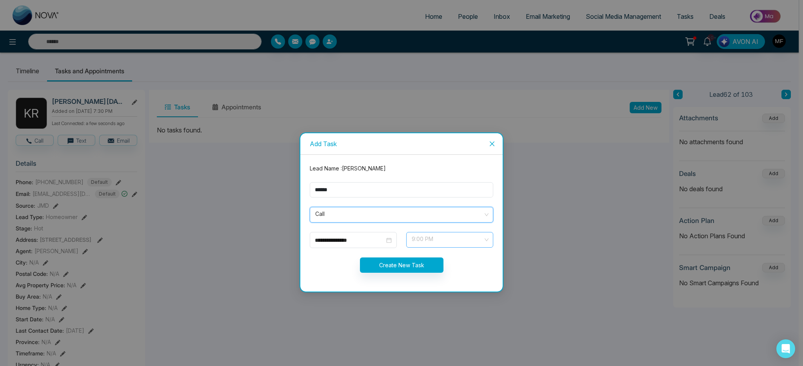
click at [439, 242] on span "9:00 PM" at bounding box center [449, 239] width 76 height 13
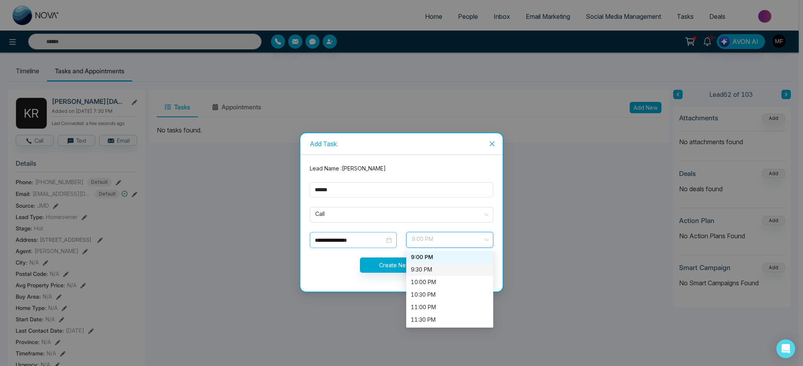
click at [361, 236] on input "**********" at bounding box center [350, 240] width 70 height 9
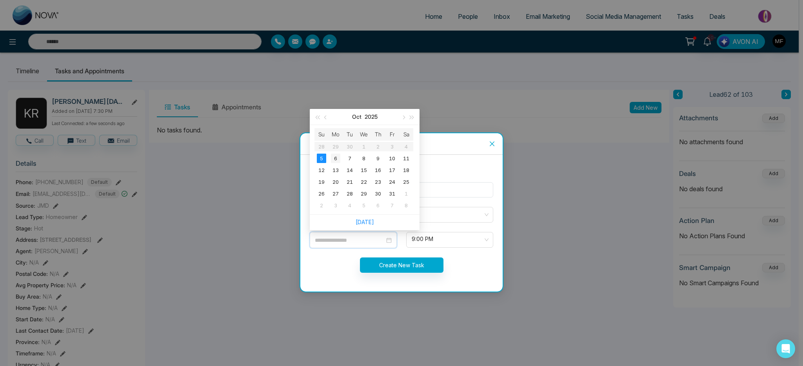
type input "**********"
click at [334, 157] on div "6" at bounding box center [335, 158] width 9 height 9
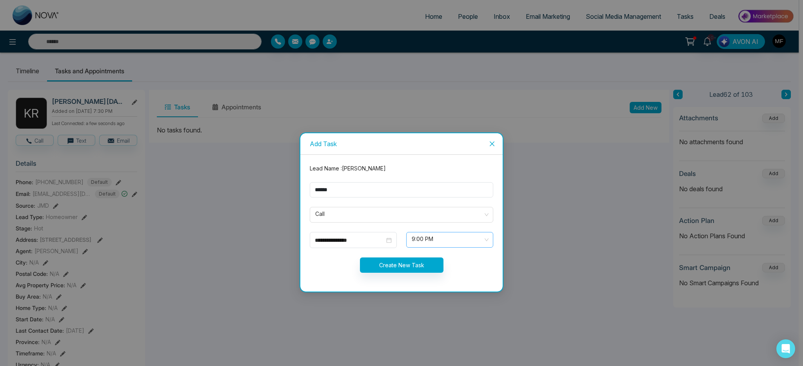
click at [452, 234] on span "9:00 PM" at bounding box center [449, 239] width 76 height 13
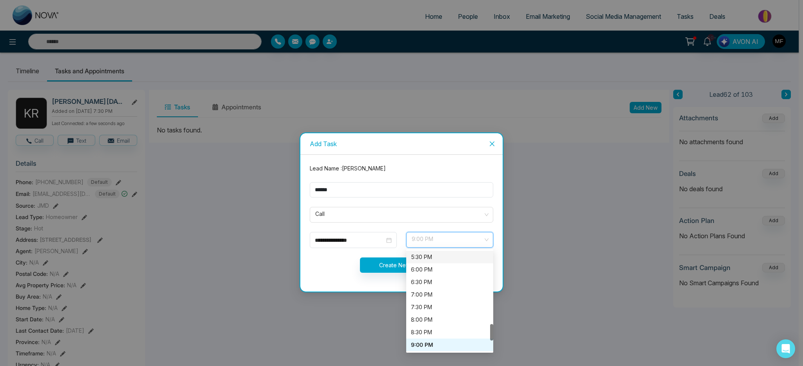
scroll to position [332, 0]
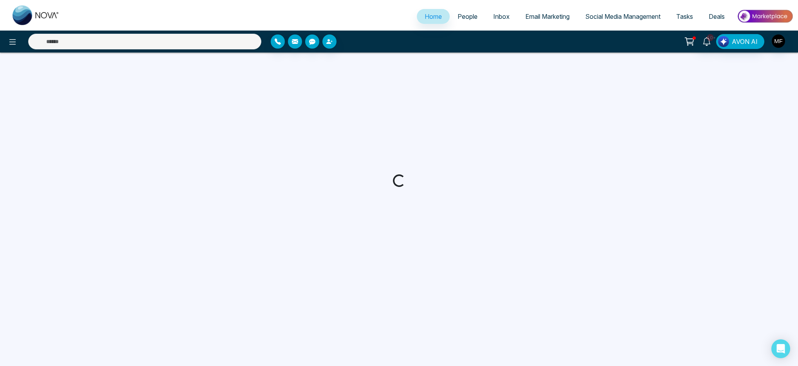
select select "*"
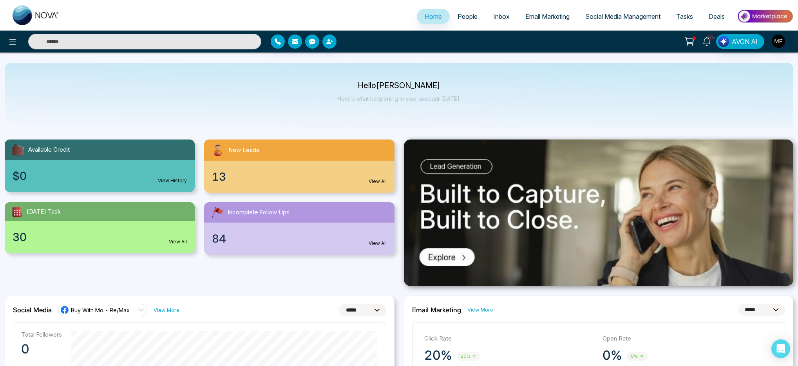
click at [709, 41] on icon at bounding box center [707, 41] width 9 height 9
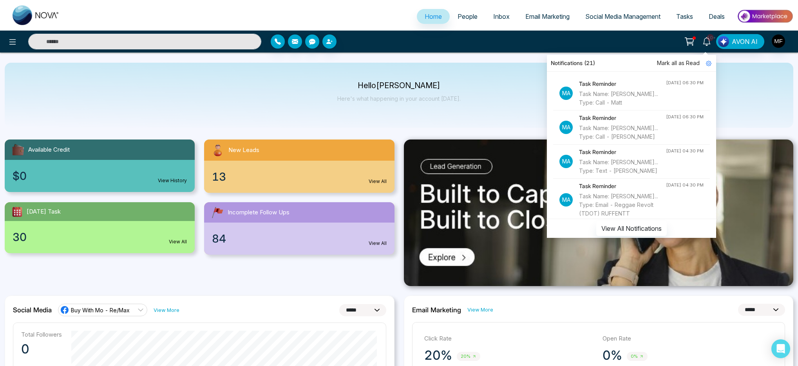
click at [507, 80] on div "Hello [PERSON_NAME] Here's what happening in your account [DATE]." at bounding box center [399, 95] width 789 height 65
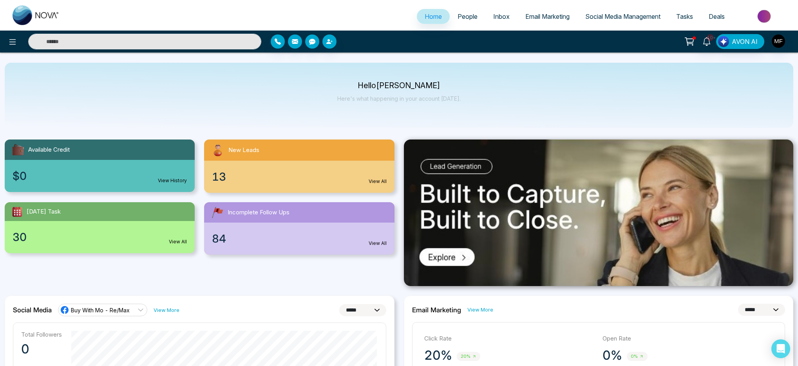
click at [624, 16] on span "Social Media Management" at bounding box center [622, 17] width 75 height 8
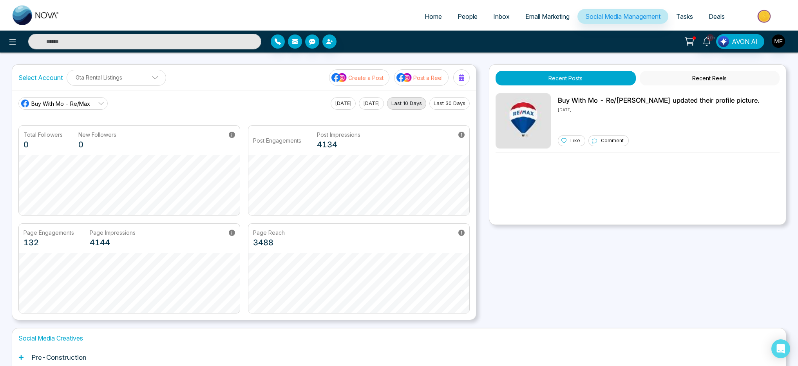
click at [24, 32] on div "10+ AVON AI" at bounding box center [399, 42] width 798 height 22
click at [27, 31] on div "10+ AVON AI" at bounding box center [399, 42] width 798 height 22
click at [21, 17] on img at bounding box center [36, 15] width 47 height 20
select select "*"
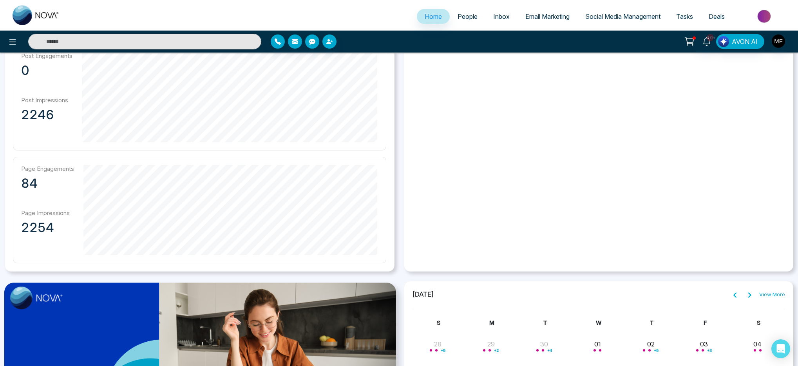
scroll to position [608, 0]
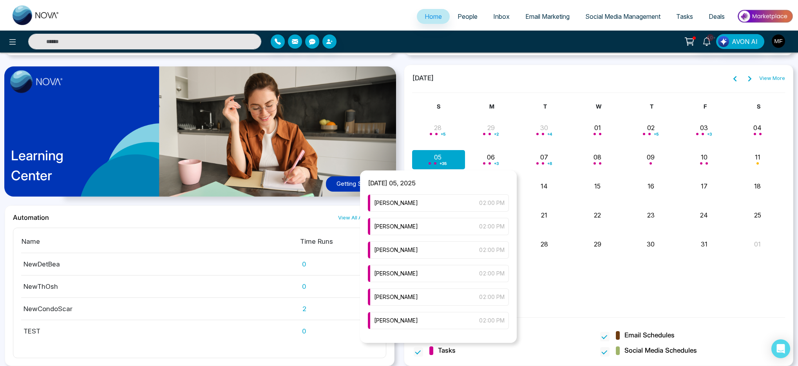
click at [438, 161] on div "+ 35" at bounding box center [438, 159] width 53 height 19
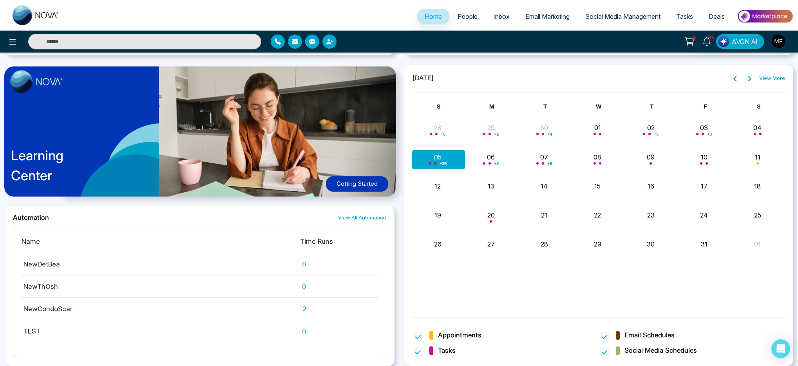
click at [776, 79] on link "View More" at bounding box center [772, 78] width 26 height 8
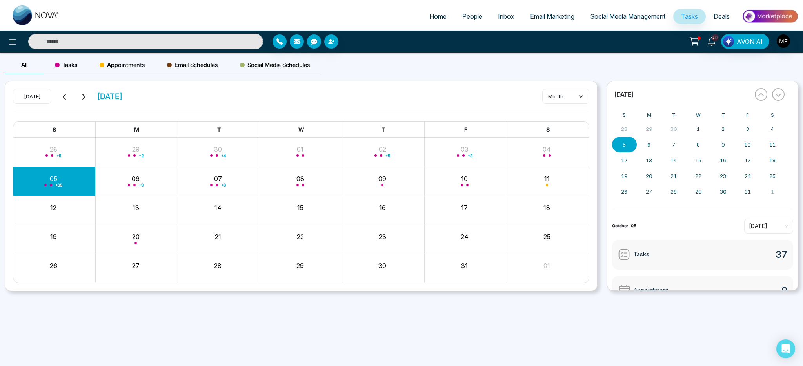
click at [65, 184] on div "+ 35" at bounding box center [54, 181] width 82 height 19
click at [767, 226] on span "[DATE]" at bounding box center [769, 226] width 40 height 12
click at [768, 237] on div "[DATE]" at bounding box center [763, 242] width 49 height 13
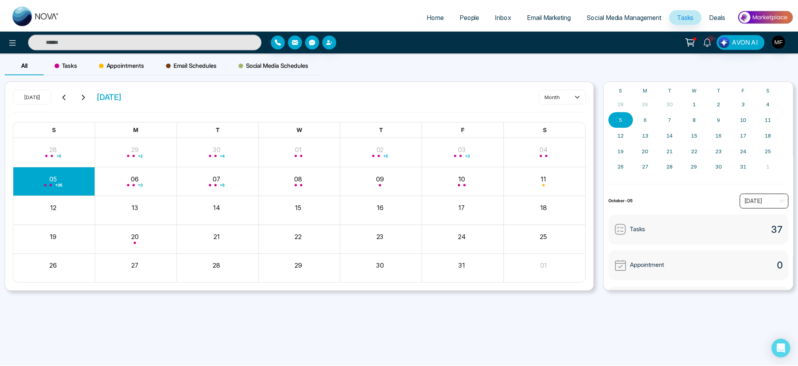
scroll to position [56, 0]
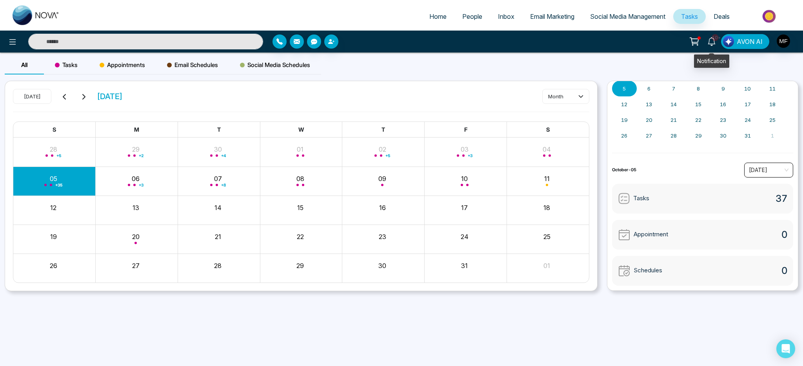
click at [710, 41] on icon at bounding box center [711, 41] width 9 height 9
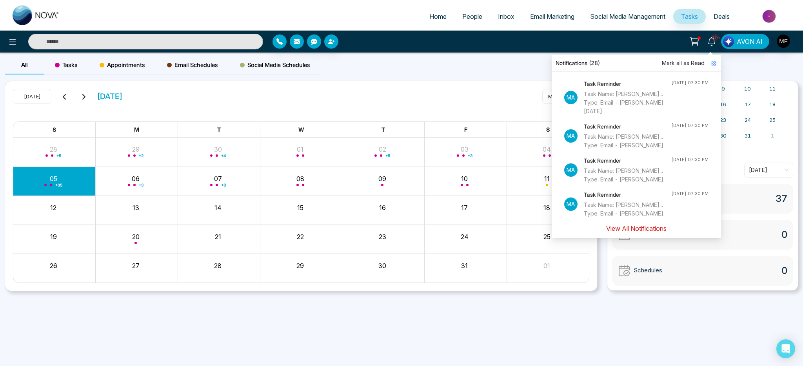
click at [641, 230] on button "View All Notifications" at bounding box center [636, 228] width 71 height 15
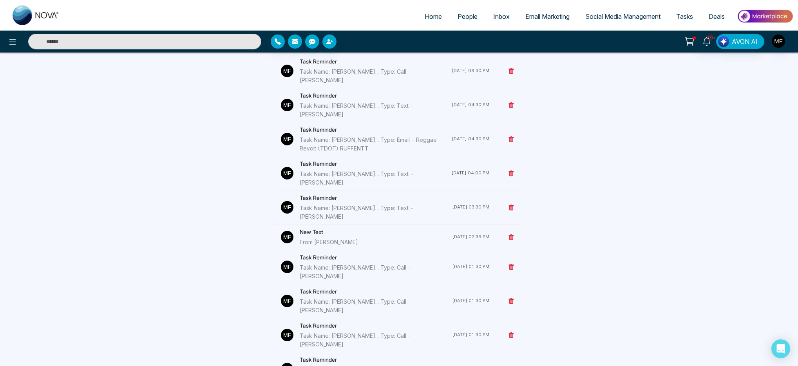
scroll to position [319, 0]
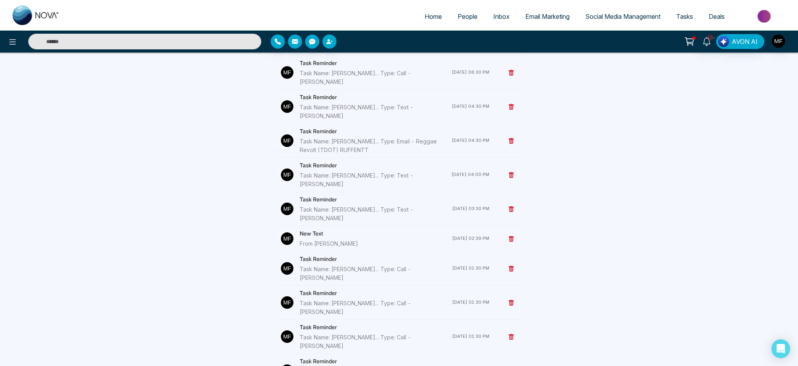
click at [513, 206] on icon at bounding box center [511, 209] width 5 height 6
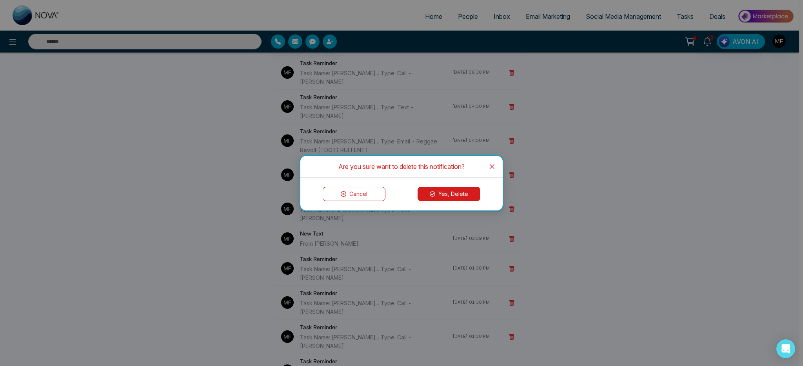
click at [440, 196] on button "Yes, Delete" at bounding box center [448, 194] width 63 height 14
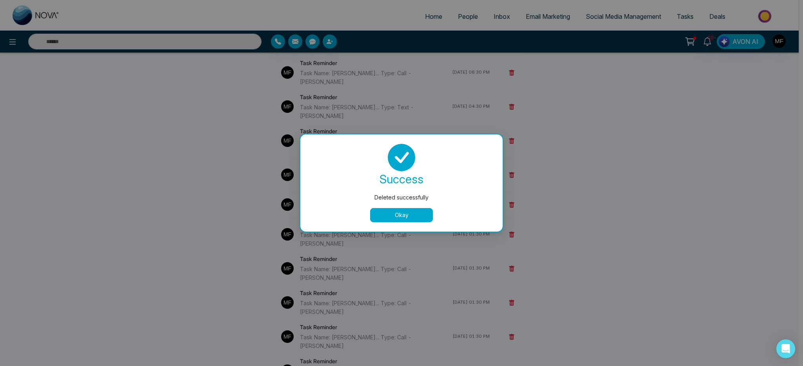
click at [411, 217] on button "Okay" at bounding box center [401, 215] width 63 height 14
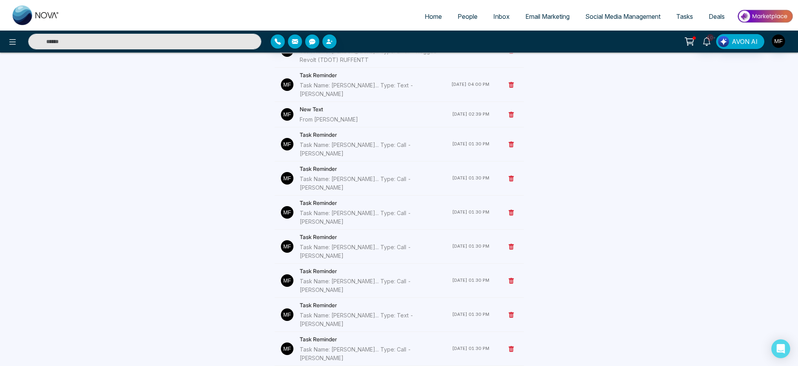
scroll to position [419, 0]
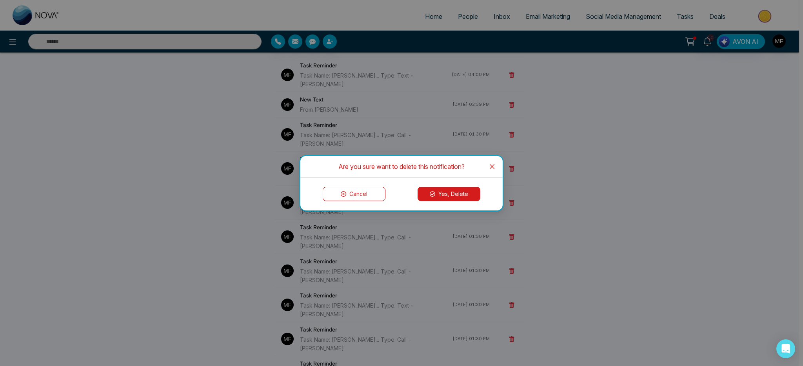
click at [455, 190] on button "Yes, Delete" at bounding box center [448, 194] width 63 height 14
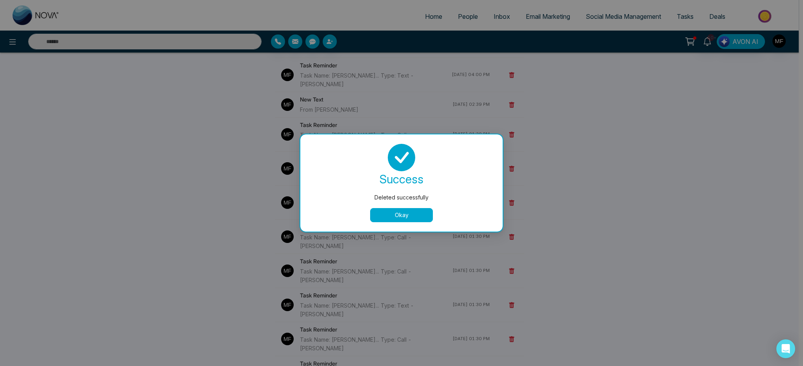
click at [414, 214] on button "Okay" at bounding box center [401, 215] width 63 height 14
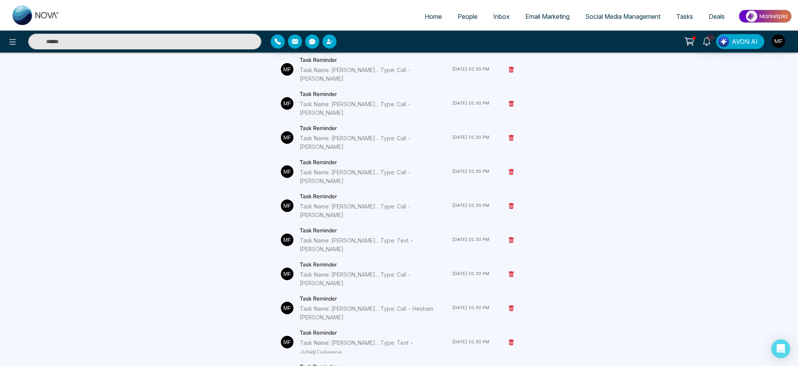
scroll to position [486, 0]
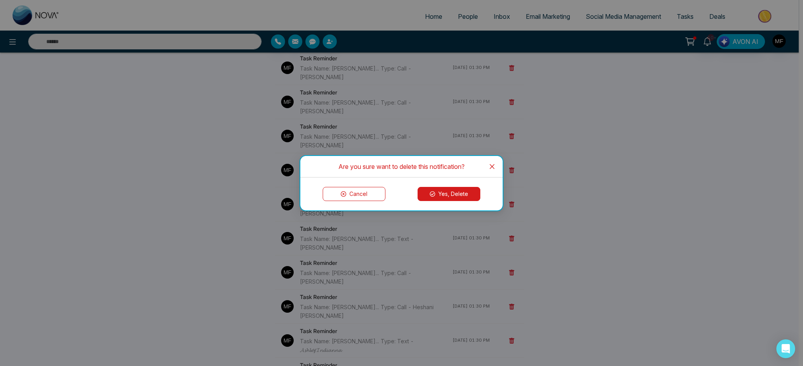
click at [457, 198] on button "Yes, Delete" at bounding box center [448, 194] width 63 height 14
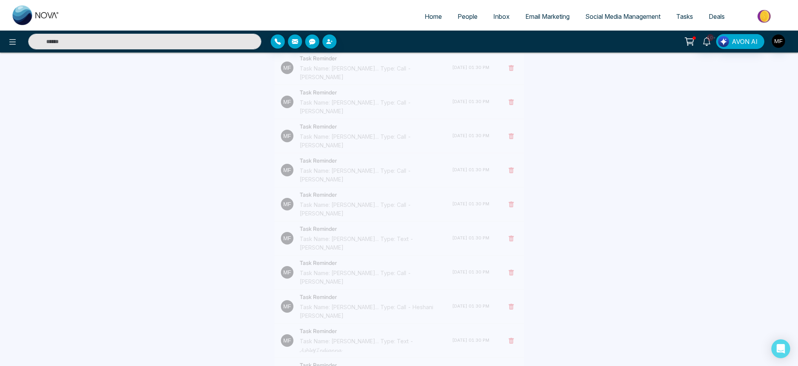
scroll to position [460, 0]
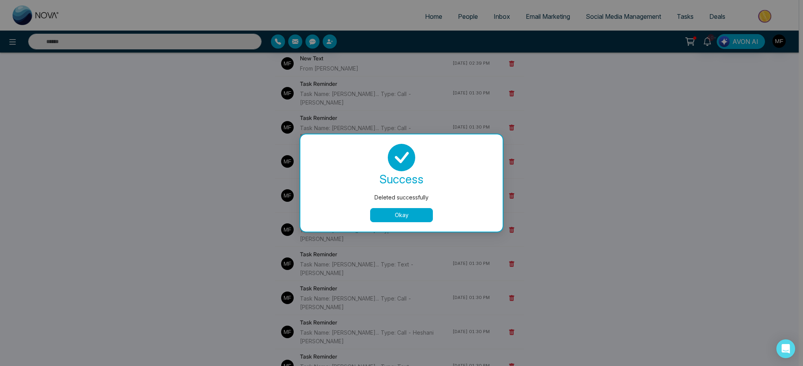
click at [418, 211] on button "Okay" at bounding box center [401, 215] width 63 height 14
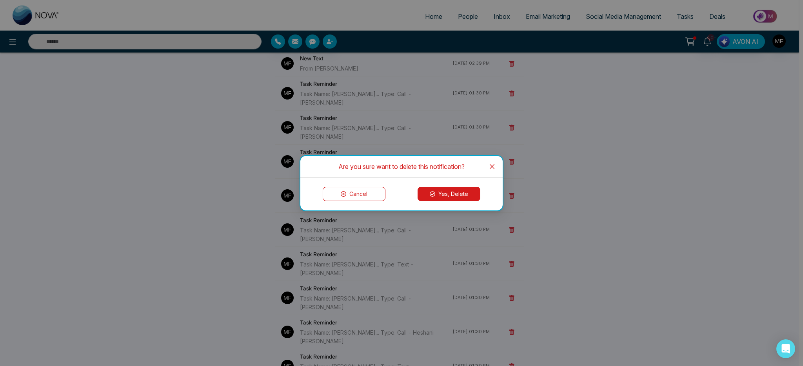
click at [444, 192] on button "Yes, Delete" at bounding box center [448, 194] width 63 height 14
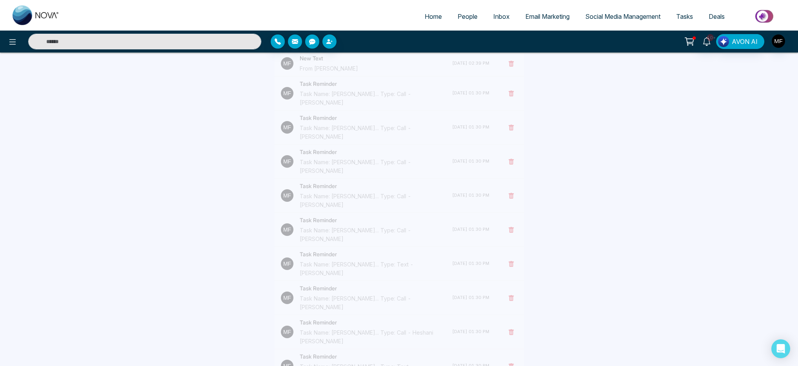
scroll to position [426, 0]
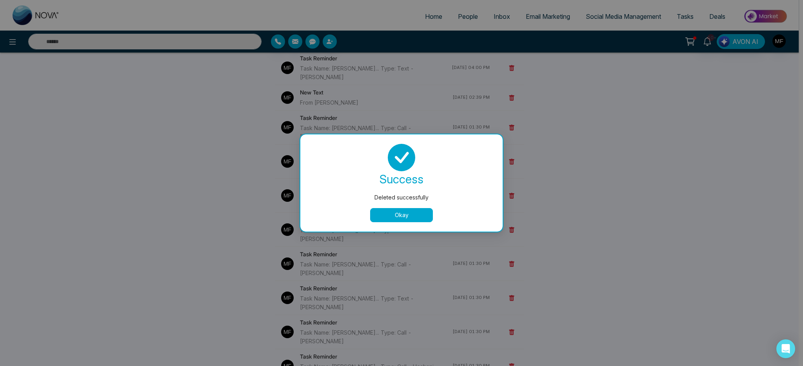
click at [419, 219] on button "Okay" at bounding box center [401, 215] width 63 height 14
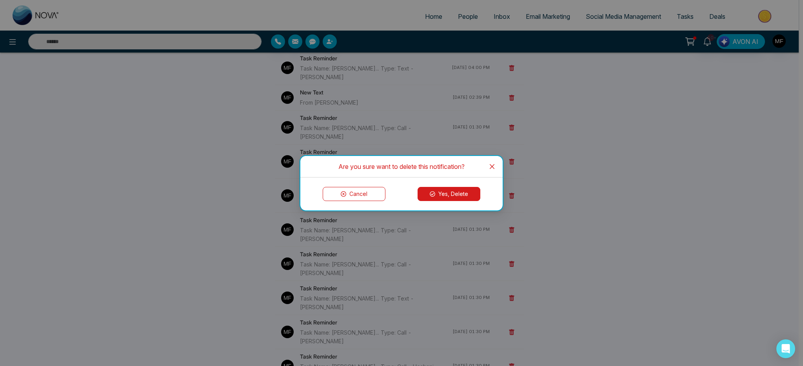
click at [455, 195] on button "Yes, Delete" at bounding box center [448, 194] width 63 height 14
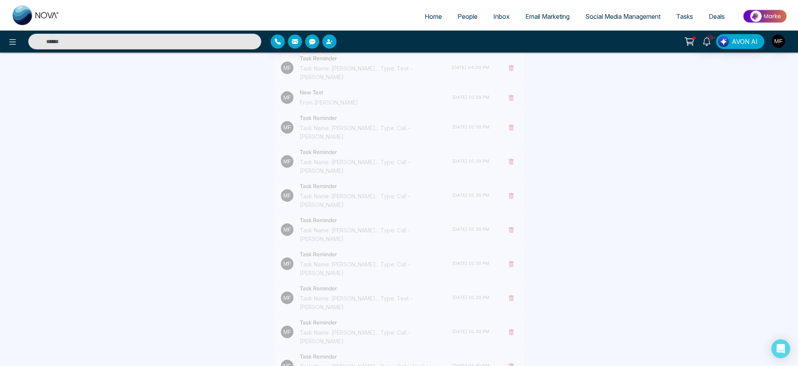
scroll to position [401, 0]
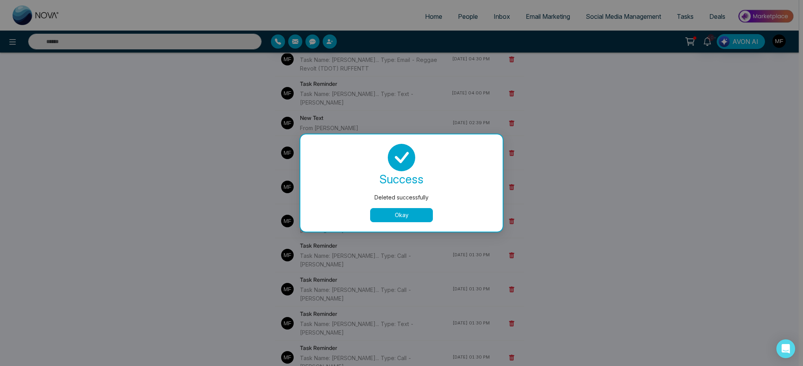
click at [424, 215] on button "Okay" at bounding box center [401, 215] width 63 height 14
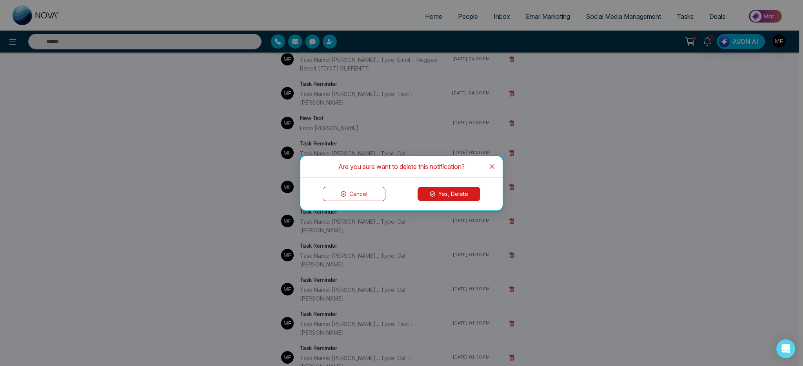
click at [460, 191] on button "Yes, Delete" at bounding box center [448, 194] width 63 height 14
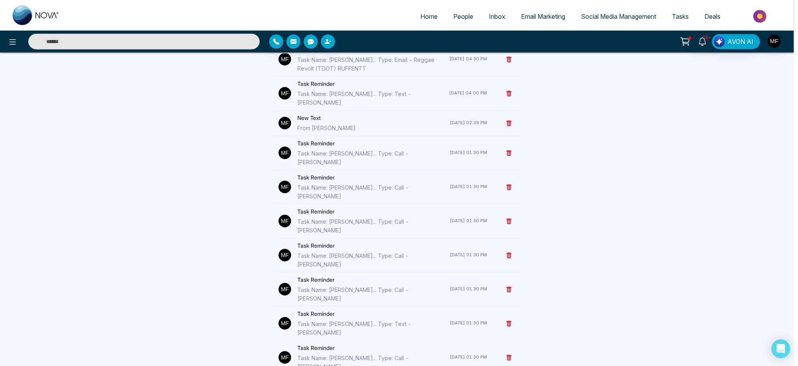
scroll to position [367, 0]
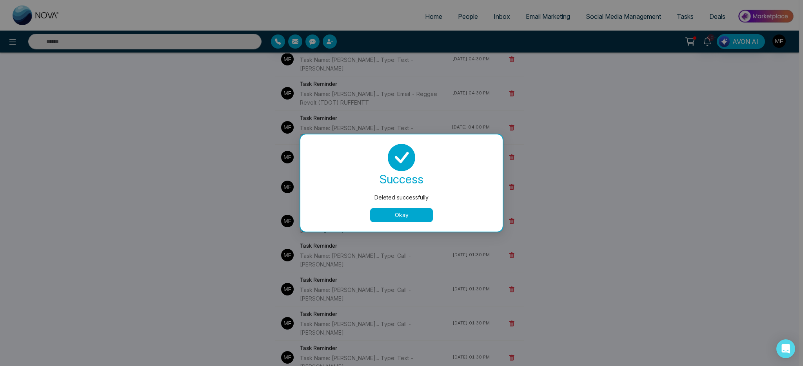
click at [430, 219] on button "Okay" at bounding box center [401, 215] width 63 height 14
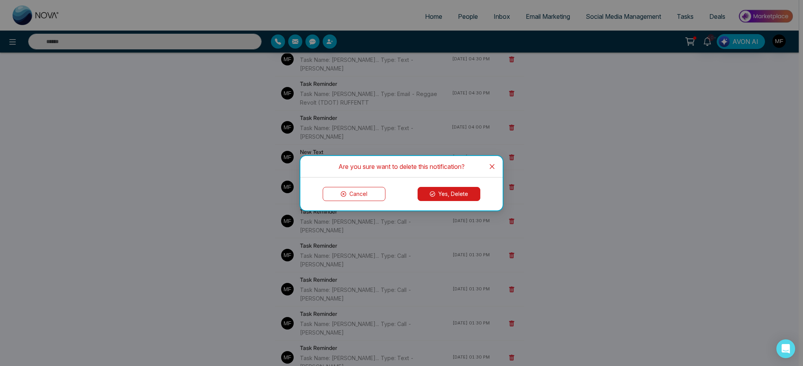
click at [448, 199] on button "Yes, Delete" at bounding box center [448, 194] width 63 height 14
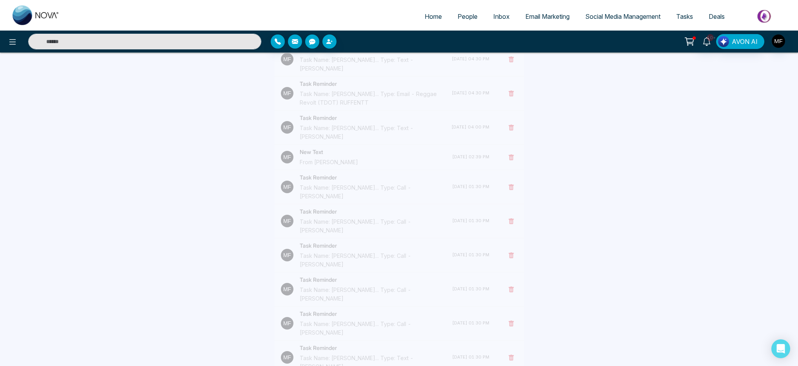
scroll to position [341, 0]
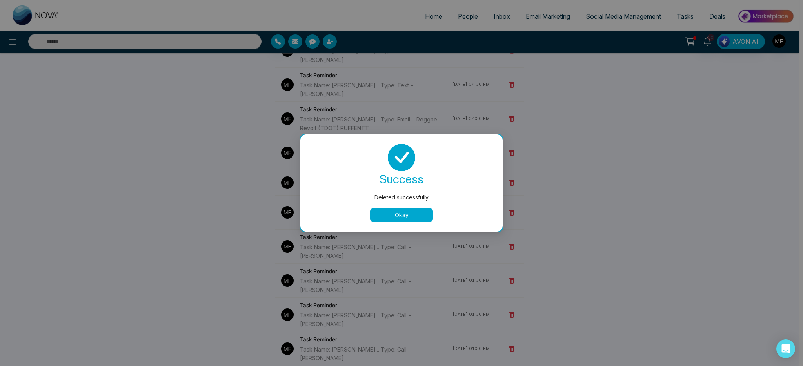
click at [416, 212] on button "Okay" at bounding box center [401, 215] width 63 height 14
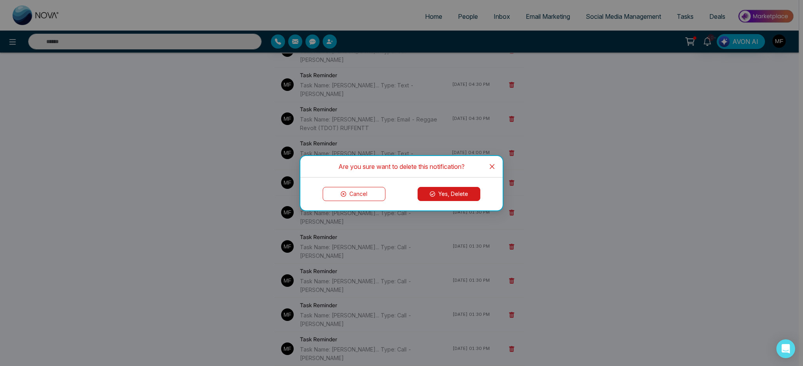
click at [447, 197] on button "Yes, Delete" at bounding box center [448, 194] width 63 height 14
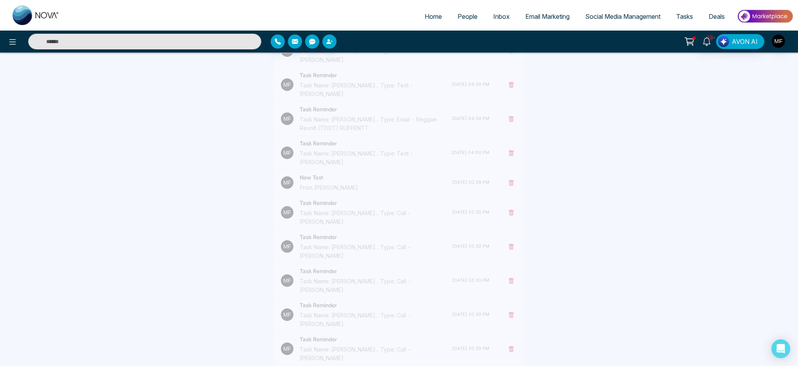
scroll to position [316, 0]
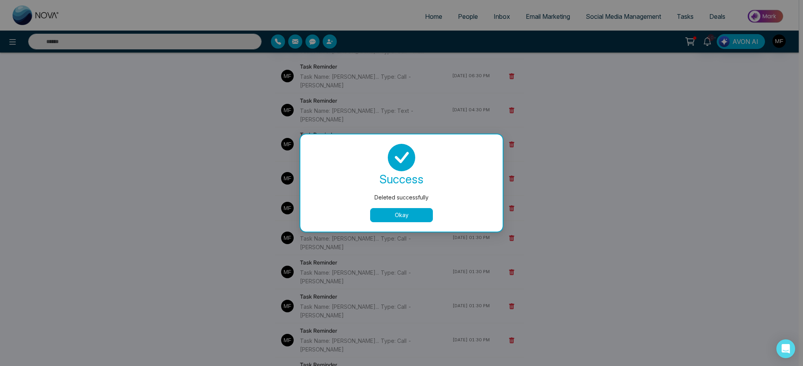
click at [410, 214] on button "Okay" at bounding box center [401, 215] width 63 height 14
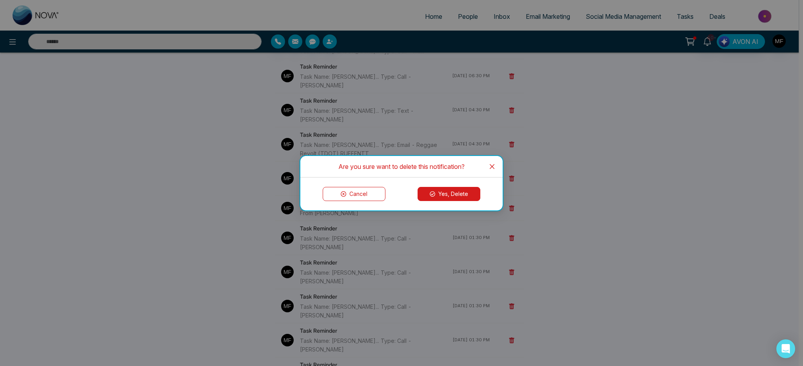
click at [441, 199] on button "Yes, Delete" at bounding box center [448, 194] width 63 height 14
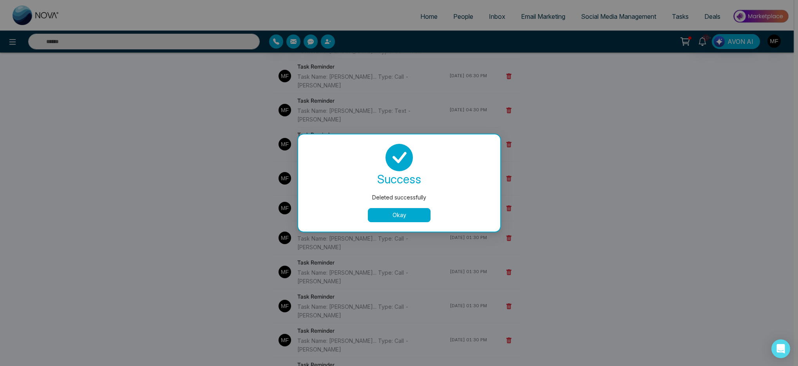
scroll to position [290, 0]
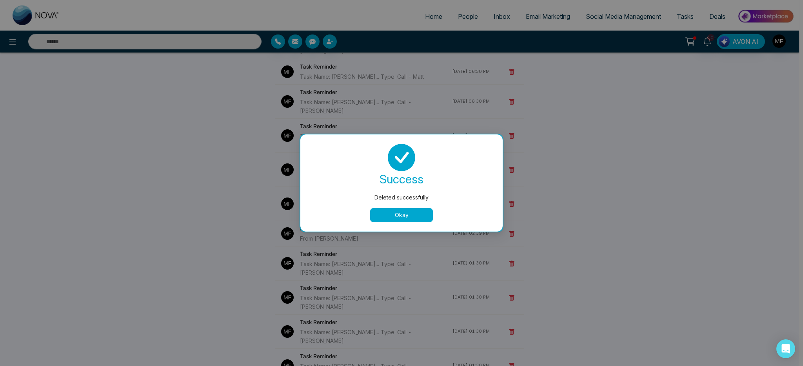
click at [406, 217] on button "Okay" at bounding box center [401, 215] width 63 height 14
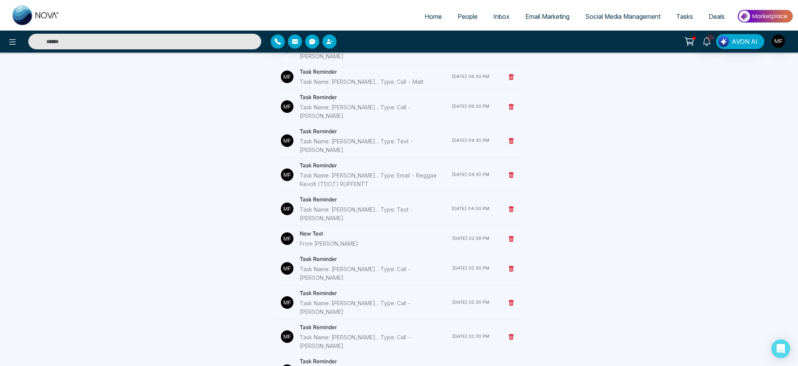
scroll to position [278, 0]
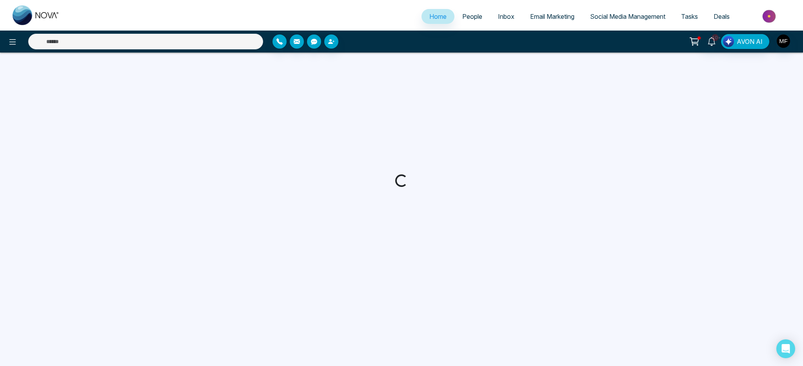
select select "*"
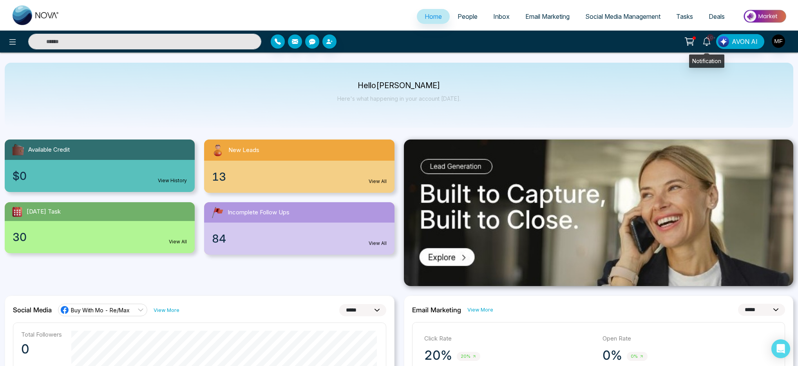
click at [703, 40] on icon at bounding box center [707, 41] width 9 height 9
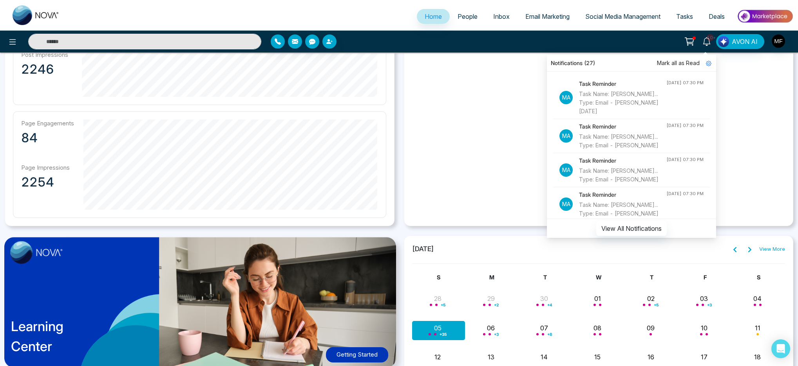
scroll to position [527, 0]
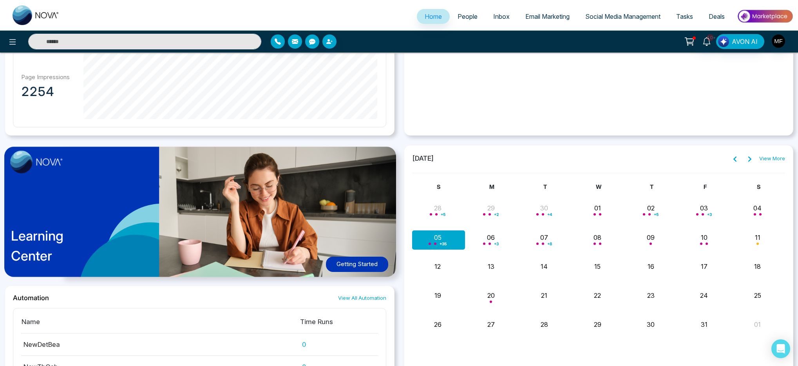
click at [438, 241] on div "+ 35" at bounding box center [438, 239] width 53 height 19
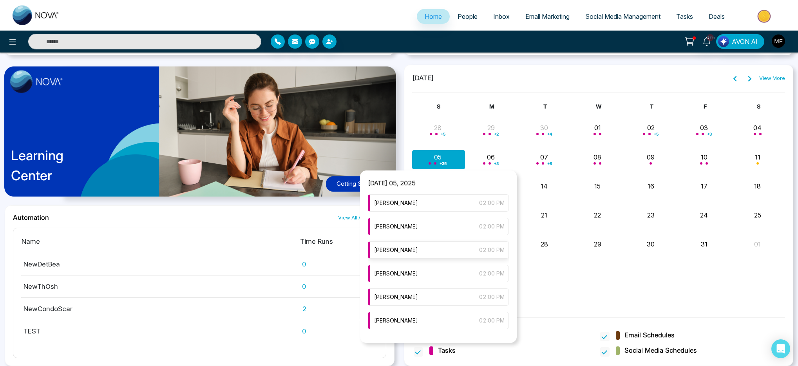
scroll to position [9, 0]
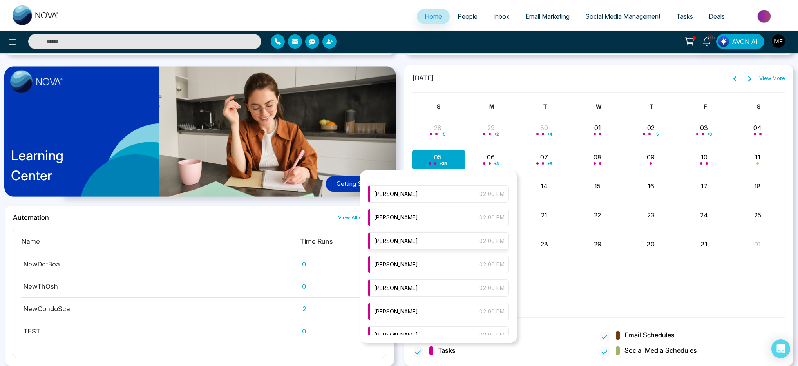
click at [443, 245] on div "Marwen Ferchichi 02:00 PM" at bounding box center [438, 240] width 141 height 17
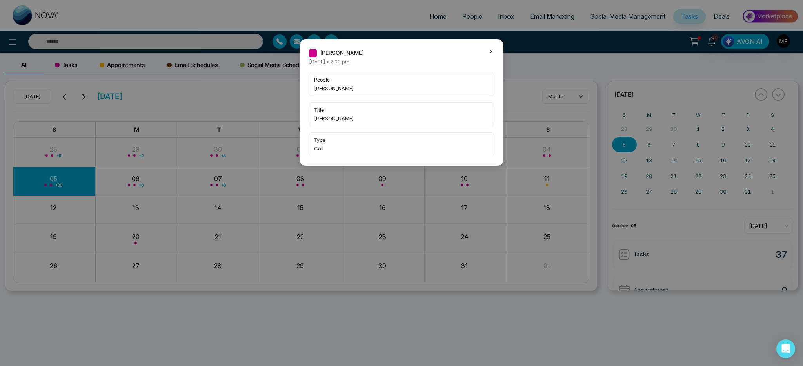
click at [491, 51] on icon at bounding box center [491, 51] width 2 height 2
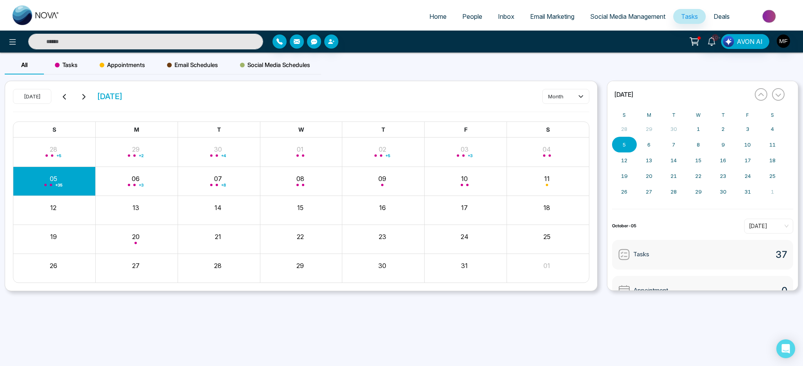
click at [60, 182] on div "+ 35" at bounding box center [54, 181] width 82 height 19
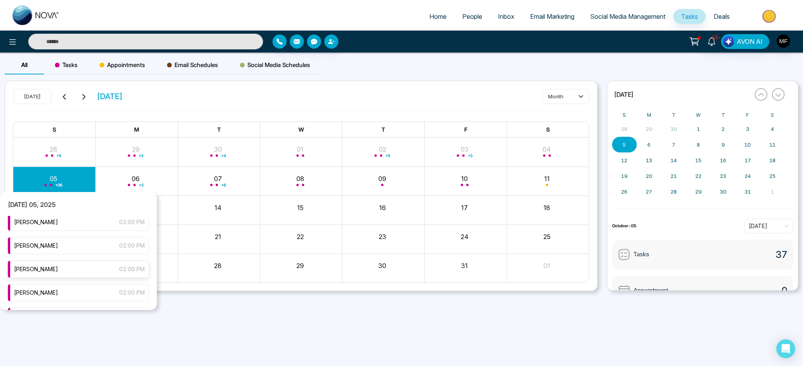
scroll to position [208, 0]
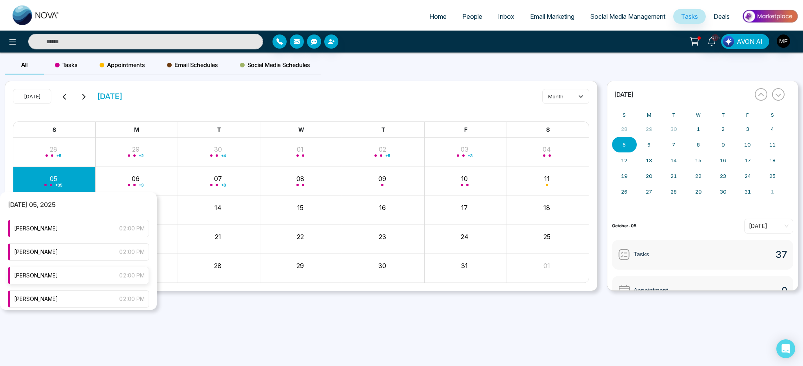
click at [74, 278] on div "Marwen Ferchichi 02:00 PM" at bounding box center [78, 275] width 141 height 17
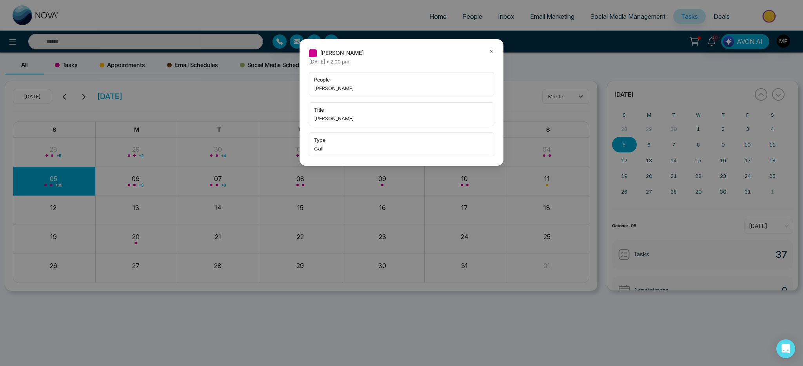
click at [490, 51] on icon at bounding box center [490, 51] width 5 height 5
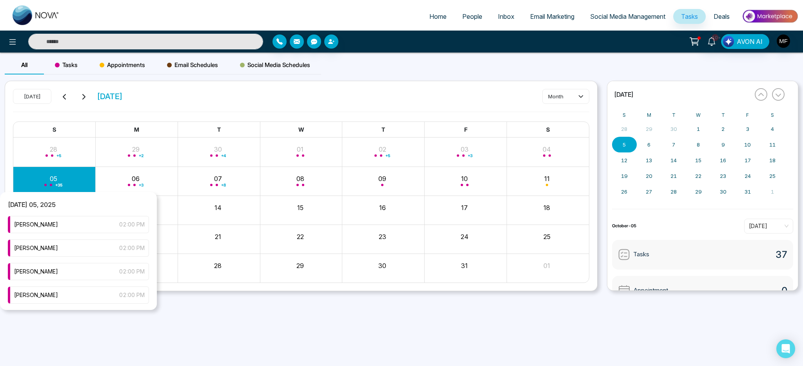
click at [69, 185] on div "+ 35" at bounding box center [54, 181] width 82 height 19
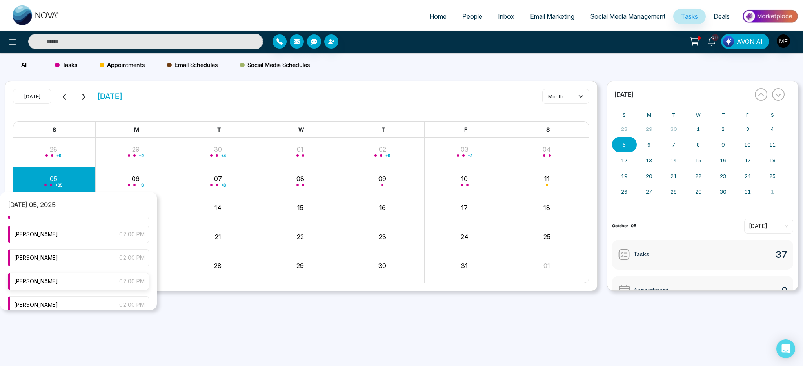
scroll to position [207, 0]
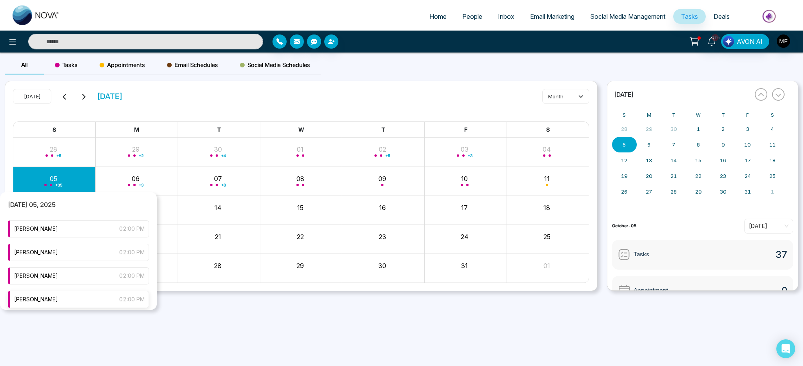
click at [91, 297] on div "Marwen Ferchichi 02:00 PM" at bounding box center [78, 299] width 141 height 17
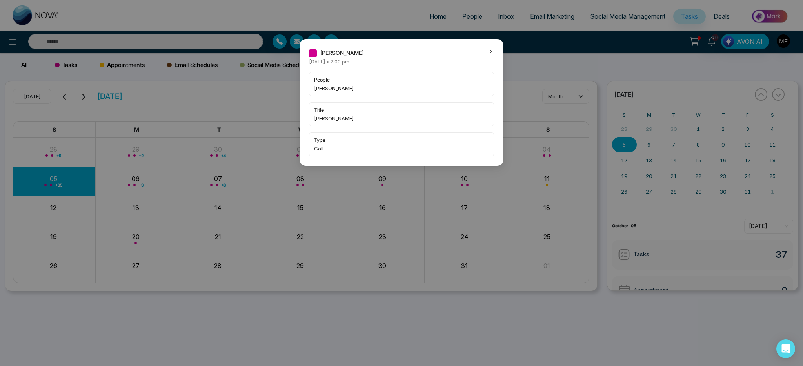
click at [491, 53] on icon at bounding box center [490, 51] width 5 height 5
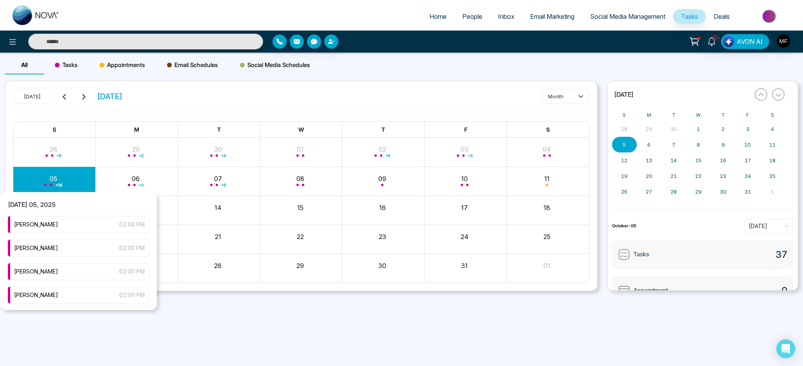
click at [64, 182] on div "+ 35" at bounding box center [54, 181] width 82 height 19
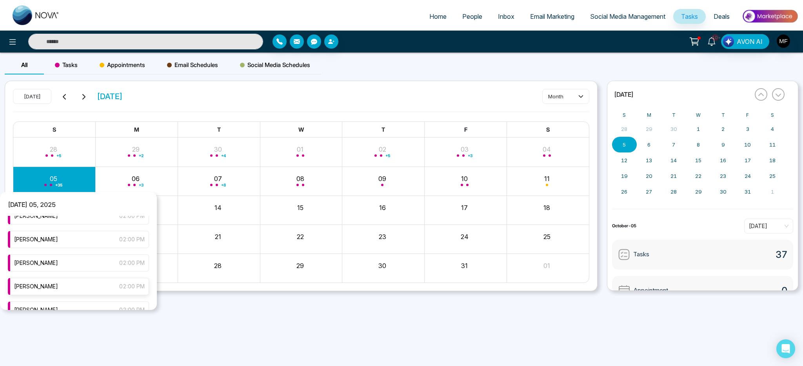
click at [87, 291] on div "Marwen Ferchichi 02:00 PM" at bounding box center [78, 286] width 141 height 17
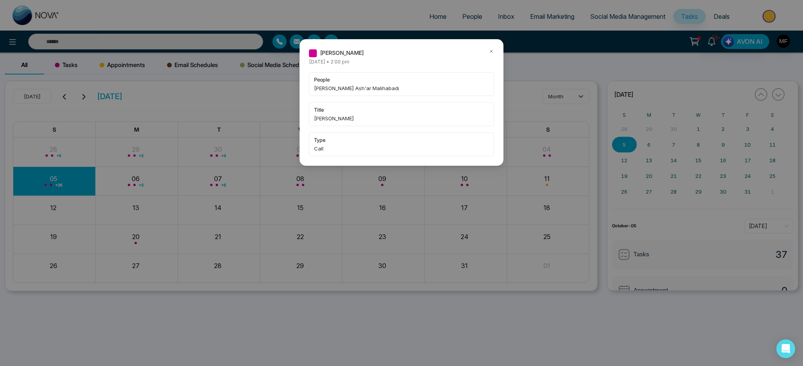
click at [489, 50] on icon at bounding box center [490, 51] width 5 height 5
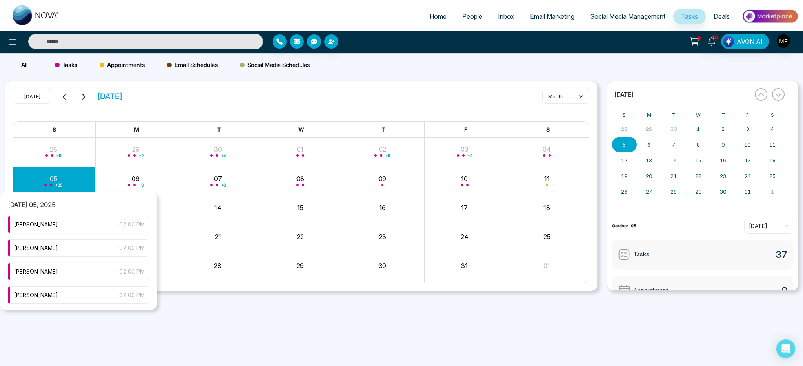
click at [38, 185] on div "+ 35" at bounding box center [54, 181] width 82 height 19
click at [96, 295] on div "Marwen Ferchichi 02:00 PM" at bounding box center [78, 288] width 141 height 17
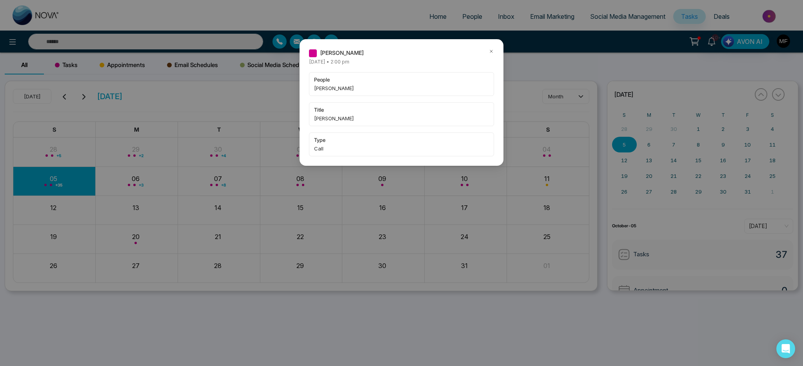
click at [491, 51] on icon at bounding box center [490, 51] width 5 height 5
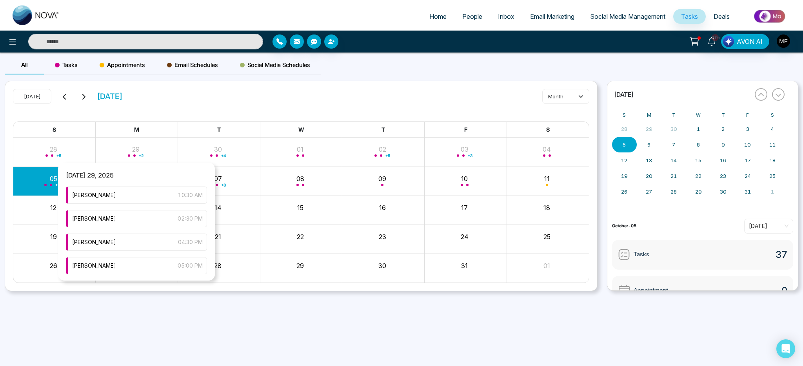
click at [61, 183] on span "Monday 29, 2025" at bounding box center [89, 179] width 63 height 16
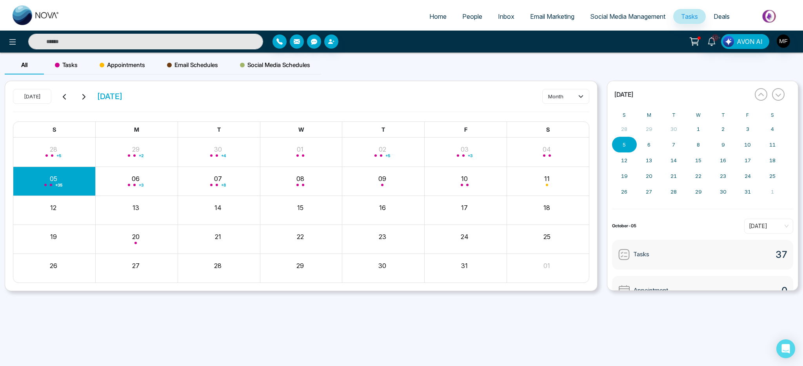
click at [32, 171] on div "Month View" at bounding box center [54, 181] width 82 height 29
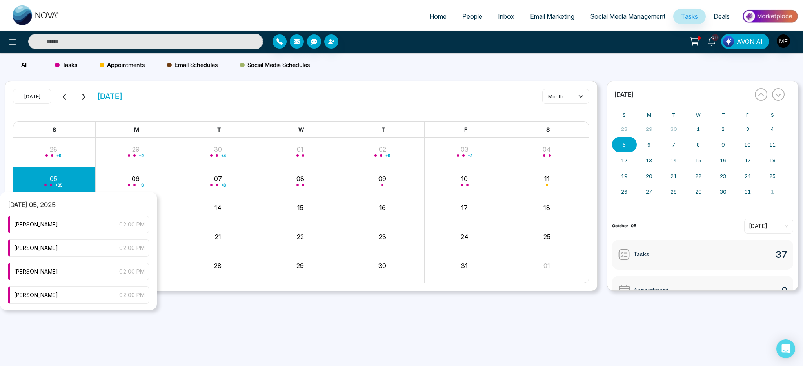
click at [35, 182] on div "+ 35" at bounding box center [54, 181] width 82 height 19
click at [63, 182] on div "+ 35" at bounding box center [54, 181] width 82 height 19
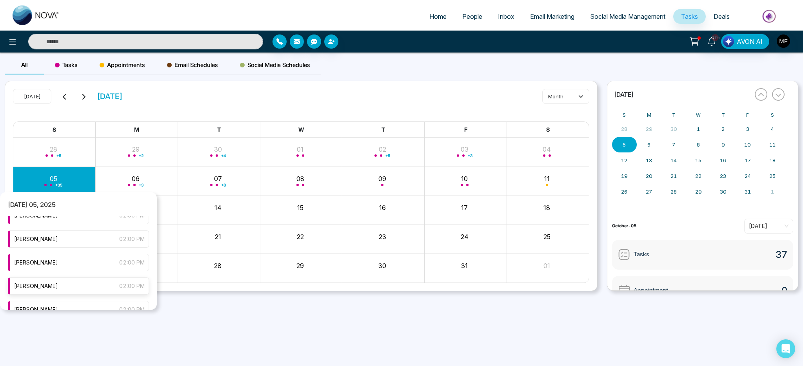
click at [95, 288] on div "Marwen Ferchichi 02:00 PM" at bounding box center [78, 285] width 141 height 17
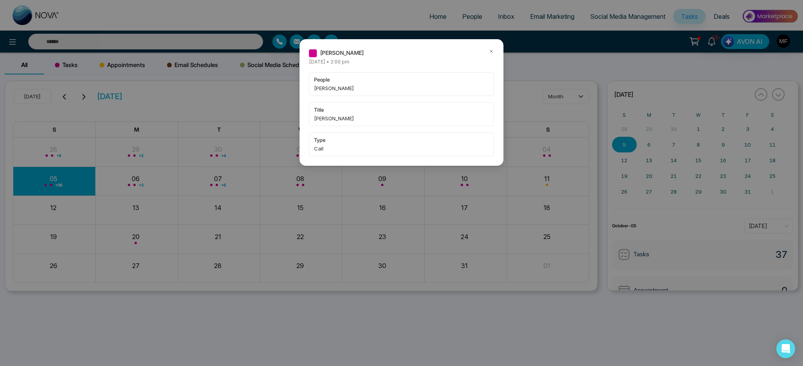
click at [492, 53] on icon at bounding box center [490, 51] width 5 height 5
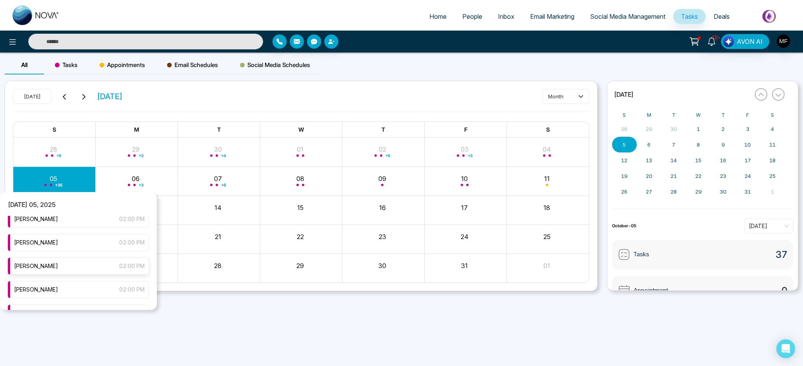
scroll to position [312, 0]
click at [119, 266] on span "02:00 PM" at bounding box center [131, 265] width 25 height 9
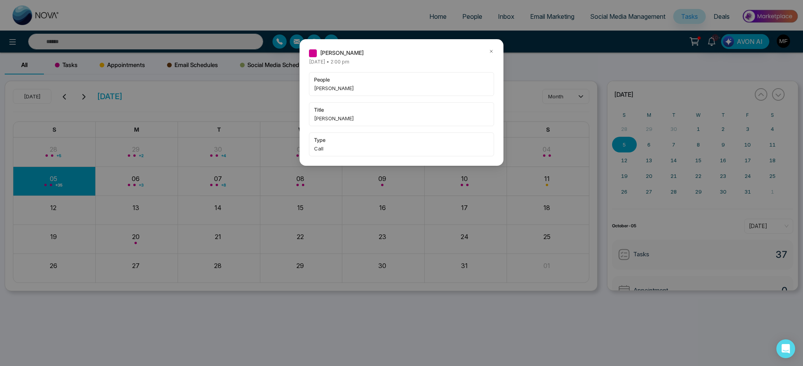
click at [493, 49] on icon at bounding box center [490, 51] width 5 height 5
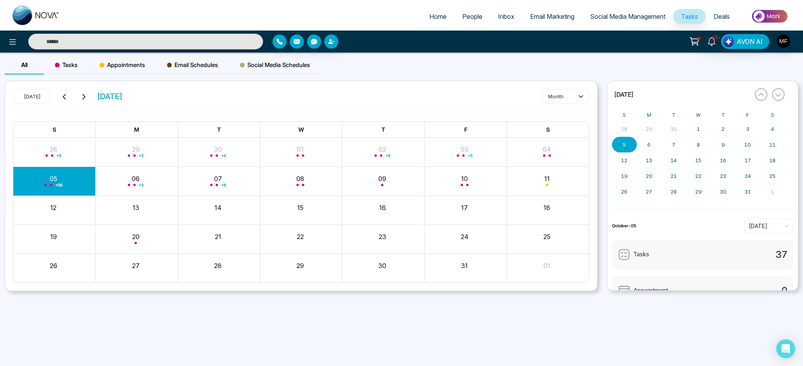
click at [55, 181] on div "+ 35" at bounding box center [54, 181] width 82 height 19
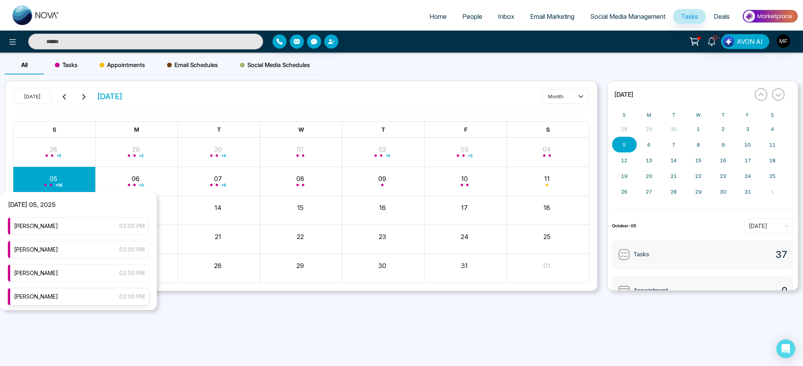
scroll to position [289, 0]
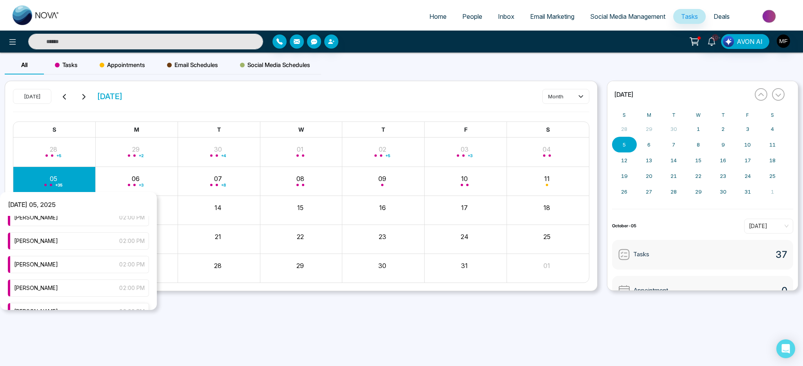
click at [89, 305] on div "Marwen Ferchichi 02:00 PM" at bounding box center [78, 311] width 141 height 17
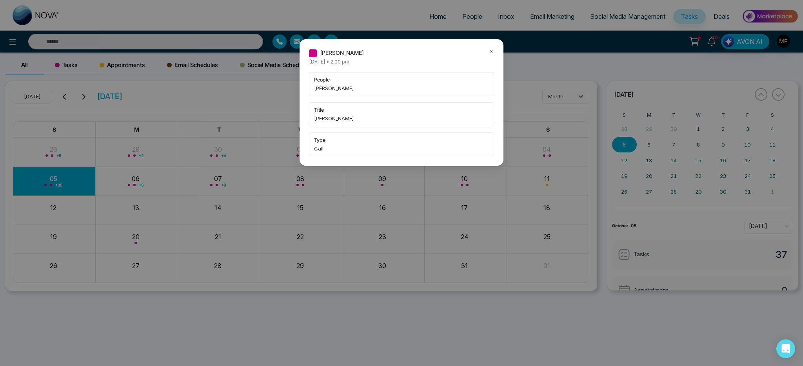
click at [491, 52] on icon at bounding box center [491, 51] width 2 height 2
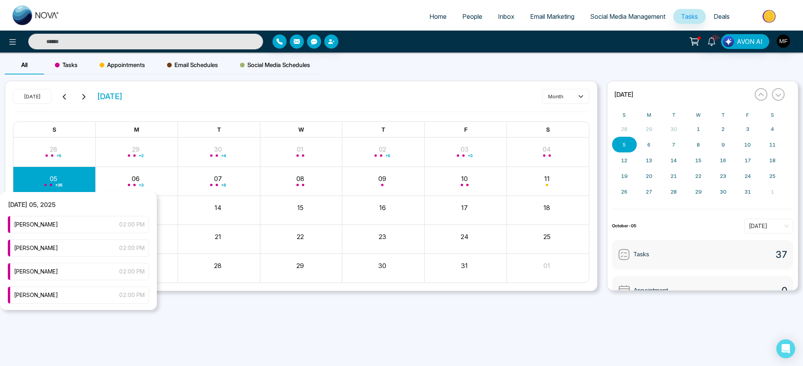
click at [45, 175] on div "+ 35" at bounding box center [54, 181] width 82 height 19
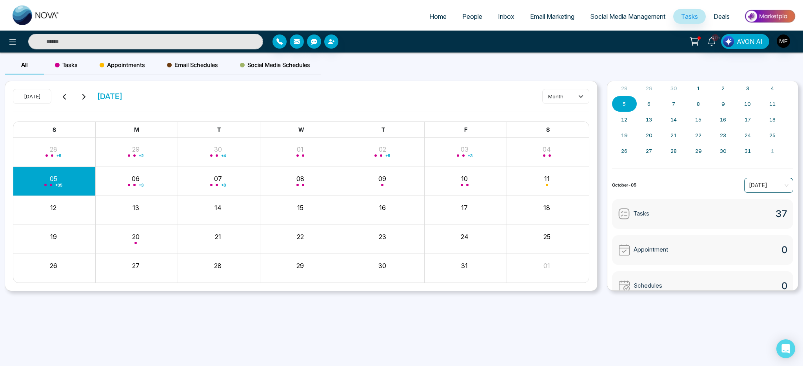
scroll to position [56, 0]
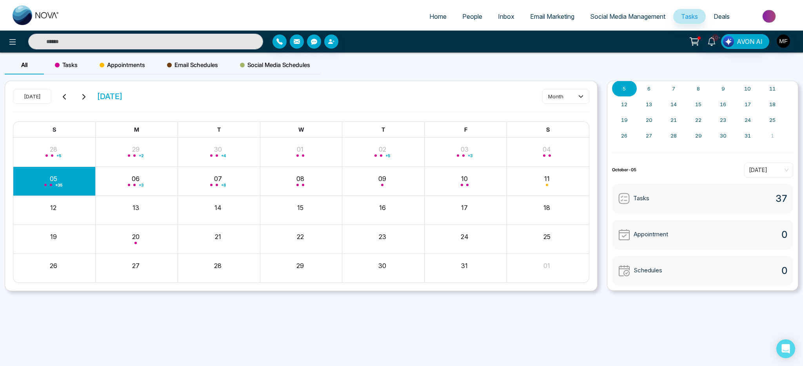
click at [681, 195] on div "Tasks 37" at bounding box center [702, 199] width 181 height 30
click at [620, 191] on div "Tasks 37" at bounding box center [702, 199] width 181 height 30
click at [627, 198] on img at bounding box center [624, 198] width 12 height 12
drag, startPoint x: 645, startPoint y: 198, endPoint x: 733, endPoint y: 209, distance: 88.9
click at [658, 200] on div "Tasks 37" at bounding box center [702, 199] width 181 height 30
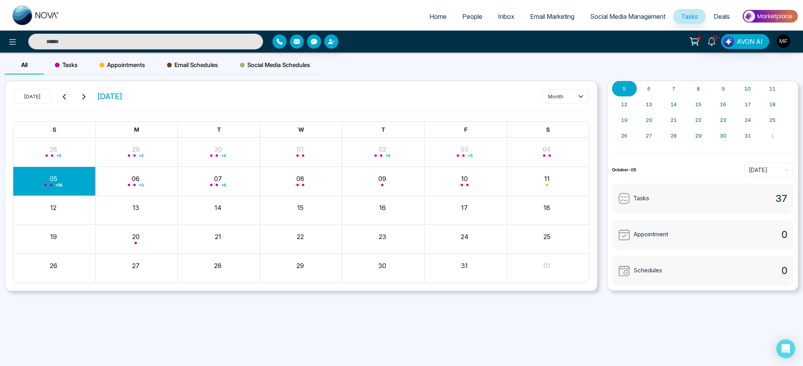
click at [766, 201] on div "Tasks 37" at bounding box center [702, 199] width 181 height 30
click at [775, 199] on span "37" at bounding box center [781, 199] width 12 height 14
click at [716, 44] on icon at bounding box center [711, 41] width 9 height 9
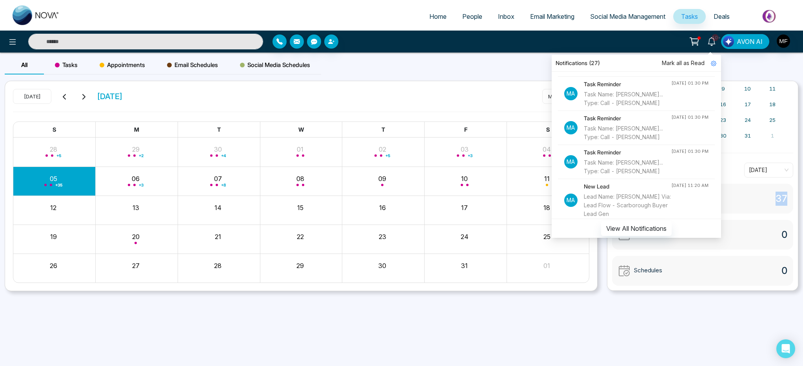
scroll to position [579, 0]
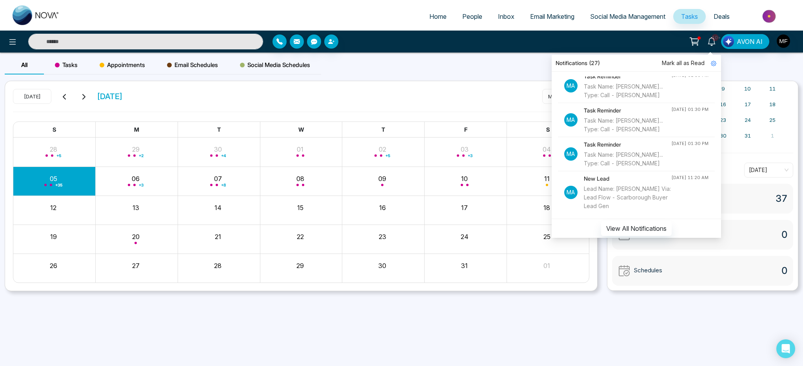
click at [413, 330] on div "Home People Inbox Email Marketing Social Media Management Tasks Deals 10+ Notif…" at bounding box center [401, 183] width 803 height 366
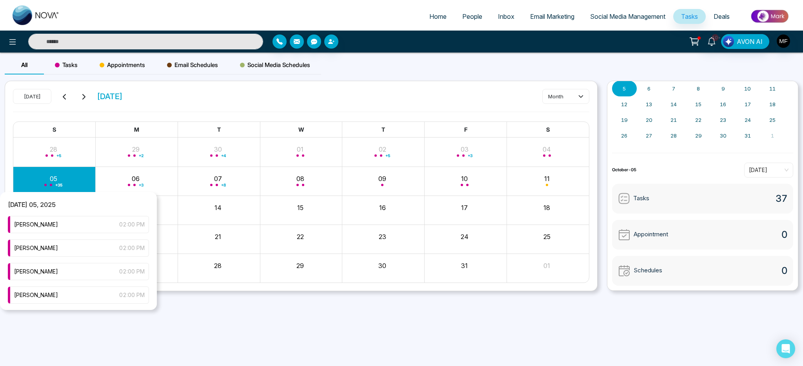
click at [72, 183] on div "+ 35" at bounding box center [54, 181] width 82 height 19
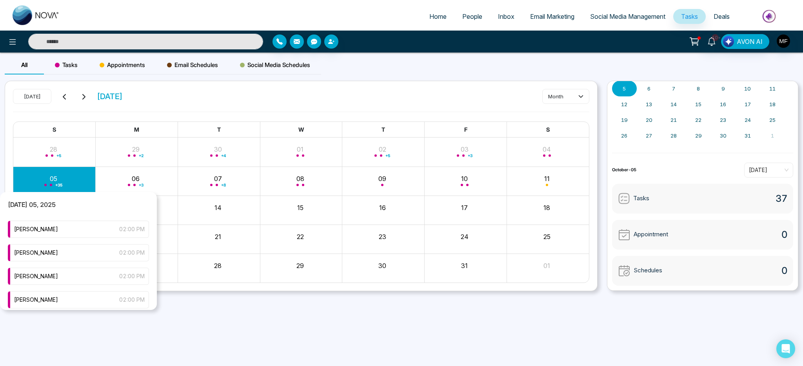
scroll to position [308, 0]
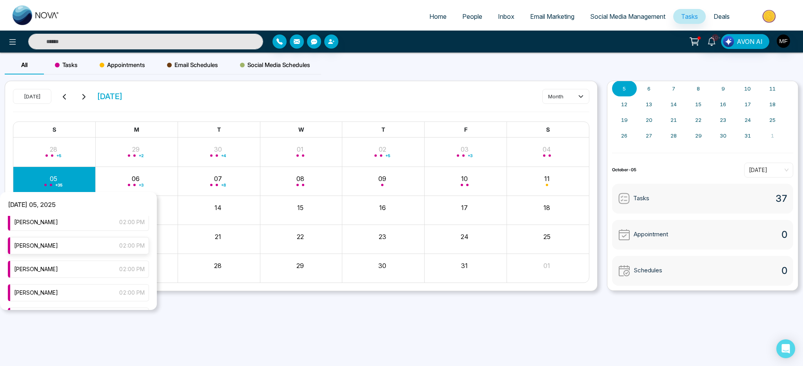
click at [67, 250] on div "Marwen Ferchichi 02:00 PM" at bounding box center [78, 245] width 141 height 17
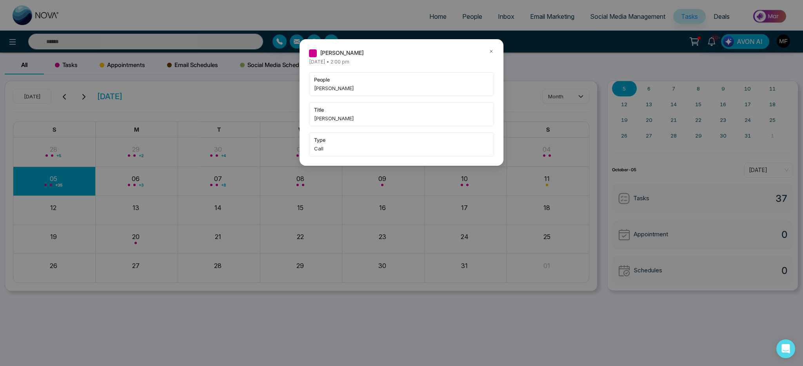
click at [492, 50] on icon at bounding box center [490, 51] width 5 height 5
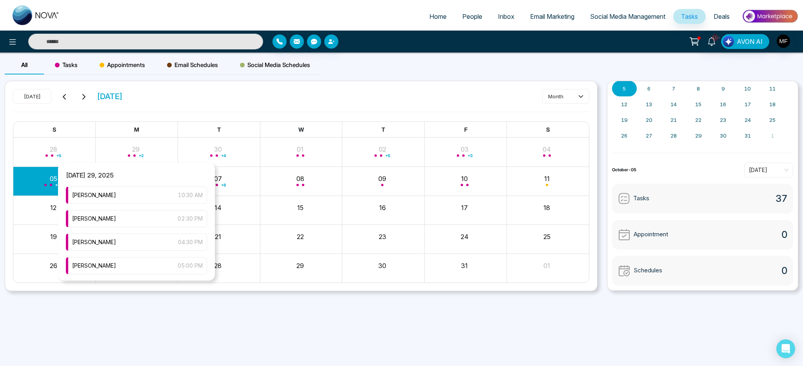
click at [51, 178] on div "+ 35" at bounding box center [54, 181] width 82 height 19
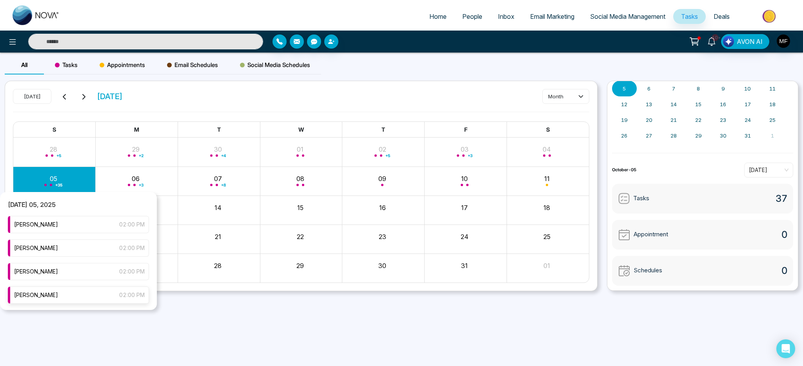
scroll to position [321, 0]
click at [86, 300] on div "Marwen Ferchichi 02:00 PM" at bounding box center [78, 302] width 141 height 17
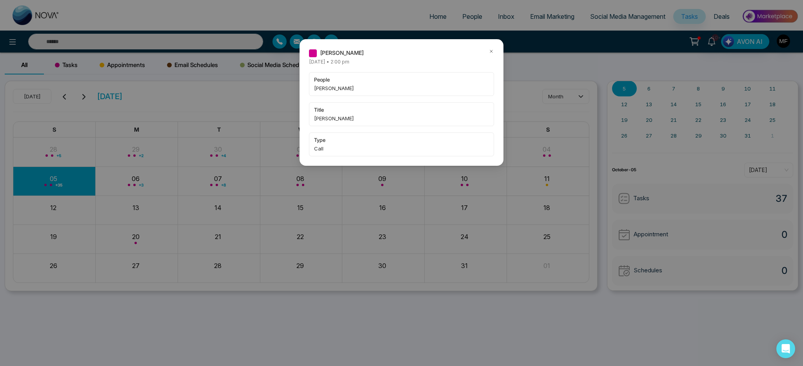
click at [490, 52] on icon at bounding box center [491, 51] width 2 height 2
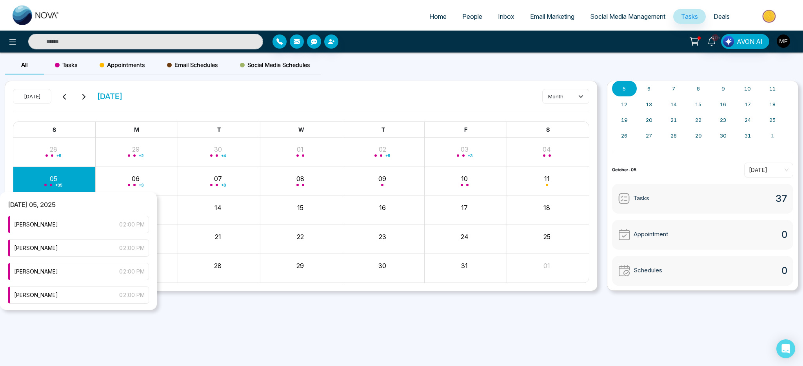
click at [54, 180] on div "+ 35" at bounding box center [54, 181] width 82 height 19
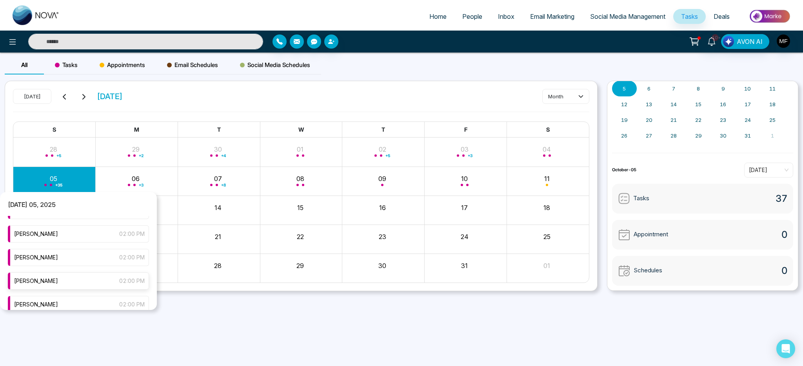
scroll to position [355, 0]
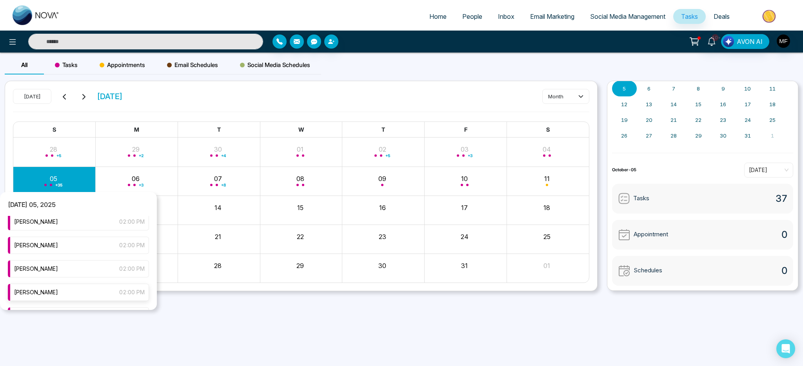
click at [82, 292] on div "Marwen Ferchichi 02:00 PM" at bounding box center [78, 292] width 141 height 17
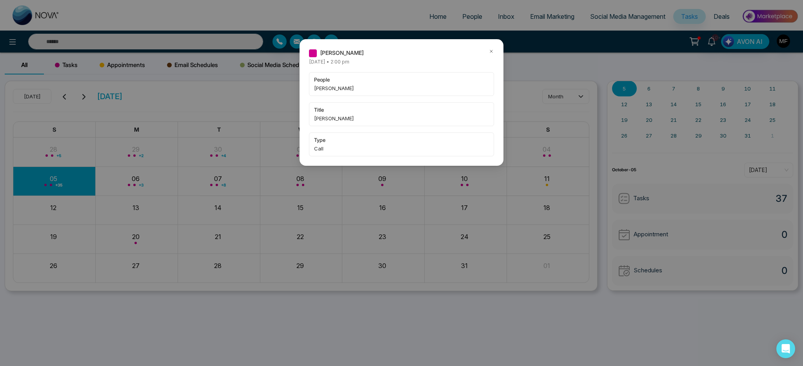
click at [490, 53] on icon at bounding box center [490, 51] width 5 height 5
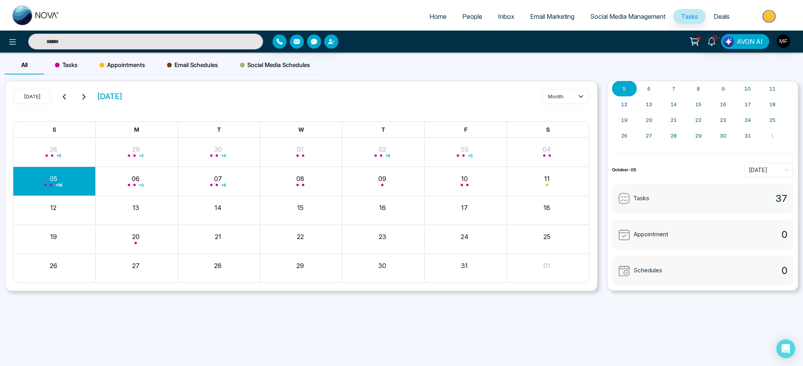
click at [64, 186] on div "+ 35" at bounding box center [54, 181] width 82 height 19
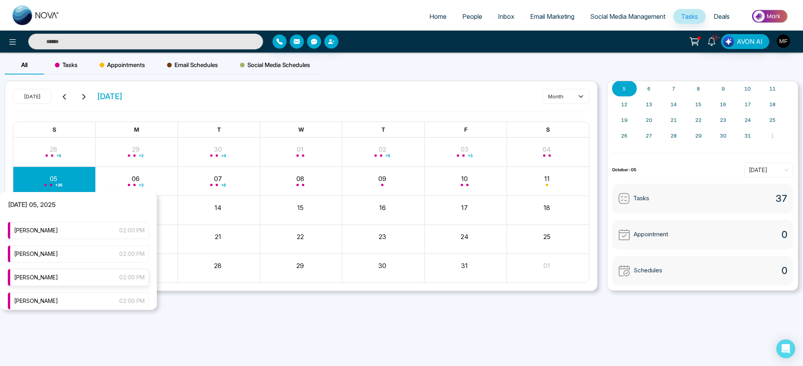
scroll to position [373, 0]
click at [81, 296] on div "Marwen Ferchichi 02:00 PM" at bounding box center [78, 298] width 141 height 17
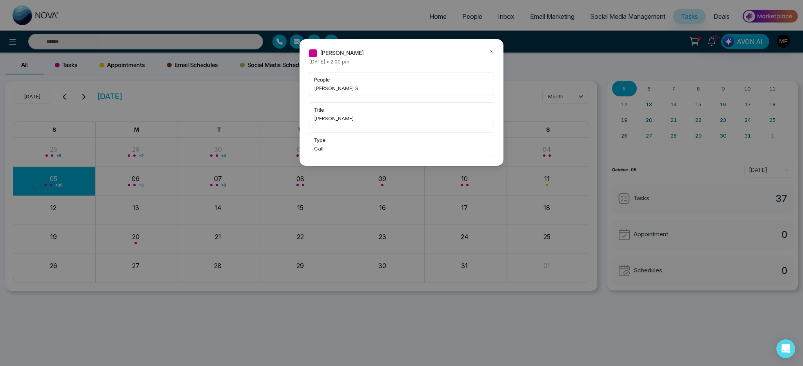
click at [491, 51] on icon at bounding box center [491, 51] width 2 height 2
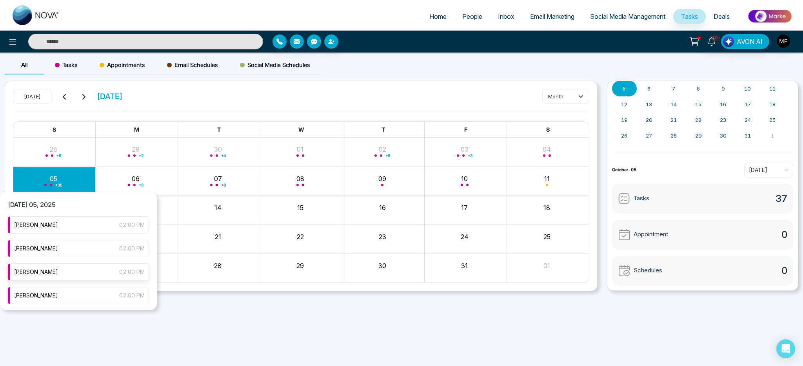
scroll to position [382, 0]
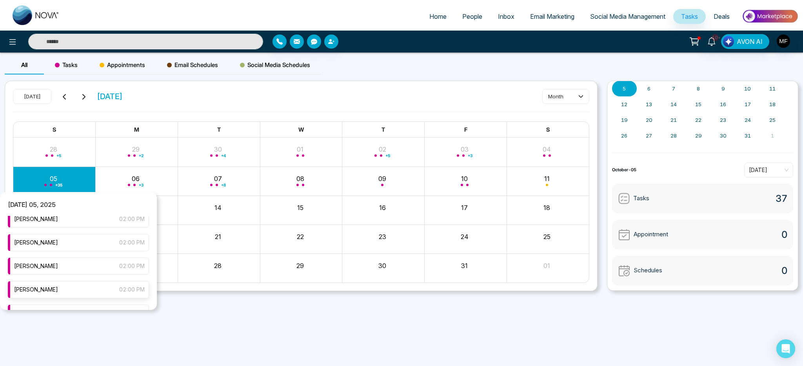
click at [82, 293] on div "Marwen Ferchichi 02:00 PM" at bounding box center [78, 289] width 141 height 17
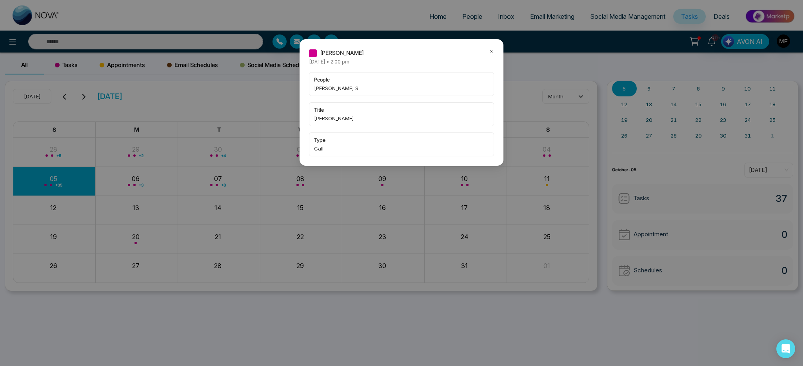
click at [491, 52] on icon at bounding box center [491, 51] width 2 height 2
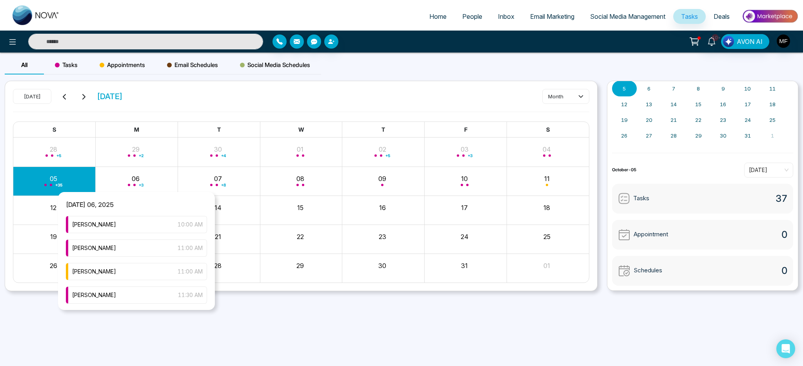
click at [74, 183] on div "+ 35" at bounding box center [54, 181] width 82 height 19
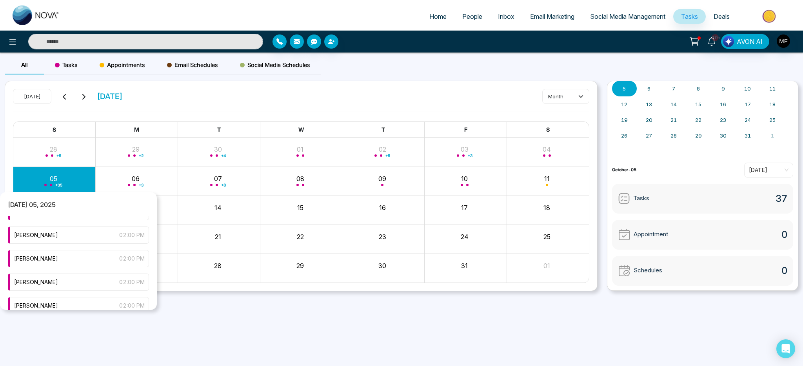
scroll to position [427, 0]
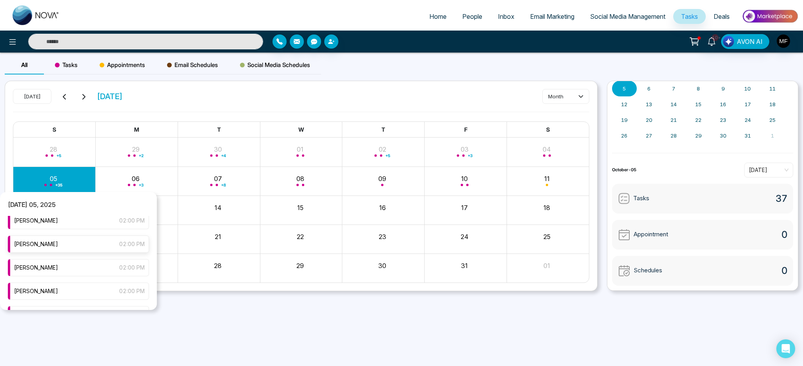
click at [87, 246] on div "Marwen Ferchichi 02:00 PM" at bounding box center [78, 244] width 141 height 17
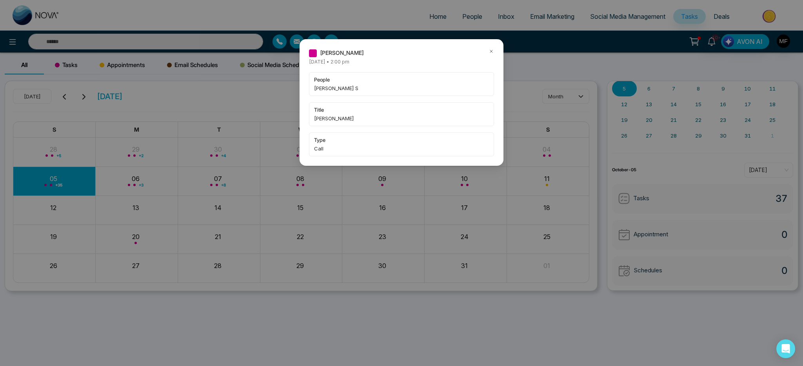
click at [497, 54] on div "Marwen Ferchichi Sunday October-05-2025 • 2:00 pm people Swetha S title Marwen …" at bounding box center [401, 102] width 204 height 127
click at [495, 54] on div "Marwen Ferchichi Sunday October-05-2025 • 2:00 pm people Swetha S title Marwen …" at bounding box center [401, 102] width 204 height 127
click at [493, 52] on icon at bounding box center [490, 51] width 5 height 5
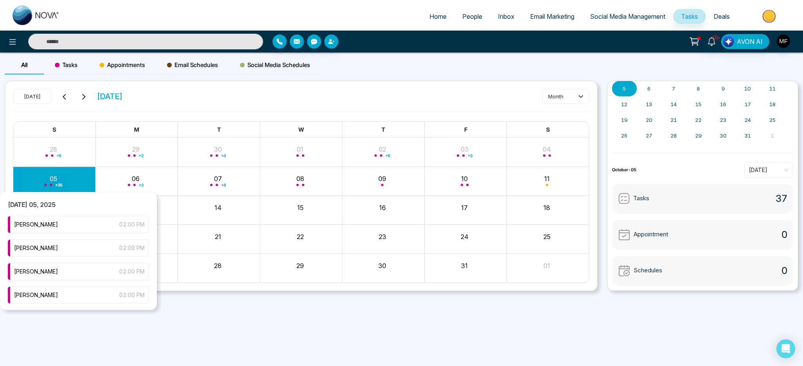
click at [65, 188] on div "+ 35" at bounding box center [54, 181] width 82 height 19
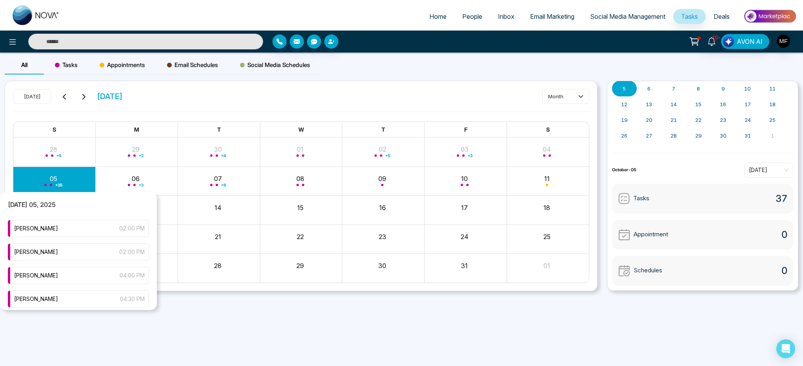
scroll to position [513, 0]
click at [83, 252] on div "Marwen Ferchichi 02:00 PM" at bounding box center [78, 252] width 141 height 17
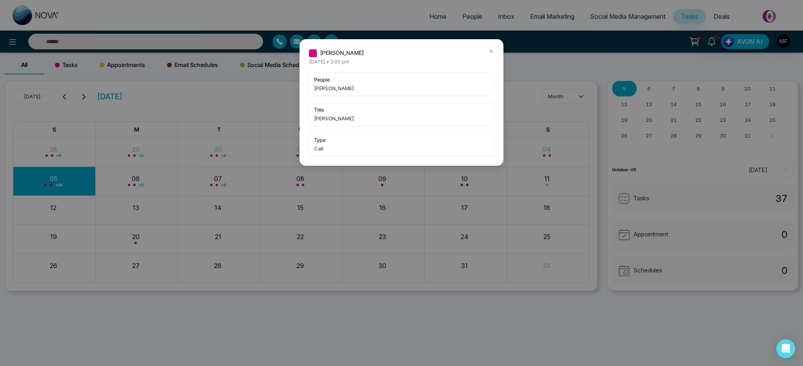
click at [489, 53] on icon at bounding box center [490, 51] width 5 height 5
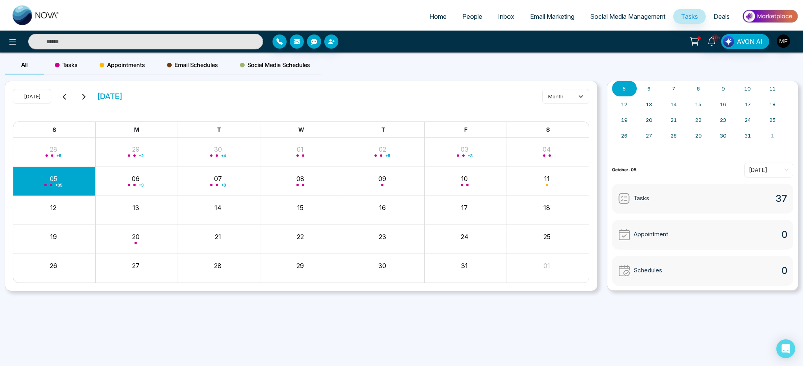
click at [40, 185] on div "+ 35" at bounding box center [54, 181] width 82 height 19
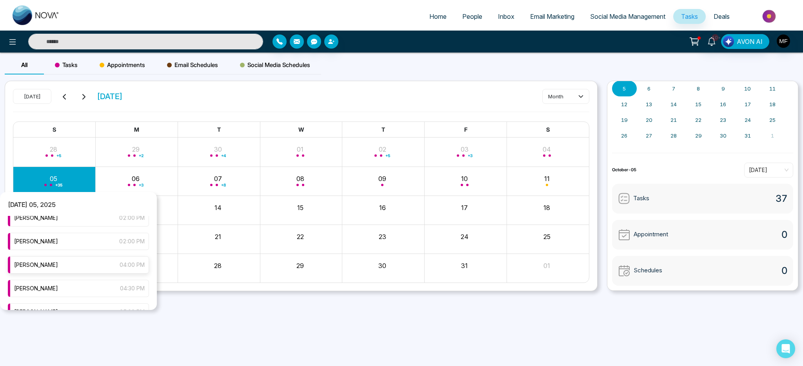
scroll to position [522, 0]
click at [90, 225] on div "Marwen Ferchichi 02:00 PM" at bounding box center [78, 219] width 141 height 17
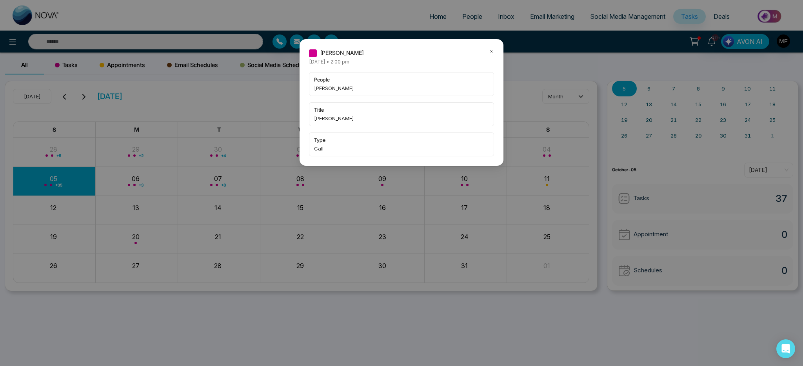
click at [490, 51] on icon at bounding box center [490, 51] width 5 height 5
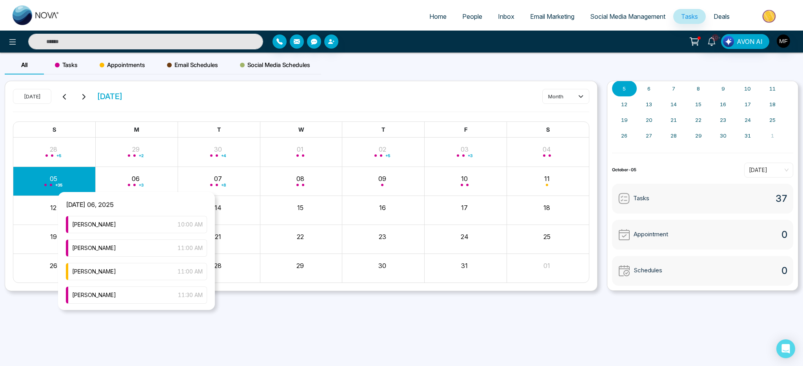
click at [82, 185] on div "+ 35" at bounding box center [54, 181] width 82 height 19
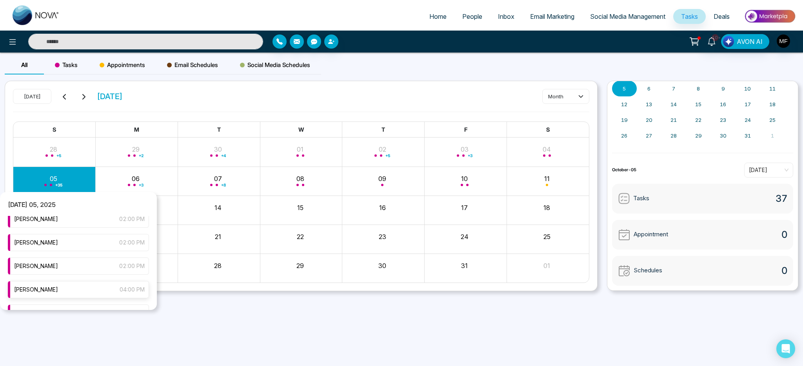
scroll to position [494, 0]
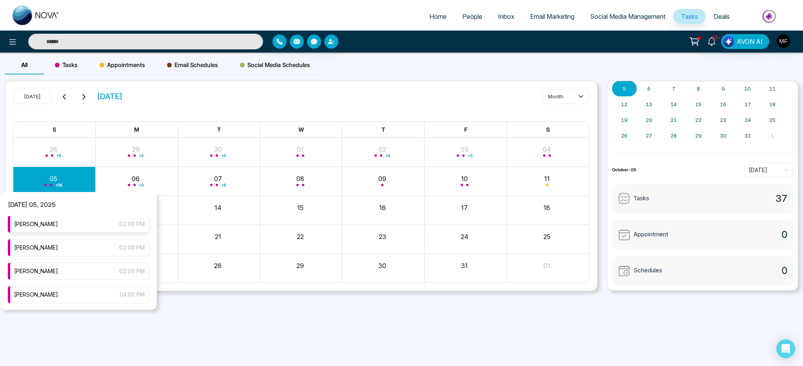
click at [91, 225] on div "Marwen Ferchichi 02:00 PM" at bounding box center [78, 224] width 141 height 17
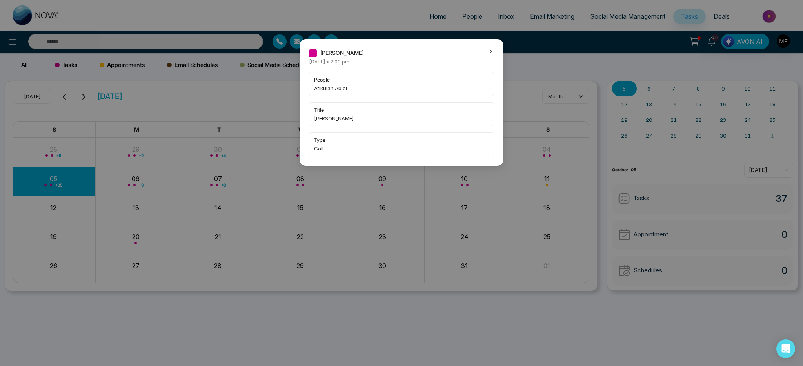
click at [490, 51] on icon at bounding box center [490, 51] width 5 height 5
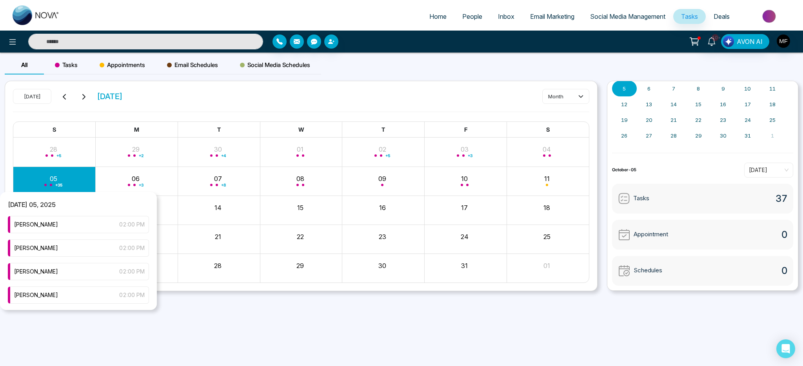
click at [50, 184] on span "Month View" at bounding box center [51, 185] width 2 height 2
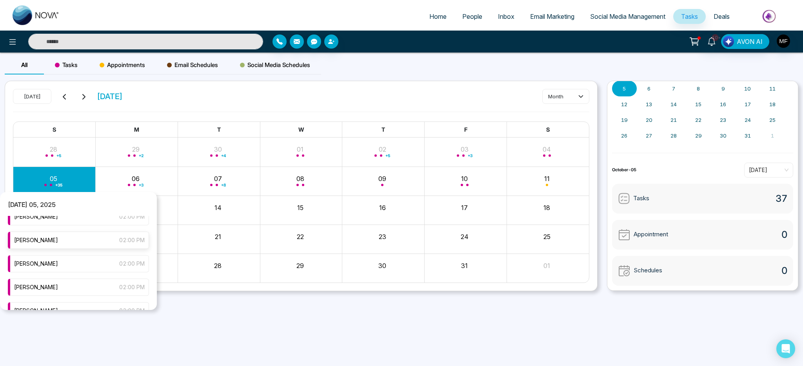
scroll to position [441, 0]
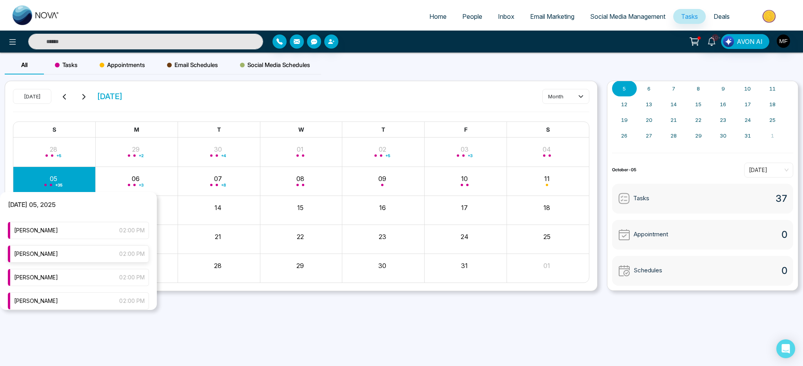
click at [76, 256] on div "Marwen Ferchichi 02:00 PM" at bounding box center [78, 253] width 141 height 17
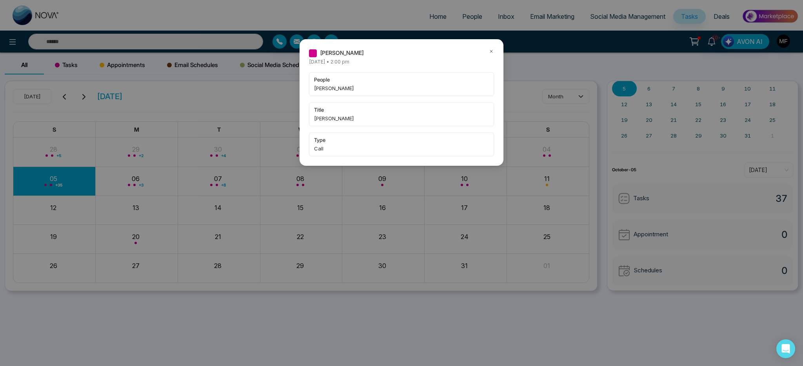
click at [491, 52] on icon at bounding box center [490, 51] width 5 height 5
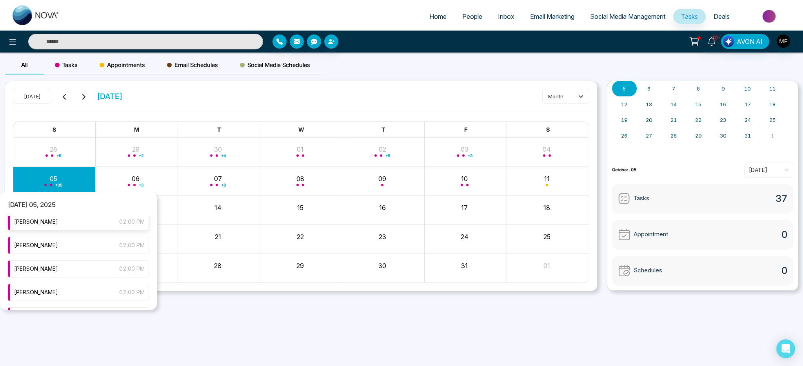
scroll to position [419, 0]
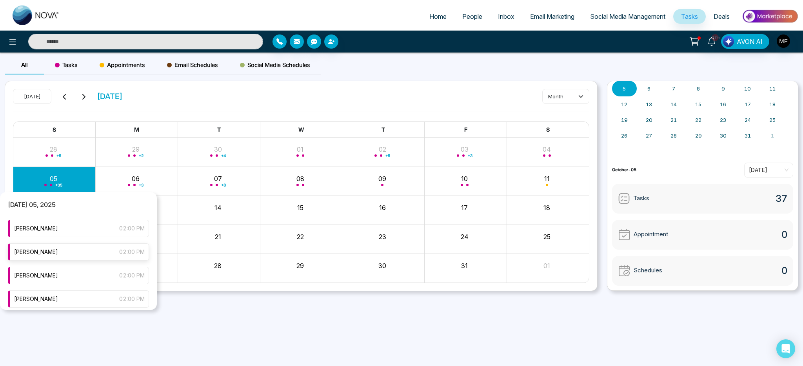
click at [81, 249] on div "Marwen Ferchichi 02:00 PM" at bounding box center [78, 251] width 141 height 17
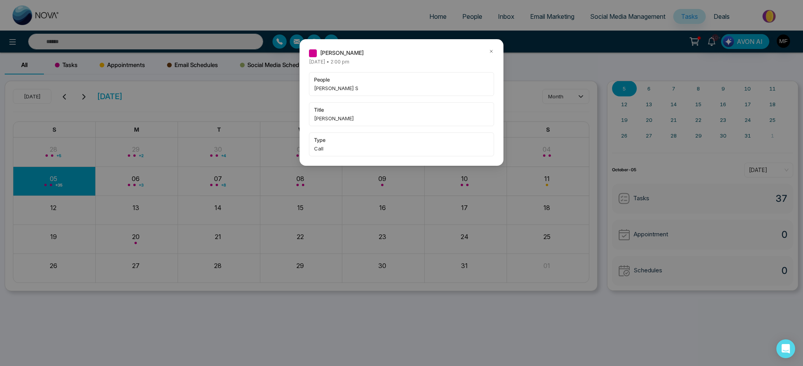
click at [492, 52] on icon at bounding box center [490, 51] width 5 height 5
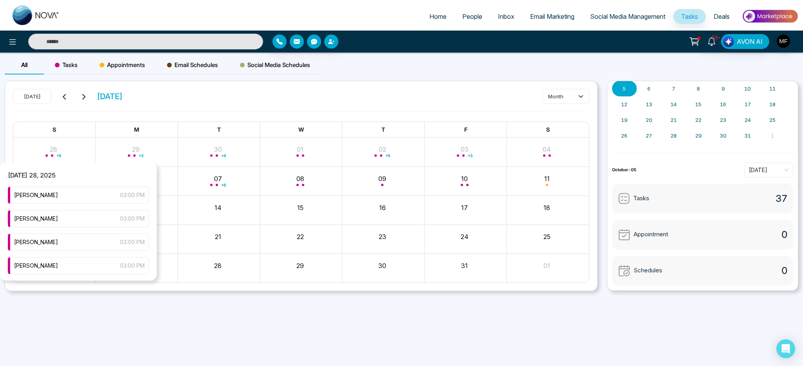
click at [58, 177] on span "Sunday 28, 2025" at bounding box center [31, 179] width 63 height 16
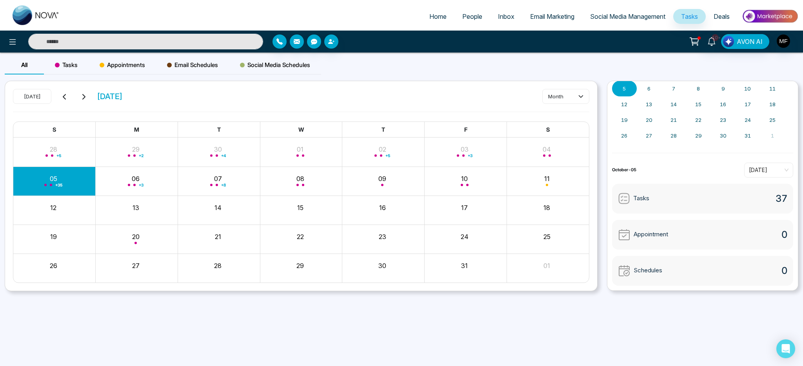
click at [123, 94] on span "[DATE]" at bounding box center [110, 97] width 26 height 12
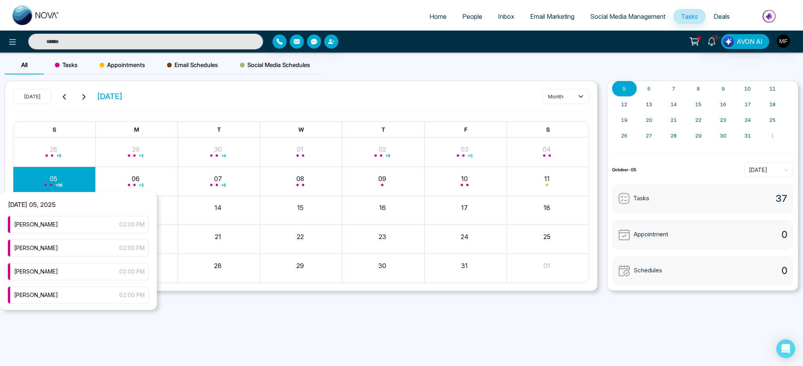
click at [43, 180] on div "+ 35" at bounding box center [54, 181] width 82 height 19
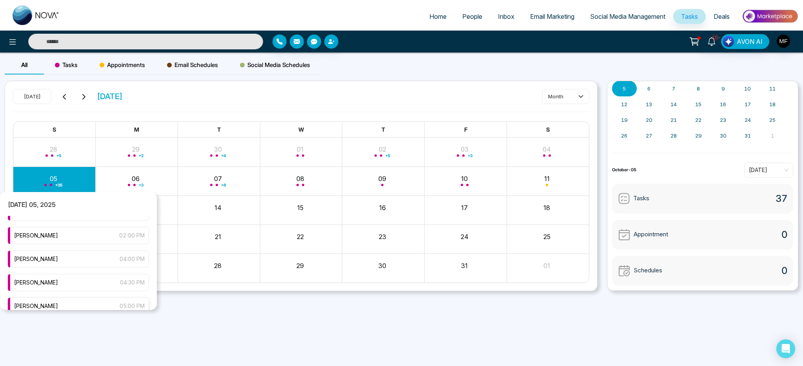
scroll to position [528, 0]
click at [51, 265] on div "Marwen Ferchichi 04:00 PM" at bounding box center [78, 260] width 141 height 17
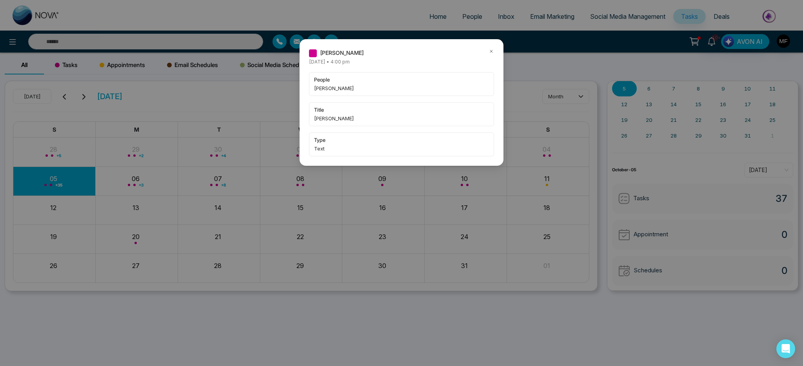
click at [490, 51] on icon at bounding box center [490, 51] width 5 height 5
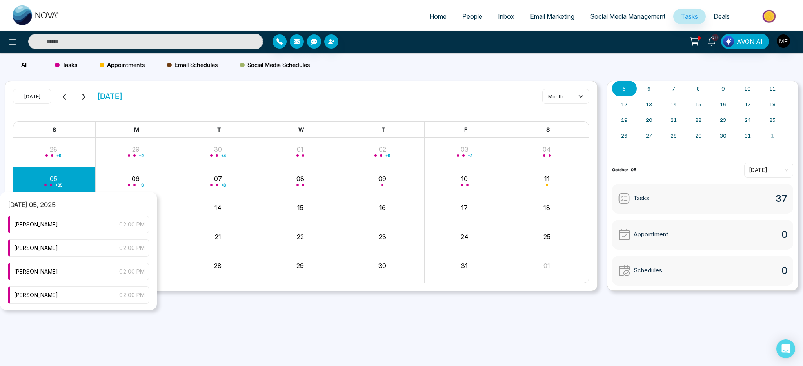
click at [31, 183] on div "+ 35" at bounding box center [54, 181] width 82 height 19
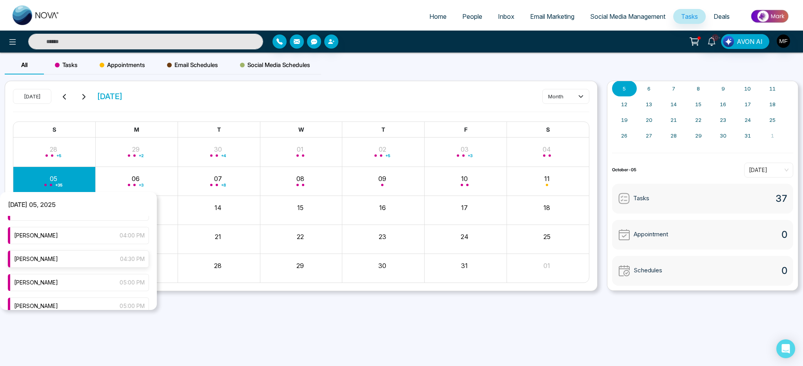
click at [49, 257] on span "[PERSON_NAME]" at bounding box center [36, 259] width 44 height 9
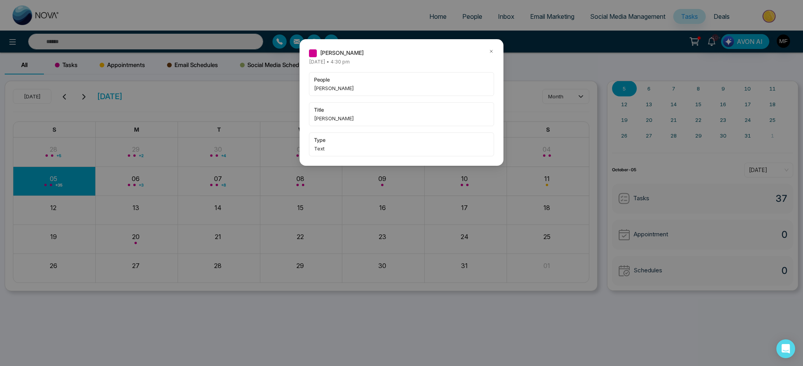
click at [492, 52] on icon at bounding box center [490, 51] width 5 height 5
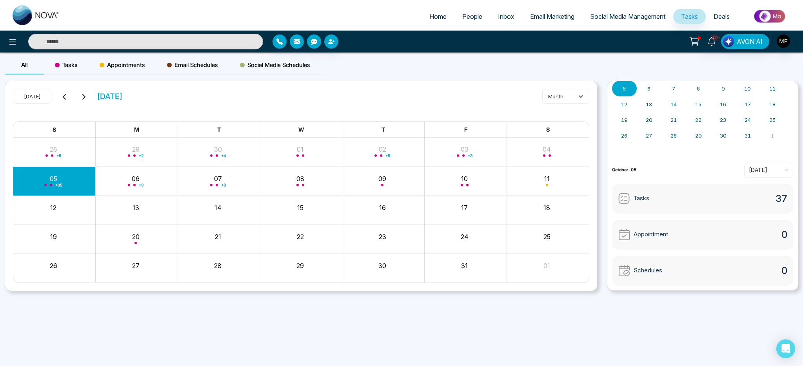
click at [49, 186] on div "+ 35" at bounding box center [54, 181] width 82 height 19
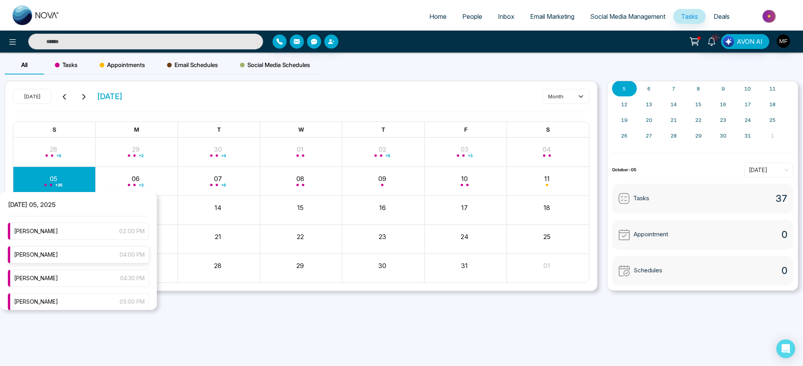
scroll to position [541, 0]
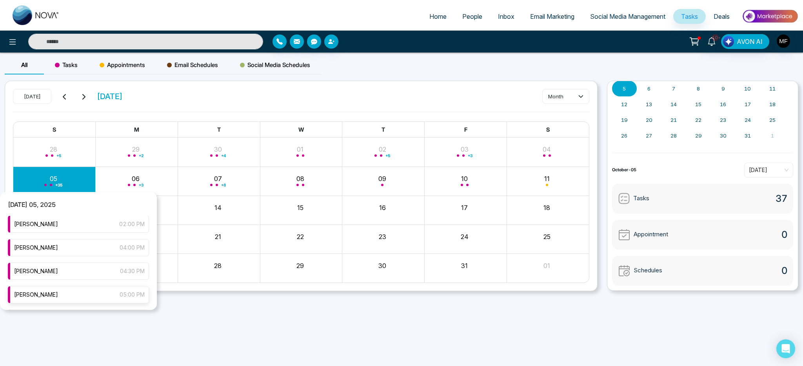
click at [63, 299] on div "Marwen Ferchichi 05:00 PM" at bounding box center [78, 294] width 141 height 17
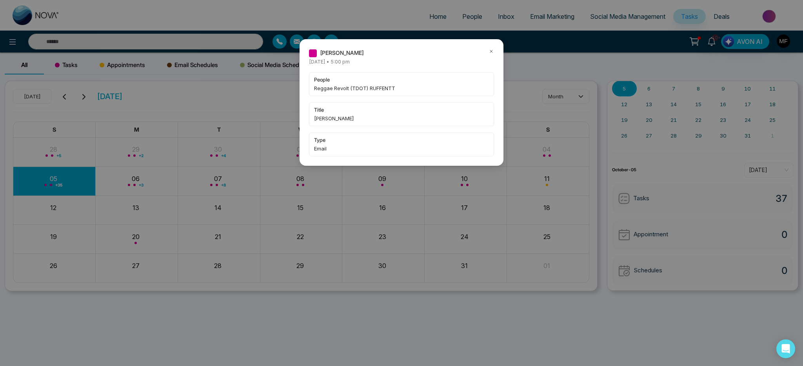
click at [491, 51] on icon at bounding box center [491, 51] width 2 height 2
click at [491, 51] on div "Marwen Ferchichi Sunday October-05-2025 • 5:00 pm people Reggae Revolt (TDOT) R…" at bounding box center [401, 183] width 803 height 366
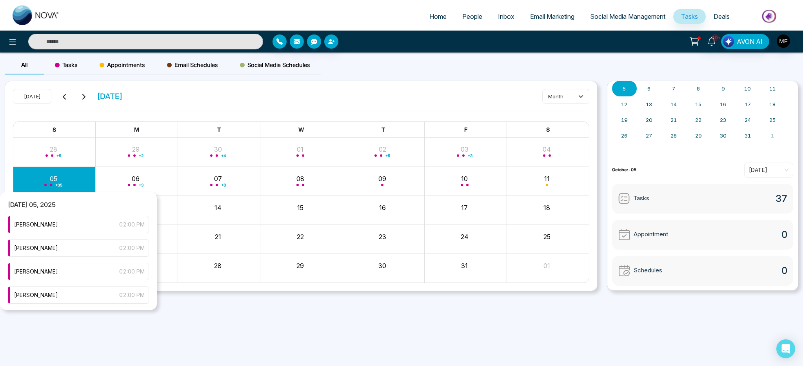
click at [56, 181] on div "+ 35" at bounding box center [54, 181] width 82 height 19
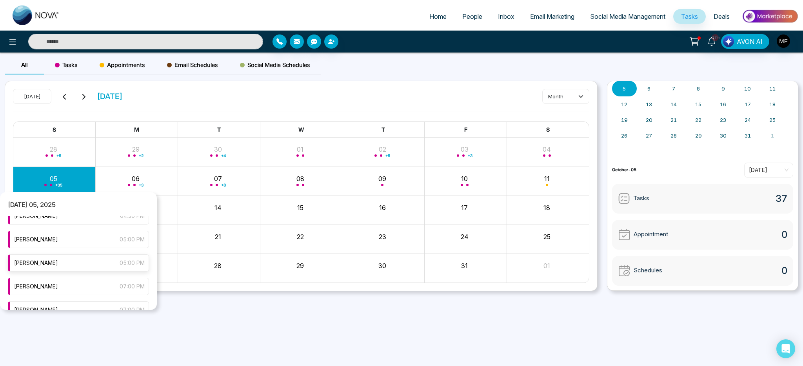
scroll to position [592, 0]
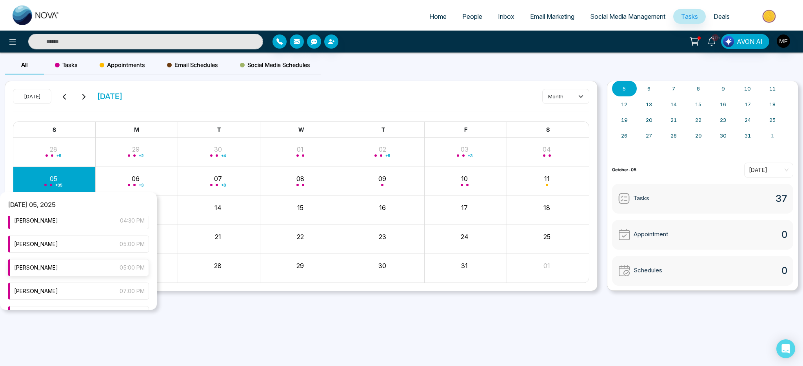
click at [57, 268] on span "[PERSON_NAME]" at bounding box center [36, 267] width 44 height 9
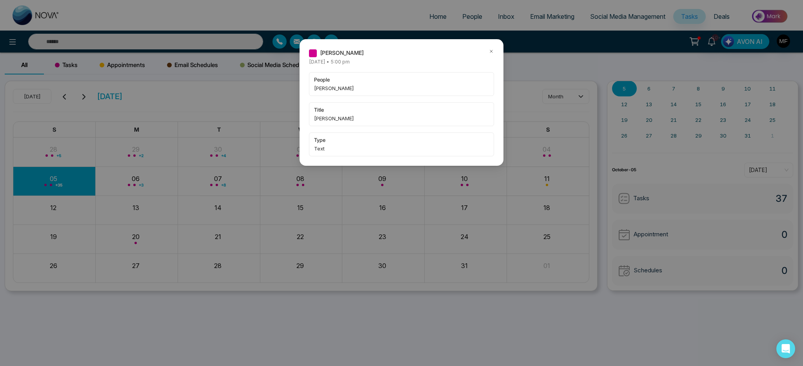
click at [491, 51] on icon at bounding box center [491, 51] width 2 height 2
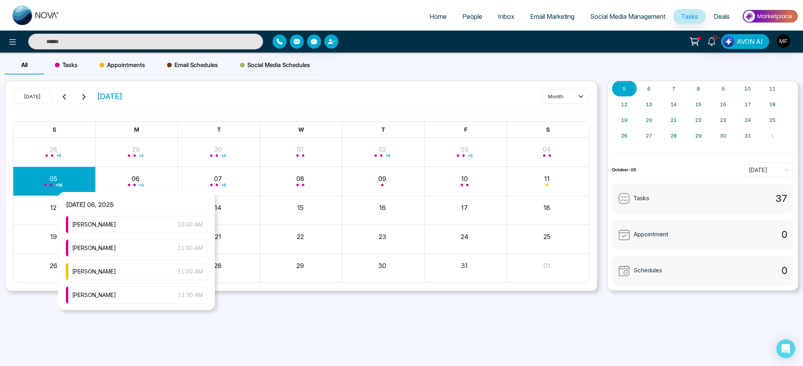
click at [20, 179] on div "+ 35" at bounding box center [54, 181] width 82 height 19
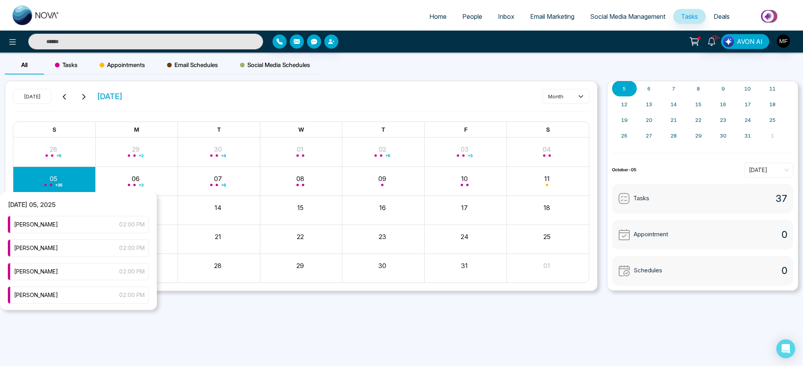
click at [27, 180] on div "+ 35" at bounding box center [54, 181] width 82 height 19
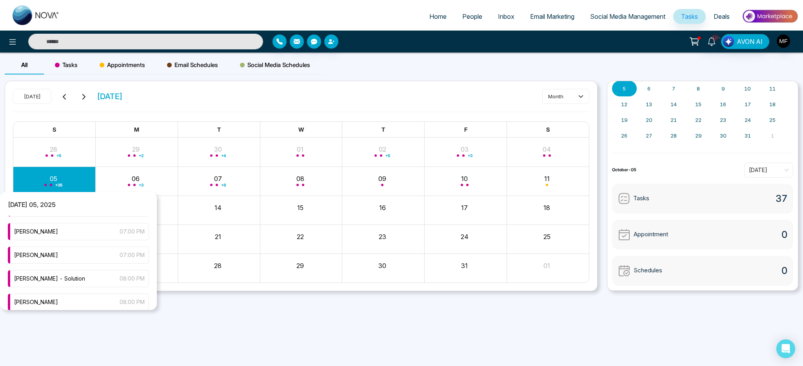
scroll to position [578, 0]
click at [69, 285] on div "Marwen Ferchichi 05:00 PM" at bounding box center [78, 281] width 141 height 17
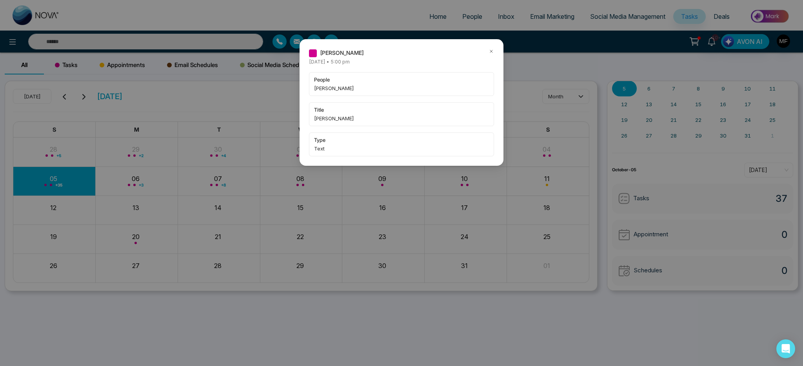
click at [492, 49] on icon at bounding box center [490, 51] width 5 height 5
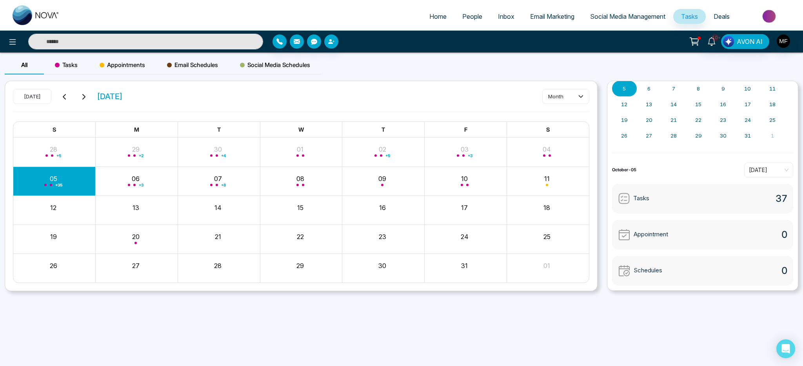
click at [60, 181] on div "+ 35" at bounding box center [54, 181] width 82 height 19
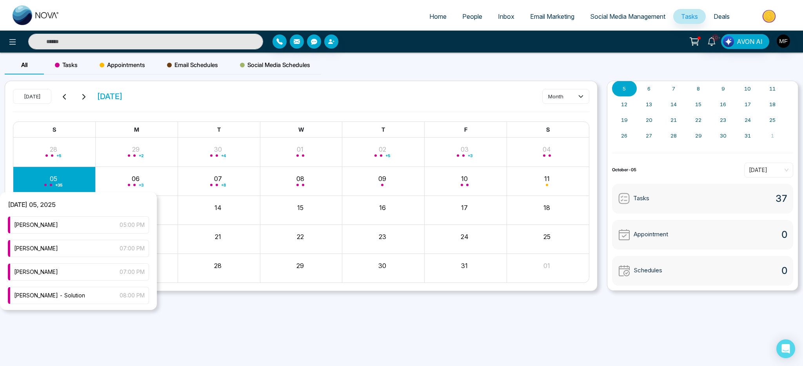
scroll to position [653, 0]
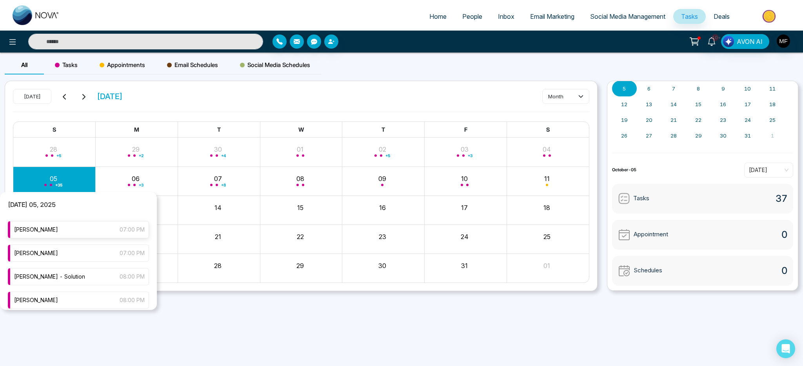
click at [72, 234] on div "Marwen Ferchichi 07:00 PM" at bounding box center [78, 229] width 141 height 17
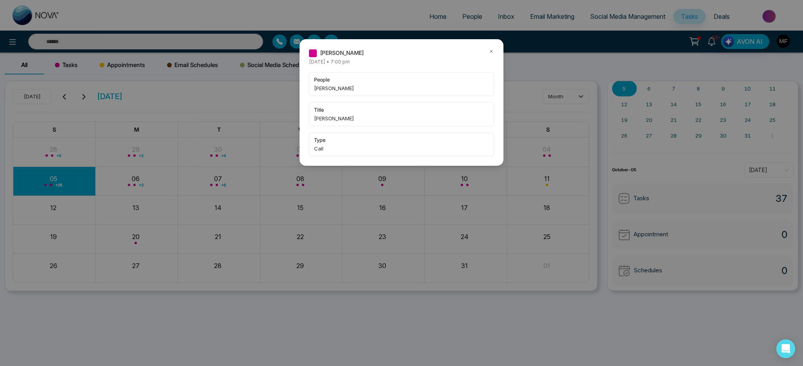
click at [490, 52] on icon at bounding box center [491, 51] width 2 height 2
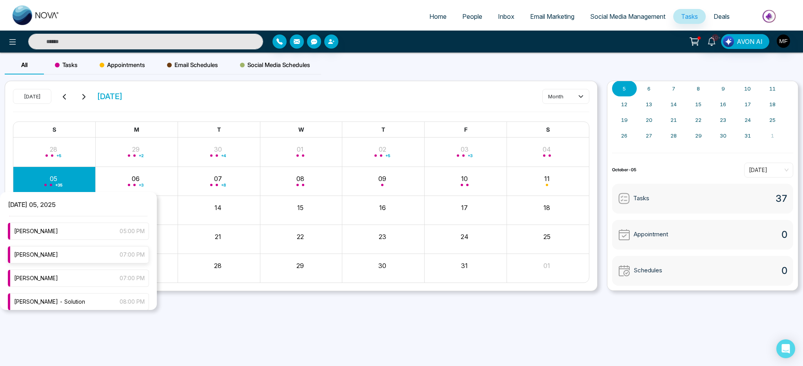
scroll to position [629, 0]
click at [73, 279] on div "Marwen Ferchichi 07:00 PM" at bounding box center [78, 276] width 141 height 17
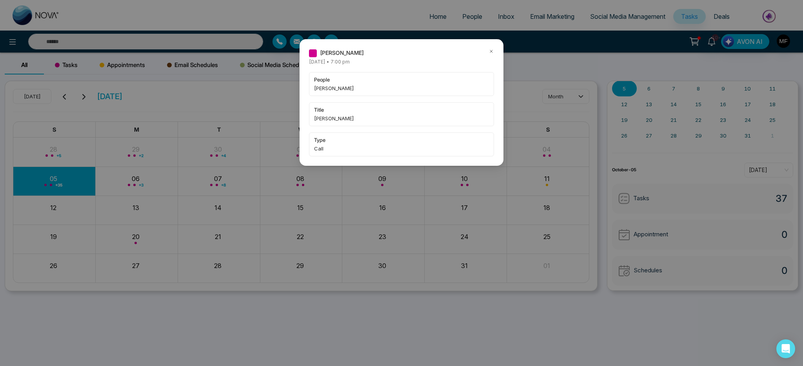
click at [490, 54] on div at bounding box center [490, 53] width 5 height 9
click at [491, 53] on icon at bounding box center [490, 51] width 5 height 5
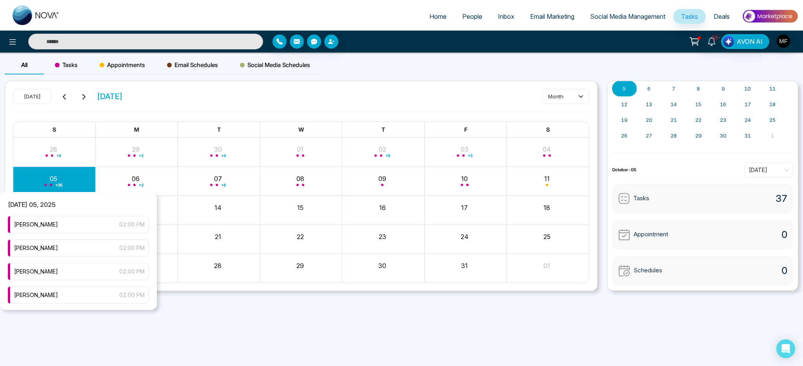
click at [44, 186] on div "+ 35" at bounding box center [54, 181] width 82 height 19
click at [57, 298] on span "[PERSON_NAME] - Solution" at bounding box center [49, 294] width 71 height 9
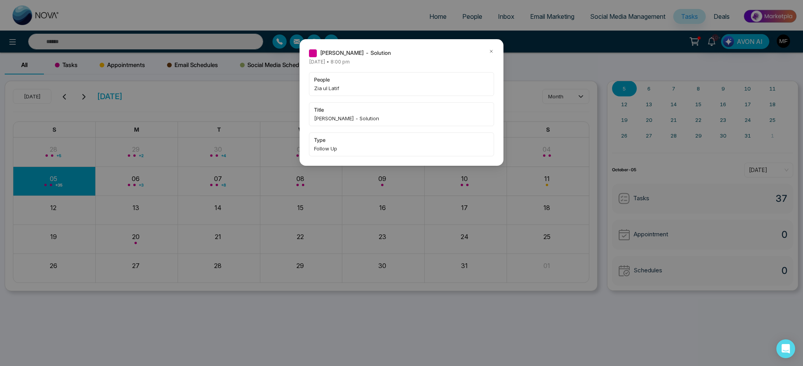
click at [493, 53] on icon at bounding box center [490, 51] width 5 height 5
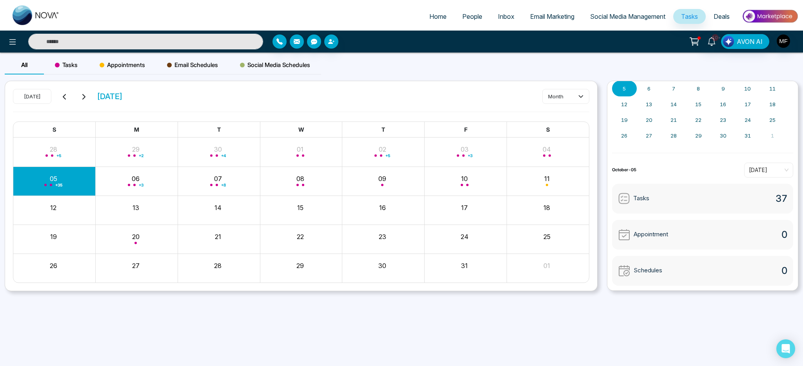
click at [43, 187] on div "+ 35" at bounding box center [54, 181] width 82 height 19
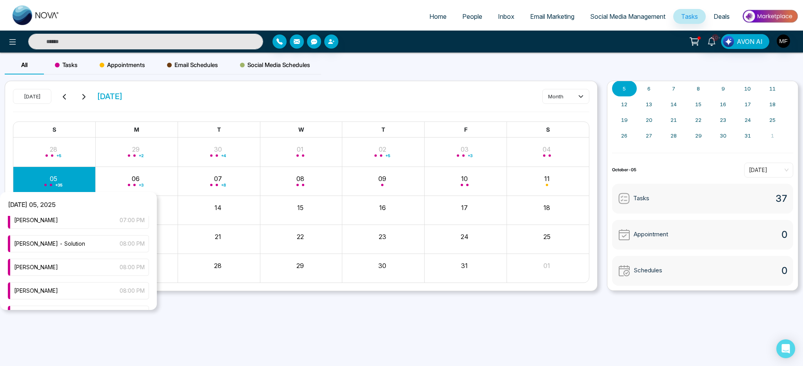
scroll to position [703, 0]
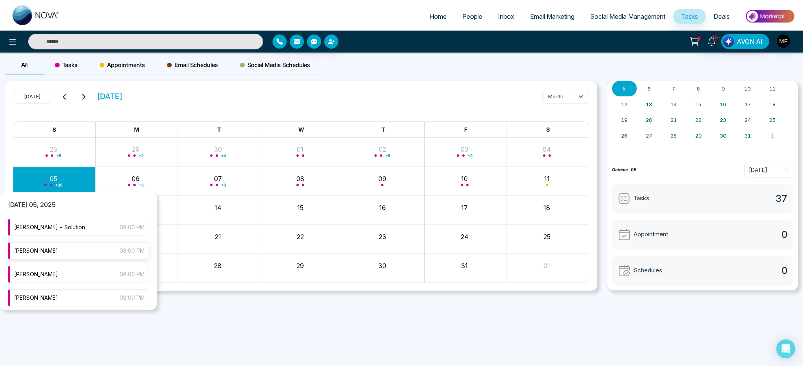
click at [58, 249] on span "[PERSON_NAME]" at bounding box center [36, 250] width 44 height 9
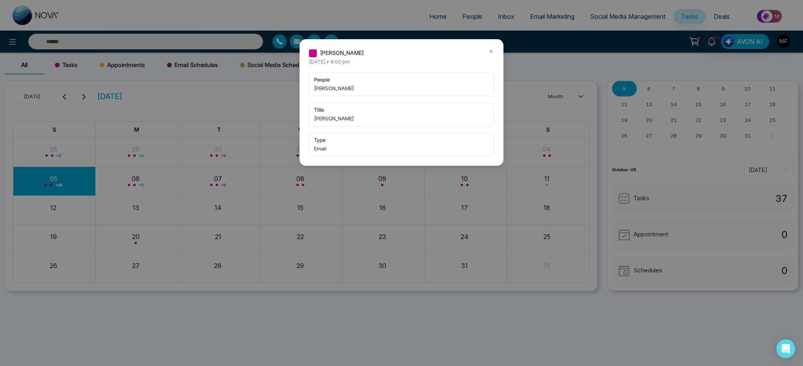
click at [491, 53] on icon at bounding box center [490, 51] width 5 height 5
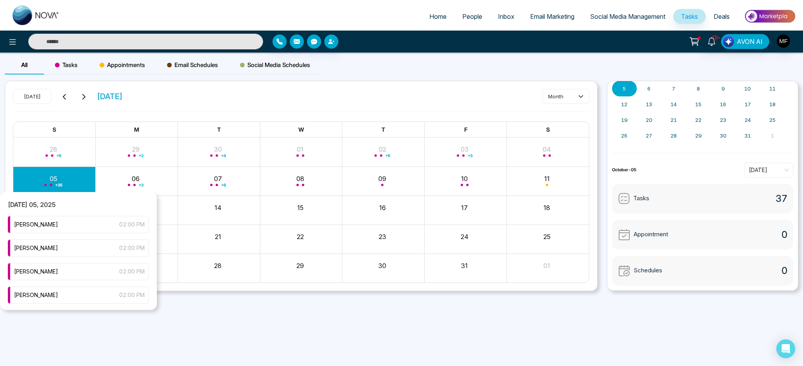
click at [72, 182] on div "+ 35" at bounding box center [54, 181] width 82 height 19
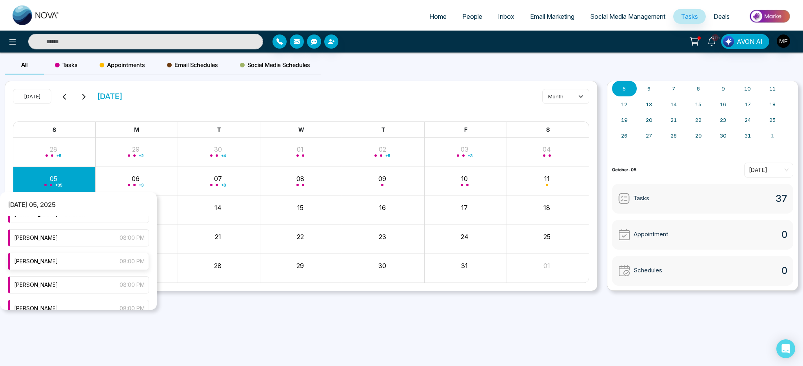
click at [83, 264] on div "Marwen Ferchichi 08:00 PM" at bounding box center [78, 261] width 141 height 17
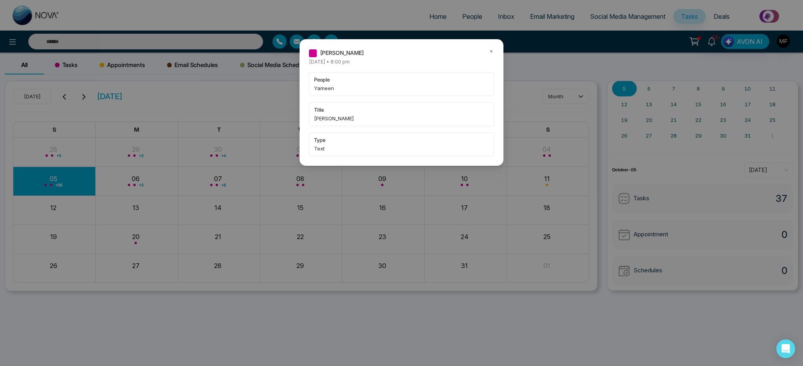
click at [491, 50] on icon at bounding box center [490, 51] width 5 height 5
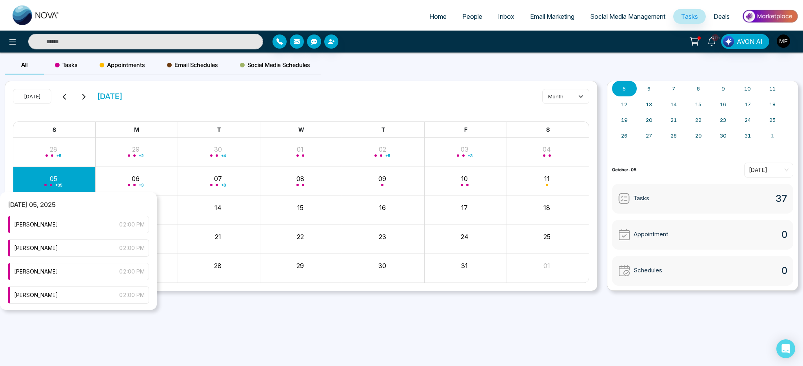
click at [52, 181] on div "+ 35" at bounding box center [54, 181] width 82 height 19
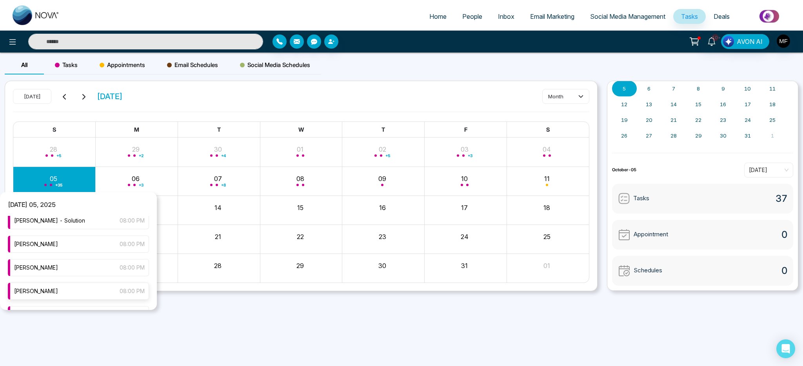
scroll to position [710, 0]
click at [72, 291] on div "Marwen Ferchichi 08:00 PM" at bounding box center [78, 290] width 141 height 17
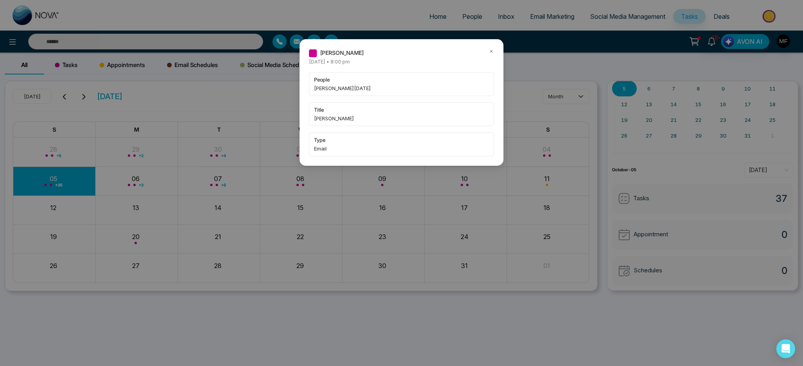
click at [491, 52] on icon at bounding box center [490, 51] width 5 height 5
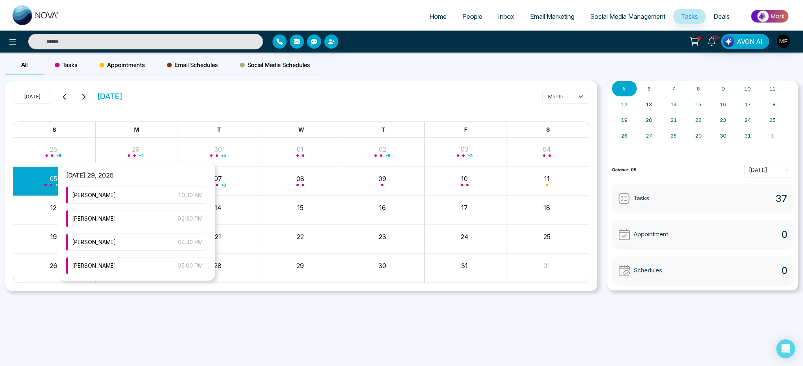
click at [30, 179] on div "+ 35" at bounding box center [54, 181] width 82 height 19
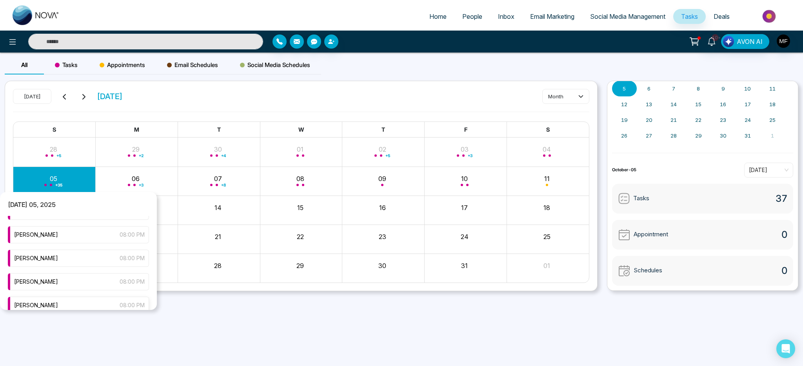
scroll to position [765, 0]
click at [84, 285] on div "Marwen Ferchichi 08:00 PM" at bounding box center [78, 282] width 141 height 17
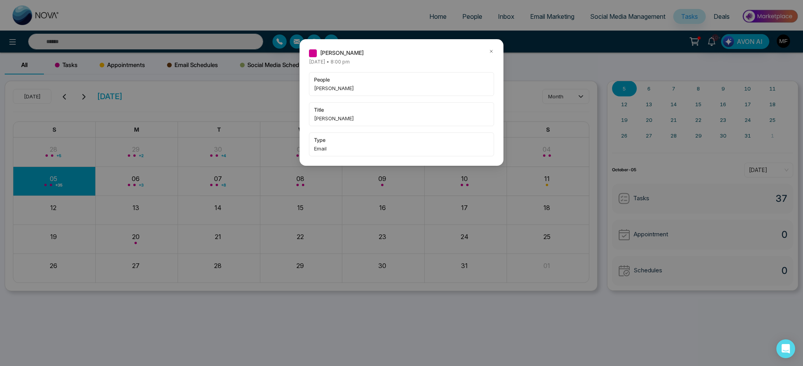
click at [491, 52] on icon at bounding box center [490, 51] width 5 height 5
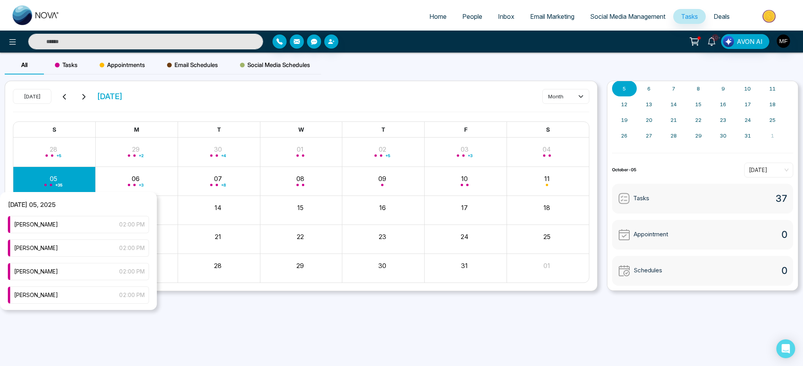
click at [46, 183] on div "+ 35" at bounding box center [54, 181] width 82 height 19
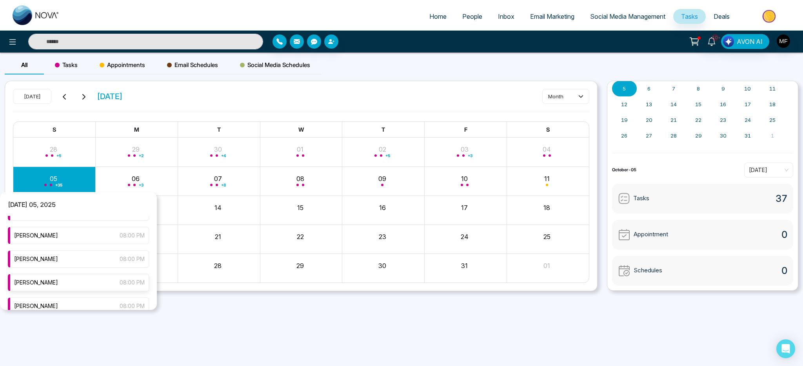
click at [89, 285] on div "Marwen Ferchichi 08:00 PM" at bounding box center [78, 282] width 141 height 17
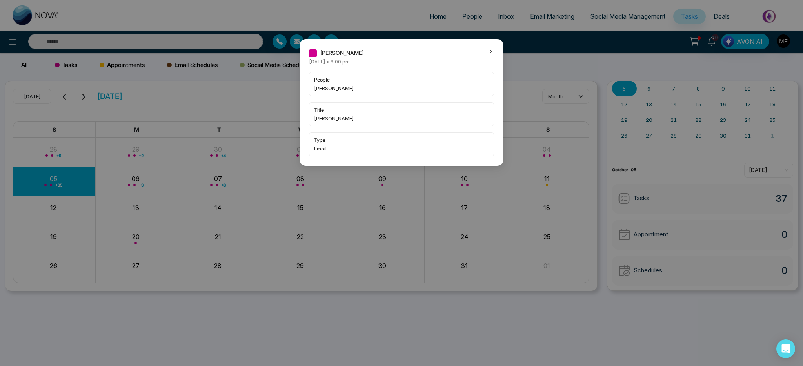
click at [492, 49] on icon at bounding box center [490, 51] width 5 height 5
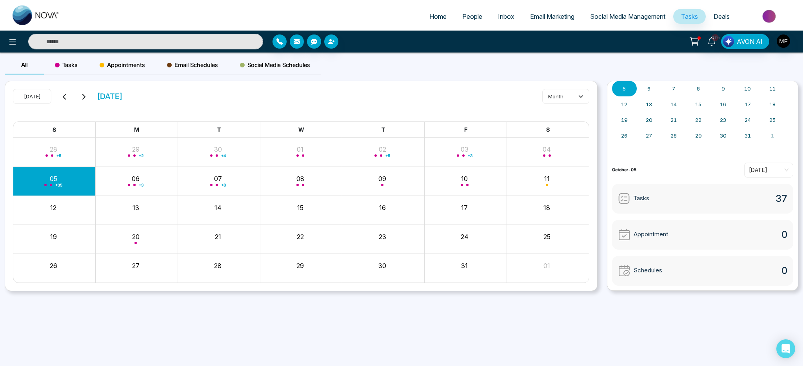
click at [46, 172] on div "+ 35" at bounding box center [54, 181] width 82 height 19
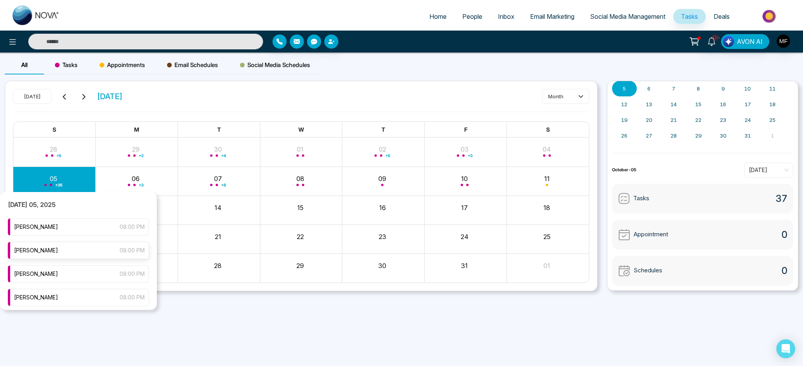
scroll to position [778, 0]
click at [76, 295] on div "Marwen Ferchichi 08:00 PM" at bounding box center [78, 293] width 141 height 17
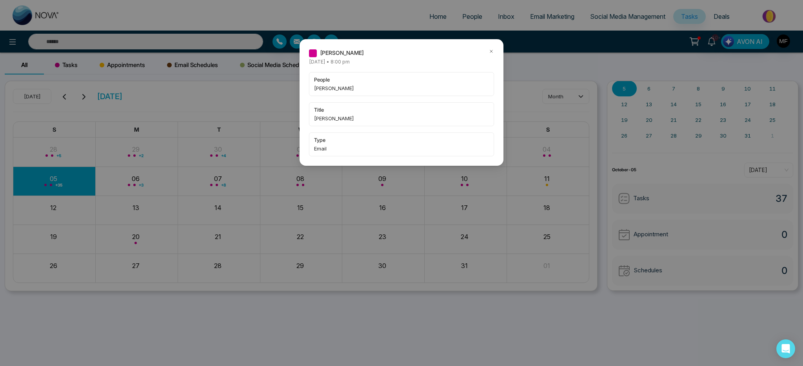
click at [491, 52] on icon at bounding box center [490, 51] width 5 height 5
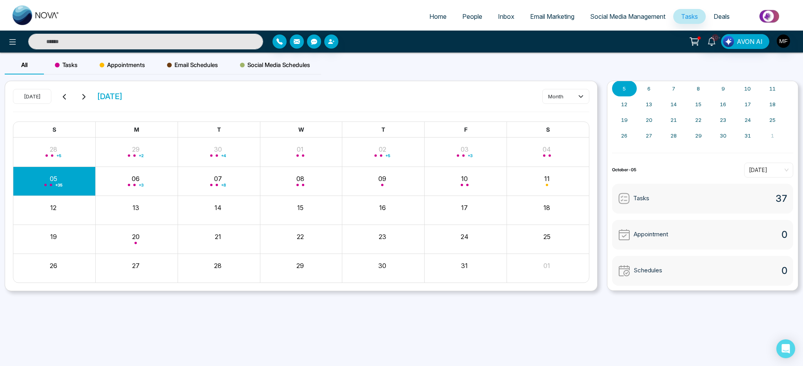
click at [491, 52] on div "Marwen Ferchichi Sunday October-05-2025 • 8:00 pm people Rojan Velasco title Ma…" at bounding box center [401, 183] width 803 height 366
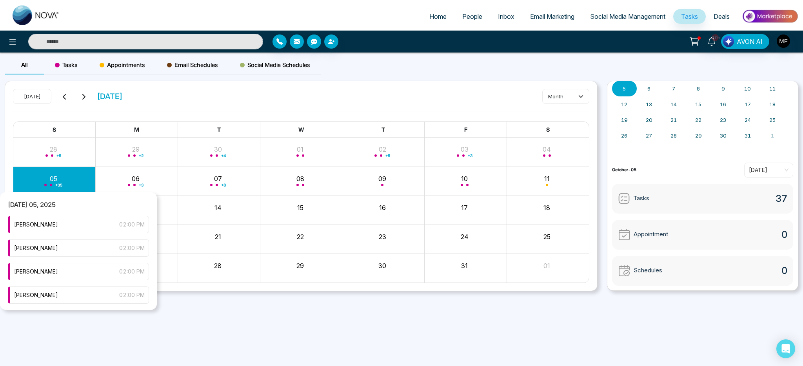
click at [63, 179] on div "+ 35" at bounding box center [54, 181] width 82 height 19
click at [71, 295] on div "Marwen Ferchichi 08:00 PM" at bounding box center [78, 293] width 141 height 17
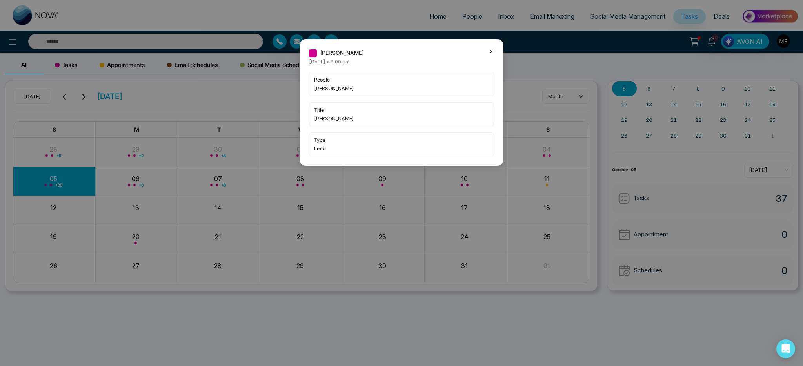
click at [491, 51] on icon at bounding box center [491, 51] width 2 height 2
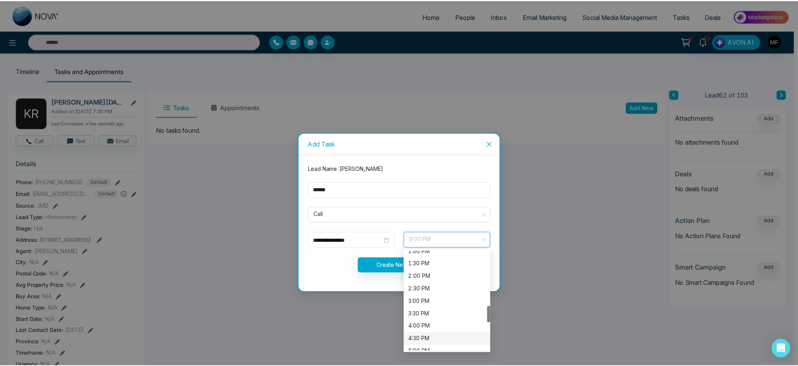
scroll to position [340, 0]
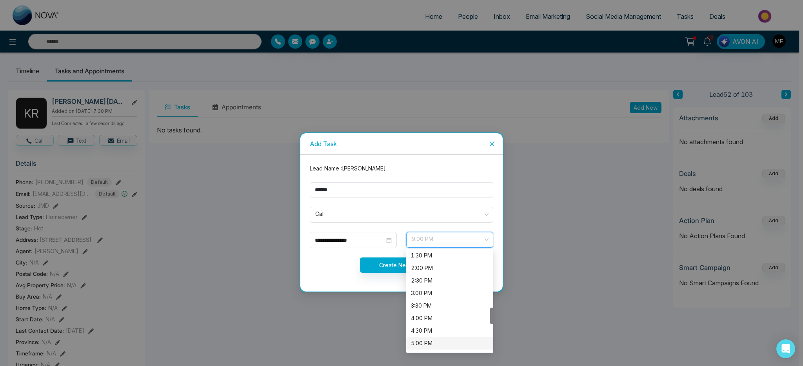
click at [434, 341] on div "5:00 PM" at bounding box center [450, 343] width 78 height 9
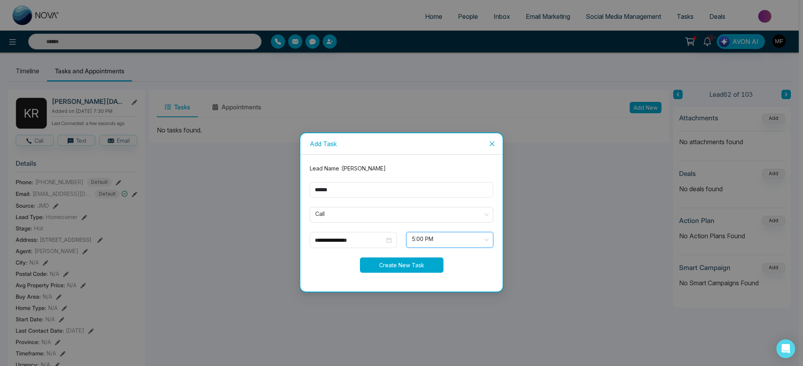
click at [397, 267] on button "Create New Task" at bounding box center [401, 264] width 83 height 15
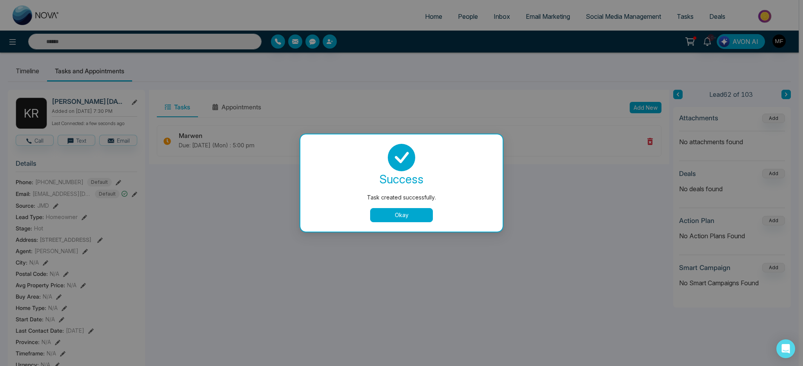
click at [403, 217] on button "Okay" at bounding box center [401, 215] width 63 height 14
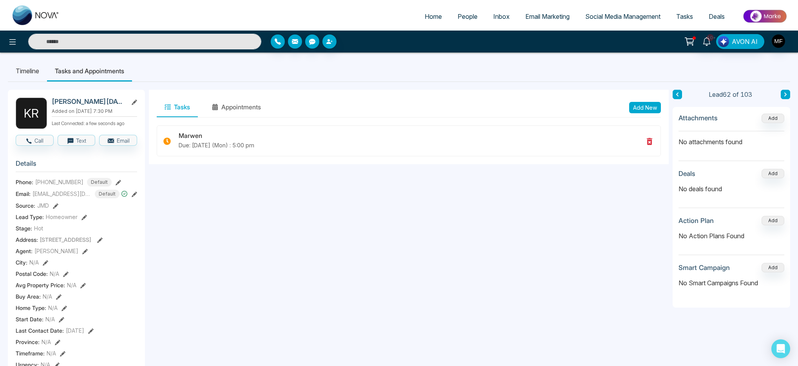
click at [78, 41] on input "text" at bounding box center [144, 42] width 233 height 16
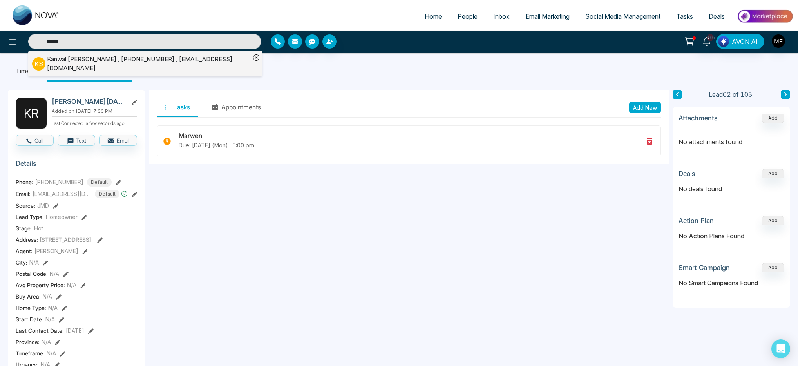
type input "******"
click at [101, 65] on div "Kanwal Singh , +19055643695 , kanwaldhariwal68@gmail.com" at bounding box center [148, 64] width 203 height 18
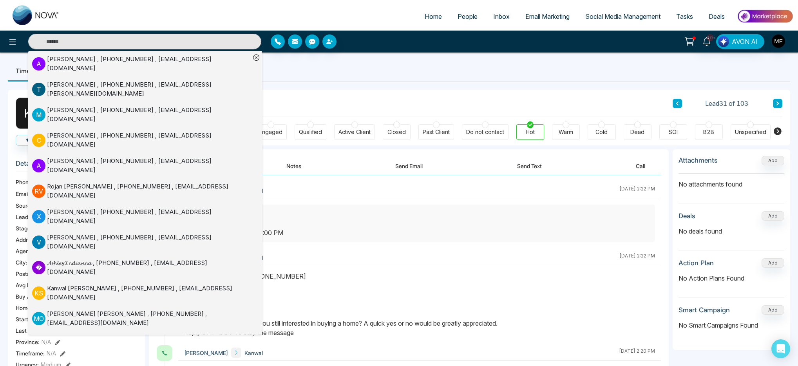
click at [339, 78] on ul "Timeline Tasks and Appointments" at bounding box center [399, 70] width 783 height 21
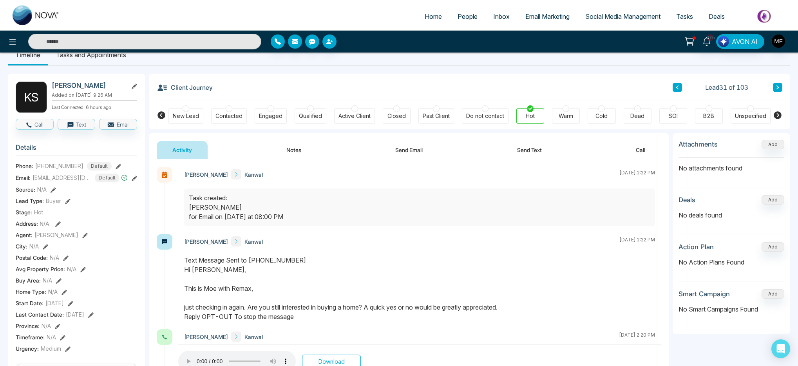
scroll to position [15, 0]
click at [283, 145] on button "Notes" at bounding box center [294, 151] width 46 height 18
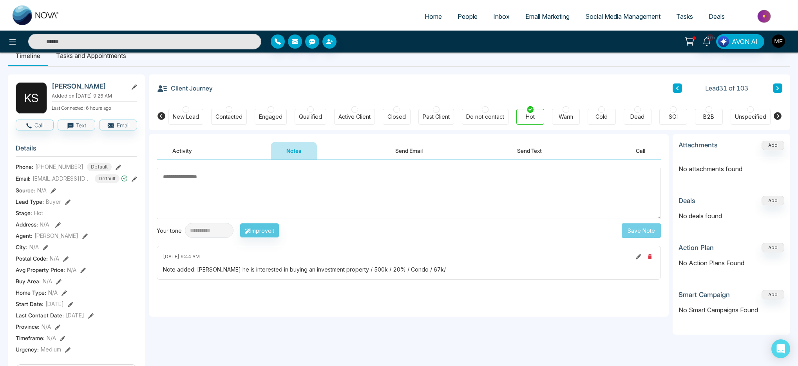
click at [427, 147] on button "Send Email" at bounding box center [409, 151] width 59 height 18
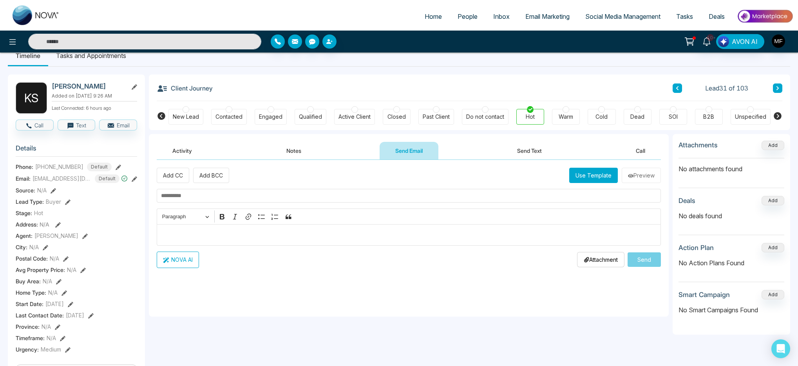
click at [582, 175] on button "Use Template" at bounding box center [593, 175] width 49 height 15
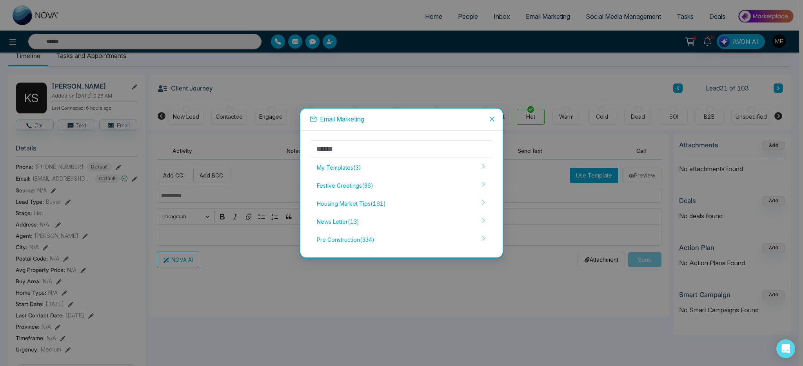
click at [430, 149] on input "text" at bounding box center [401, 149] width 183 height 18
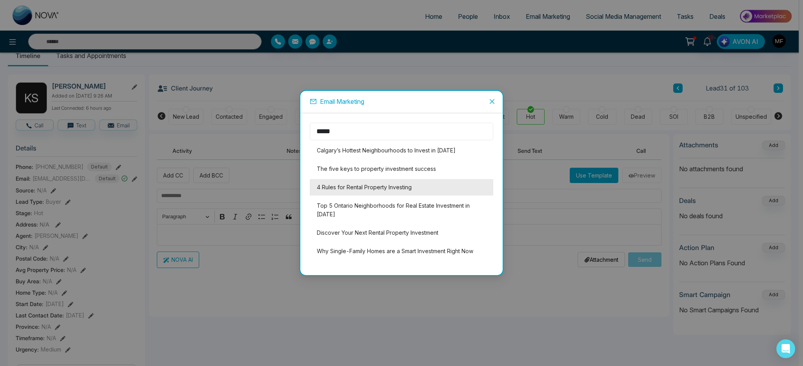
type input "*****"
click at [444, 196] on li "4 Rules for Rental Property Investing" at bounding box center [401, 187] width 183 height 16
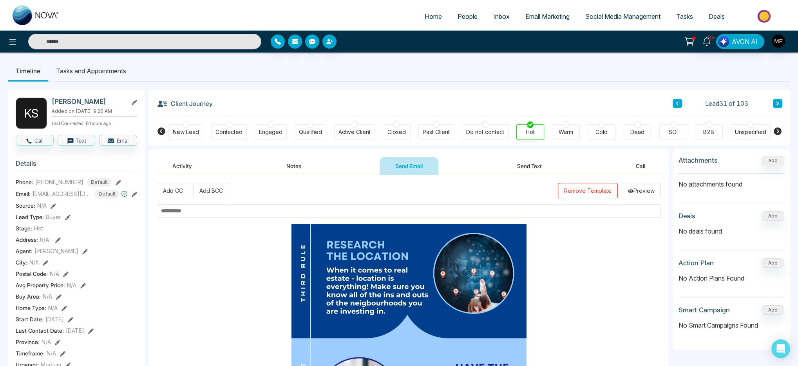
click at [558, 192] on button "Remove Template" at bounding box center [588, 190] width 60 height 15
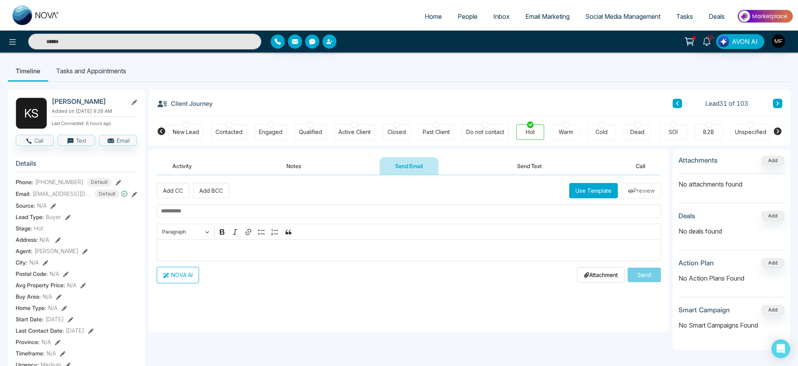
click at [576, 193] on button "Use Template" at bounding box center [593, 190] width 49 height 15
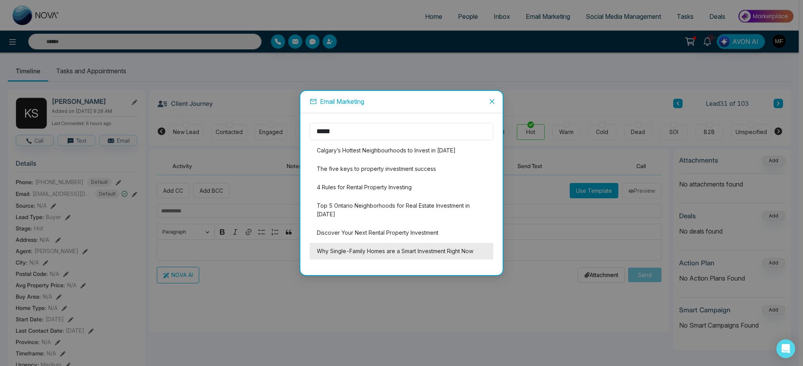
click at [426, 251] on li "Why Single-Family Homes are a Smart Investment Right Now" at bounding box center [401, 251] width 183 height 16
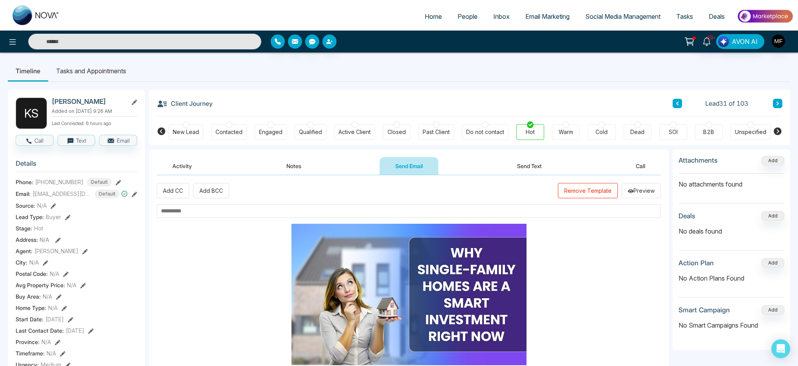
click at [319, 213] on input "text" at bounding box center [409, 211] width 504 height 14
click at [332, 205] on input "**********" at bounding box center [409, 211] width 504 height 14
click at [307, 208] on input "**********" at bounding box center [409, 211] width 504 height 14
click at [191, 212] on input "**********" at bounding box center [409, 211] width 504 height 14
click at [331, 211] on input "**********" at bounding box center [409, 211] width 504 height 14
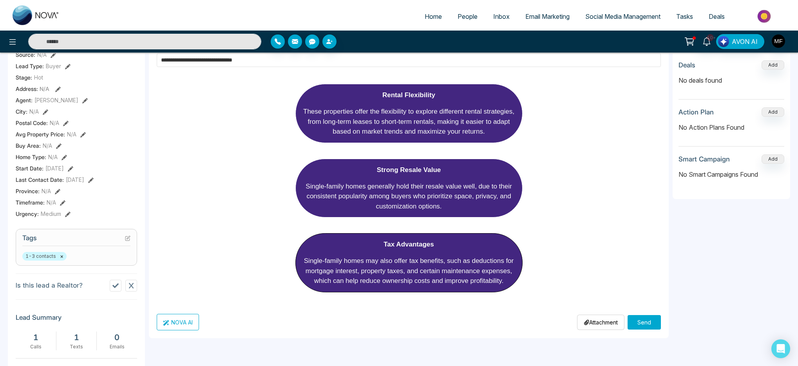
scroll to position [289, 0]
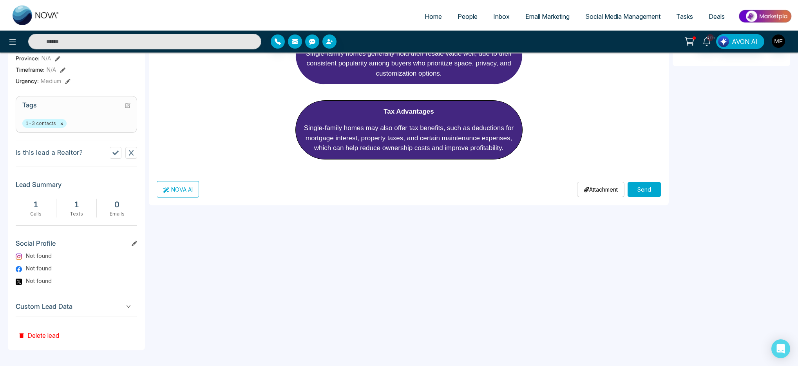
type input "**********"
click at [654, 185] on button "Send" at bounding box center [644, 189] width 33 height 14
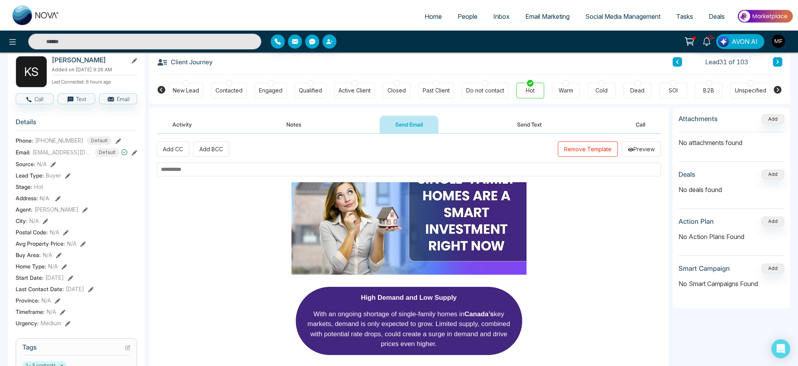
scroll to position [0, 0]
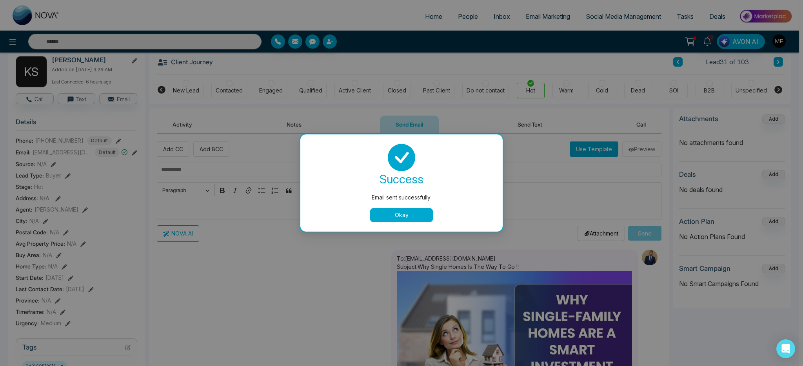
click at [373, 215] on button "Okay" at bounding box center [401, 215] width 63 height 14
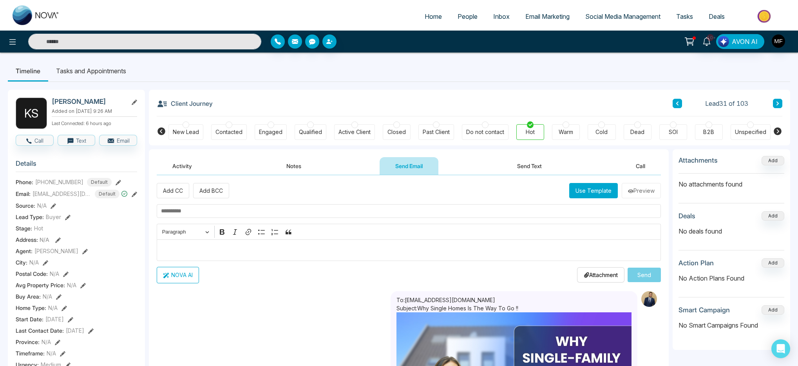
click at [89, 70] on li "Tasks and Appointments" at bounding box center [91, 70] width 86 height 21
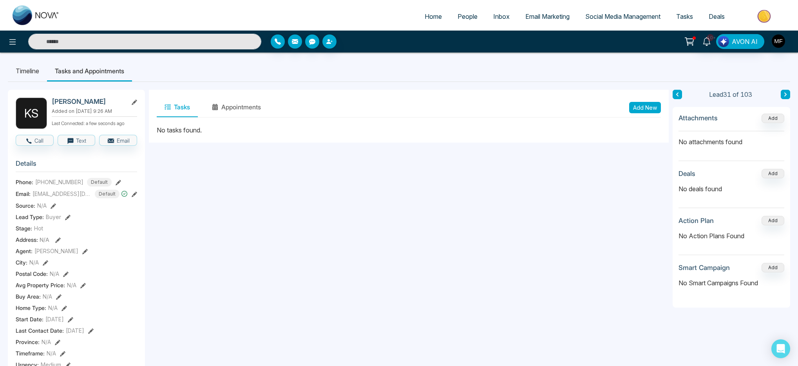
click at [647, 107] on button "Add New" at bounding box center [645, 107] width 32 height 11
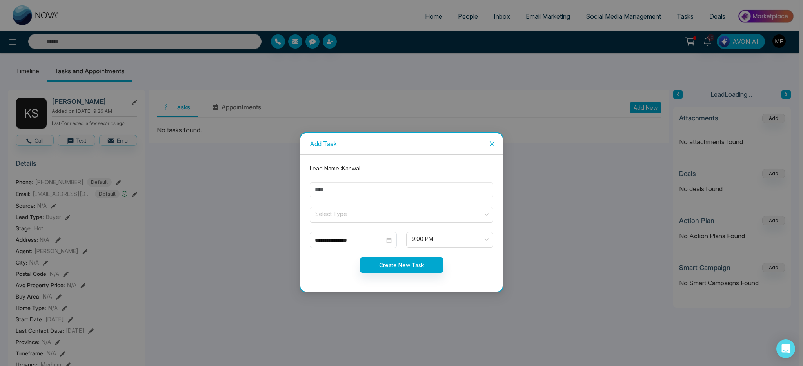
click at [424, 183] on input "text" at bounding box center [401, 189] width 183 height 15
type input "**********"
click at [348, 223] on form "**********" at bounding box center [401, 223] width 193 height 118
click at [352, 217] on input "search" at bounding box center [398, 213] width 169 height 12
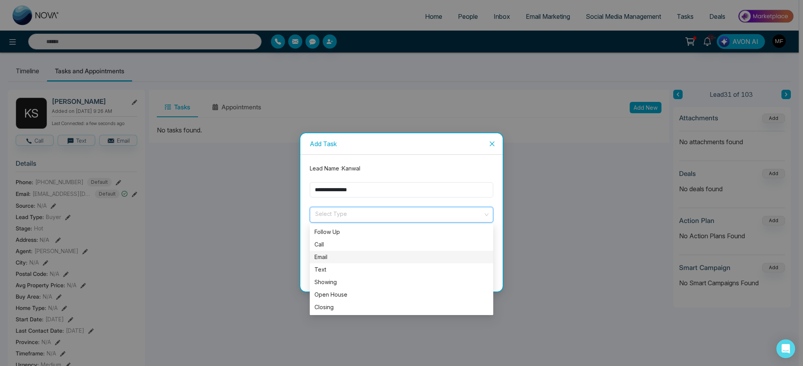
click at [346, 255] on div "Email" at bounding box center [401, 257] width 174 height 9
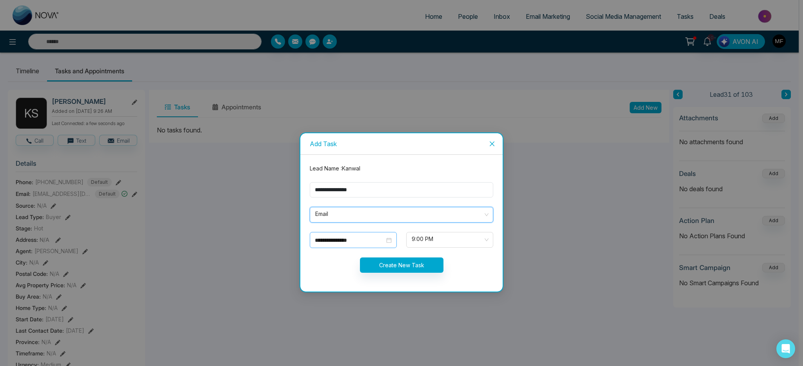
click at [378, 241] on input "**********" at bounding box center [350, 240] width 70 height 9
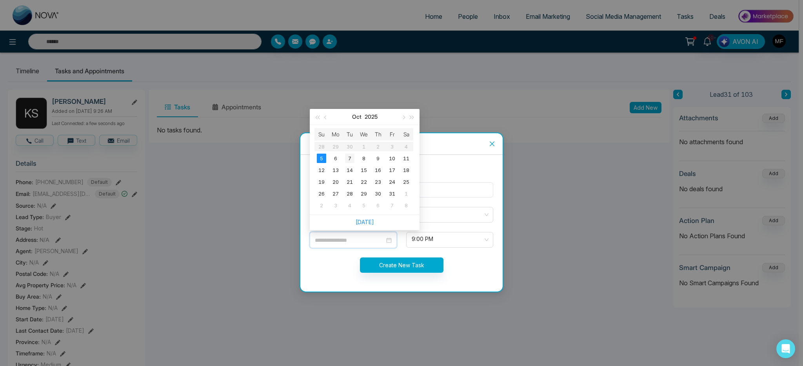
type input "**********"
click at [350, 158] on div "7" at bounding box center [349, 158] width 9 height 9
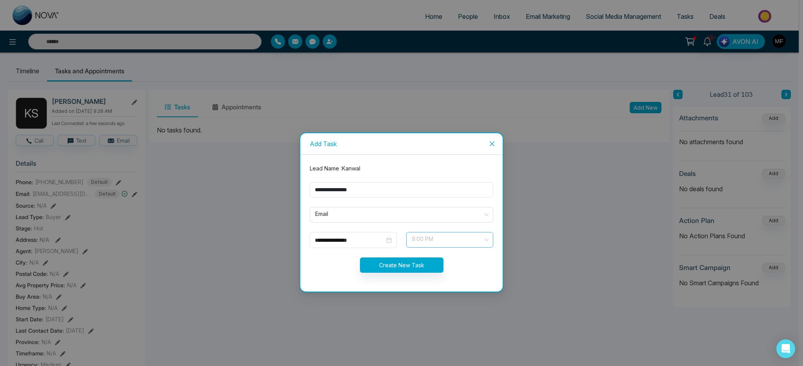
click at [437, 234] on span "9:00 PM" at bounding box center [449, 239] width 76 height 13
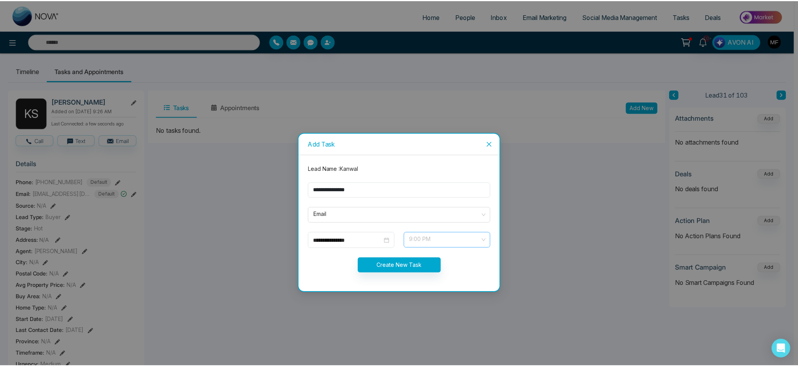
scroll to position [439, 0]
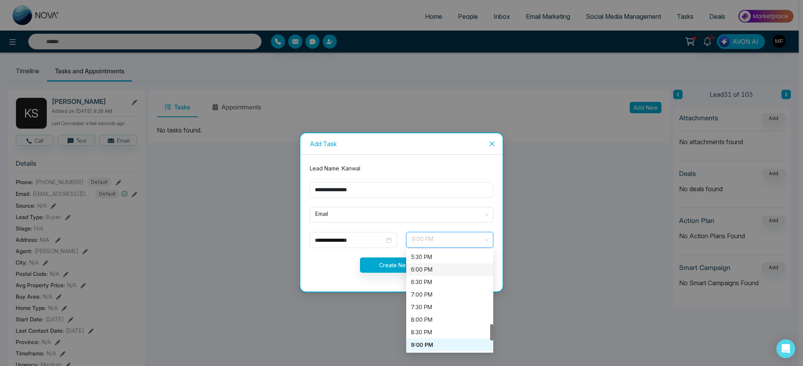
click at [321, 264] on div "Create New Task" at bounding box center [401, 264] width 193 height 15
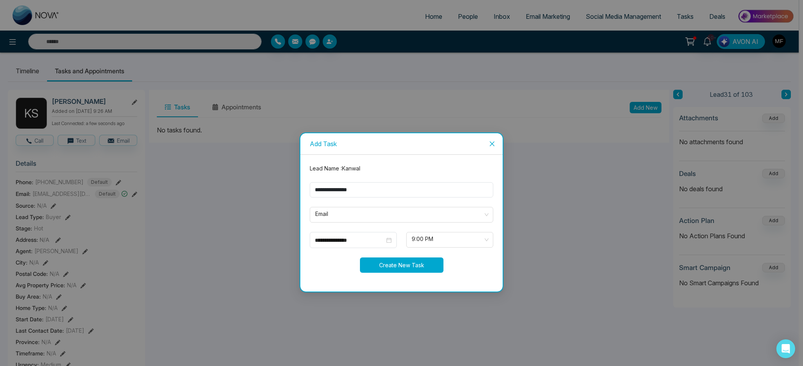
click at [393, 265] on button "Create New Task" at bounding box center [401, 264] width 83 height 15
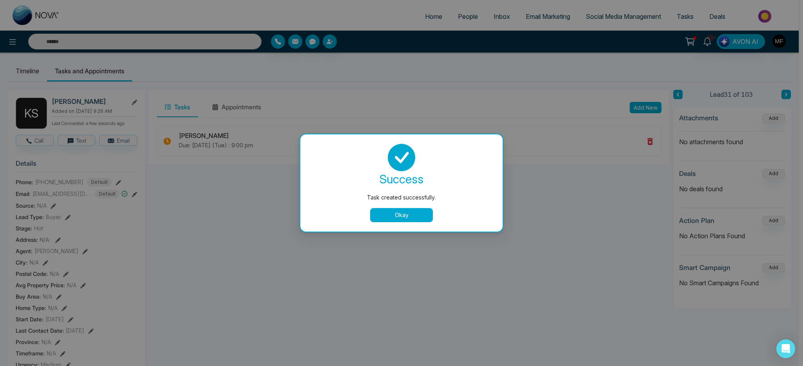
click at [410, 212] on button "Okay" at bounding box center [401, 215] width 63 height 14
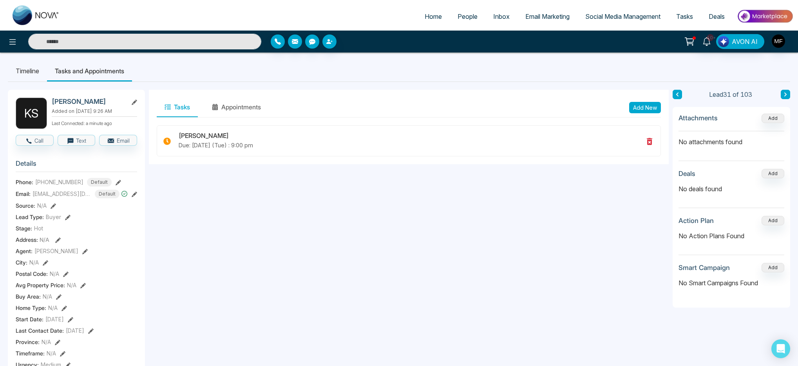
click at [113, 45] on input "text" at bounding box center [144, 42] width 233 height 16
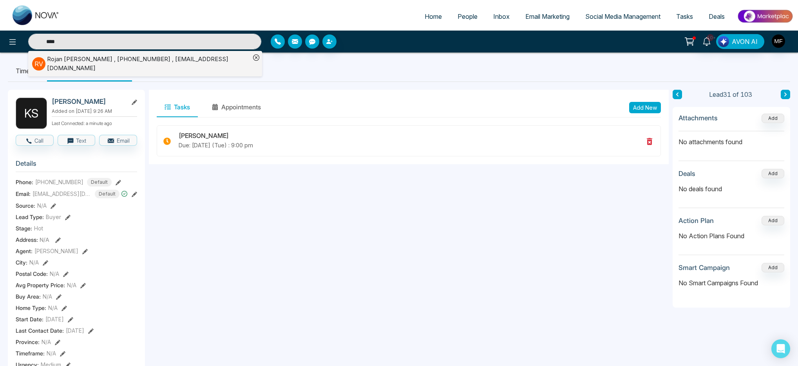
type input "****"
click at [69, 57] on div "Rojan Velasco , +14374100644 , peace_49pincer@icloud.com" at bounding box center [148, 64] width 203 height 18
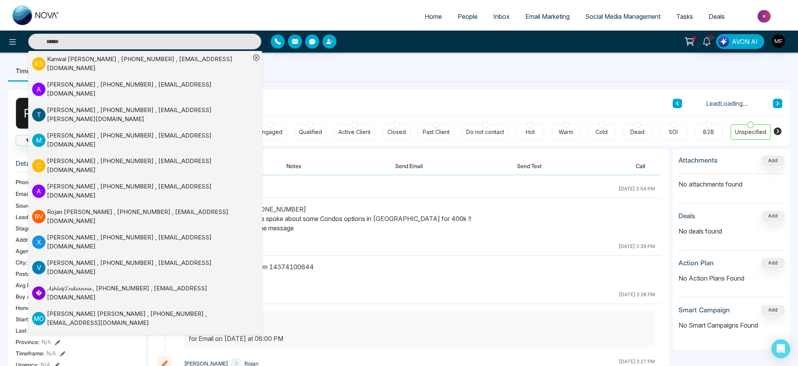
click at [515, 163] on button "Send Text" at bounding box center [530, 166] width 56 height 18
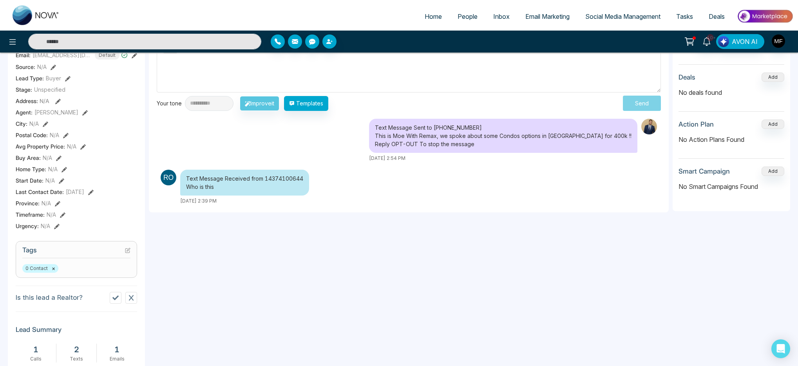
scroll to position [139, 0]
click at [429, 201] on div "Text Message Received from 14374100644 Who is this October 5 2025 | 2:39 PM" at bounding box center [359, 186] width 404 height 35
click at [276, 197] on div "October 5 2025 | 2:39 PM" at bounding box center [244, 200] width 129 height 7
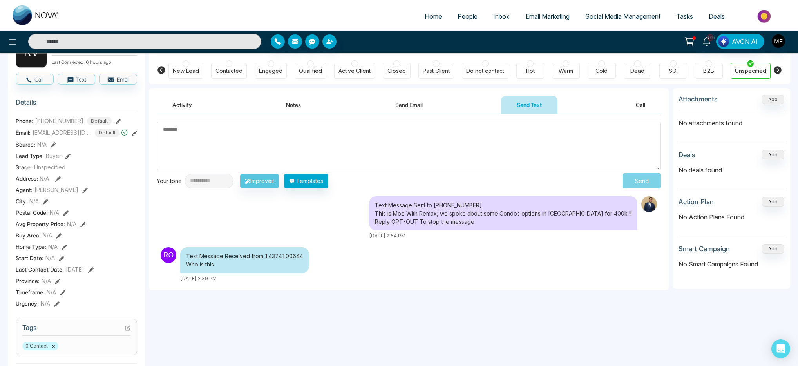
scroll to position [60, 0]
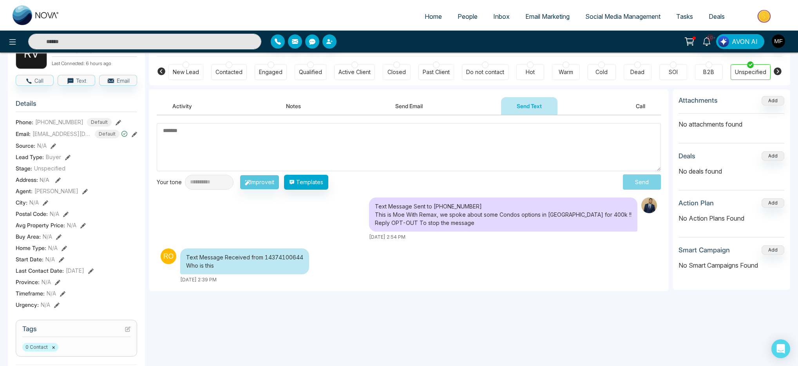
click at [237, 147] on textarea at bounding box center [409, 147] width 504 height 48
click at [409, 100] on button "Send Email" at bounding box center [409, 106] width 59 height 18
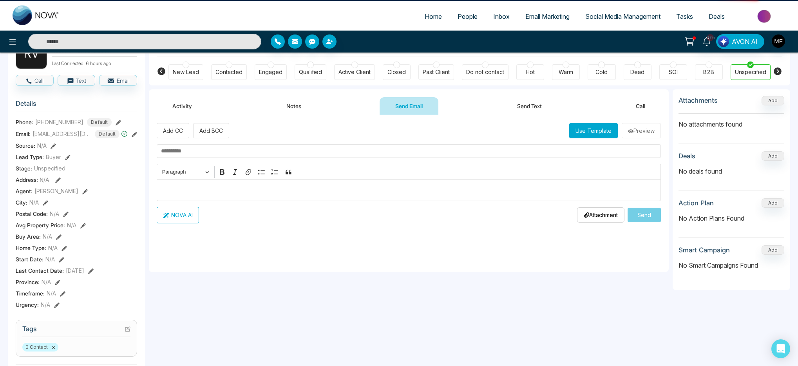
click at [408, 106] on button "Send Email" at bounding box center [409, 106] width 59 height 18
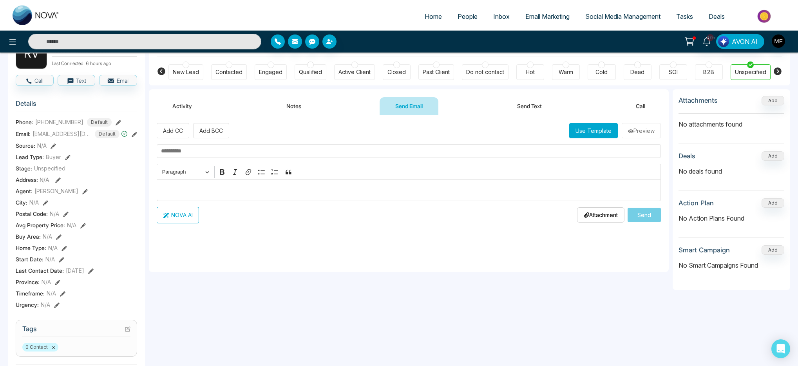
click at [263, 111] on div "Activity Notes Send Email Send Text Call" at bounding box center [409, 106] width 504 height 18
click at [286, 104] on button "Notes" at bounding box center [294, 106] width 46 height 18
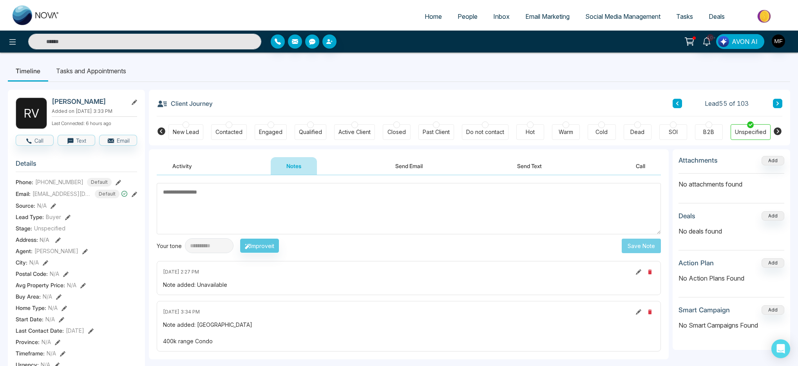
click at [526, 167] on button "Send Text" at bounding box center [530, 166] width 56 height 18
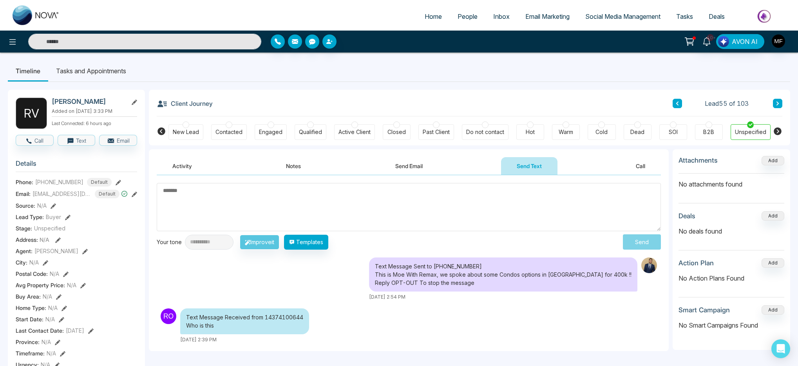
click at [291, 207] on textarea at bounding box center [409, 207] width 504 height 48
type textarea "****"
click at [333, 198] on textarea "****" at bounding box center [409, 207] width 504 height 48
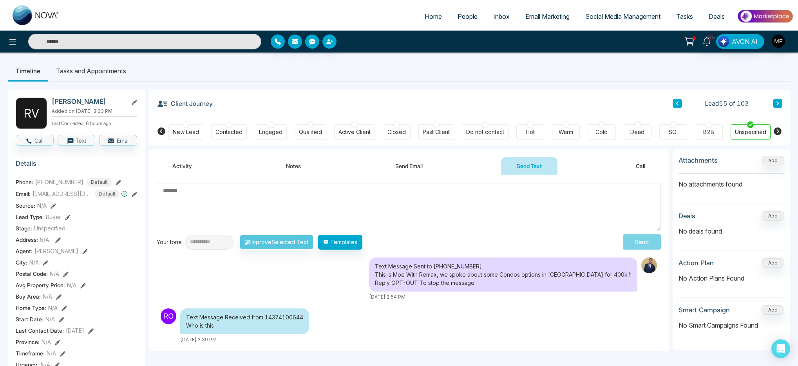
click at [490, 209] on textarea at bounding box center [409, 207] width 504 height 48
click at [100, 71] on li "Tasks and Appointments" at bounding box center [91, 70] width 86 height 21
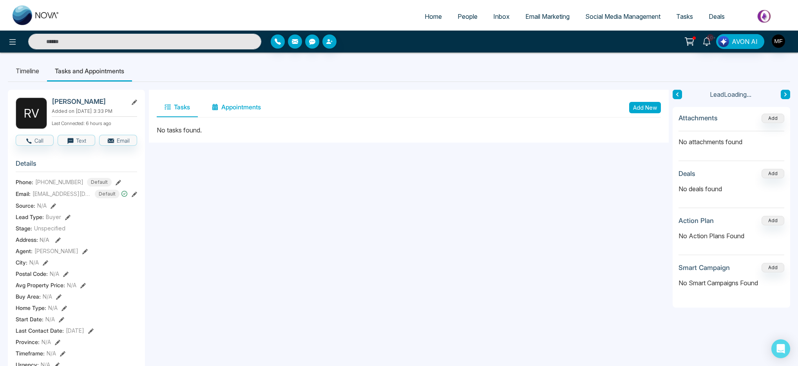
click at [239, 105] on button "Appointments" at bounding box center [236, 108] width 65 height 20
click at [190, 111] on button "Tasks" at bounding box center [177, 108] width 41 height 20
click at [650, 109] on button "Add New" at bounding box center [645, 107] width 32 height 11
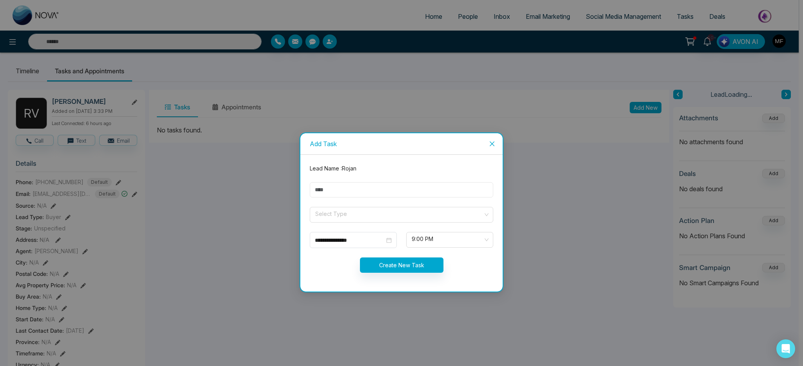
click at [351, 188] on input "text" at bounding box center [401, 189] width 183 height 15
type input "**********"
click at [353, 218] on input "search" at bounding box center [398, 213] width 169 height 12
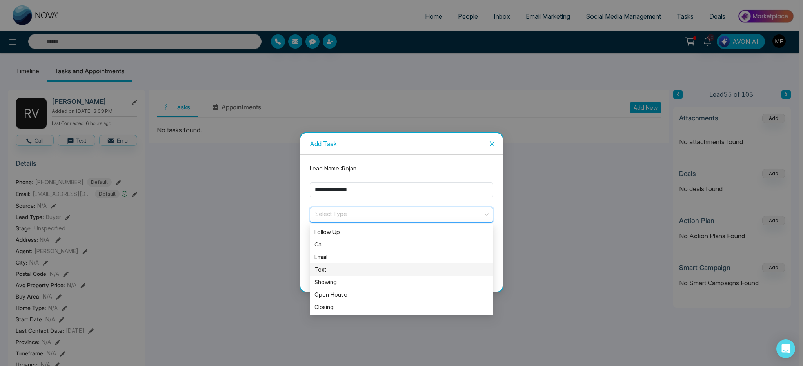
click at [333, 268] on div "Text" at bounding box center [401, 269] width 174 height 9
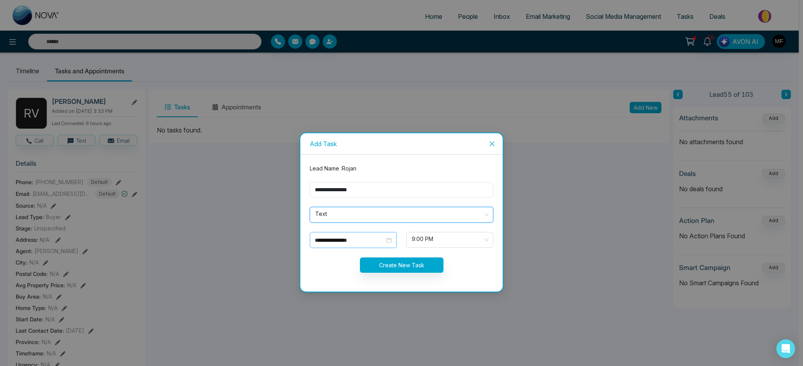
click at [369, 241] on input "**********" at bounding box center [350, 240] width 70 height 9
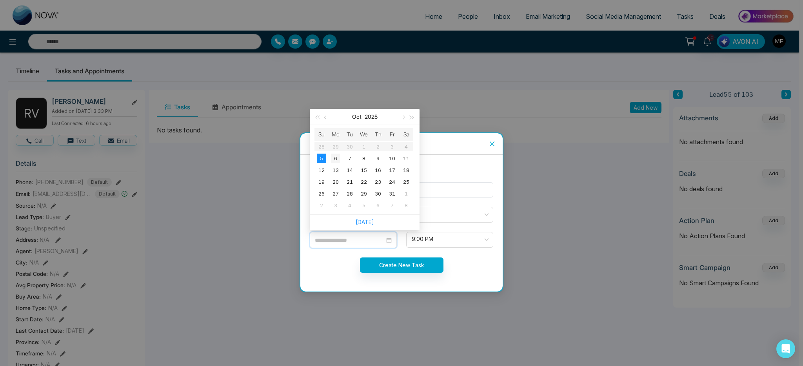
type input "**********"
click at [336, 160] on div "6" at bounding box center [335, 158] width 9 height 9
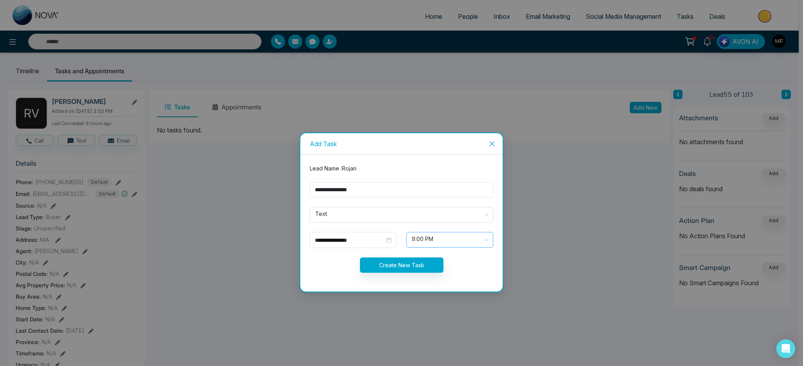
click at [436, 236] on span "9:00 PM" at bounding box center [449, 239] width 76 height 13
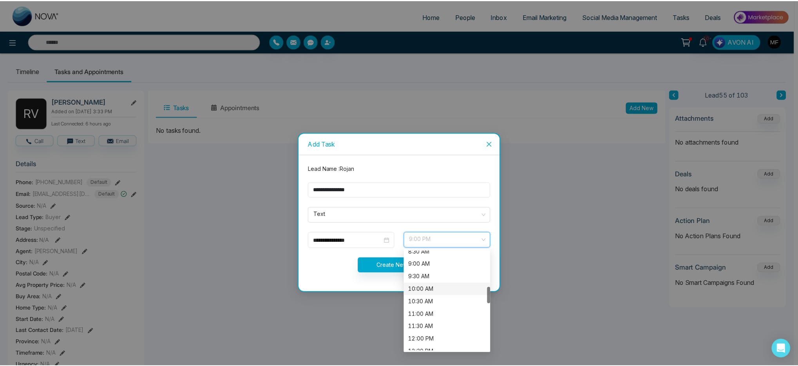
scroll to position [254, 0]
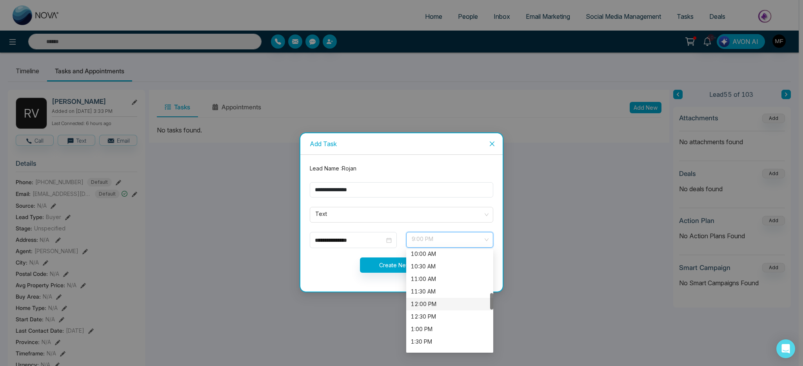
click at [441, 302] on div "12:00 PM" at bounding box center [450, 304] width 78 height 9
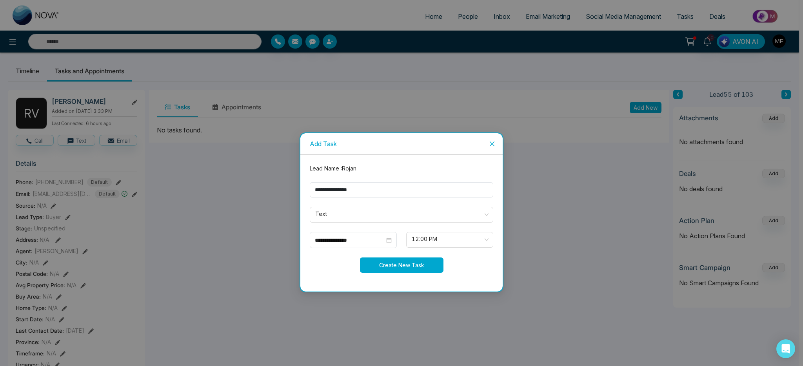
click at [378, 268] on button "Create New Task" at bounding box center [401, 264] width 83 height 15
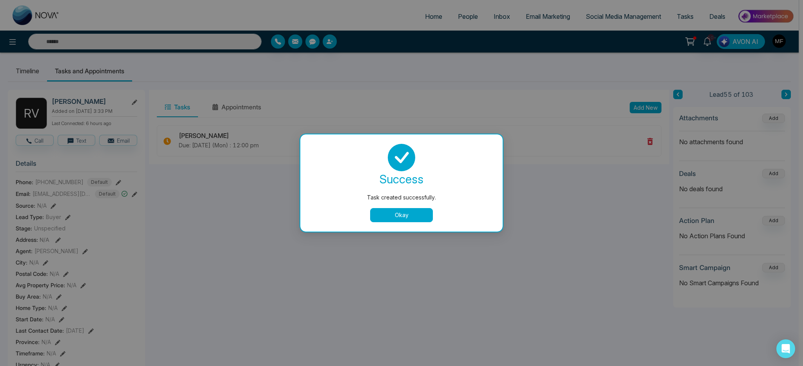
click at [400, 216] on button "Okay" at bounding box center [401, 215] width 63 height 14
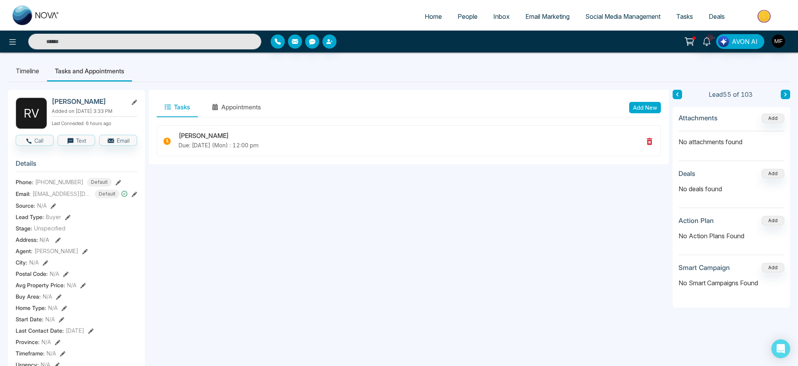
click at [430, 19] on span "Home" at bounding box center [433, 17] width 17 height 8
select select "*"
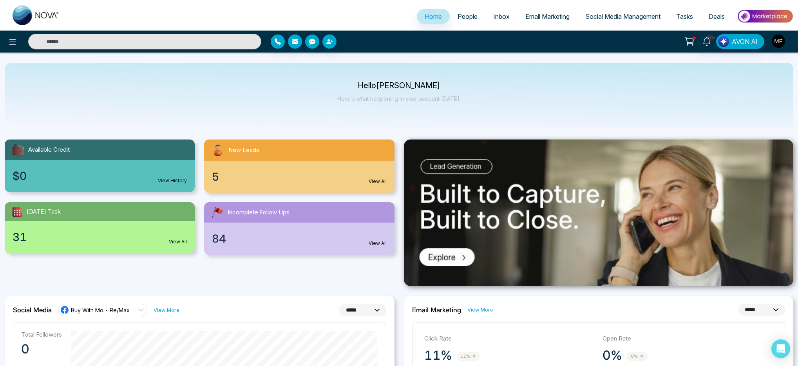
click at [466, 20] on span "People" at bounding box center [468, 17] width 20 height 8
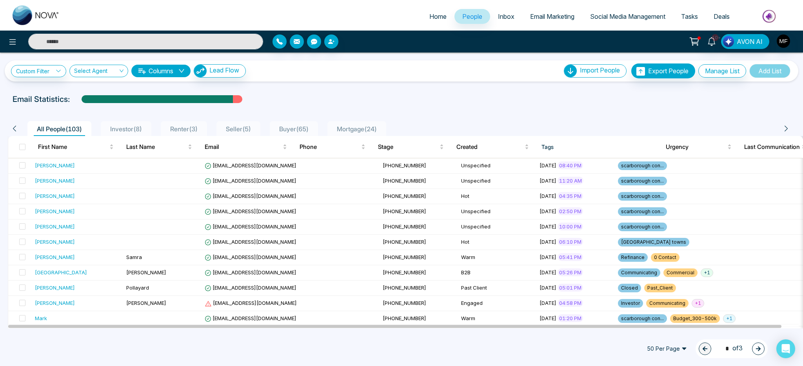
click at [422, 101] on div "Email Statistics:" at bounding box center [270, 99] width 515 height 12
click at [106, 169] on div "[PERSON_NAME]" at bounding box center [77, 165] width 85 height 8
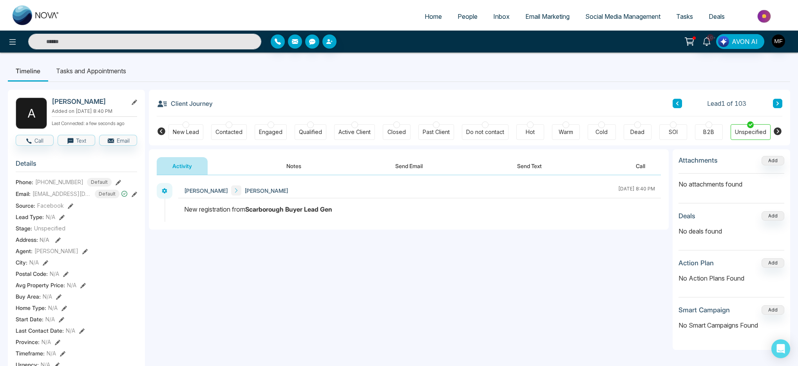
click at [358, 76] on ul "Timeline Tasks and Appointments" at bounding box center [399, 70] width 783 height 21
click at [59, 71] on li "Tasks and Appointments" at bounding box center [91, 70] width 86 height 21
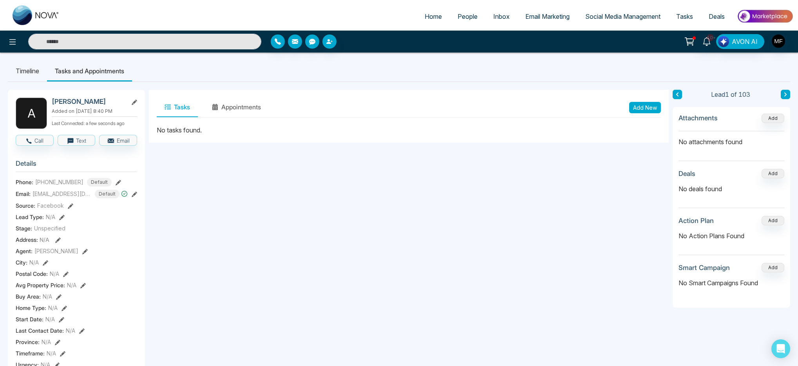
click at [24, 72] on li "Timeline" at bounding box center [27, 70] width 39 height 21
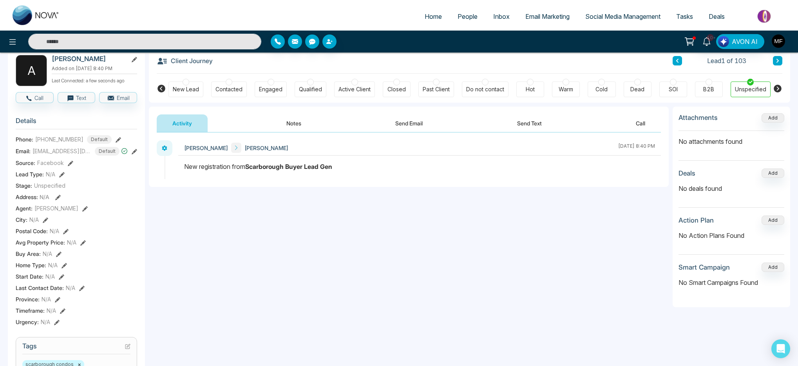
scroll to position [43, 0]
